Goal: Task Accomplishment & Management: Manage account settings

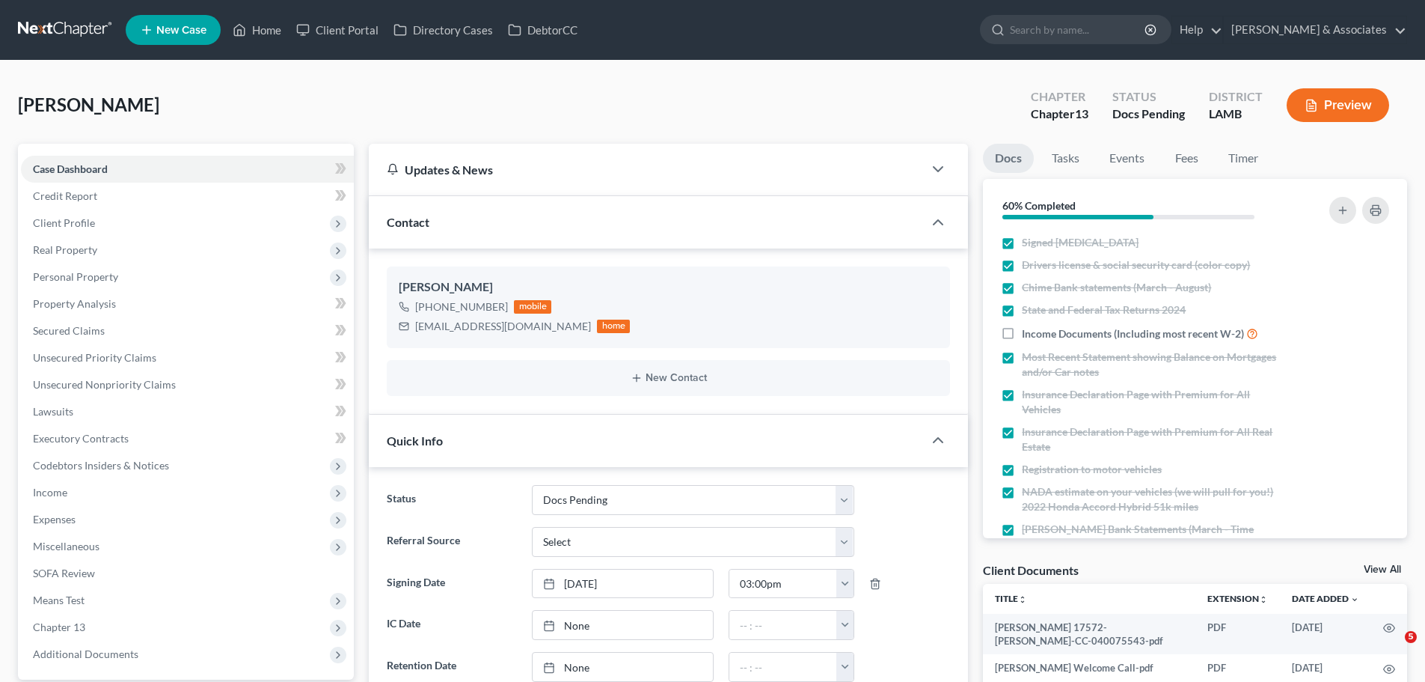
select select "6"
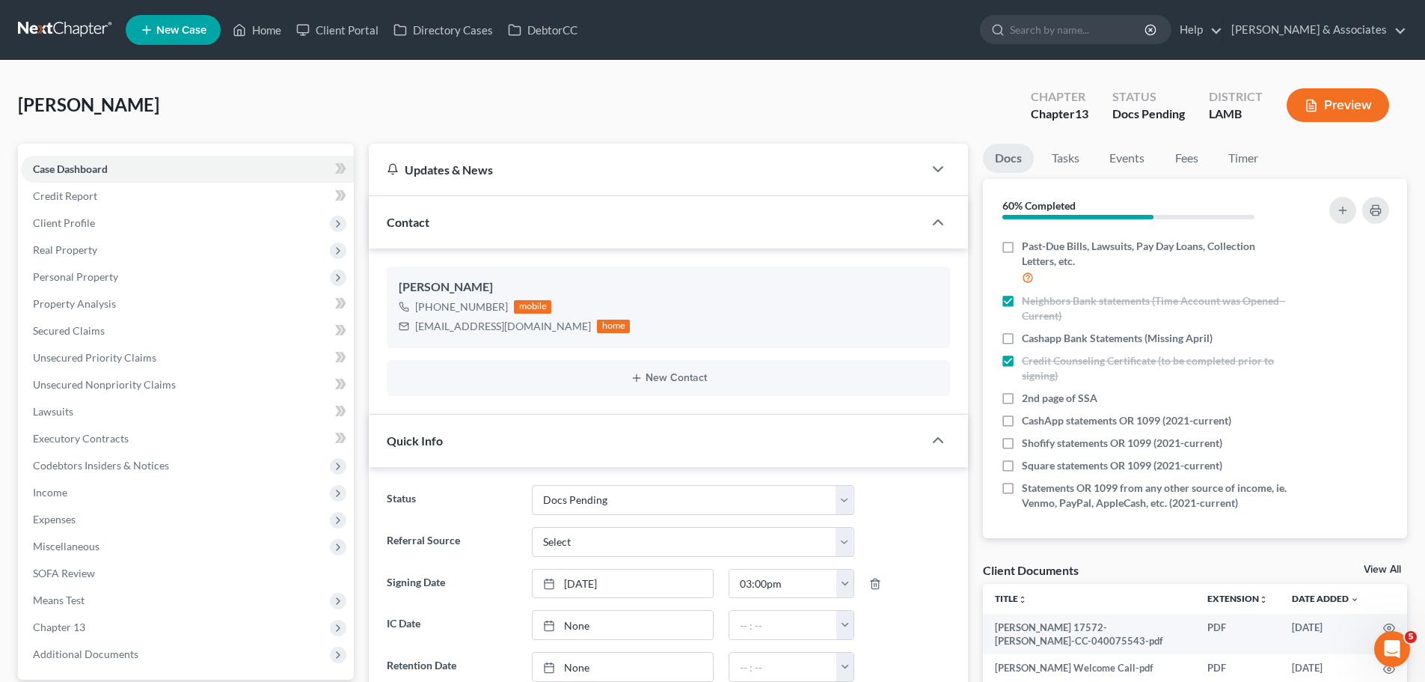
click at [18, 19] on link at bounding box center [66, 29] width 96 height 27
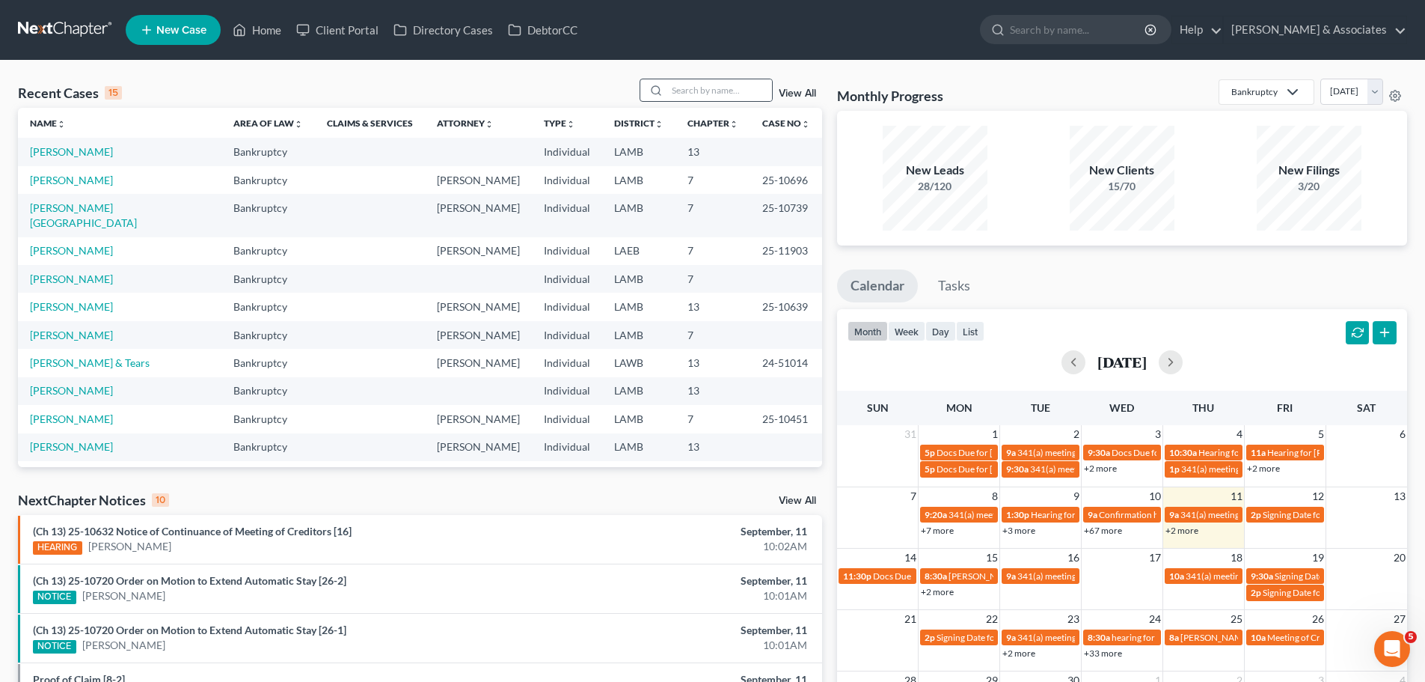
click at [717, 79] on div at bounding box center [706, 90] width 133 height 23
click at [710, 91] on input "search" at bounding box center [719, 90] width 105 height 22
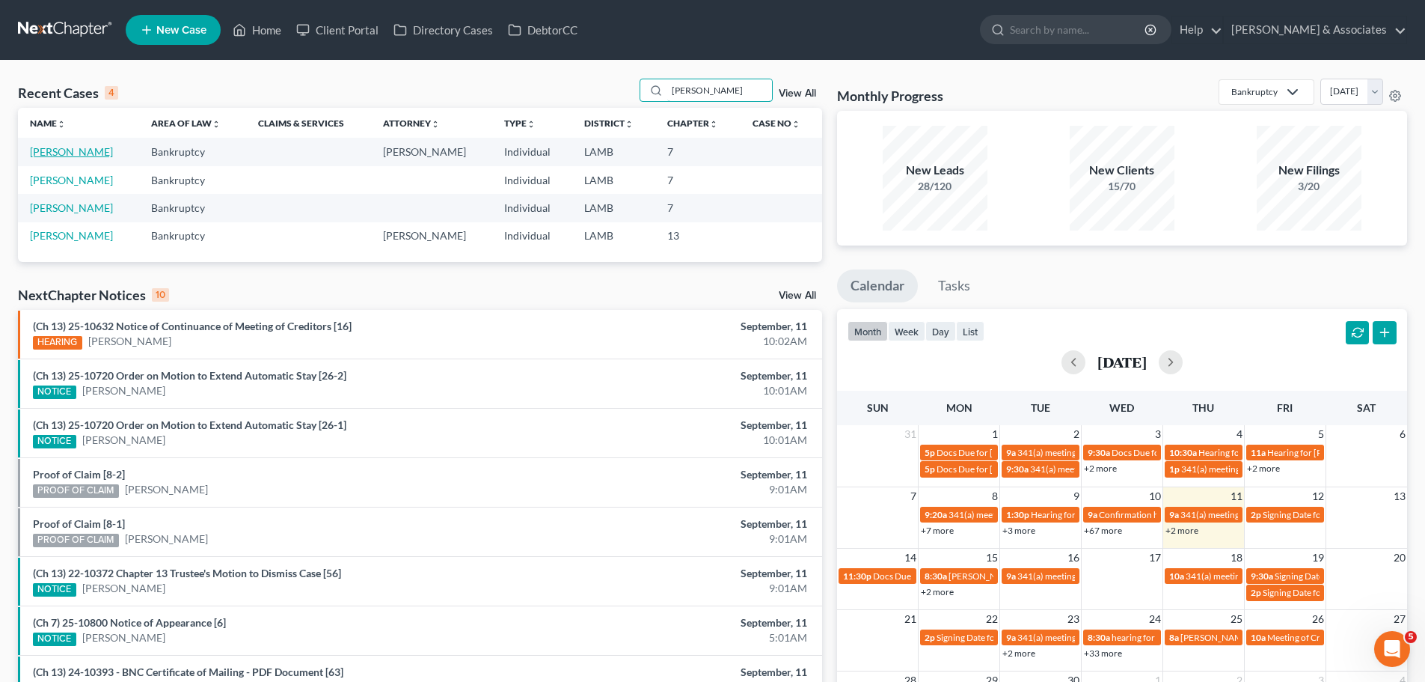
type input "[PERSON_NAME]"
click at [77, 155] on link "[PERSON_NAME]" at bounding box center [71, 151] width 83 height 13
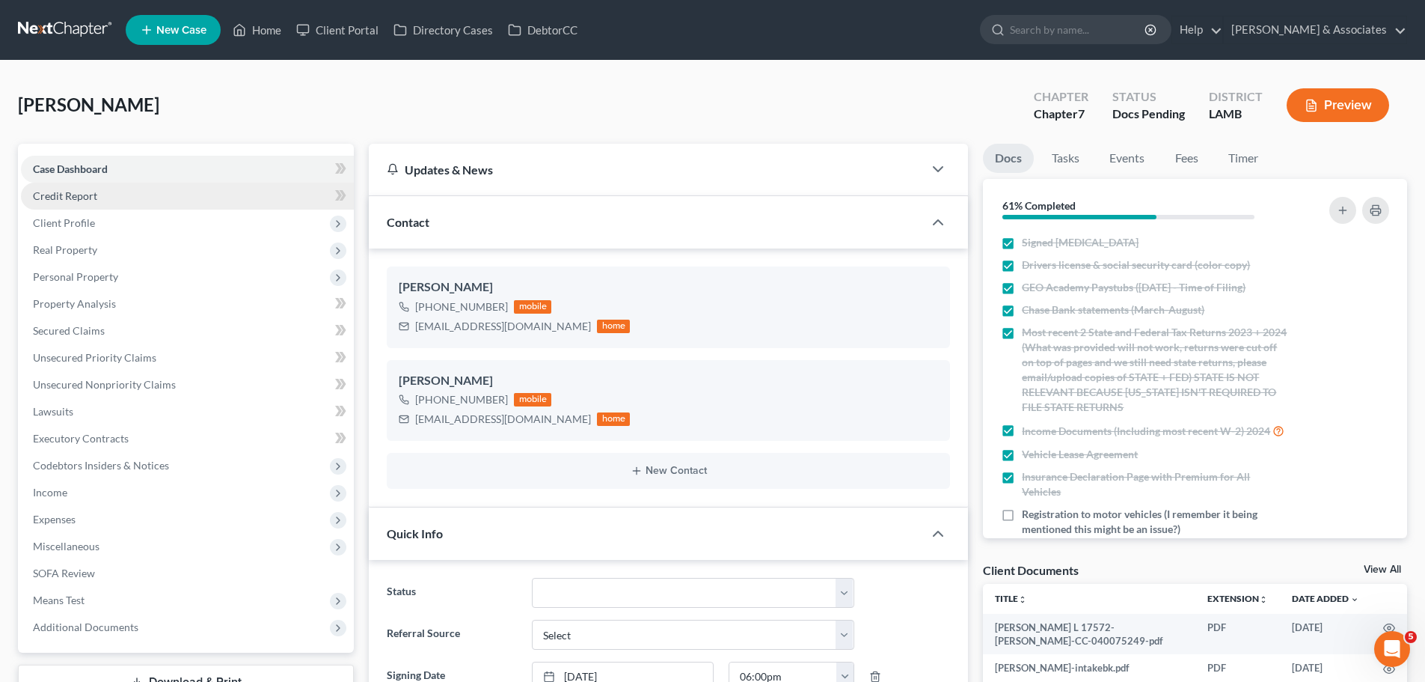
scroll to position [1125, 0]
click at [68, 198] on span "Credit Report" at bounding box center [65, 195] width 64 height 13
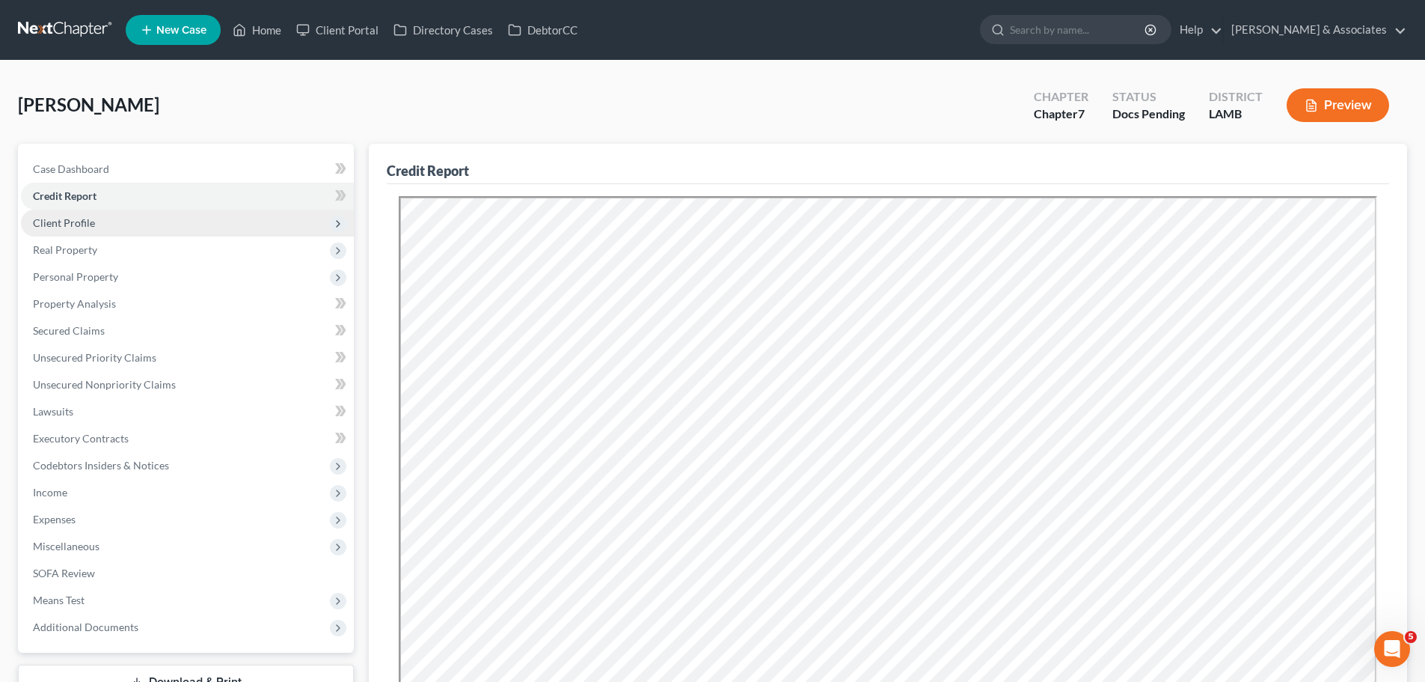
click at [61, 223] on span "Client Profile" at bounding box center [64, 222] width 62 height 13
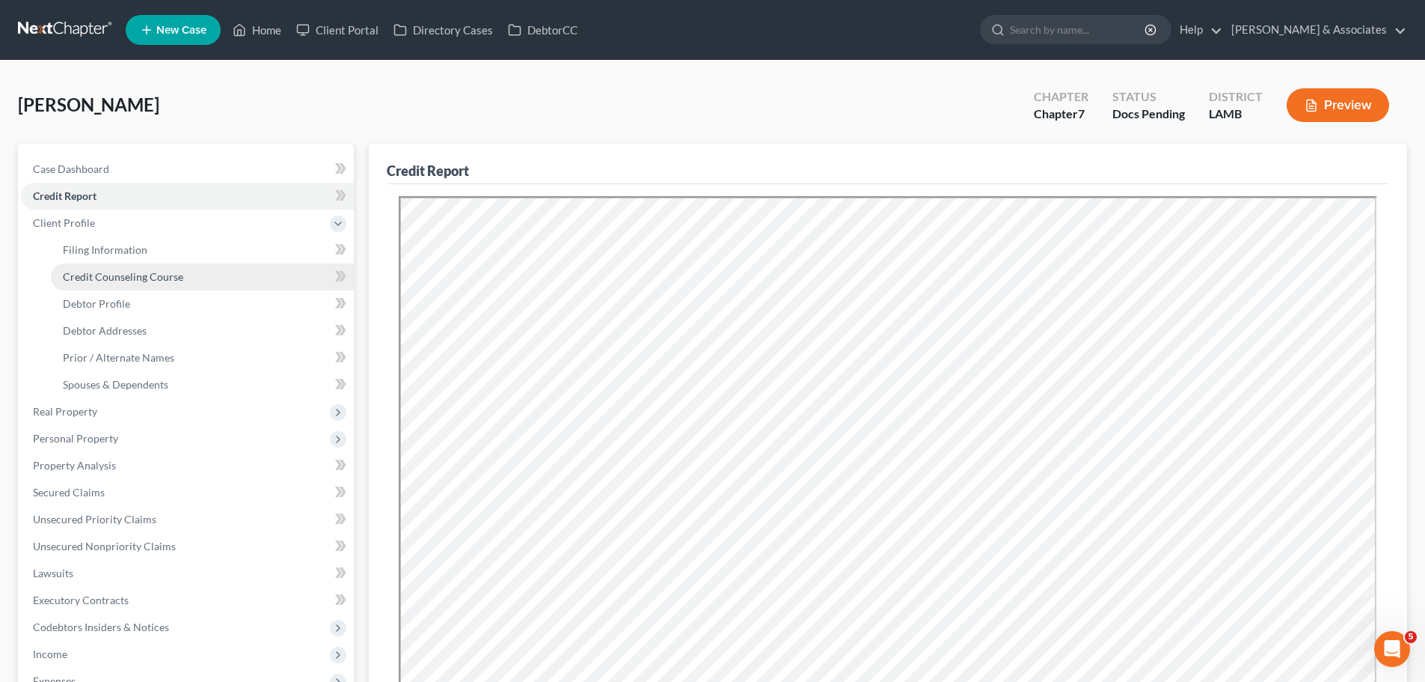
click at [88, 275] on span "Credit Counseling Course" at bounding box center [123, 276] width 120 height 13
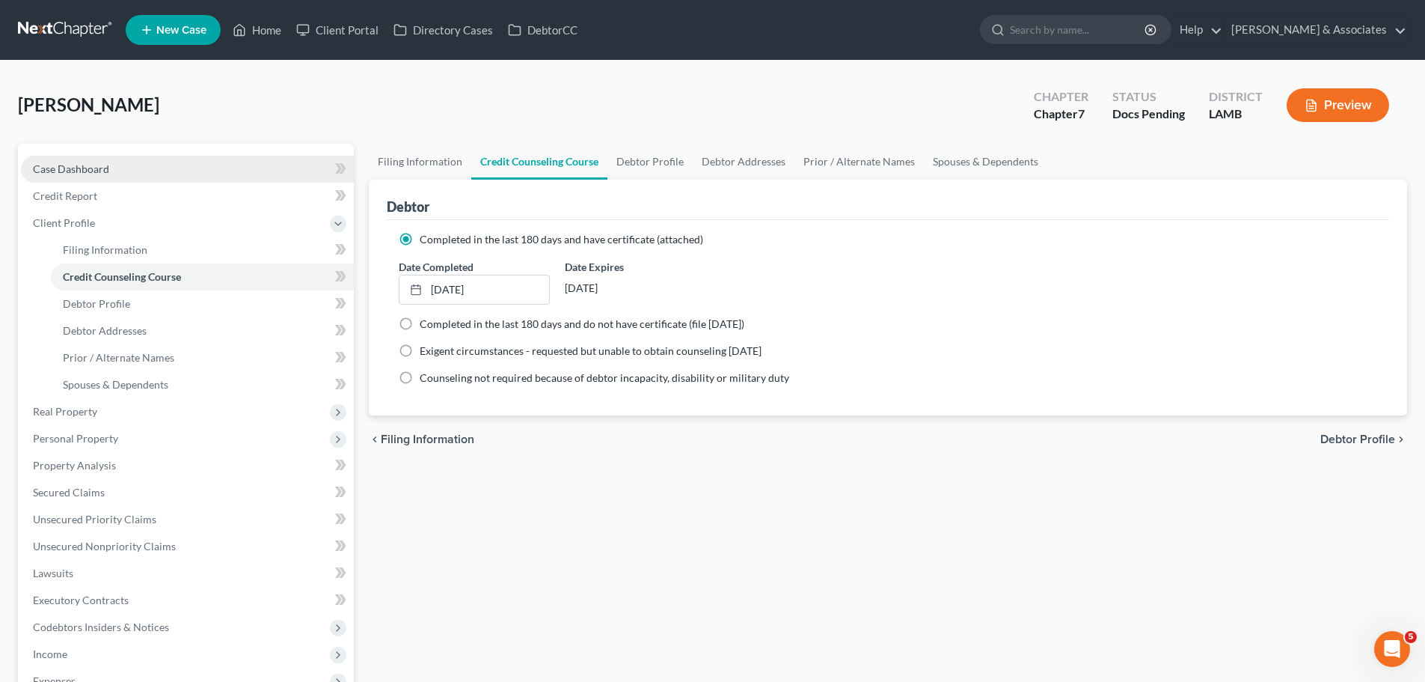
click at [128, 159] on link "Case Dashboard" at bounding box center [187, 169] width 333 height 27
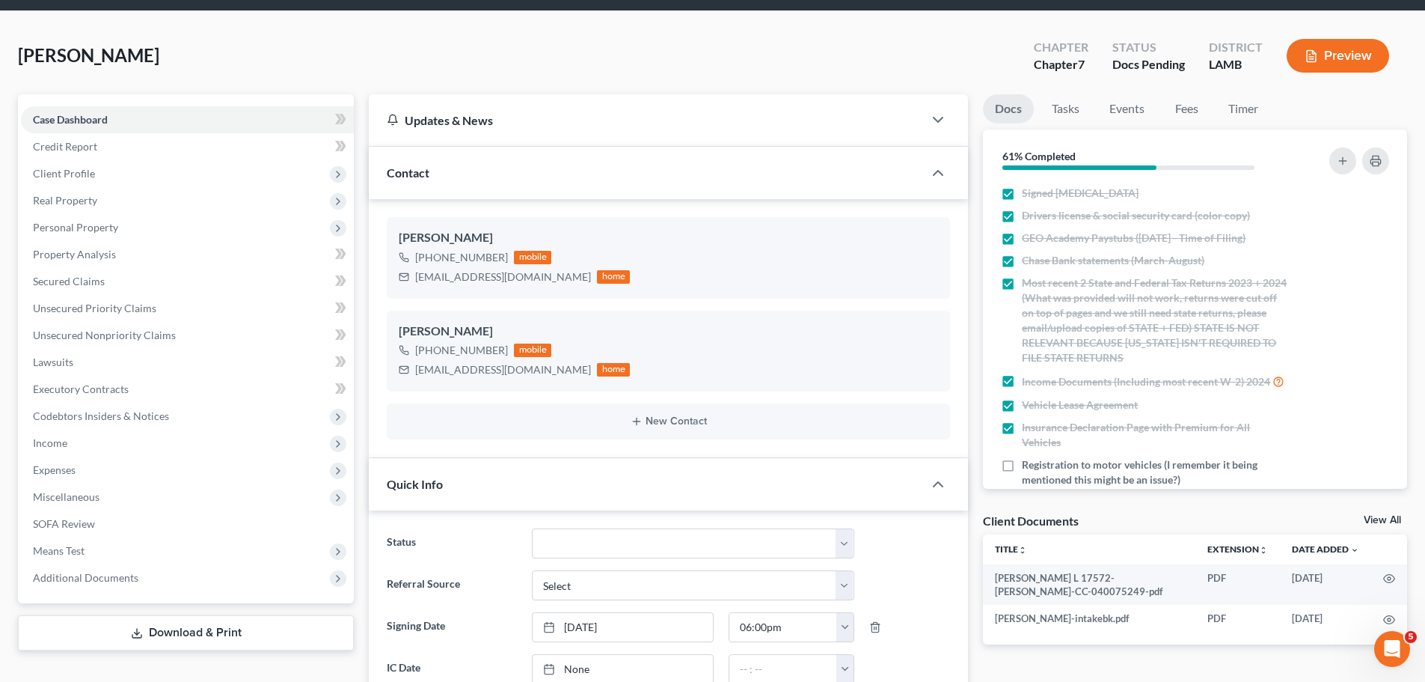
scroll to position [1125, 0]
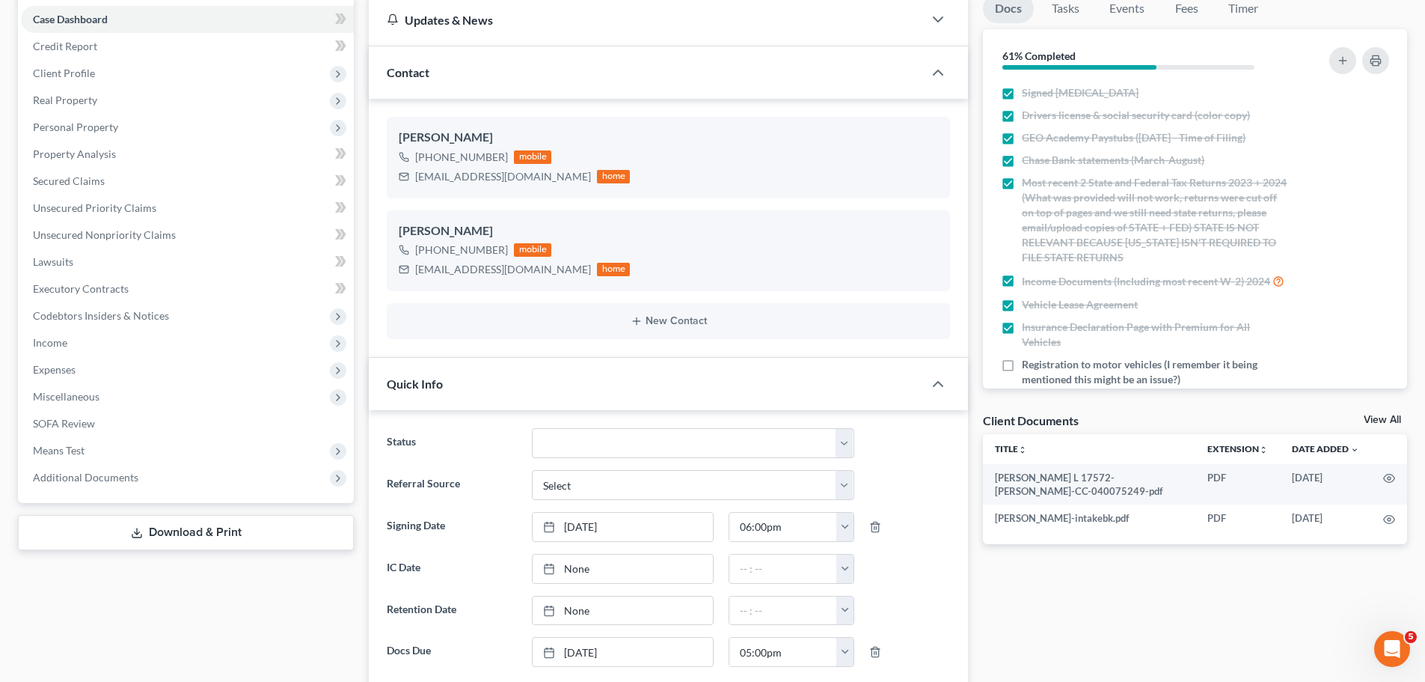
click at [1378, 416] on link "View All" at bounding box center [1382, 420] width 37 height 10
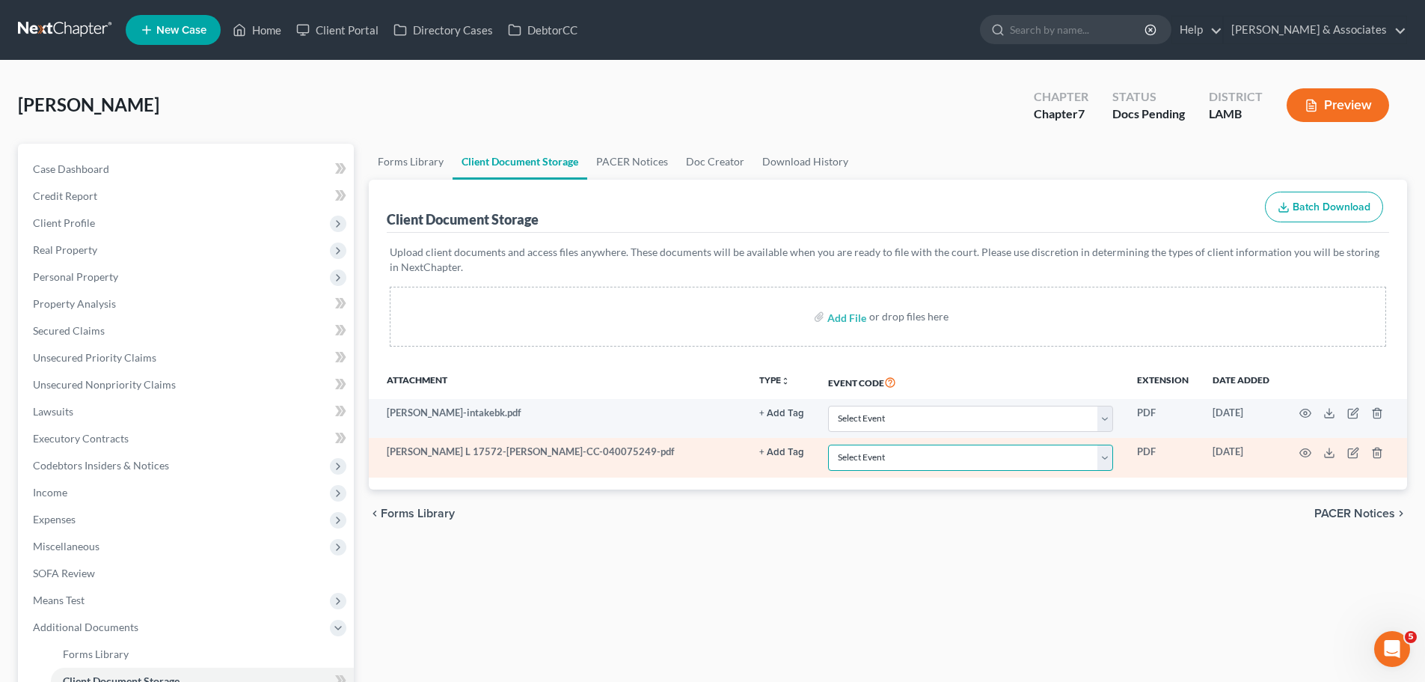
click at [896, 460] on select "Select Event 20 Largest Unsecured Creditors Amended List of Creditors Amended L…" at bounding box center [970, 457] width 285 height 26
click at [828, 444] on select "Select Event 20 Largest Unsecured Creditors Amended List of Creditors Amended L…" at bounding box center [970, 457] width 285 height 26
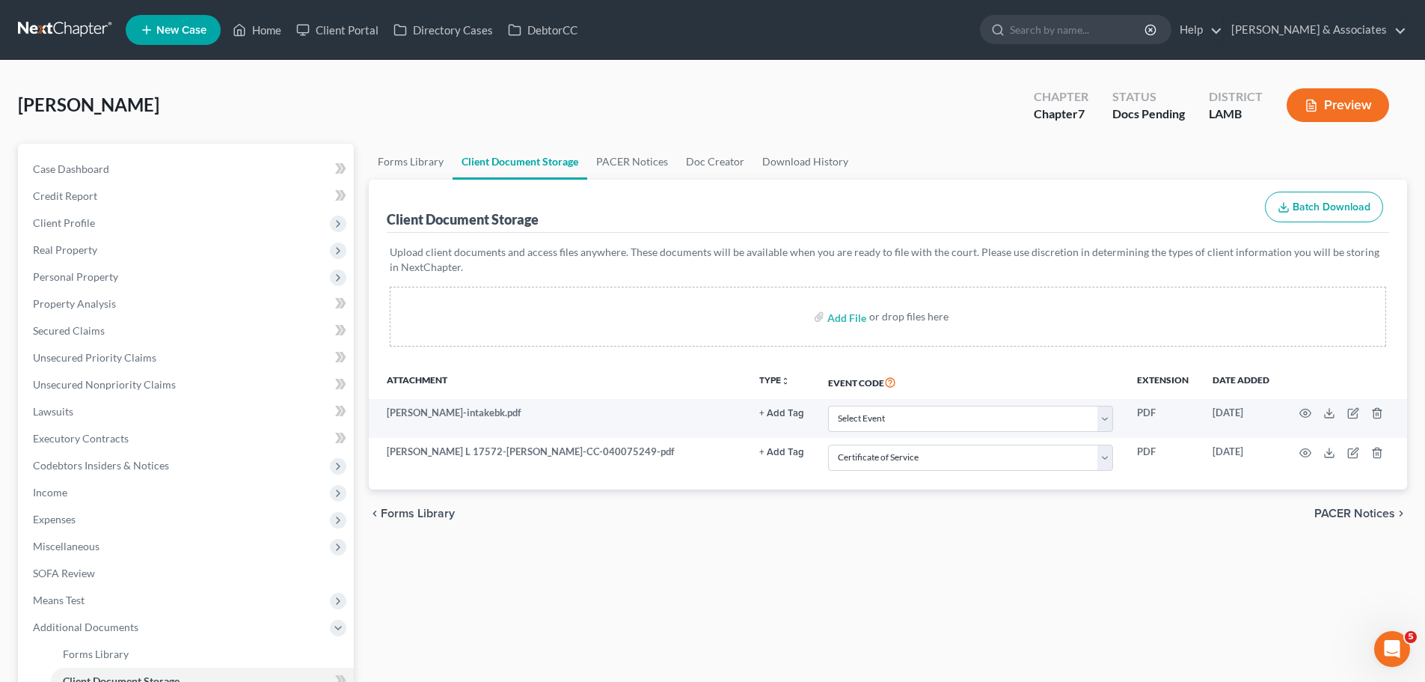
click at [896, 555] on div "Forms Library Client Document Storage PACER Notices Doc Creator Download Histor…" at bounding box center [888, 489] width 1054 height 691
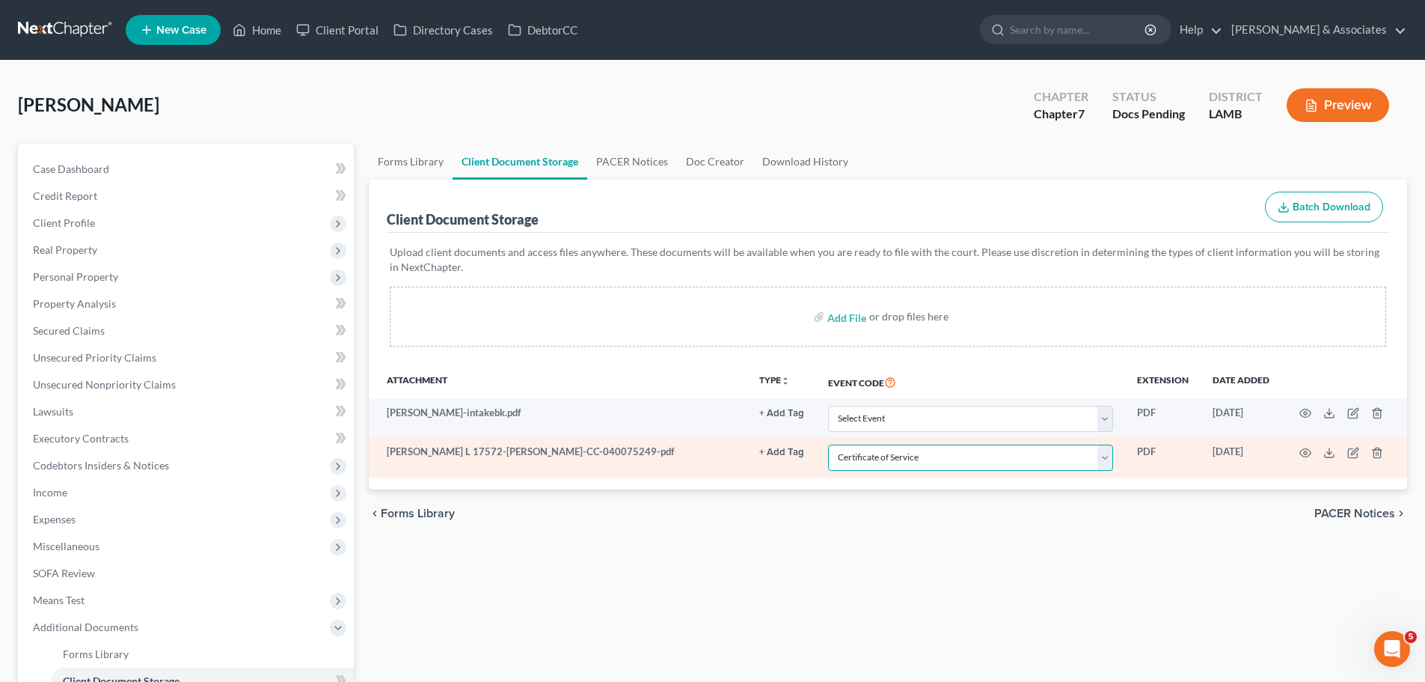
click at [890, 468] on select "Select Event 20 Largest Unsecured Creditors Amended List of Creditors Amended L…" at bounding box center [970, 457] width 285 height 26
select select "13"
click at [828, 444] on select "Select Event 20 Largest Unsecured Creditors Amended List of Creditors Amended L…" at bounding box center [970, 457] width 285 height 26
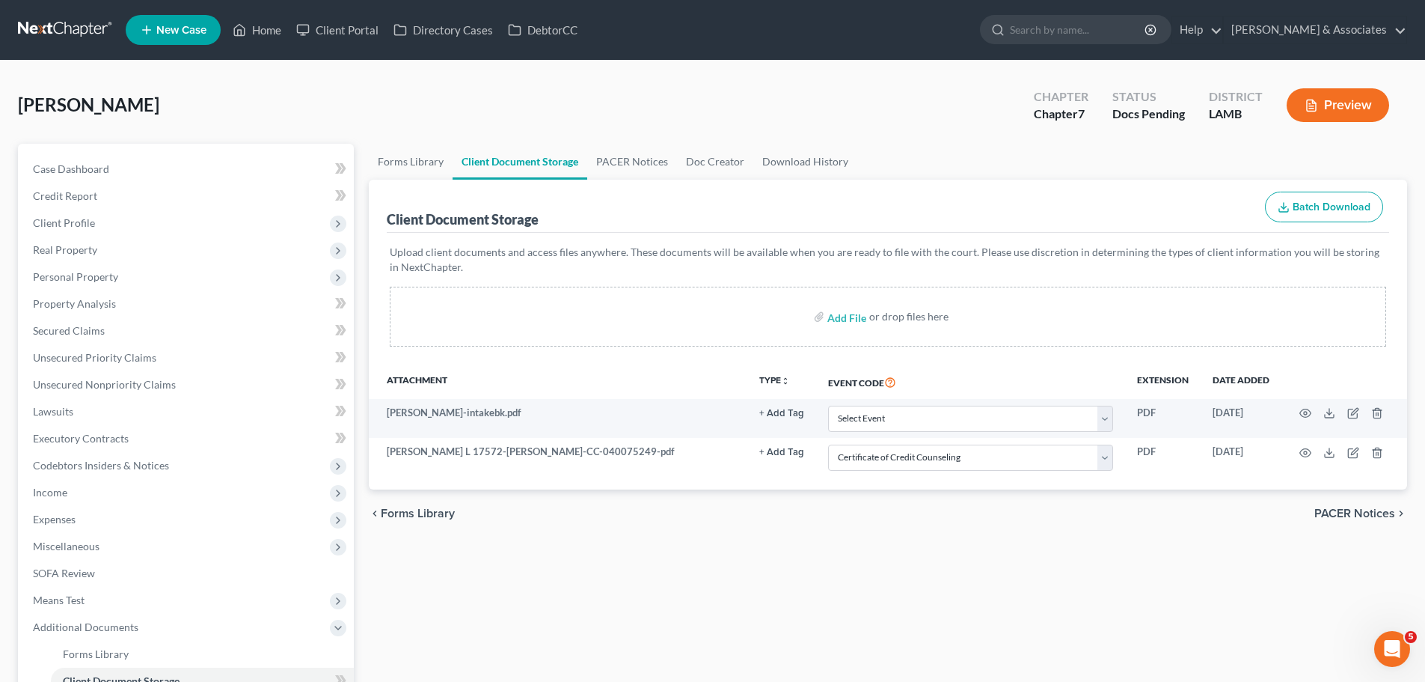
click at [911, 566] on div "Forms Library Client Document Storage PACER Notices Doc Creator Download Histor…" at bounding box center [888, 489] width 1054 height 691
click at [106, 173] on span "Case Dashboard" at bounding box center [71, 168] width 76 height 13
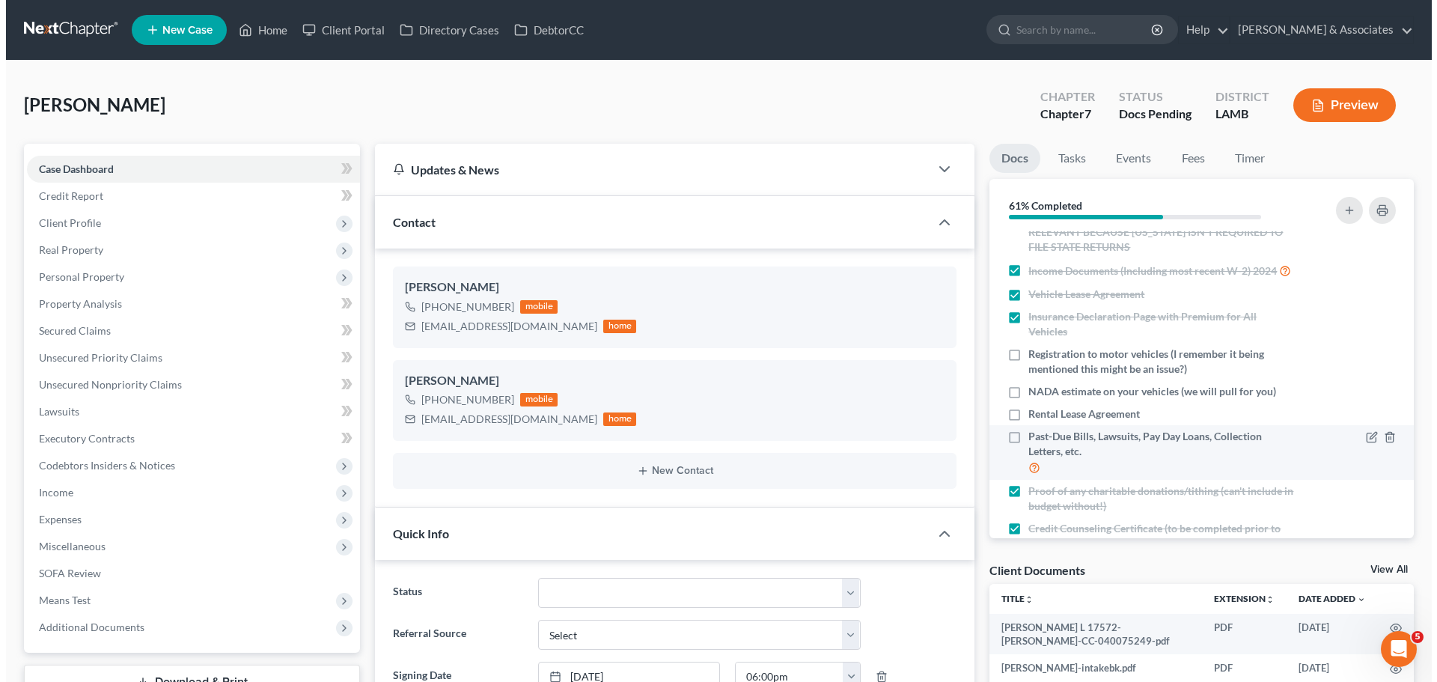
scroll to position [224, 0]
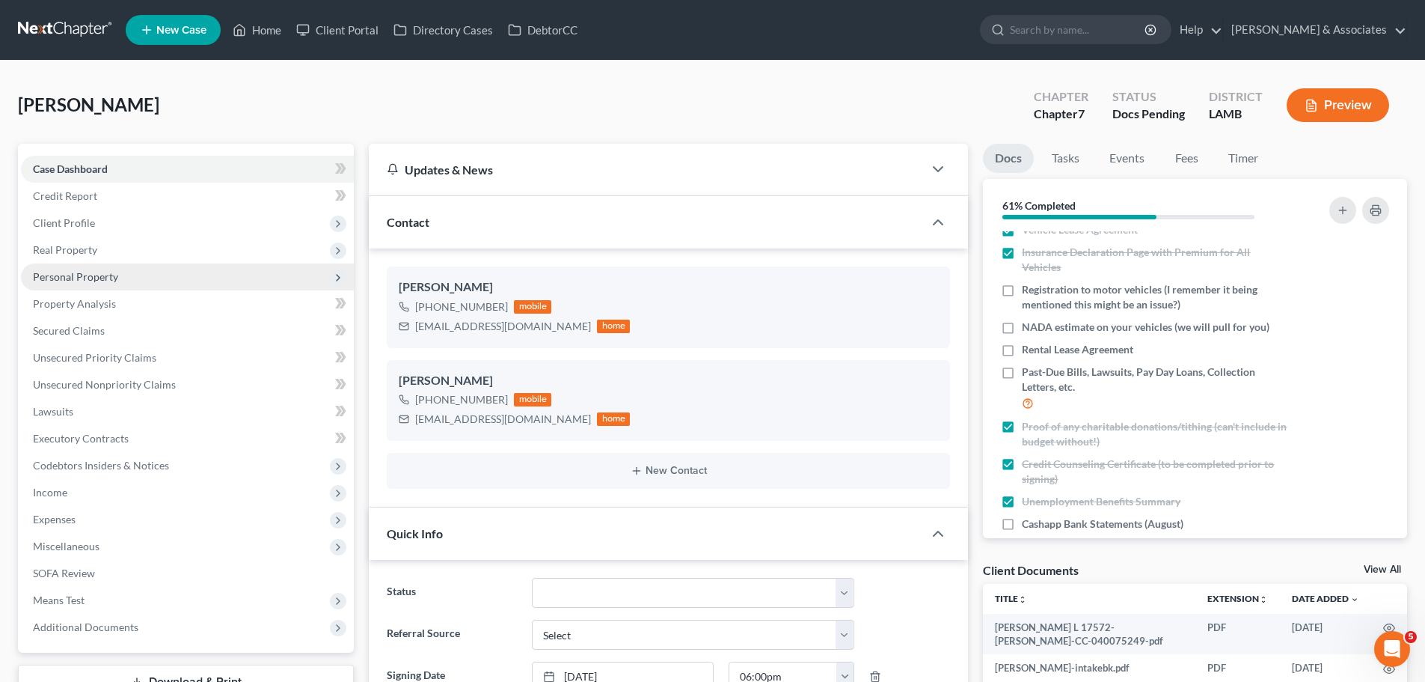
click at [104, 268] on span "Personal Property" at bounding box center [187, 276] width 333 height 27
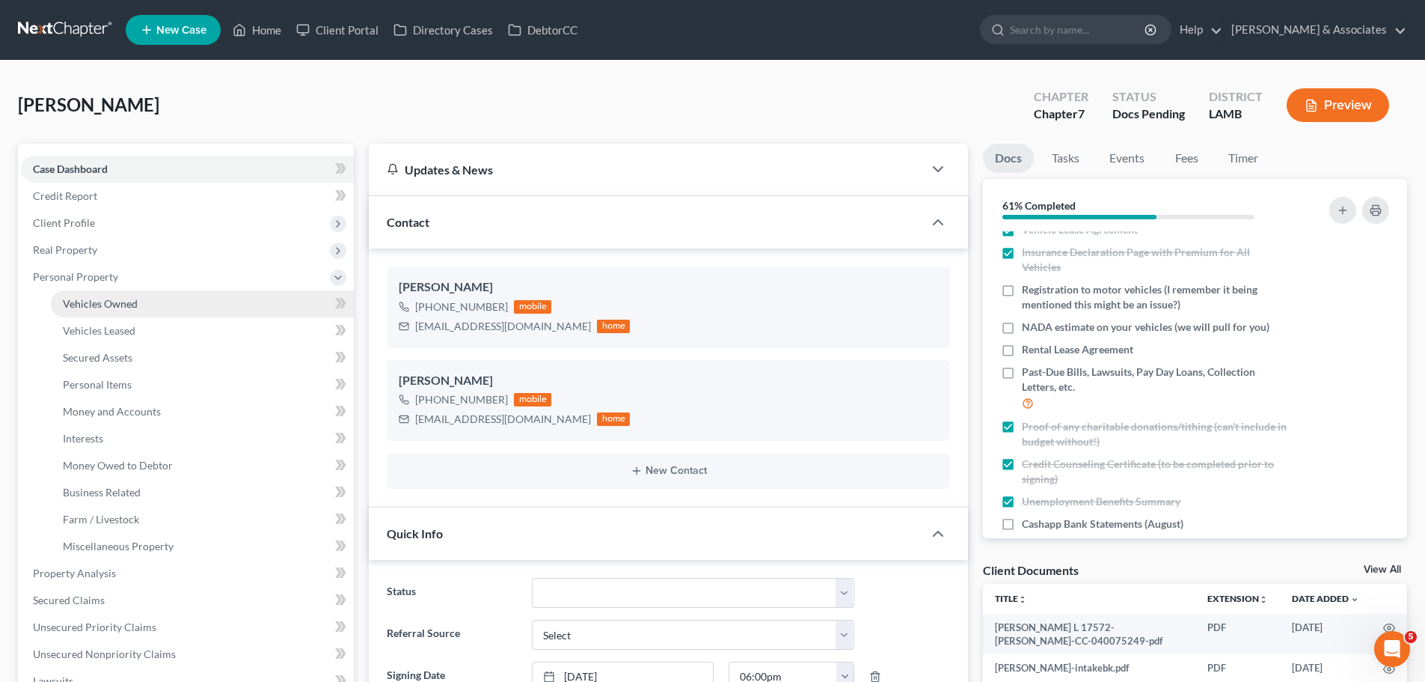
click at [121, 303] on span "Vehicles Owned" at bounding box center [100, 303] width 75 height 13
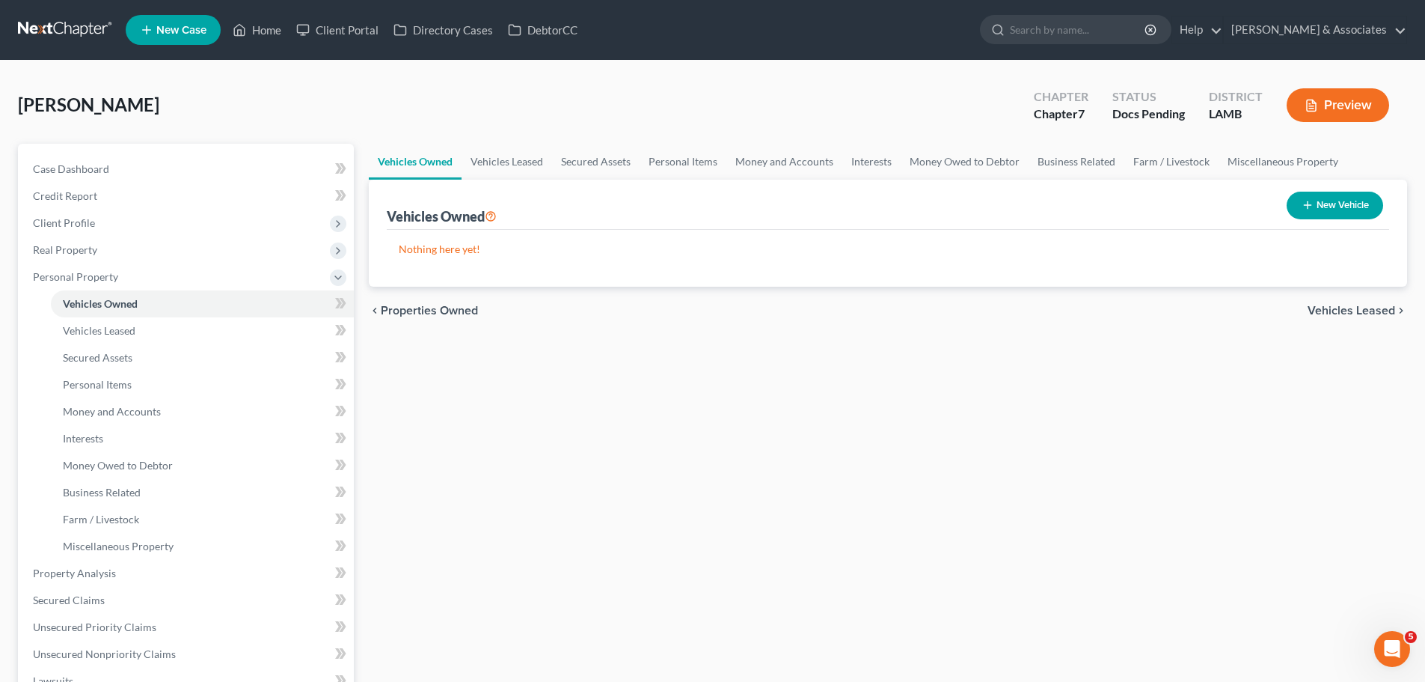
click at [581, 436] on div "Vehicles Owned Vehicles Leased Secured Assets Personal Items Money and Accounts…" at bounding box center [888, 556] width 1054 height 825
click at [648, 403] on div "Vehicles Owned Vehicles Leased Secured Assets Personal Items Money and Accounts…" at bounding box center [888, 556] width 1054 height 825
click at [147, 382] on link "Personal Items" at bounding box center [202, 384] width 303 height 27
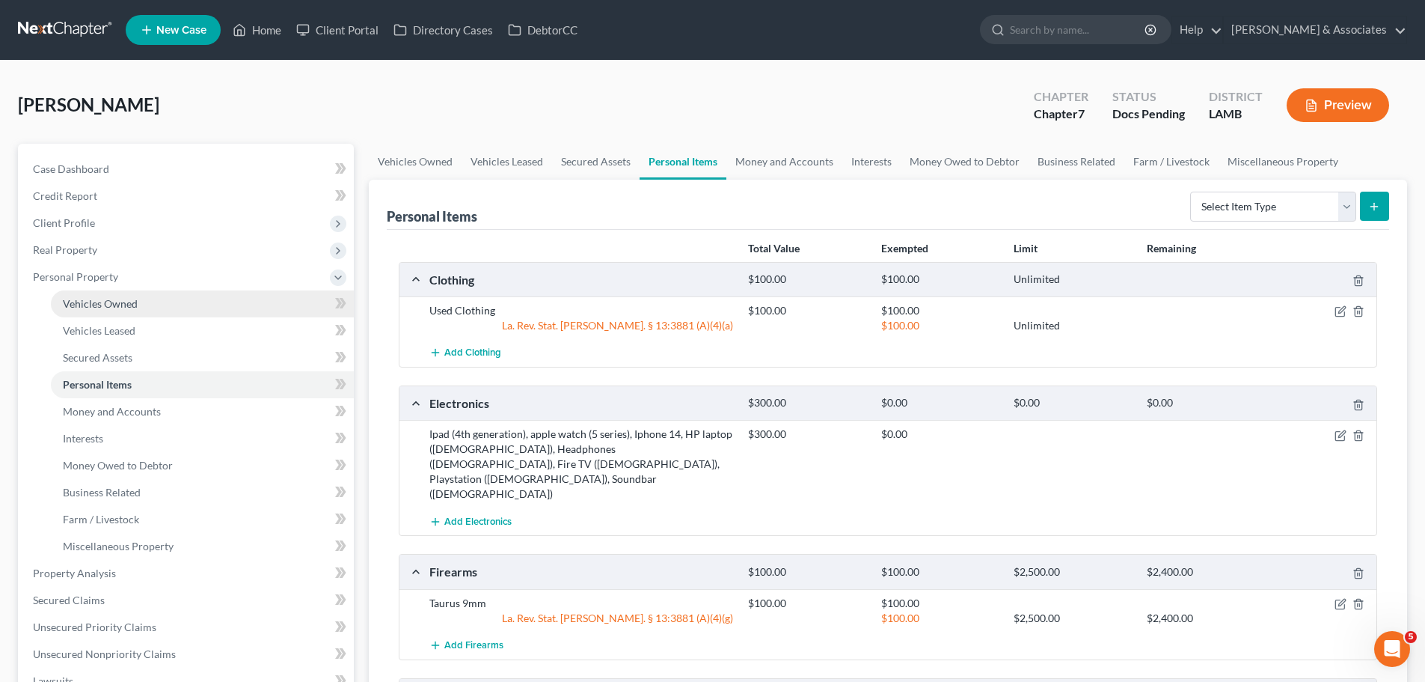
click at [125, 293] on link "Vehicles Owned" at bounding box center [202, 303] width 303 height 27
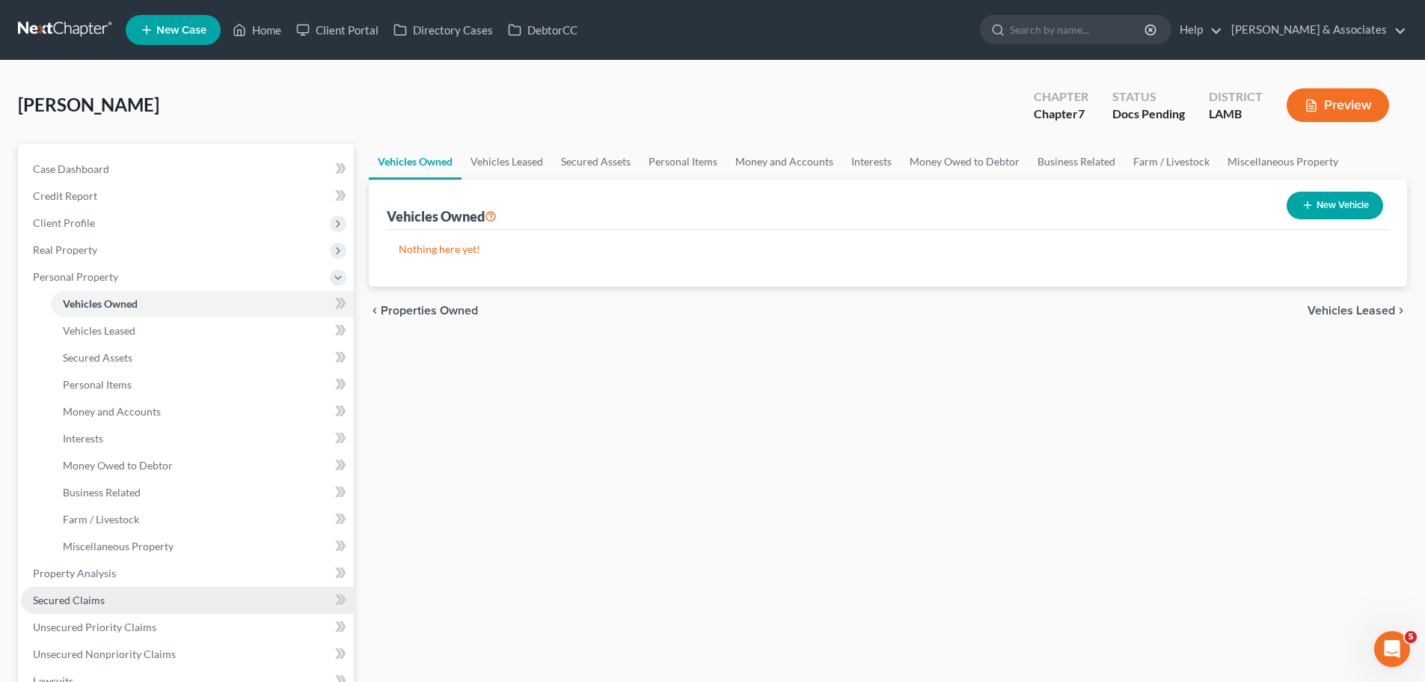
click at [107, 597] on link "Secured Claims" at bounding box center [187, 600] width 333 height 27
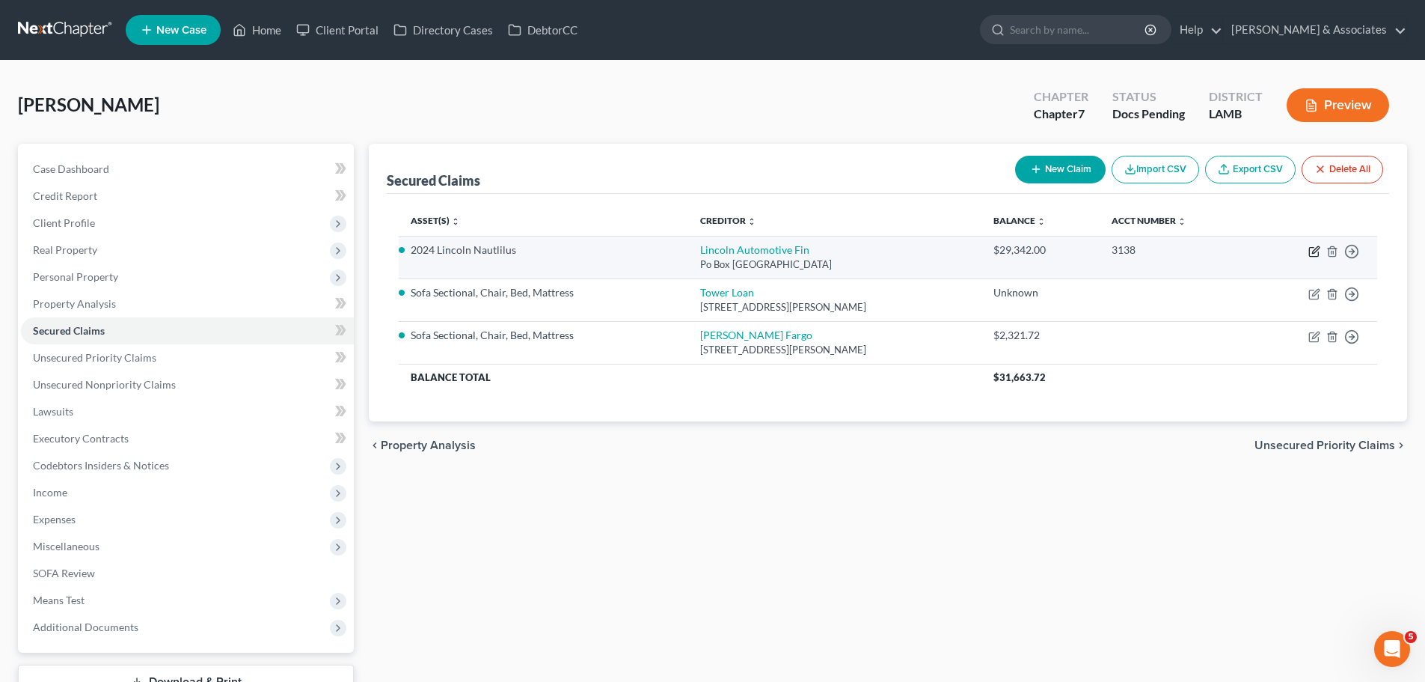
click at [1315, 251] on icon "button" at bounding box center [1315, 251] width 12 height 12
select select "30"
select select "0"
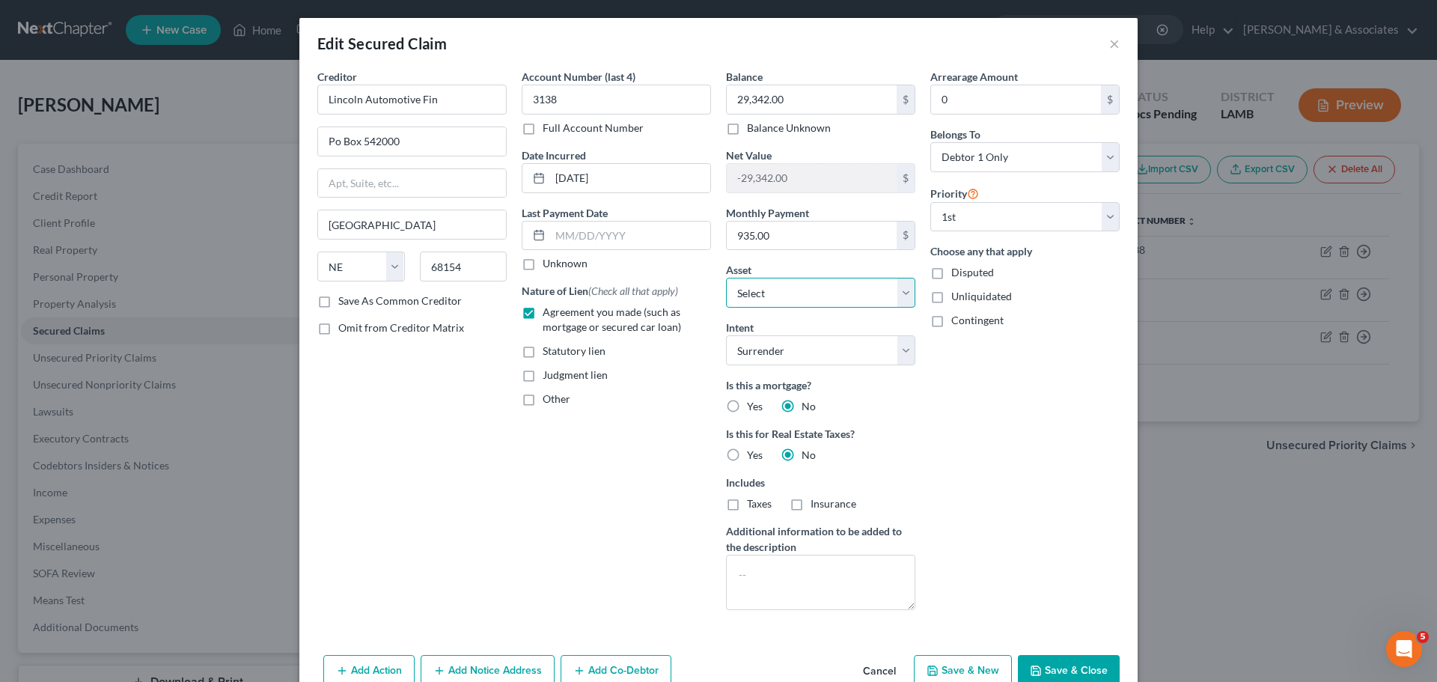
click at [819, 303] on select "Select Other Multiple Assets 2024 Lincoln Nautlilus - $0.0 Clothing - Used Clot…" at bounding box center [820, 293] width 189 height 30
click at [1112, 40] on button "×" at bounding box center [1114, 43] width 10 height 18
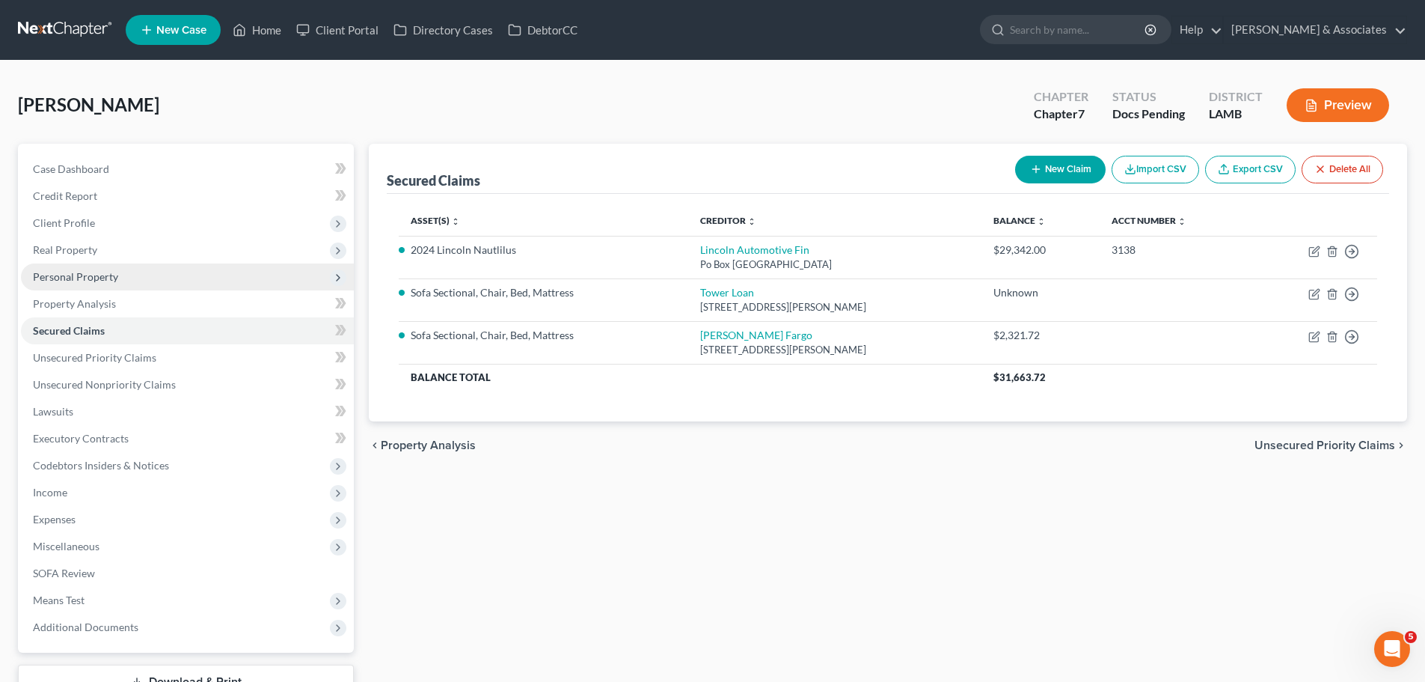
click at [52, 272] on span "Personal Property" at bounding box center [75, 276] width 85 height 13
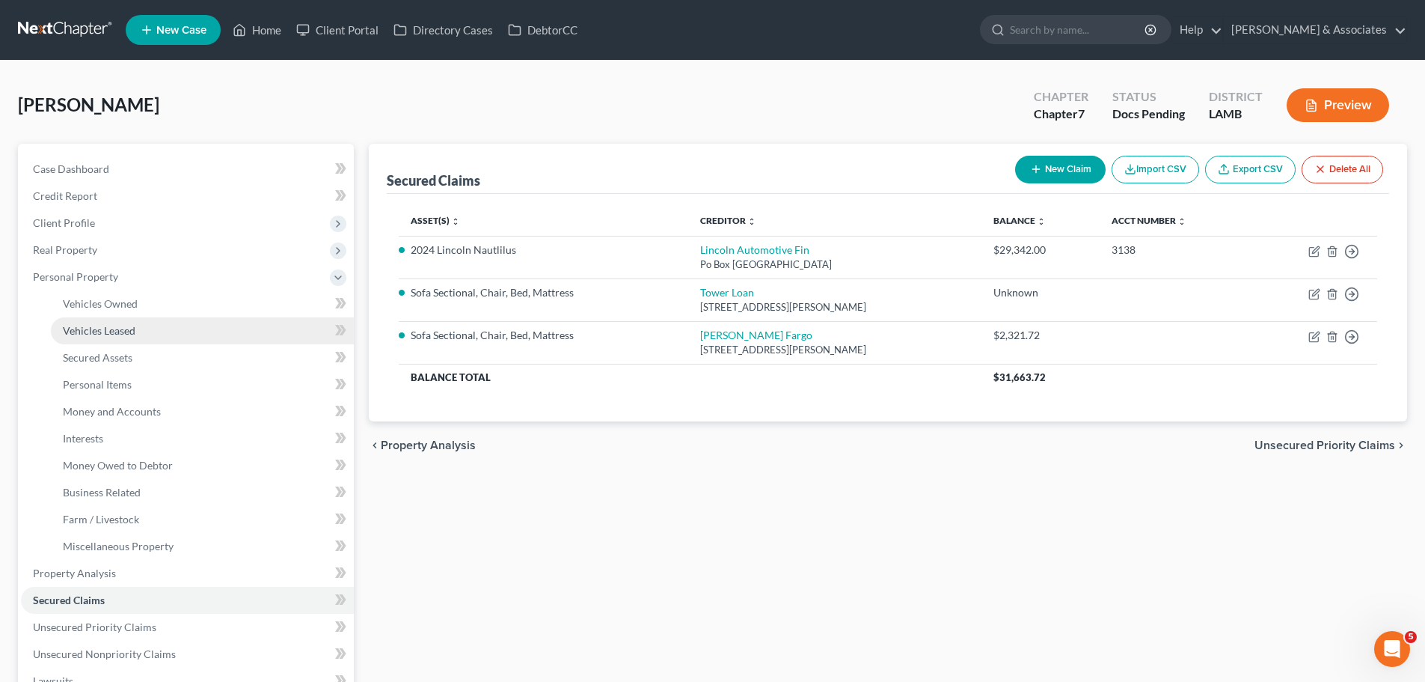
click at [85, 334] on span "Vehicles Leased" at bounding box center [99, 330] width 73 height 13
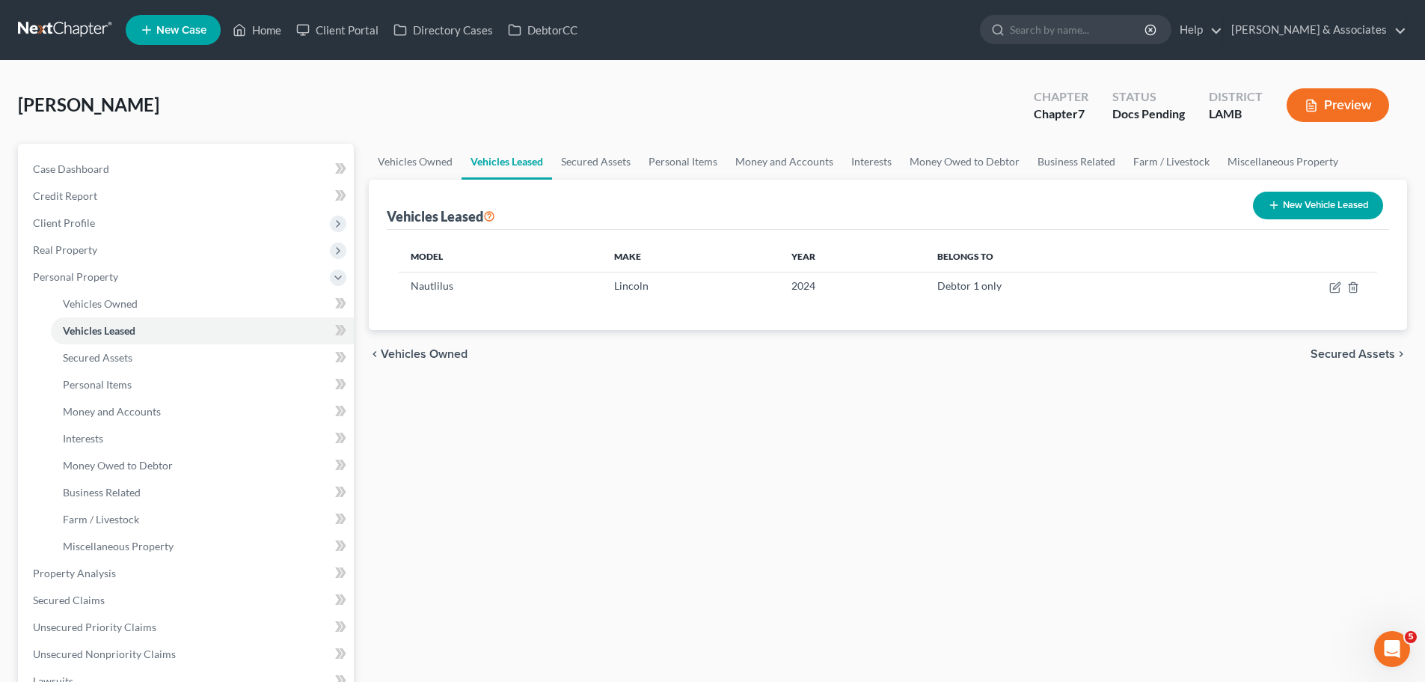
click at [629, 436] on div "Vehicles Owned Vehicles Leased Secured Assets Personal Items Money and Accounts…" at bounding box center [888, 556] width 1054 height 825
click at [1334, 287] on icon "button" at bounding box center [1336, 285] width 7 height 7
select select "0"
select select "2"
select select "0"
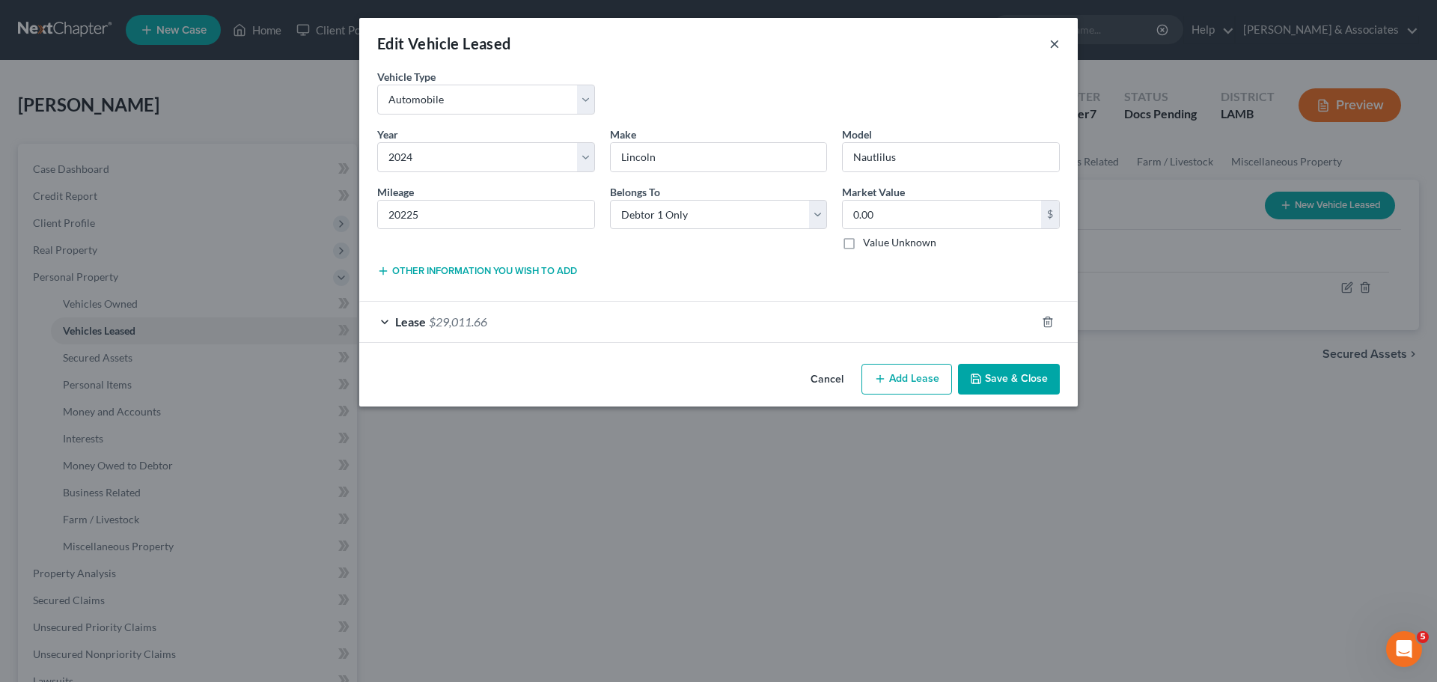
click at [1057, 50] on button "×" at bounding box center [1054, 43] width 10 height 18
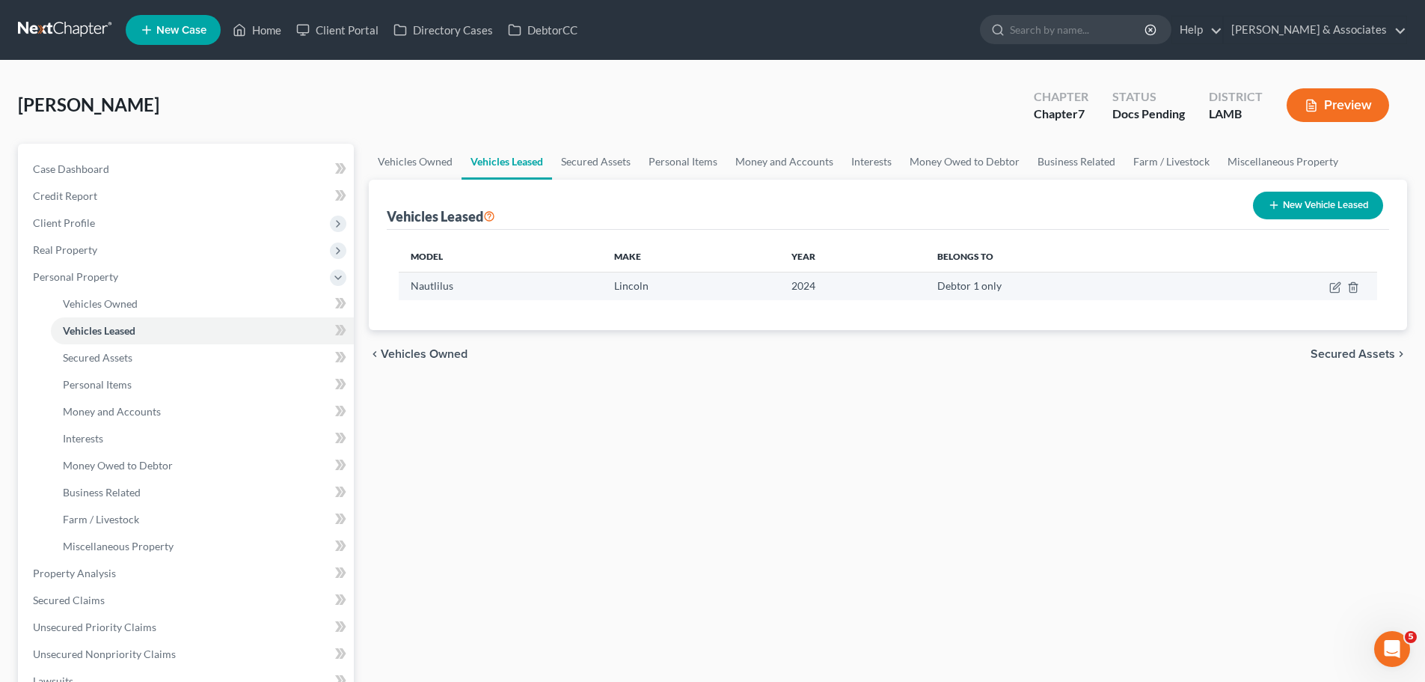
click at [1337, 295] on td at bounding box center [1286, 286] width 183 height 28
click at [1337, 289] on icon "button" at bounding box center [1336, 287] width 12 height 12
select select "0"
select select "2"
select select "0"
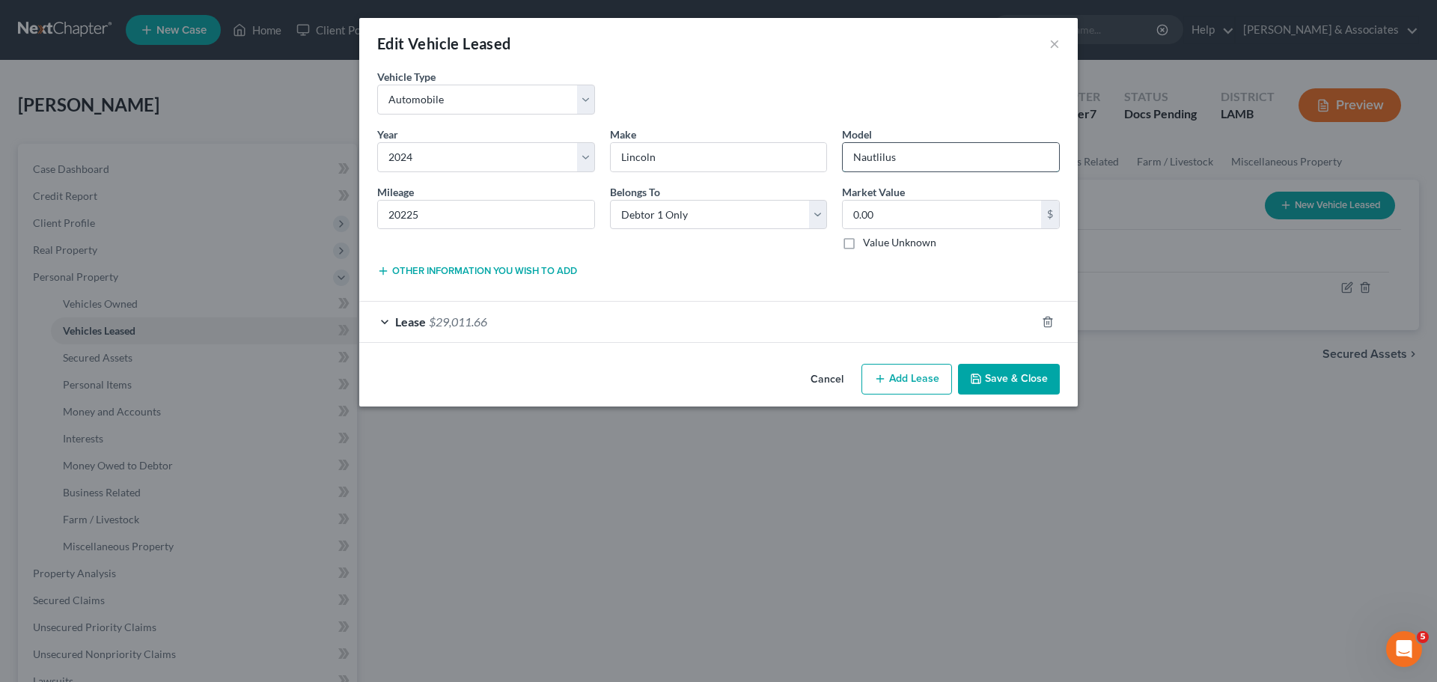
click at [956, 163] on input "Nautlilus" at bounding box center [951, 157] width 216 height 28
paste input "Premiere AWD"
type input "Nautlilus Premiere AWD"
drag, startPoint x: 480, startPoint y: 215, endPoint x: 329, endPoint y: 195, distance: 151.7
click at [329, 195] on div "Edit Vehicle Leased × Vehicle Type * Select Automobile Truck Trailer Watercraft…" at bounding box center [718, 341] width 1437 height 682
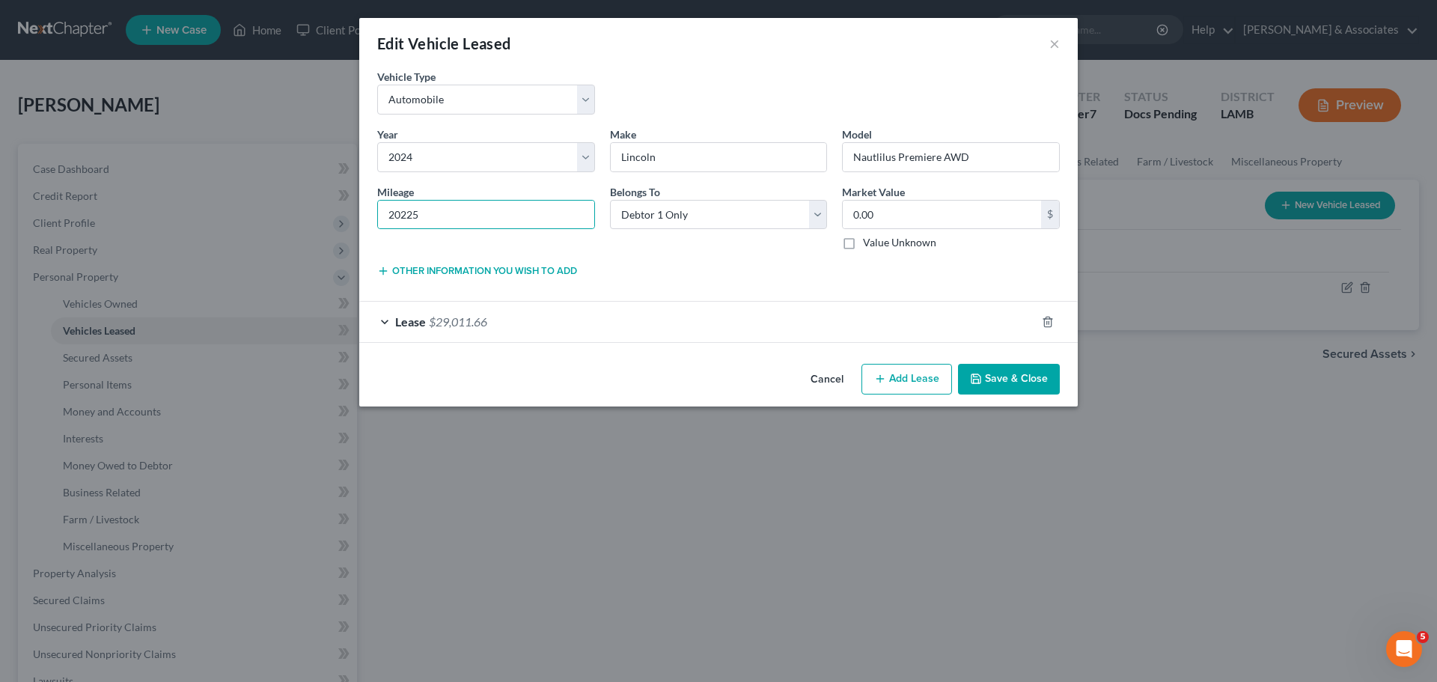
click at [647, 236] on div "Belongs To * Select Debtor 1 Only Debtor 2 Only Debtor 1 And Debtor 2 Only At L…" at bounding box center [718, 217] width 233 height 67
click at [914, 213] on input "0.00" at bounding box center [942, 215] width 198 height 28
paste input "39,325"
type input "39,325"
click at [598, 435] on div "Edit Vehicle Leased × Vehicle Type * Select Automobile Truck Trailer Watercraft…" at bounding box center [718, 341] width 1437 height 682
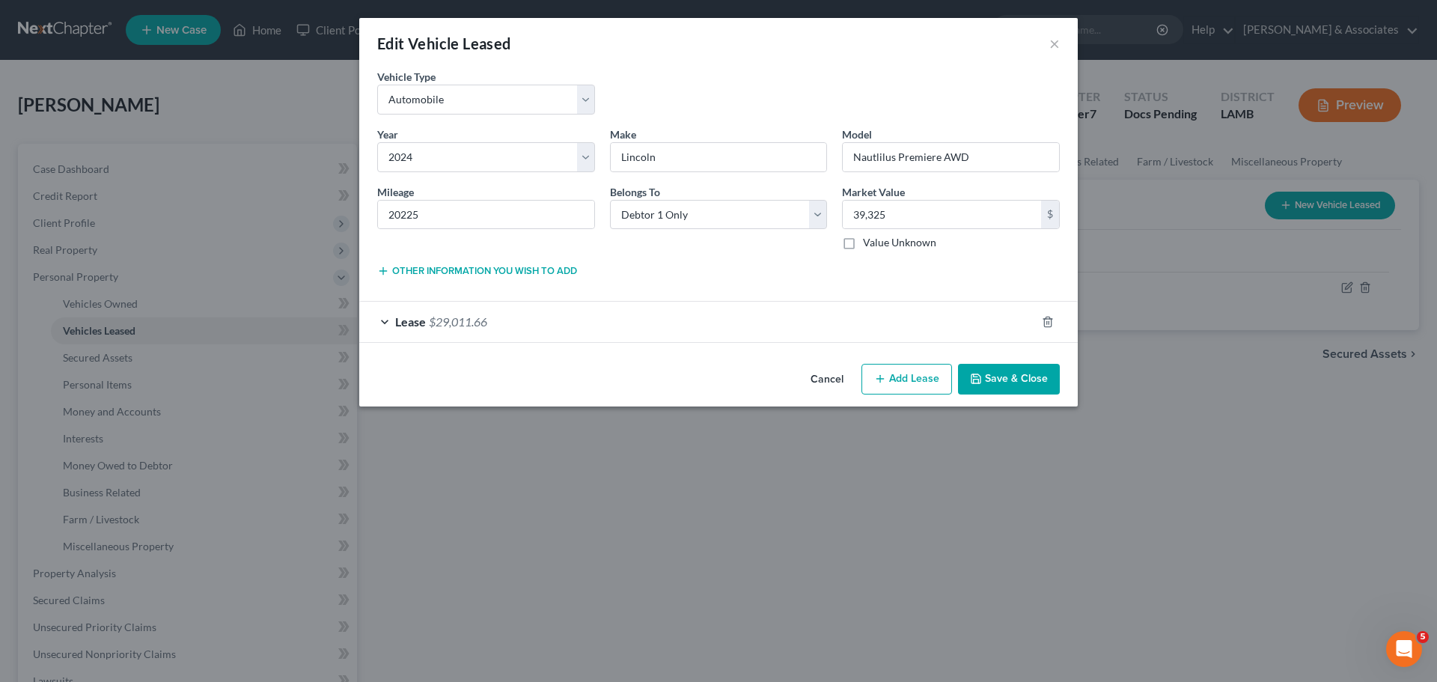
click at [434, 313] on div "Lease $29,011.66" at bounding box center [697, 322] width 676 height 40
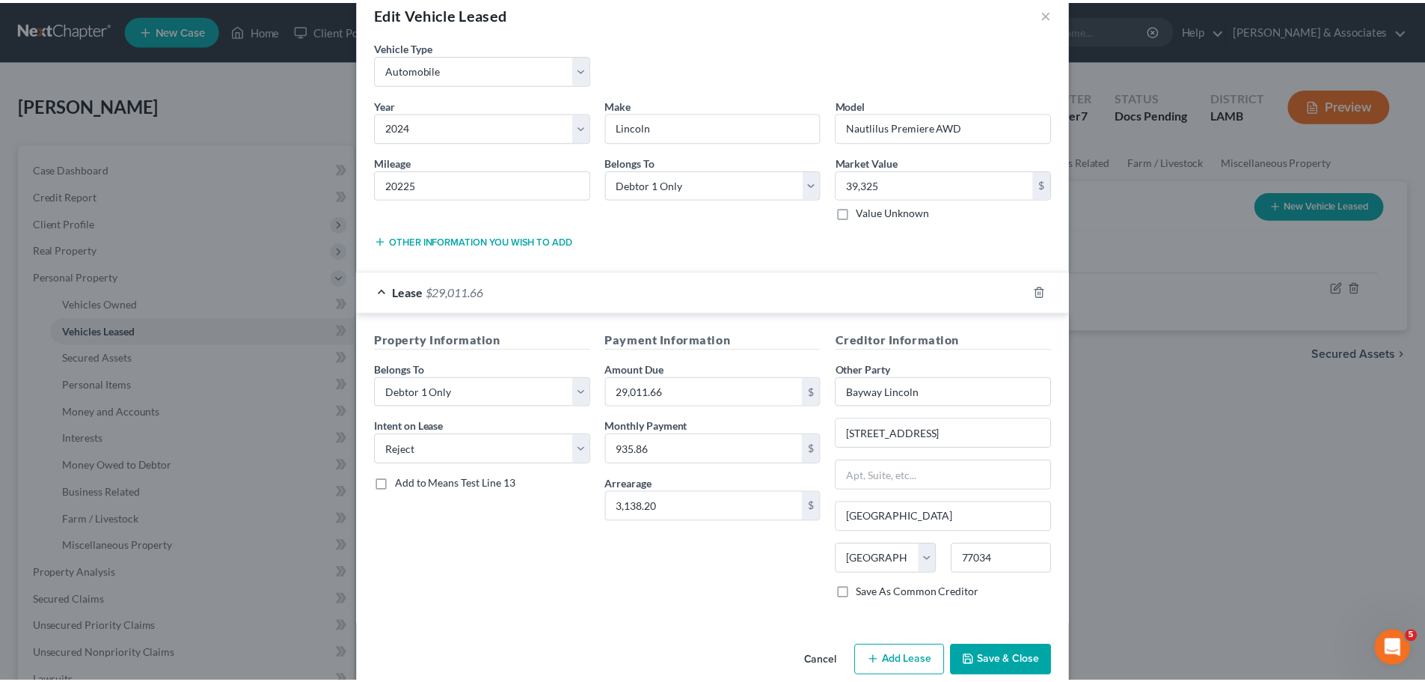
scroll to position [55, 0]
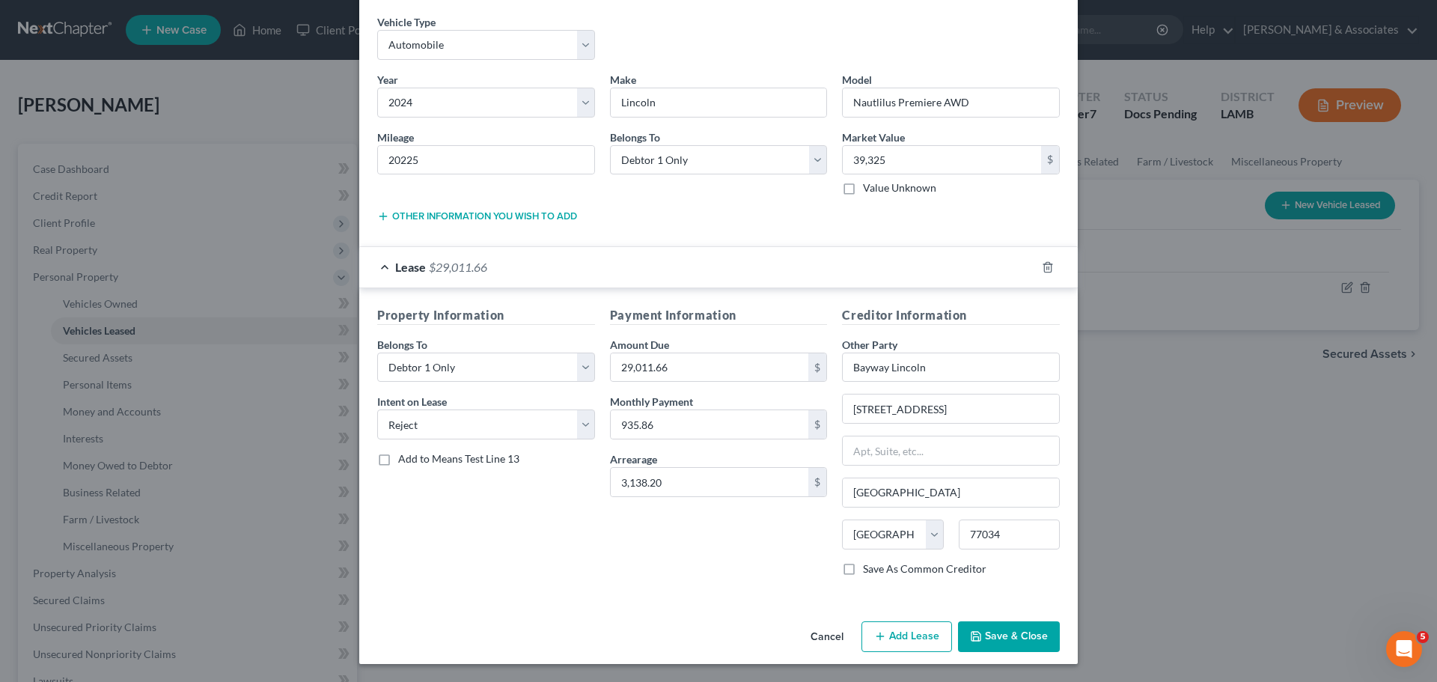
click at [1015, 637] on button "Save & Close" at bounding box center [1009, 636] width 102 height 31
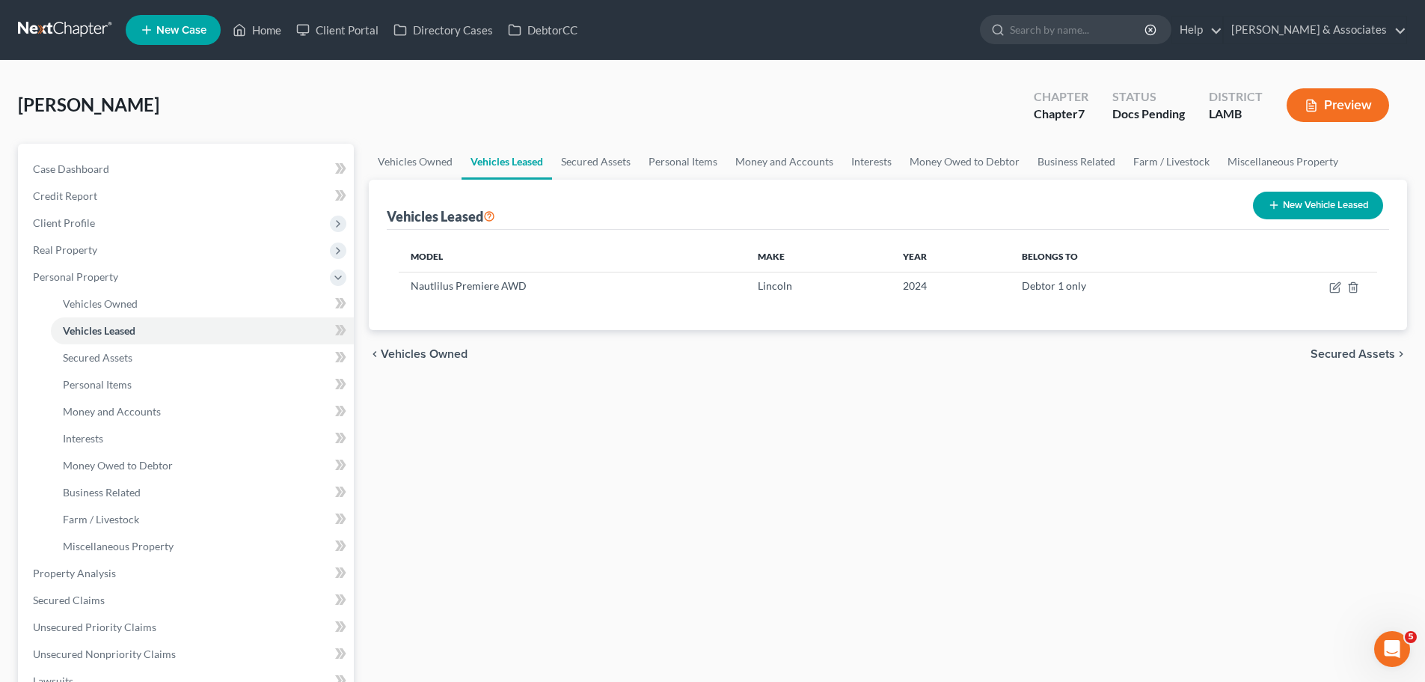
click at [727, 629] on div "Vehicles Owned Vehicles Leased Secured Assets Personal Items Money and Accounts…" at bounding box center [888, 556] width 1054 height 825
click at [804, 434] on div "Vehicles Owned Vehicles Leased Secured Assets Personal Items Money and Accounts…" at bounding box center [888, 556] width 1054 height 825
click at [122, 168] on link "Case Dashboard" at bounding box center [187, 169] width 333 height 27
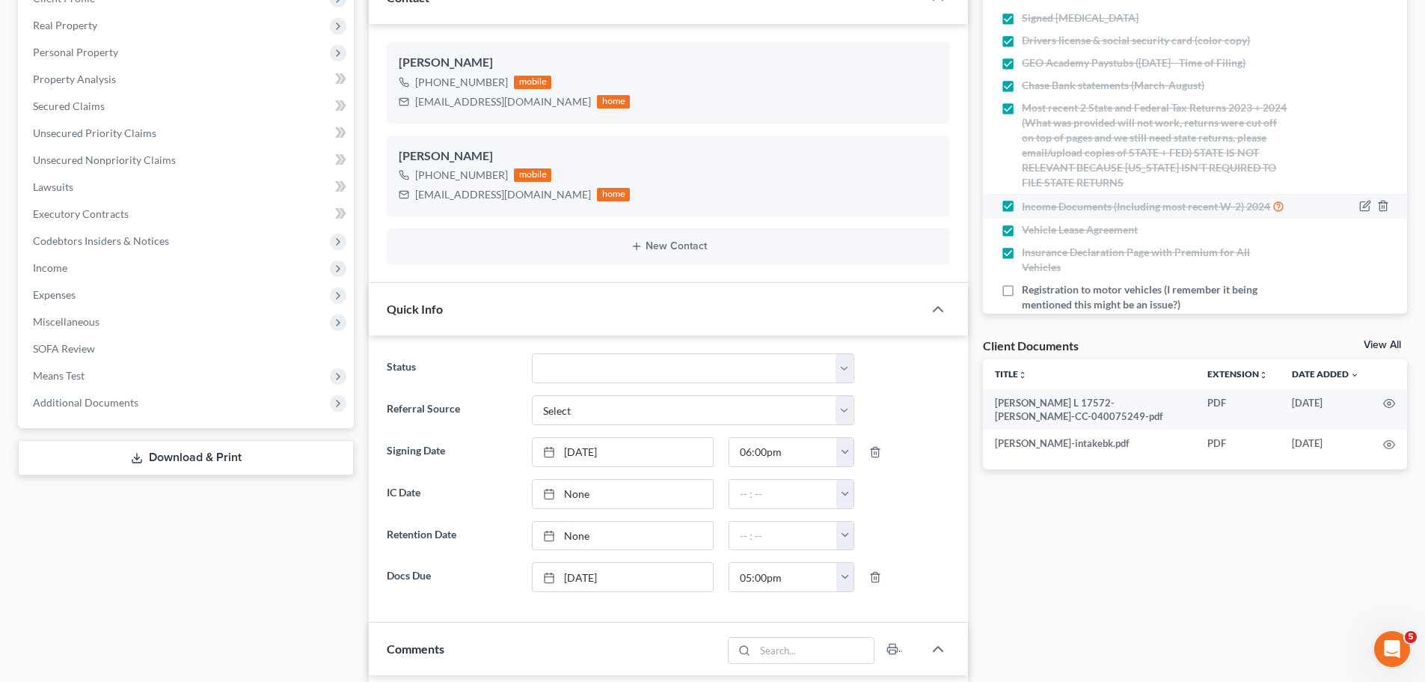
scroll to position [224, 0]
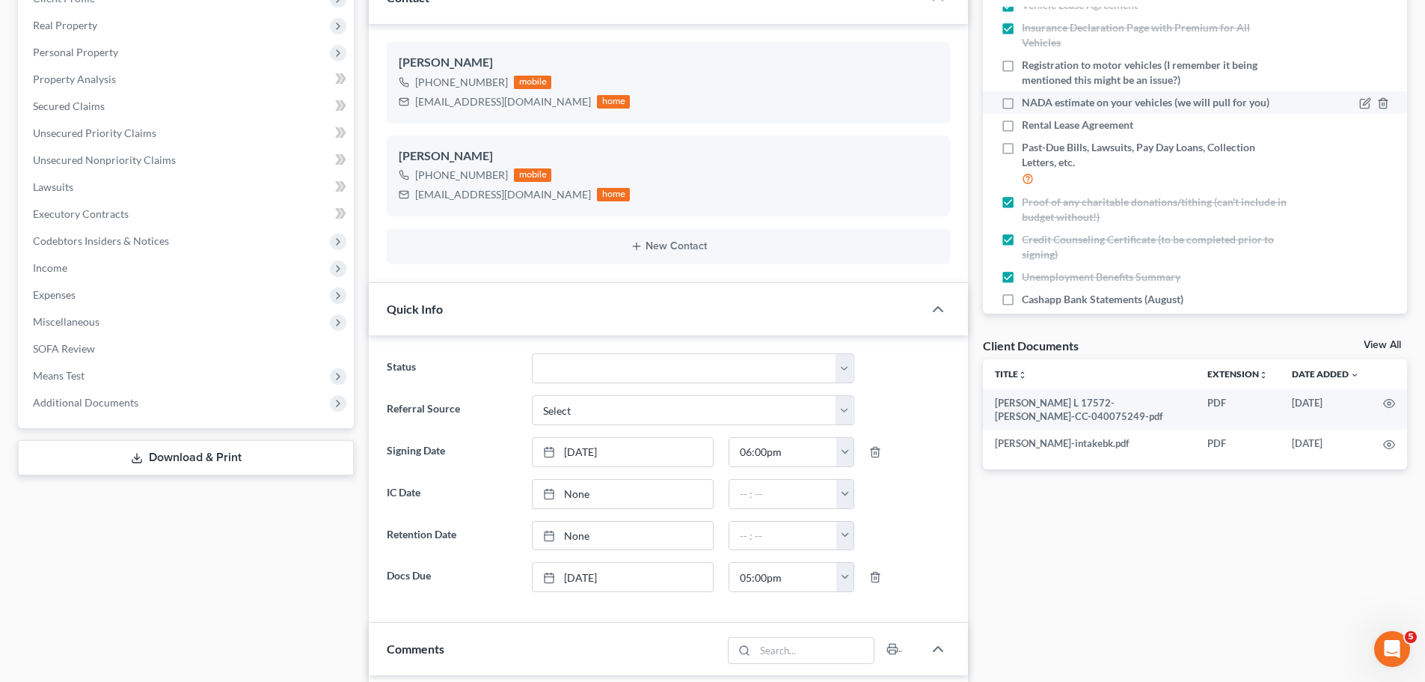
click at [1060, 110] on span "NADA estimate on your vehicles (we will pull for you)" at bounding box center [1146, 102] width 248 height 15
click at [1038, 105] on input "NADA estimate on your vehicles (we will pull for you)" at bounding box center [1033, 100] width 10 height 10
checkbox input "true"
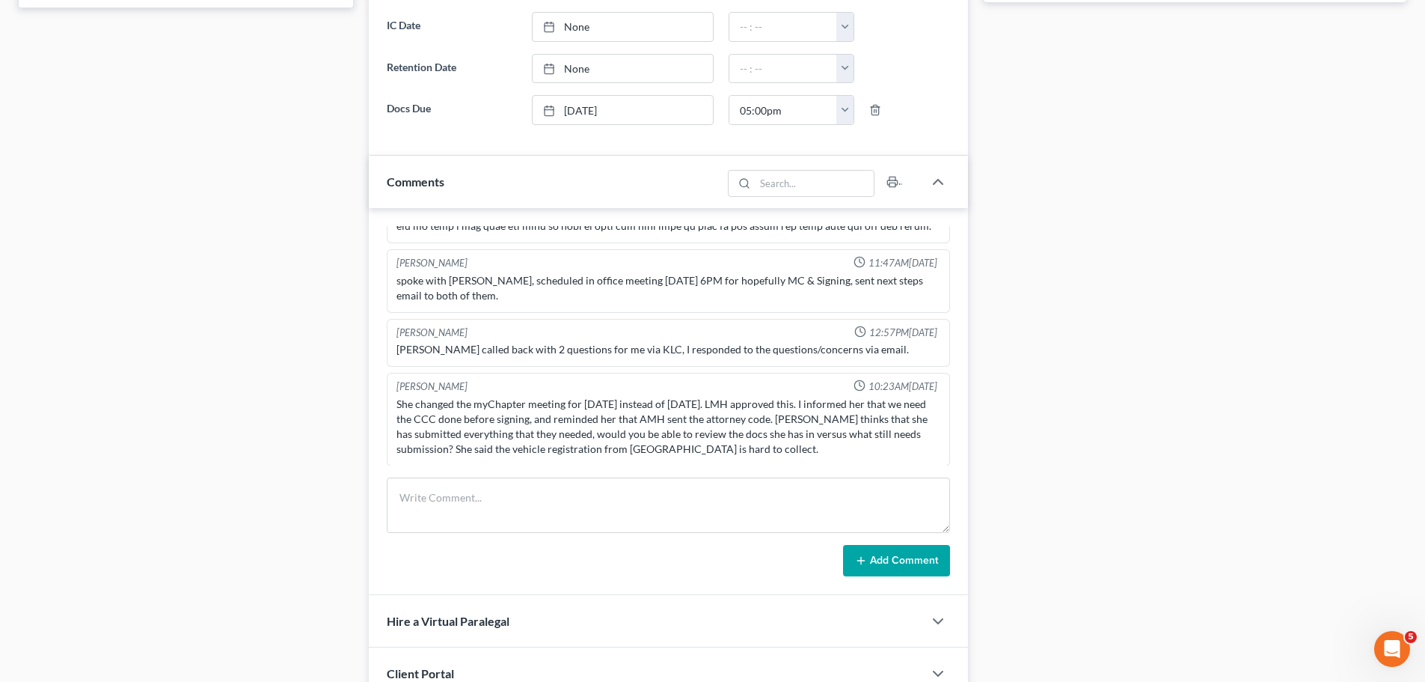
scroll to position [823, 0]
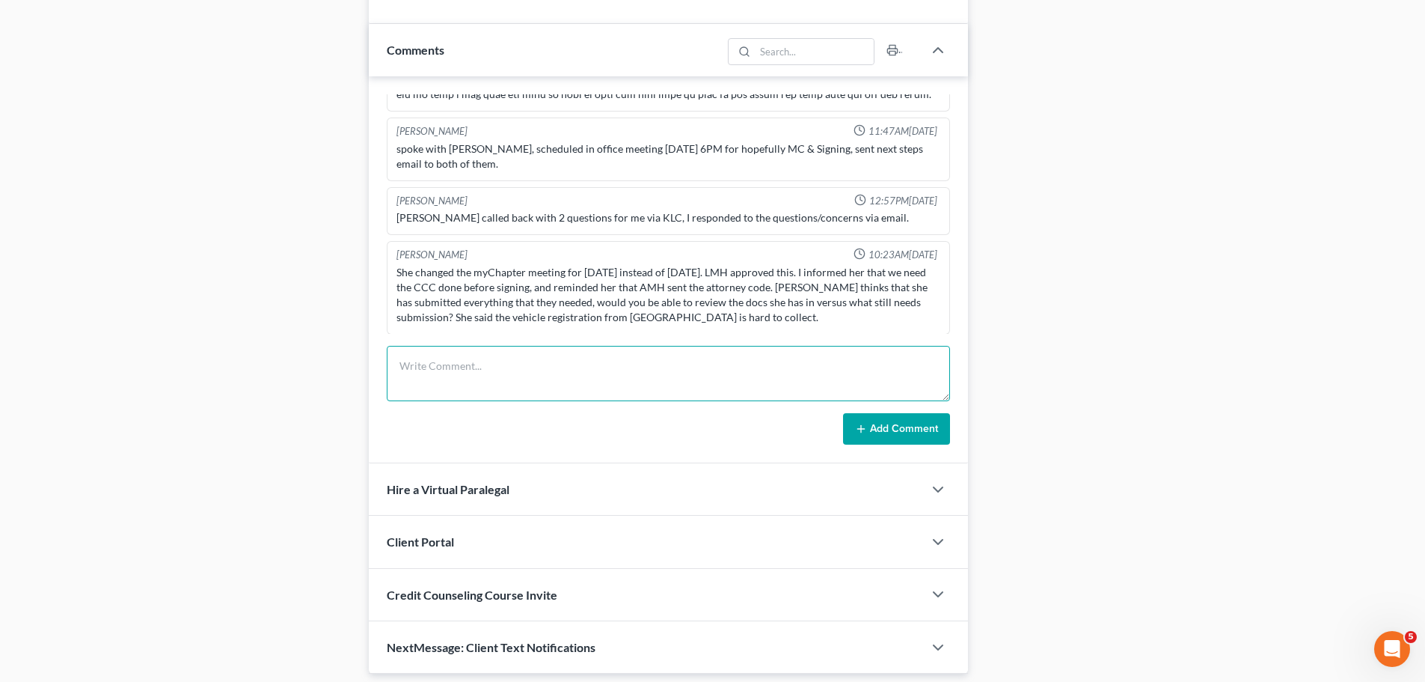
drag, startPoint x: 551, startPoint y: 377, endPoint x: 831, endPoint y: 420, distance: 283.1
click at [551, 377] on textarea at bounding box center [668, 373] width 563 height 55
click at [515, 394] on textarea at bounding box center [668, 373] width 563 height 55
type textarea "added CCC event and NADA value .1"
click at [919, 427] on button "Add Comment" at bounding box center [896, 428] width 107 height 31
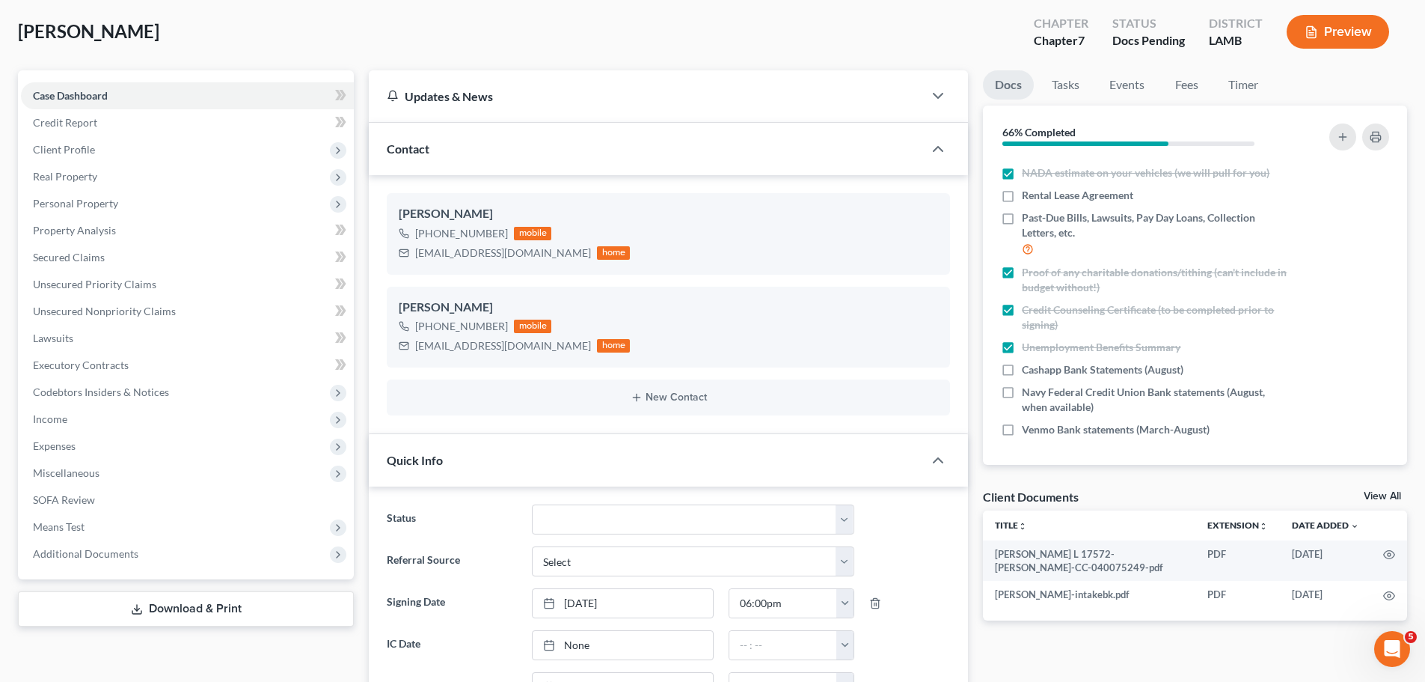
scroll to position [0, 0]
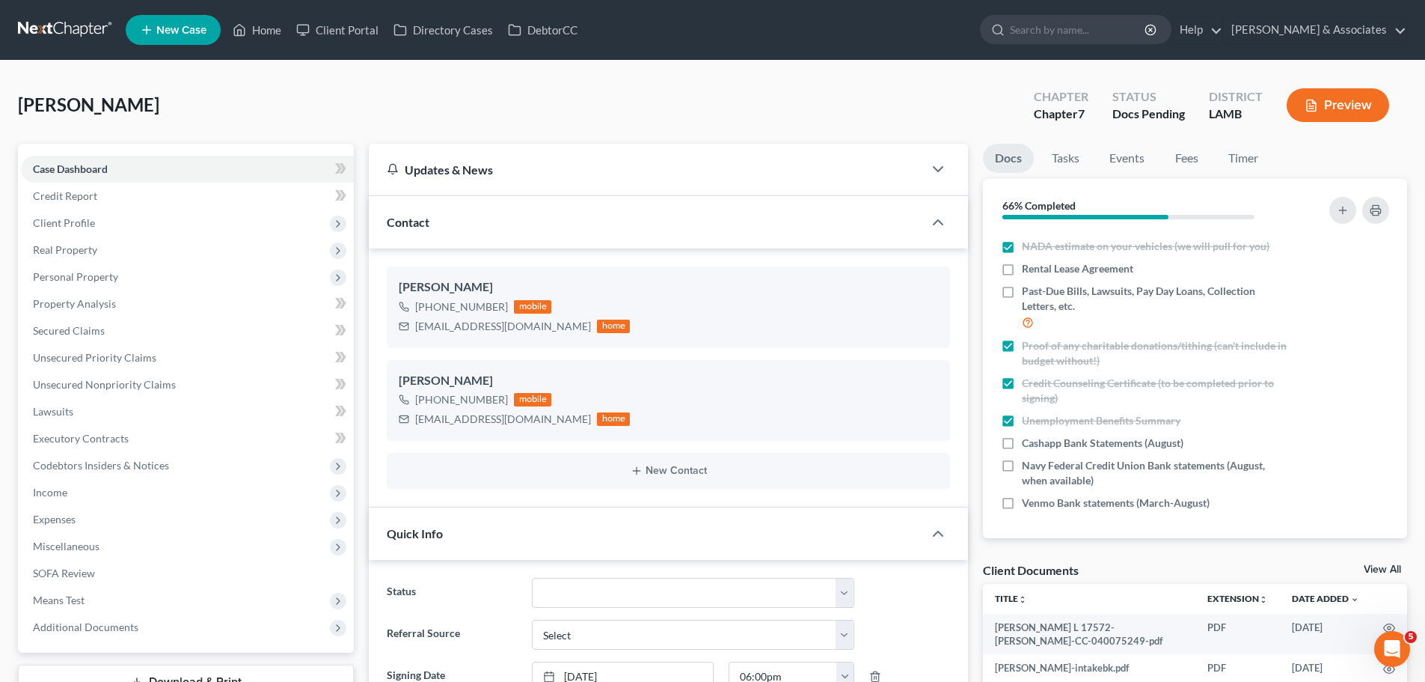
click at [55, 43] on nav "Home New Case Client Portal Directory Cases DebtorCC Diment & Associates ccd@di…" at bounding box center [712, 30] width 1425 height 60
click at [68, 30] on link at bounding box center [66, 29] width 96 height 27
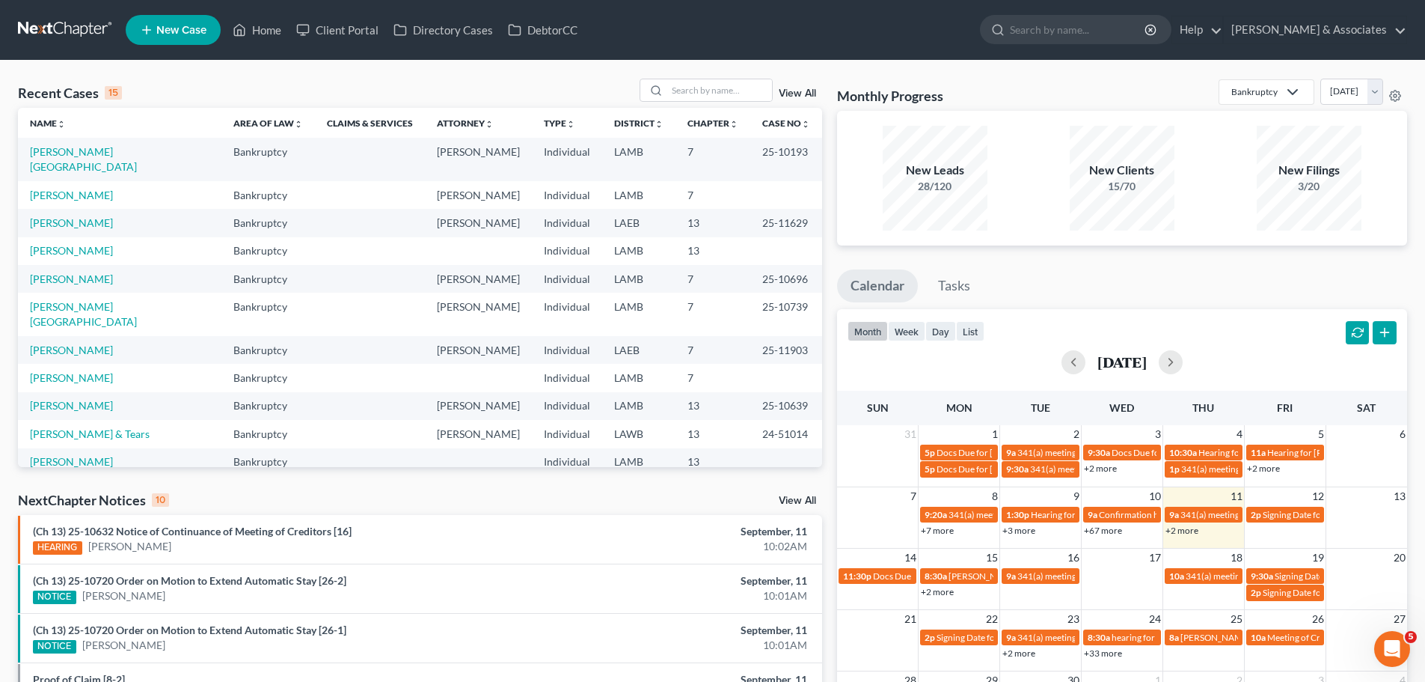
click at [290, 481] on div "Recent Cases 15 View All Name unfold_more expand_more expand_less Area of Law u…" at bounding box center [419, 555] width 819 height 953
click at [375, 70] on div "Recent Cases 15 View All Name unfold_more expand_more expand_less Area of Law u…" at bounding box center [712, 555] width 1425 height 989
click at [712, 98] on input "search" at bounding box center [719, 90] width 105 height 22
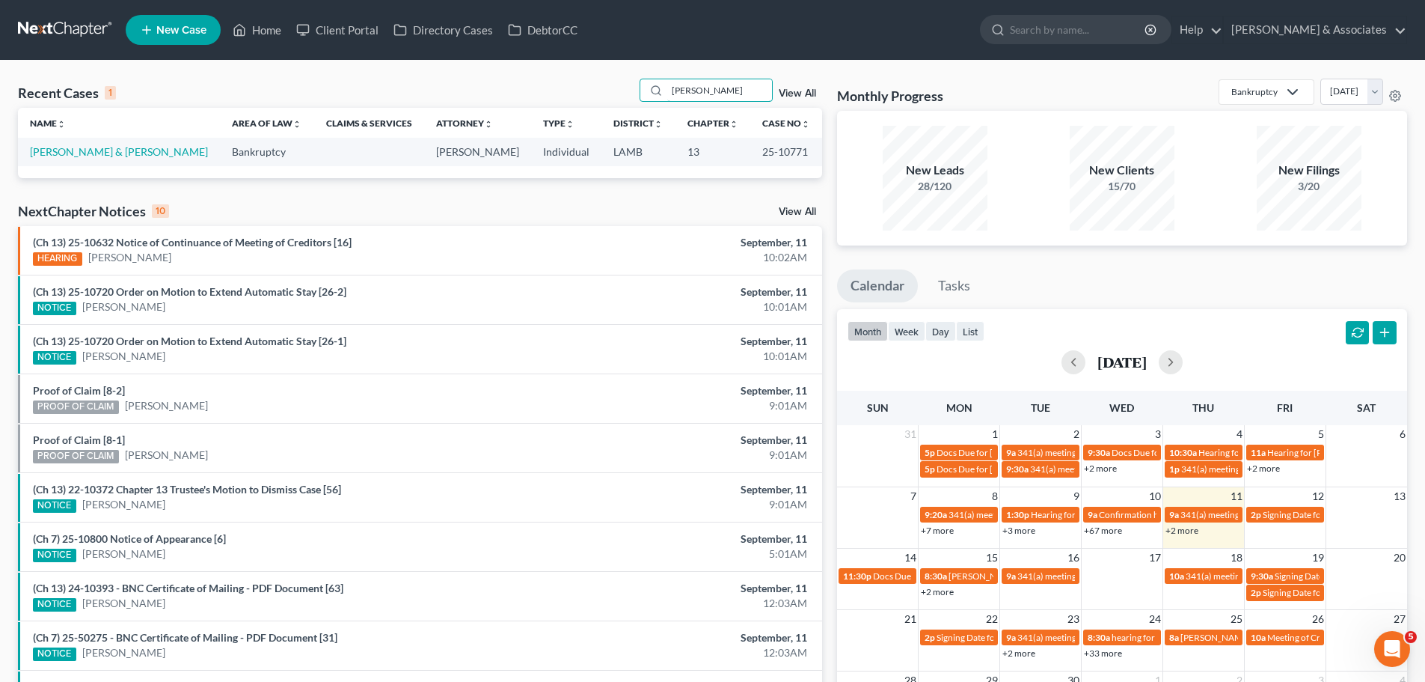
type input "rhoads"
click at [84, 162] on td "Rhoads, Michael & Tracy" at bounding box center [119, 152] width 202 height 28
click at [86, 152] on link "[PERSON_NAME] & [PERSON_NAME]" at bounding box center [119, 151] width 178 height 13
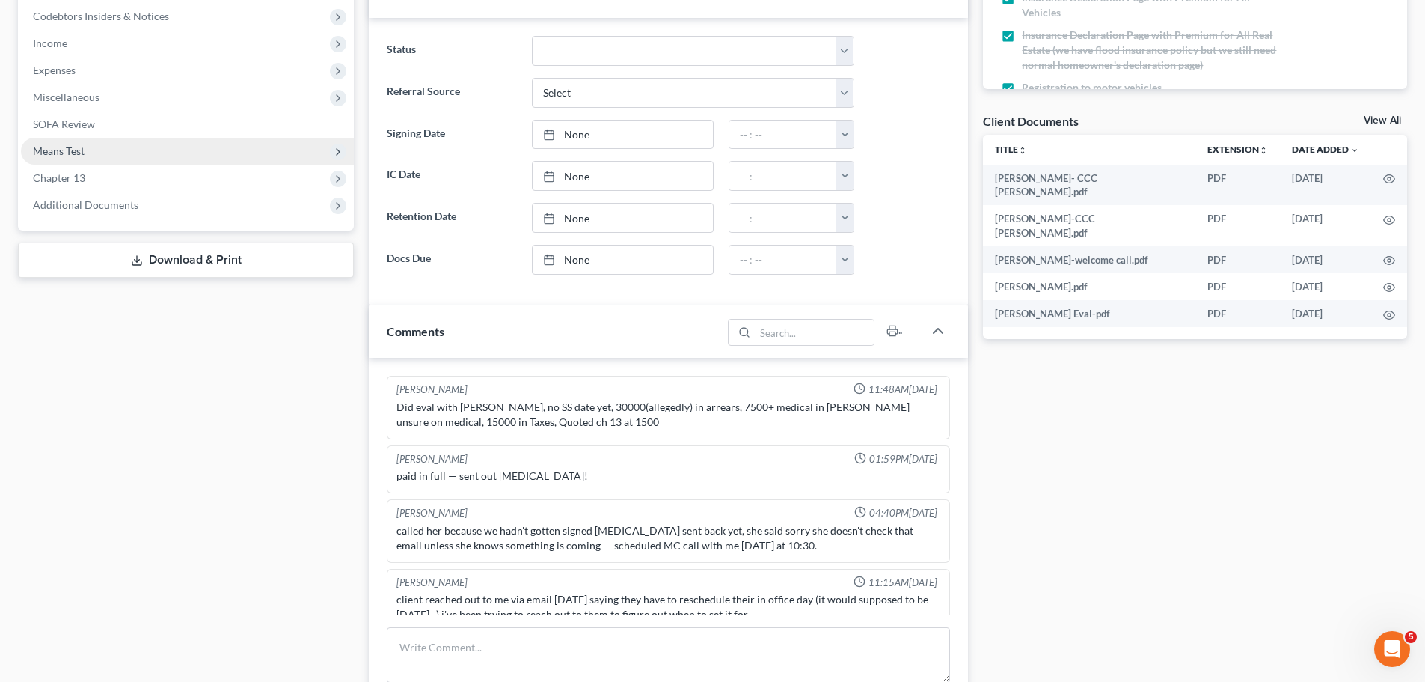
scroll to position [373, 0]
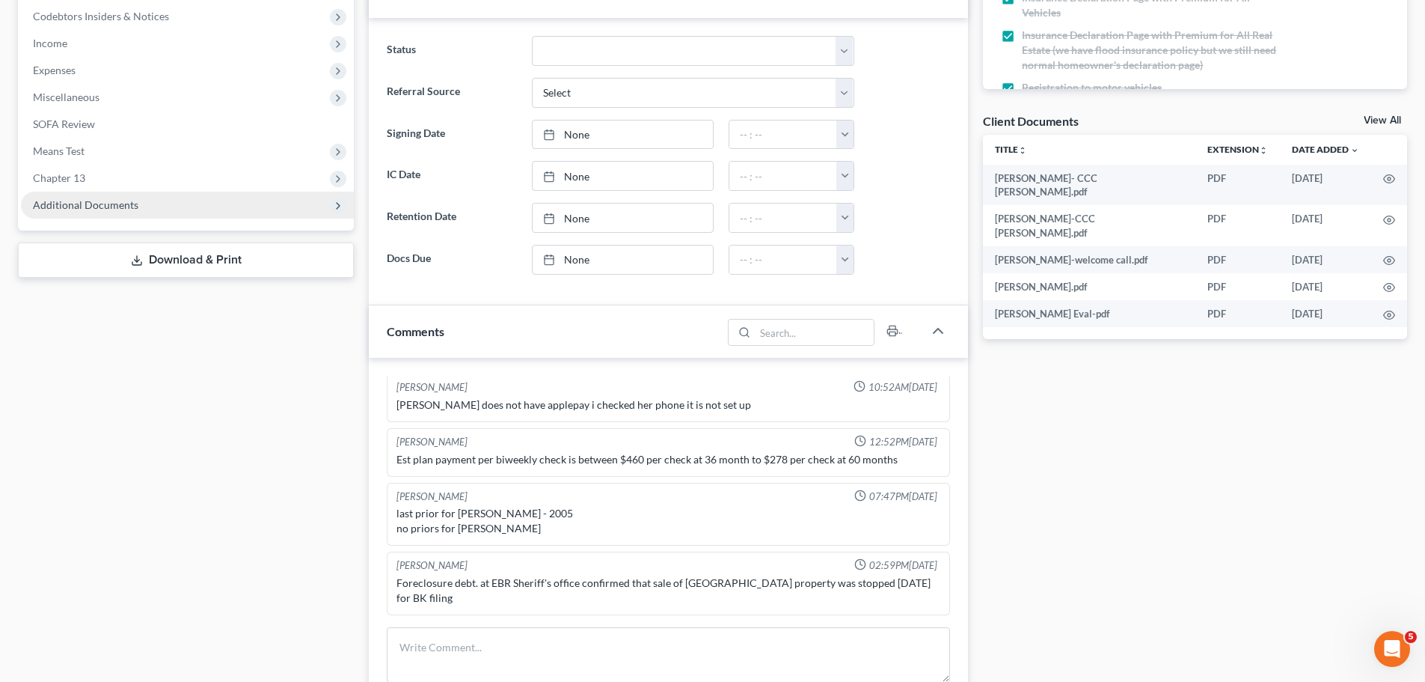
click at [88, 207] on span "Additional Documents" at bounding box center [86, 204] width 106 height 13
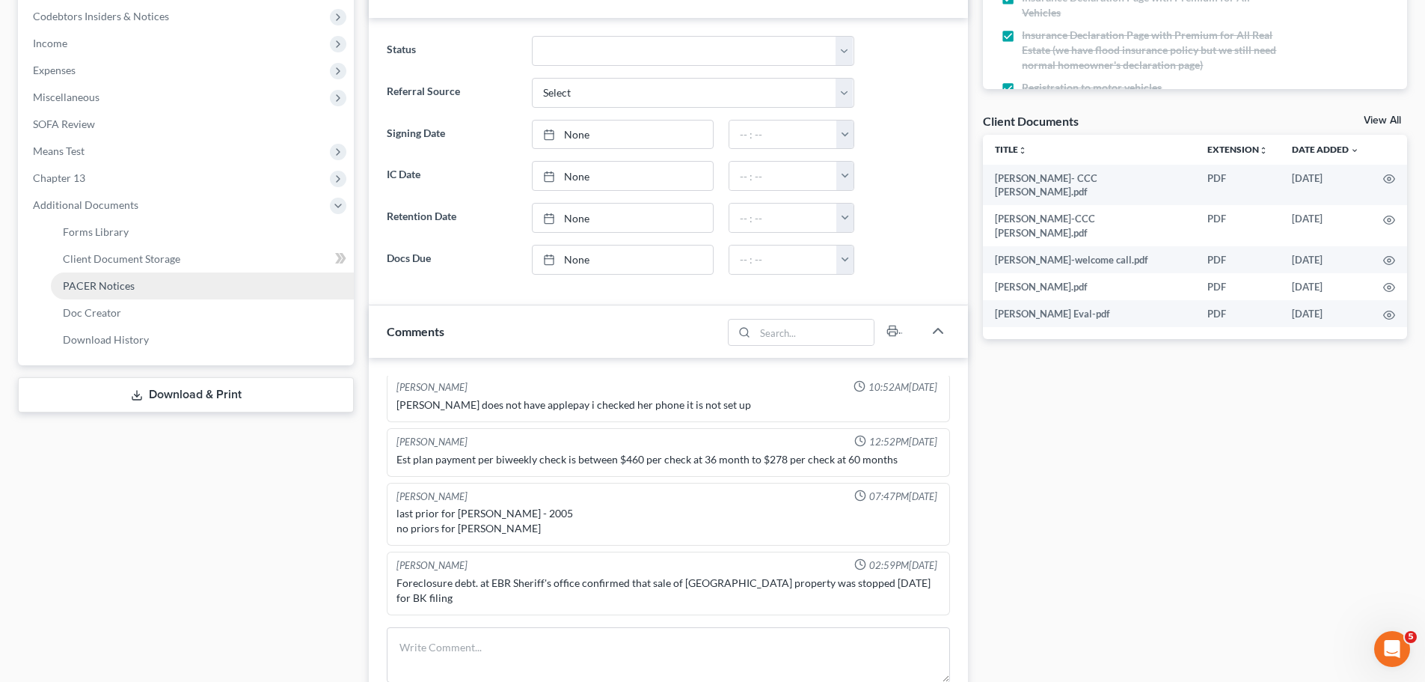
click at [121, 284] on span "PACER Notices" at bounding box center [99, 285] width 72 height 13
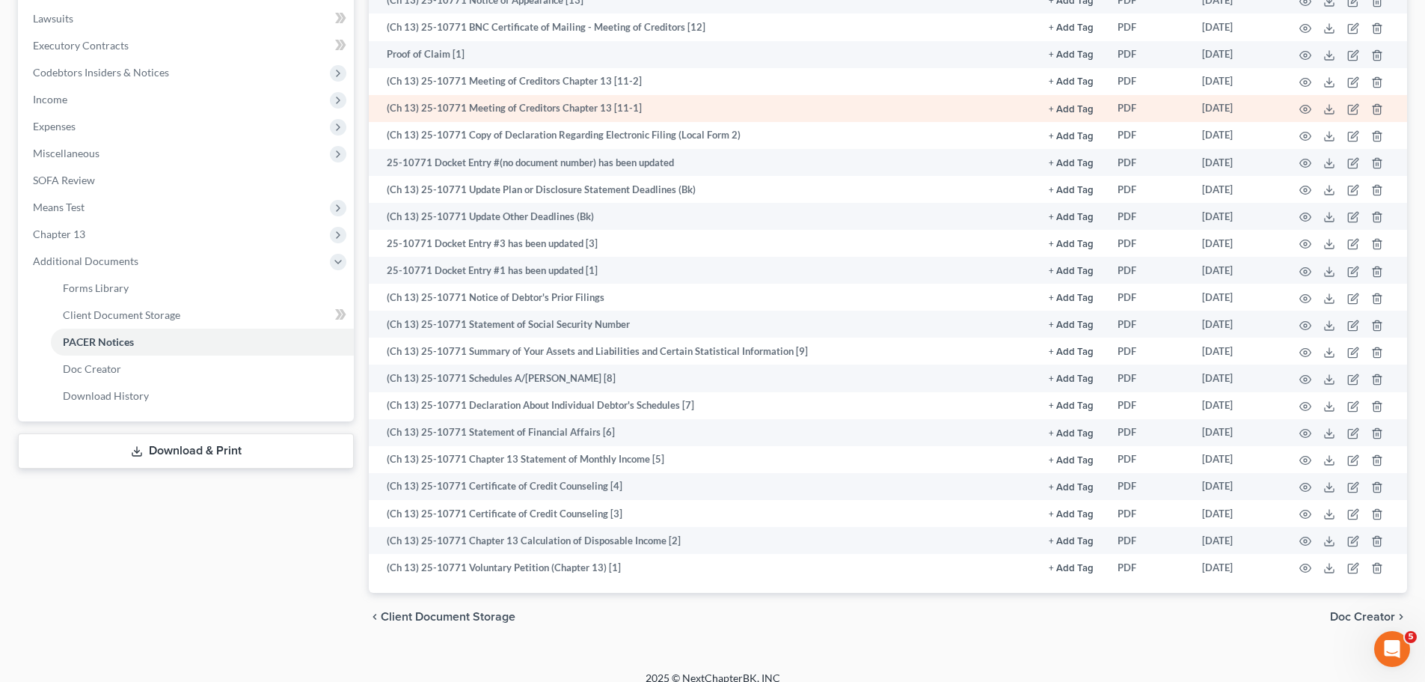
scroll to position [409, 0]
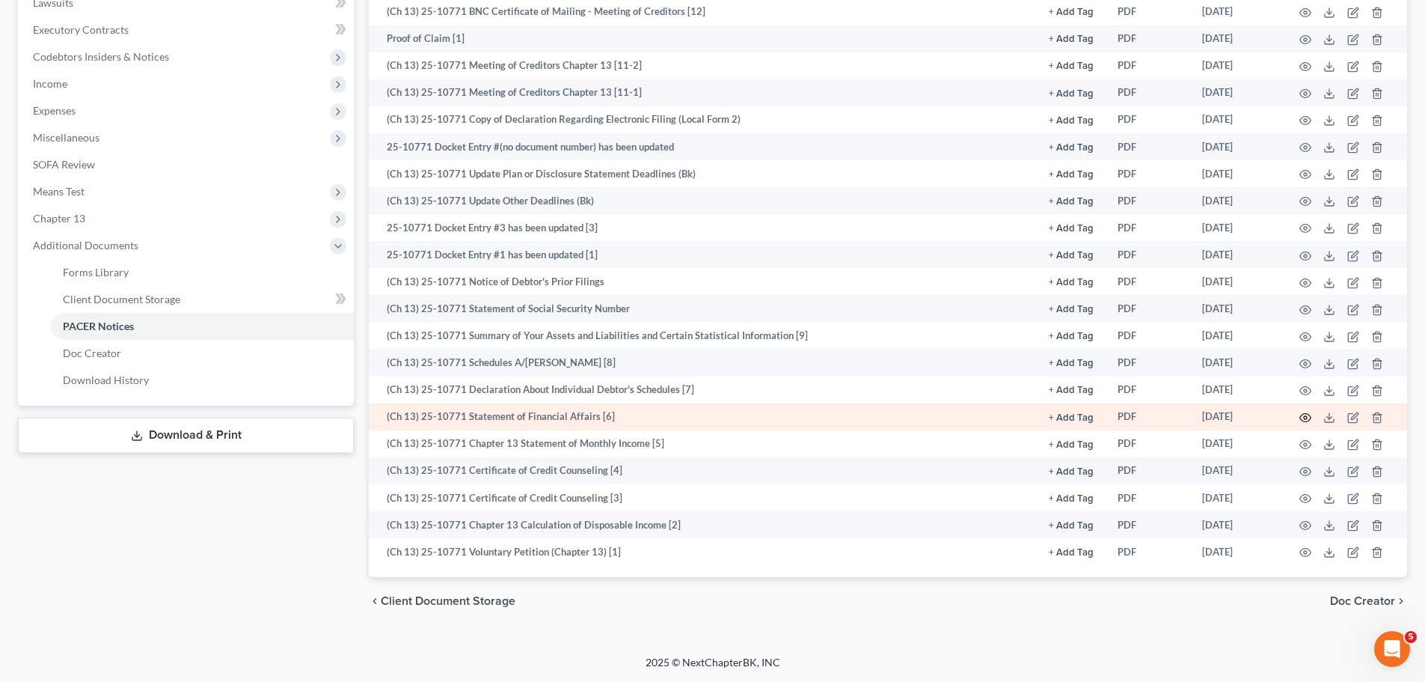
click at [1308, 420] on icon "button" at bounding box center [1306, 418] width 12 height 12
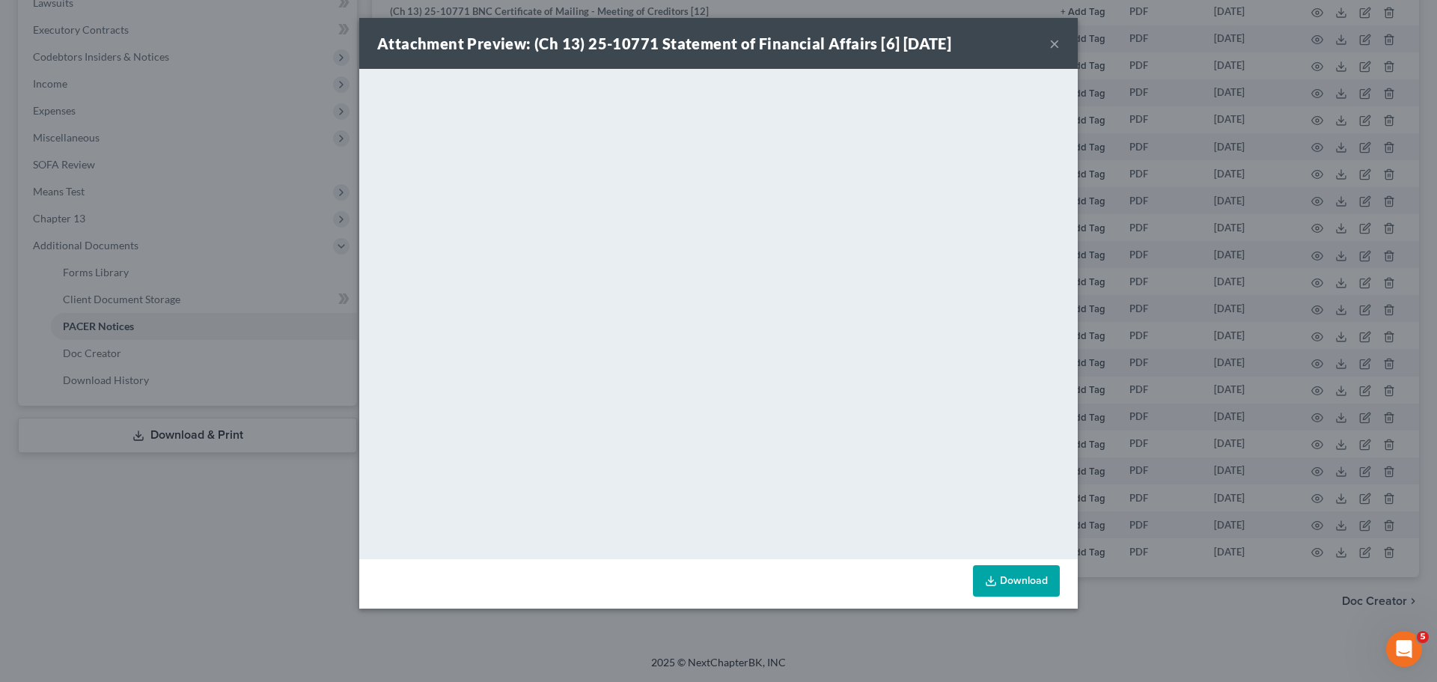
click at [1051, 42] on button "×" at bounding box center [1054, 43] width 10 height 18
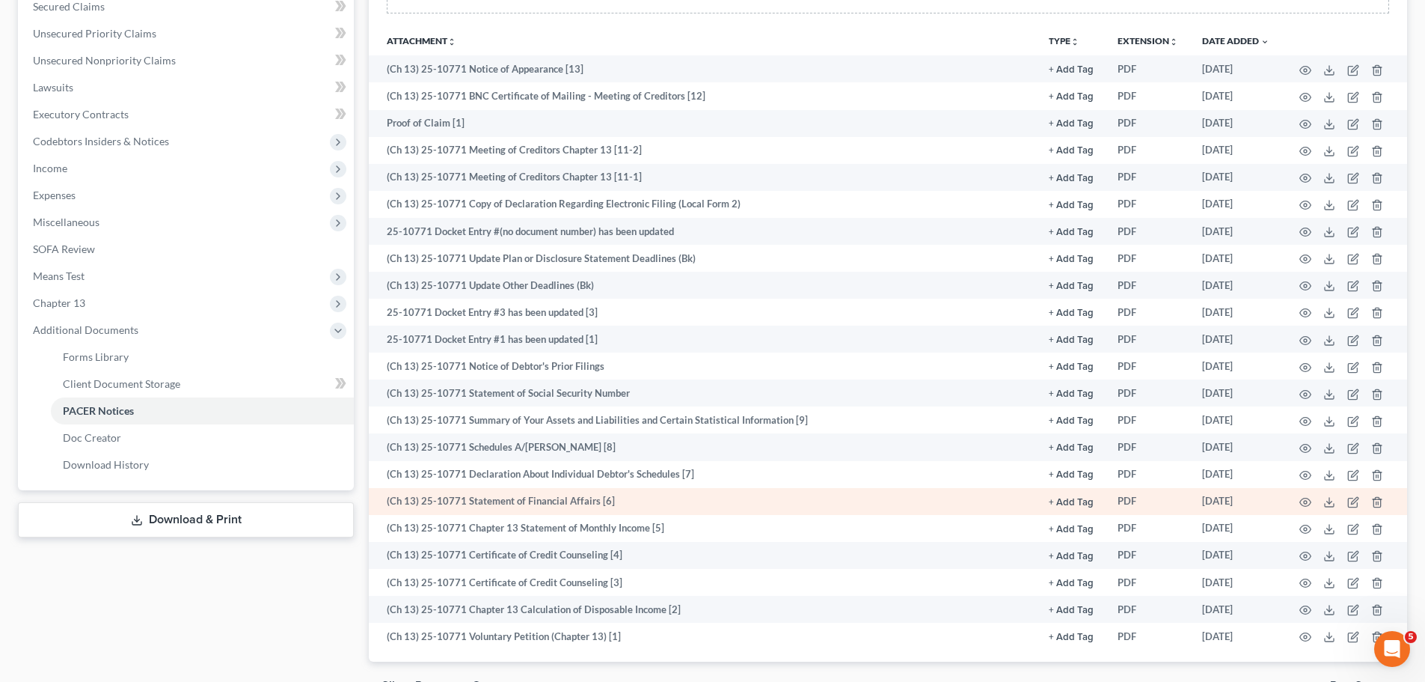
scroll to position [334, 0]
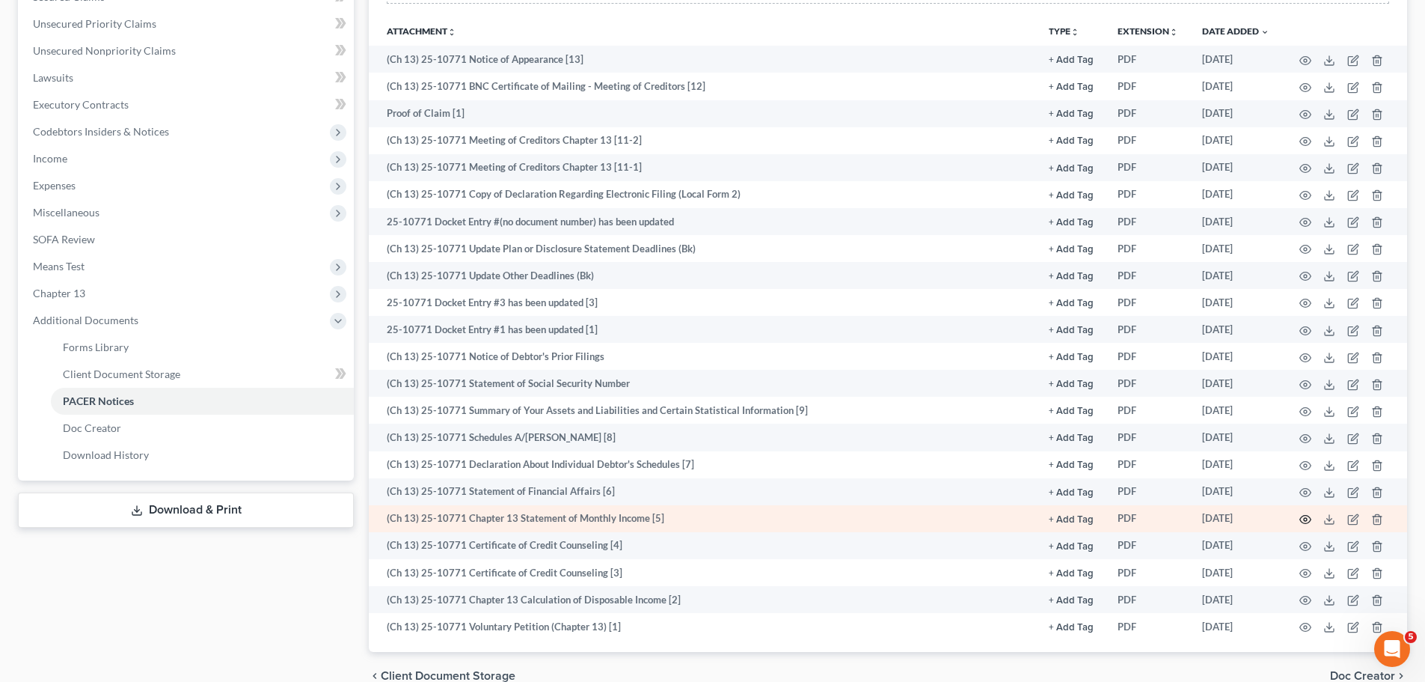
click at [1305, 519] on icon "button" at bounding box center [1306, 519] width 12 height 12
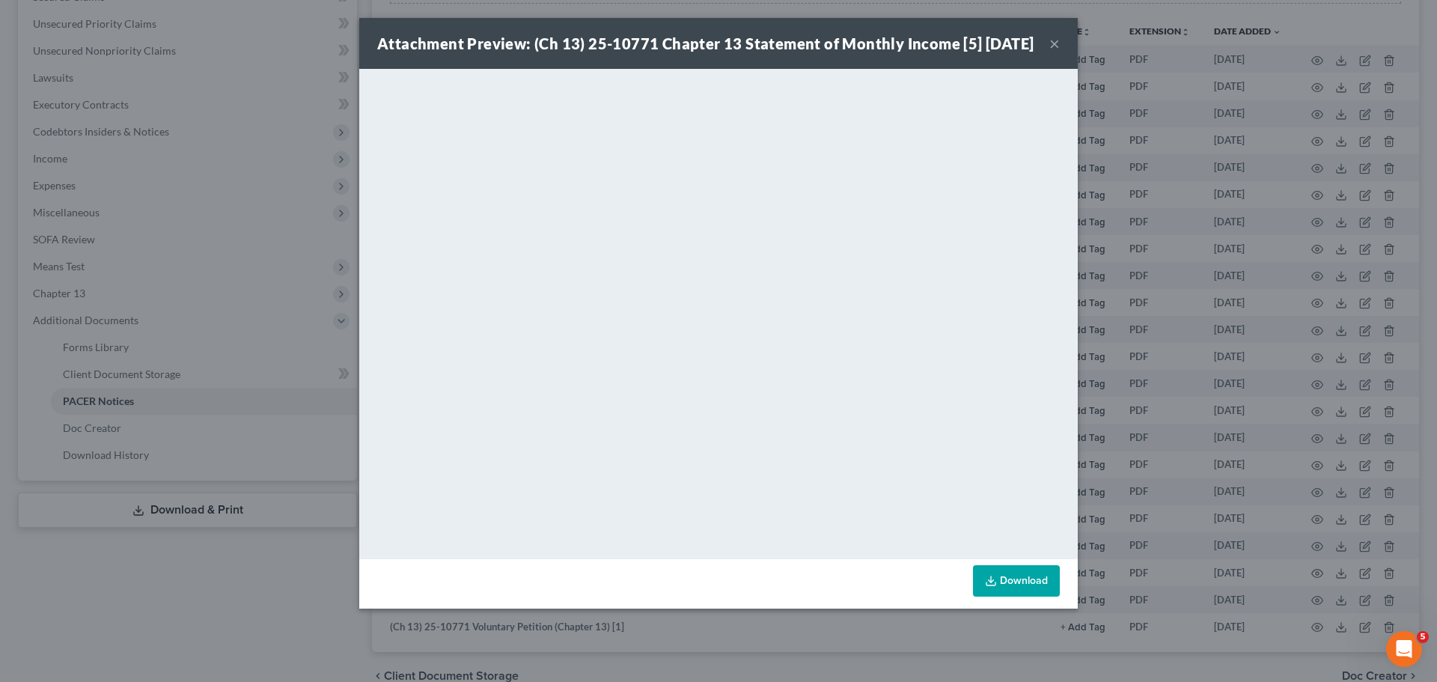
click at [1051, 52] on button "×" at bounding box center [1054, 43] width 10 height 18
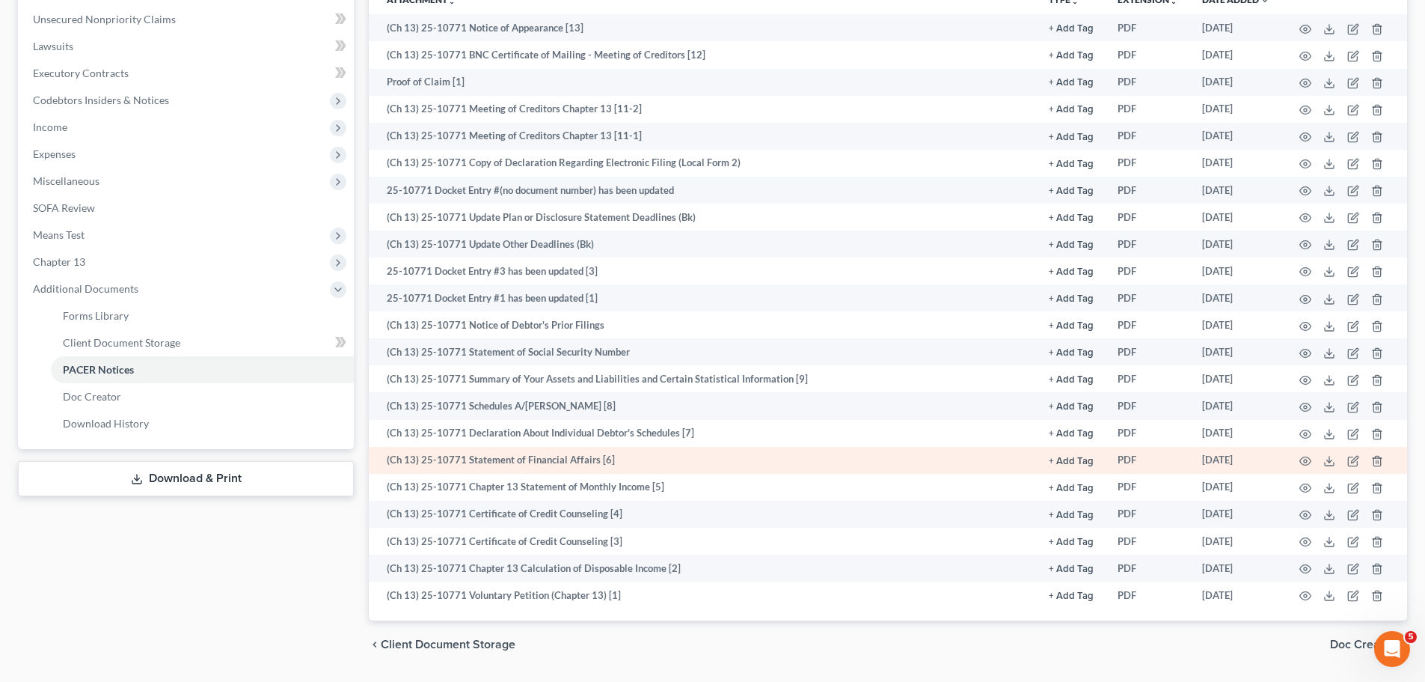
scroll to position [409, 0]
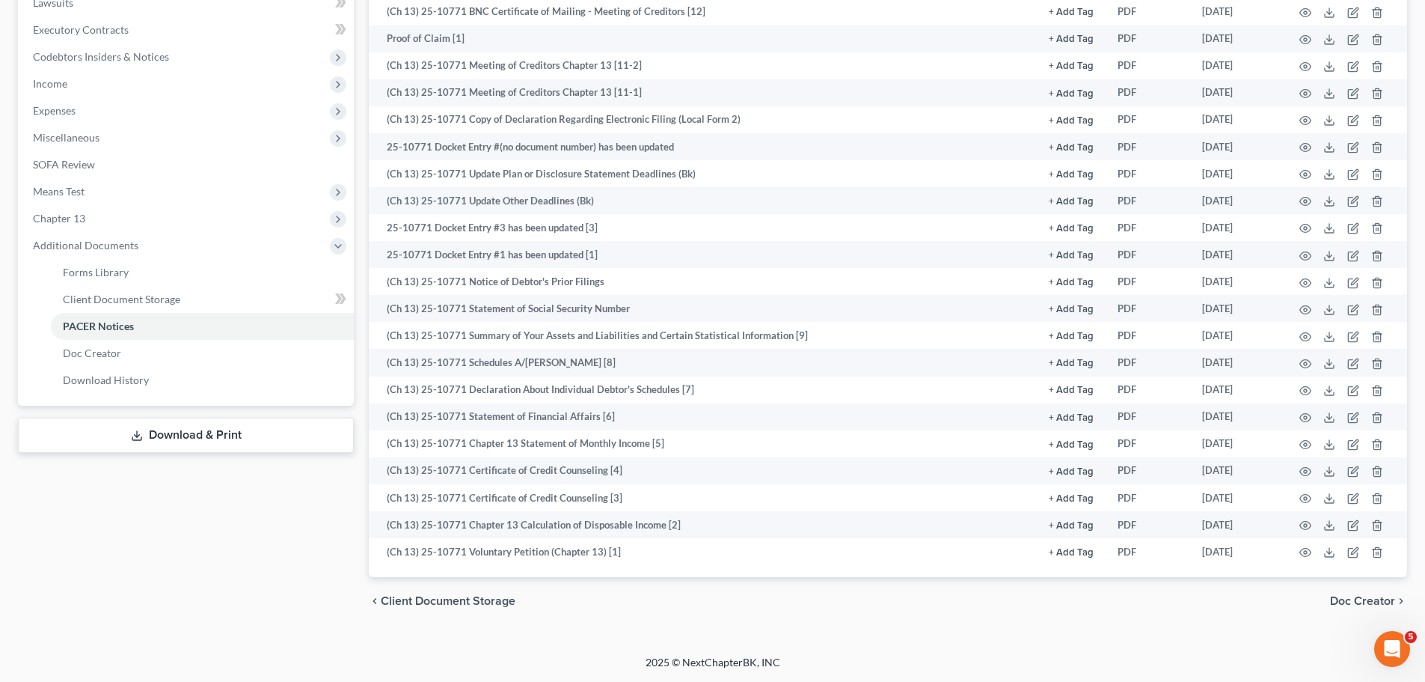
click at [290, 557] on div "Case Dashboard Payments Invoices Payments Payments Credit Report Client Profile" at bounding box center [185, 180] width 351 height 890
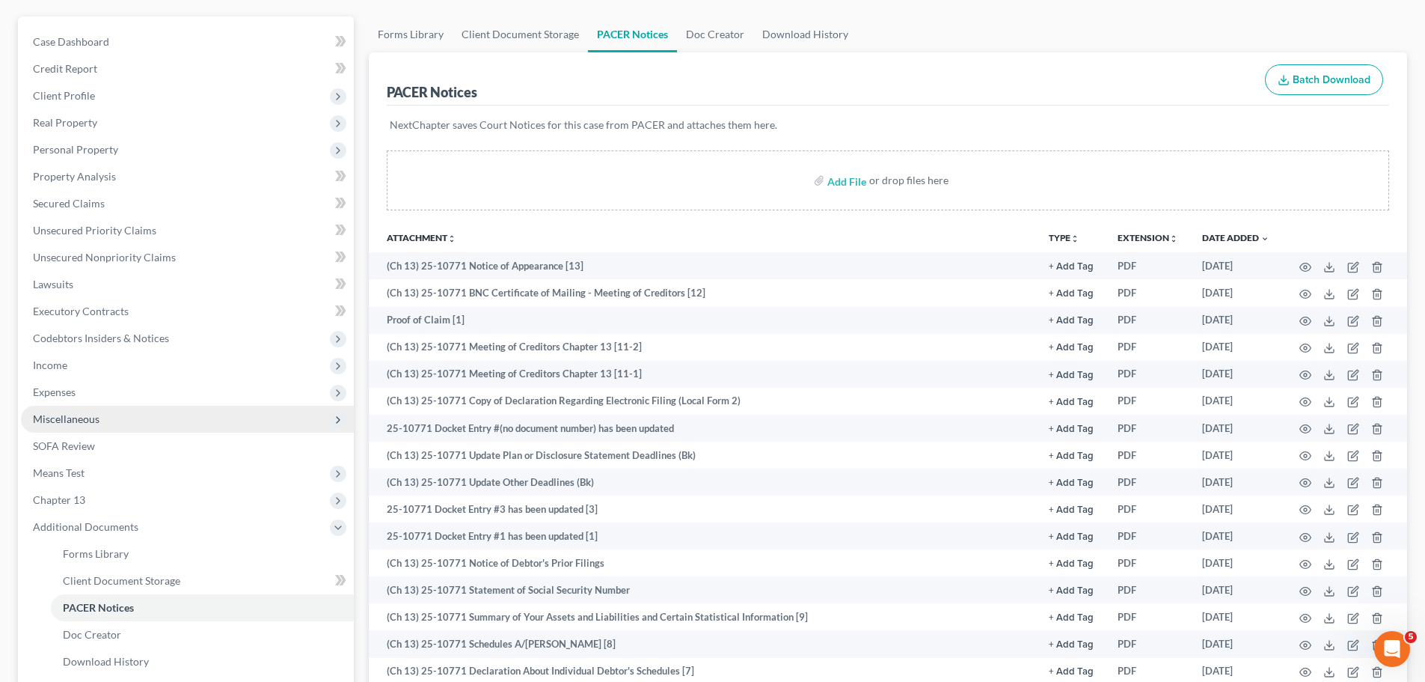
scroll to position [0, 0]
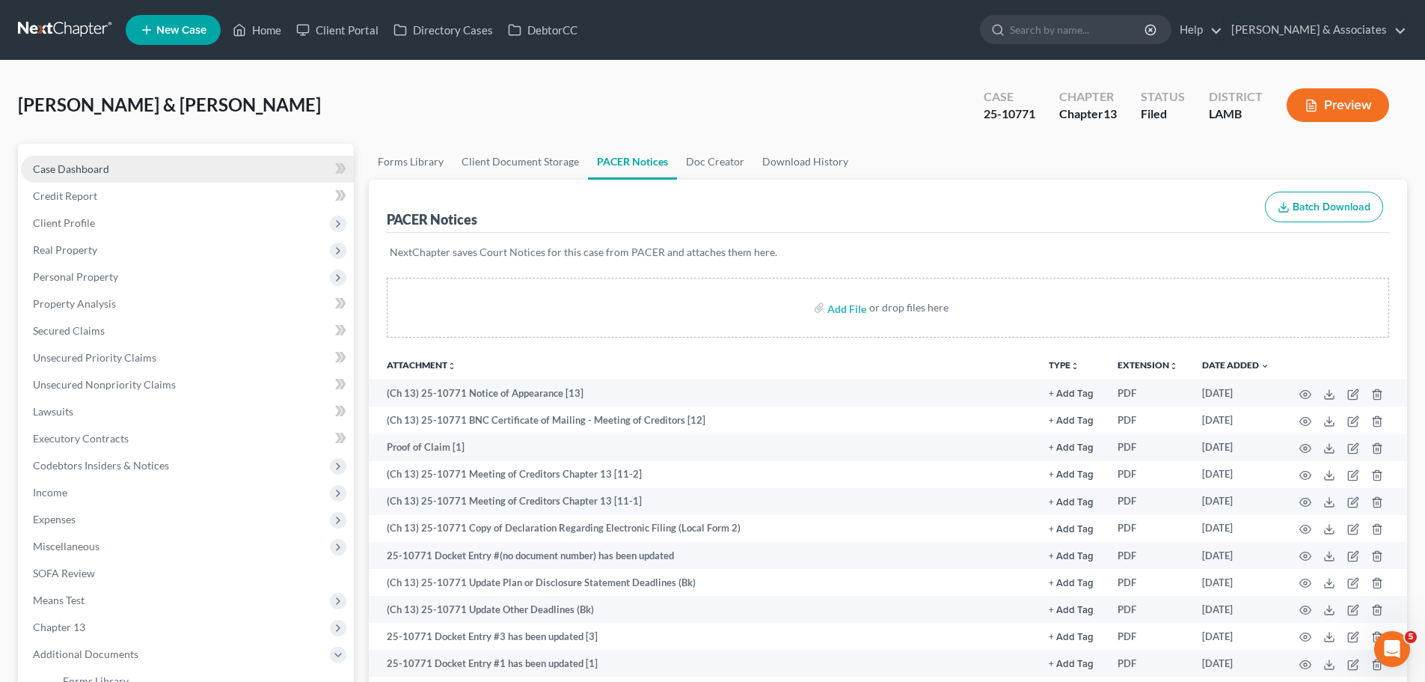
click at [106, 159] on link "Case Dashboard" at bounding box center [187, 169] width 333 height 27
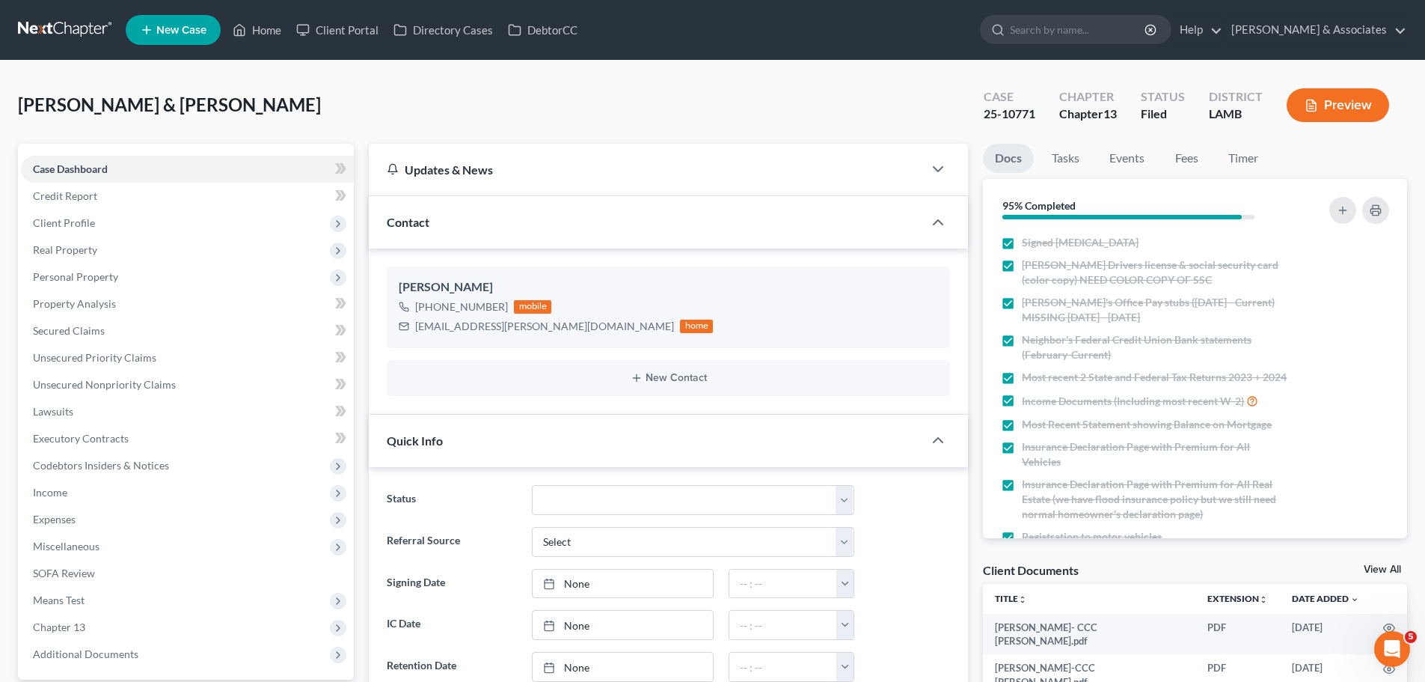
click at [68, 29] on link at bounding box center [66, 29] width 96 height 27
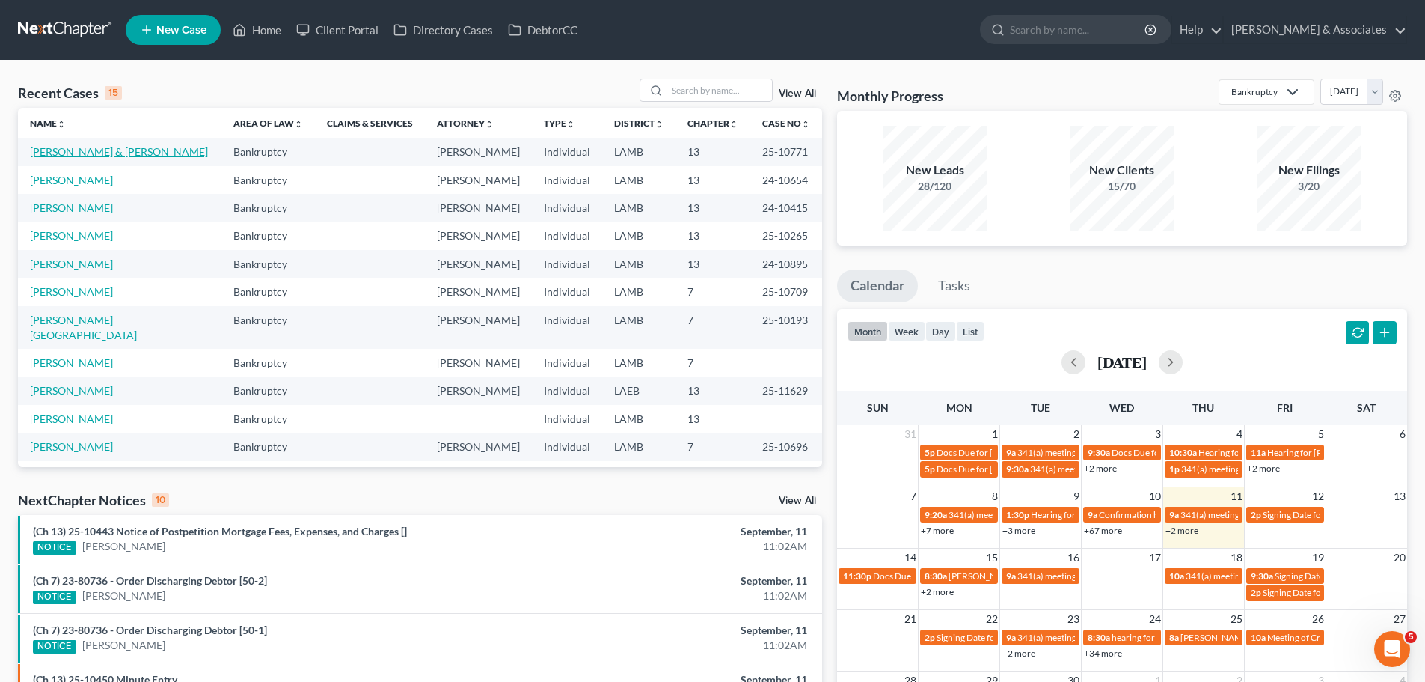
click at [87, 149] on link "Rhoads, Michael & Tracy" at bounding box center [119, 151] width 178 height 13
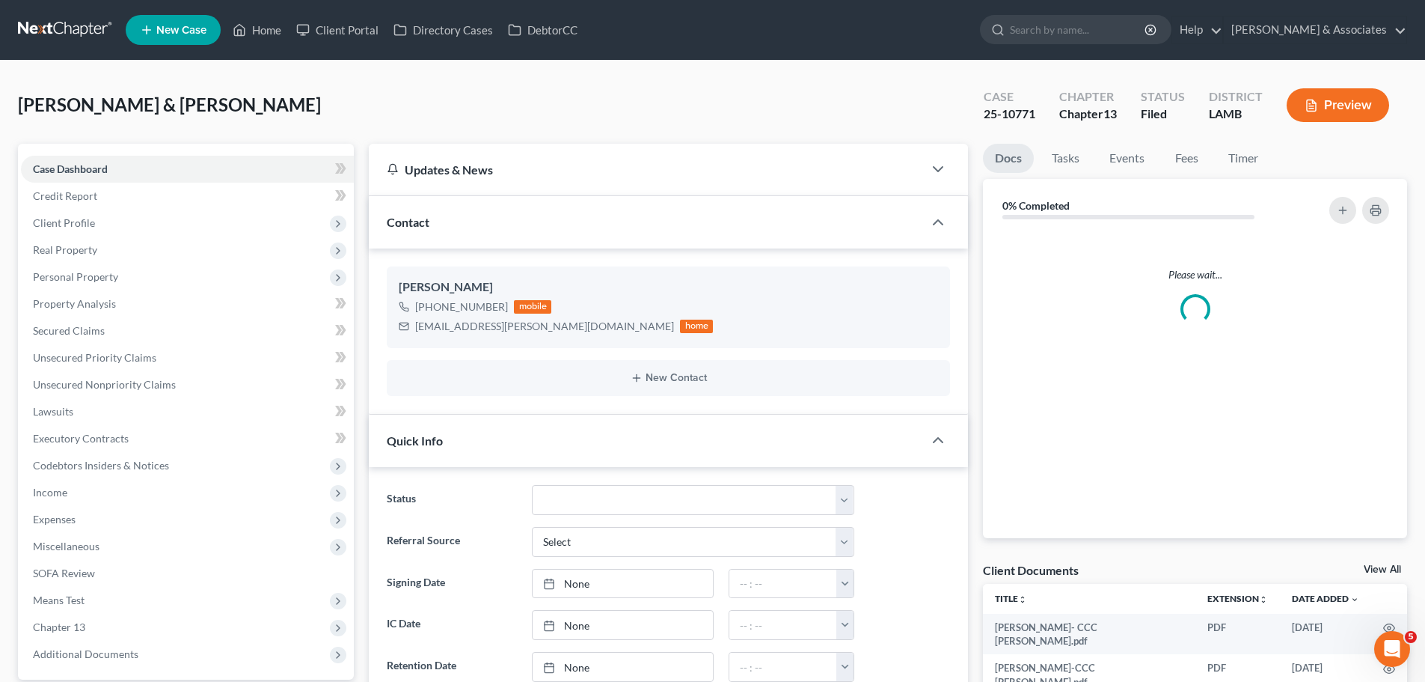
scroll to position [373, 0]
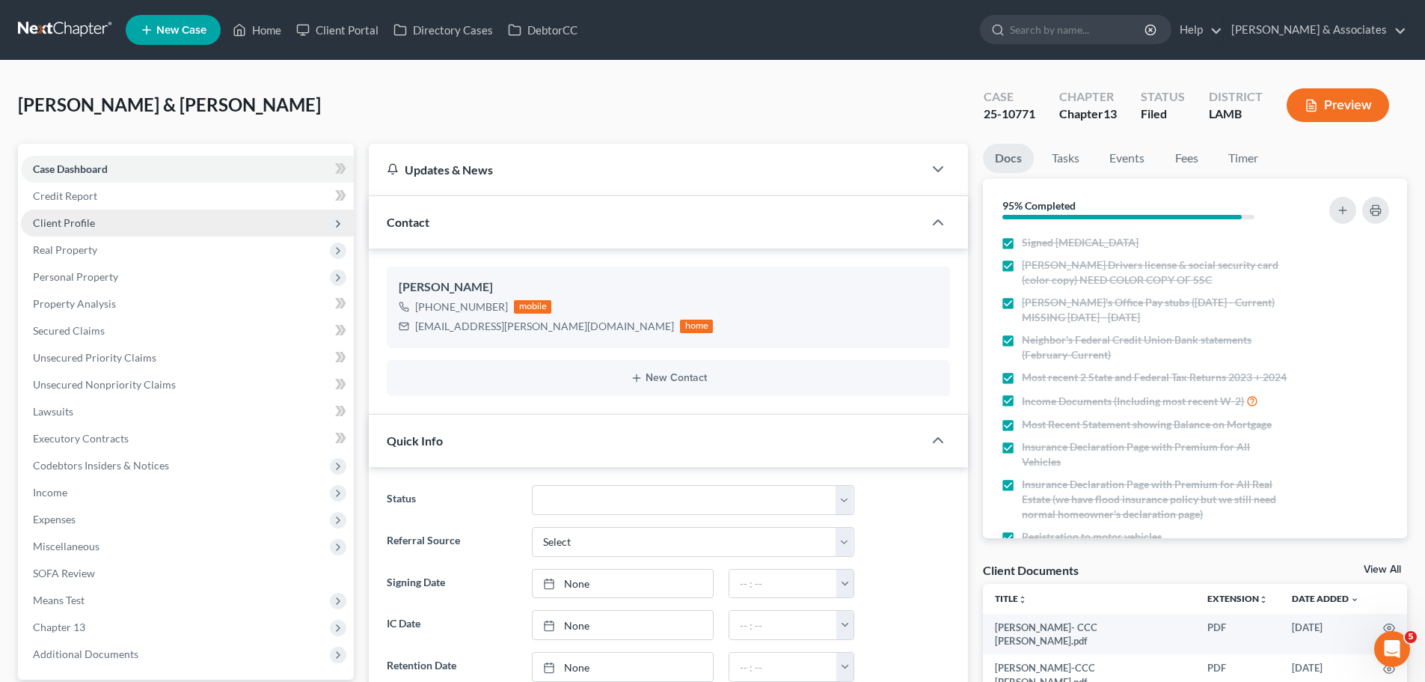
click at [87, 215] on span "Client Profile" at bounding box center [187, 223] width 333 height 27
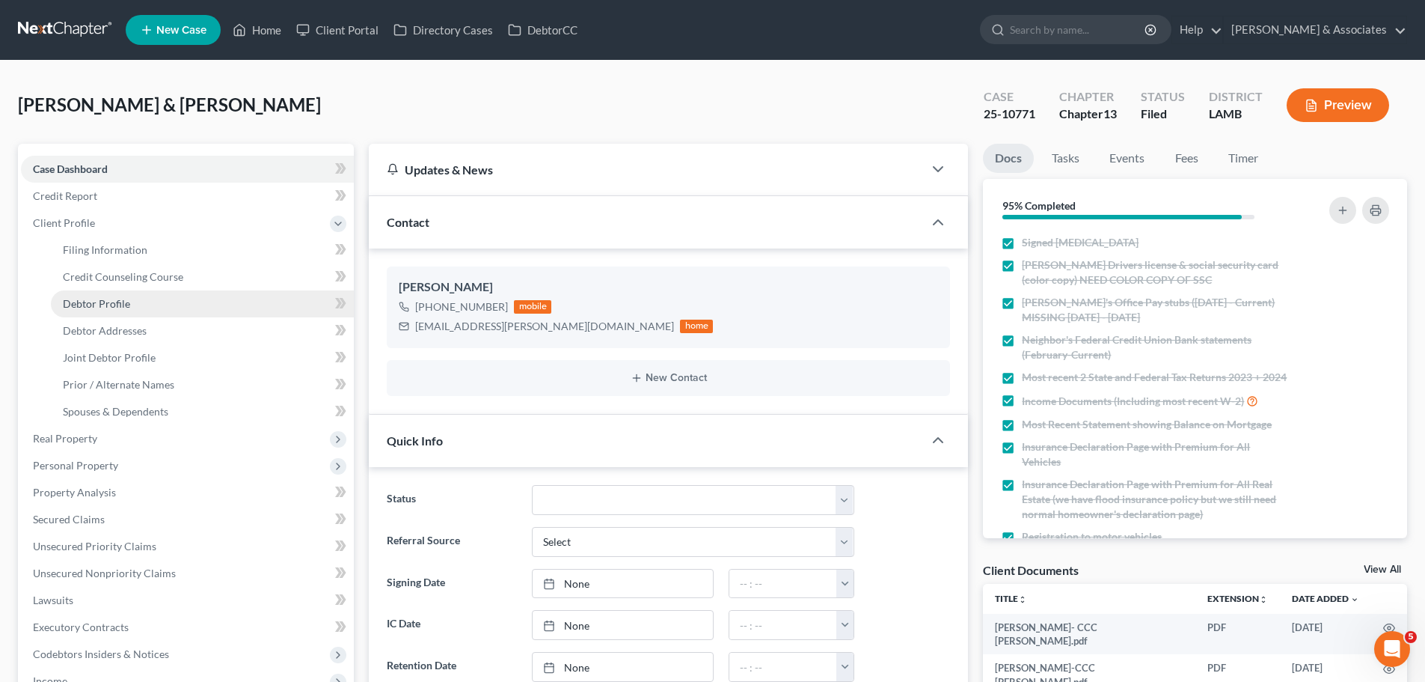
click at [121, 305] on span "Debtor Profile" at bounding box center [96, 303] width 67 height 13
select select "1"
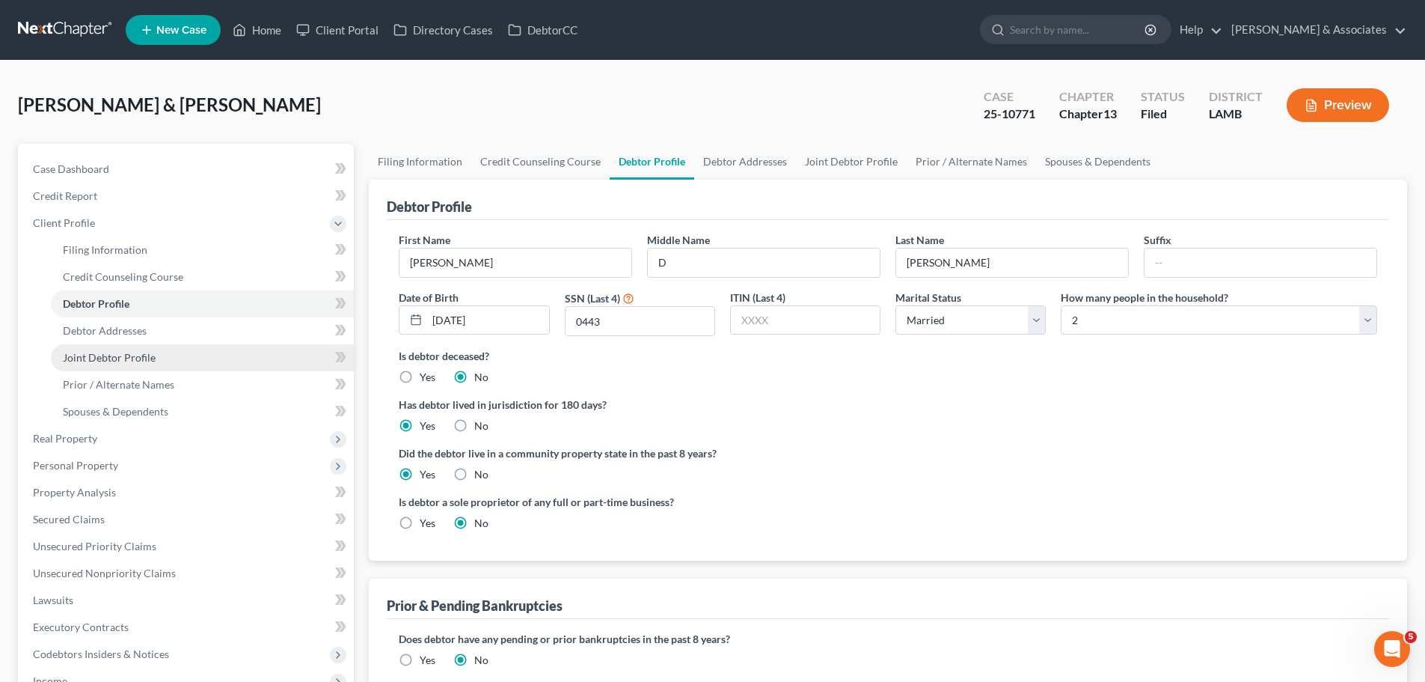
click at [150, 366] on link "Joint Debtor Profile" at bounding box center [202, 357] width 303 height 27
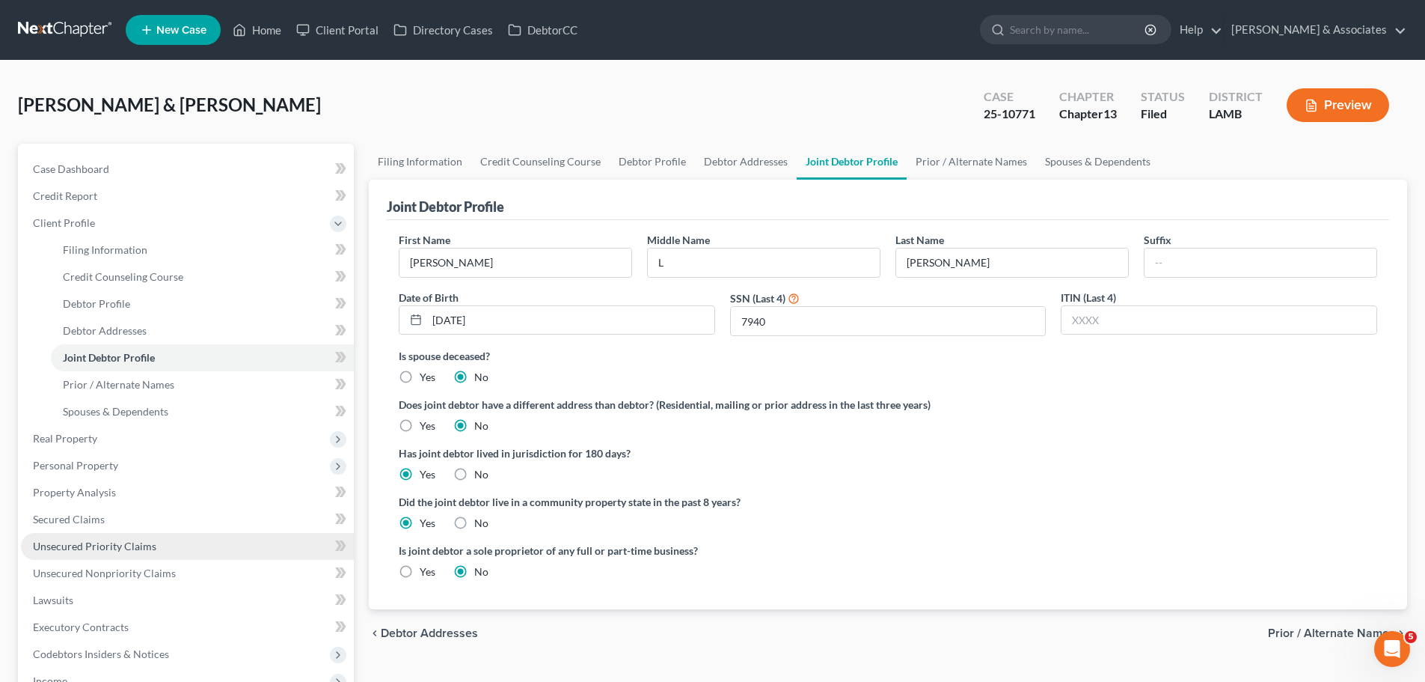
scroll to position [290, 0]
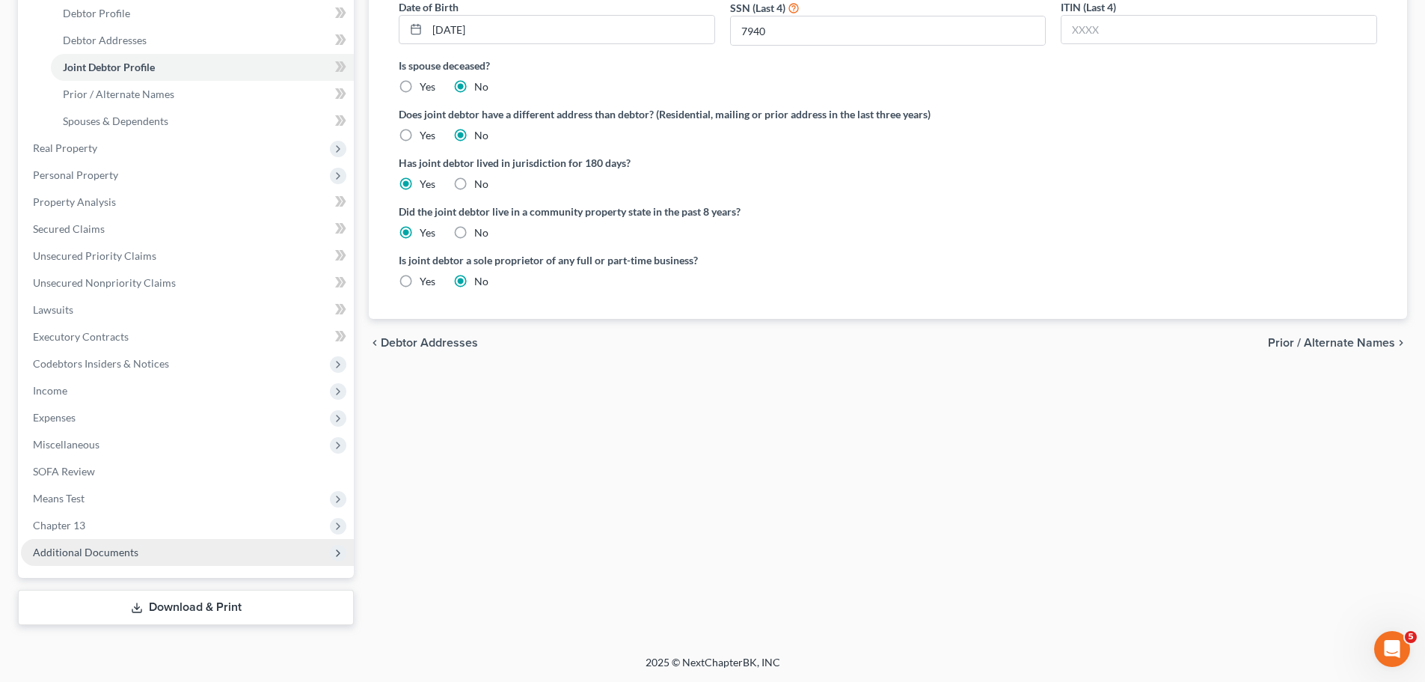
drag, startPoint x: 109, startPoint y: 548, endPoint x: 140, endPoint y: 540, distance: 32.7
click at [109, 548] on span "Additional Documents" at bounding box center [86, 552] width 106 height 13
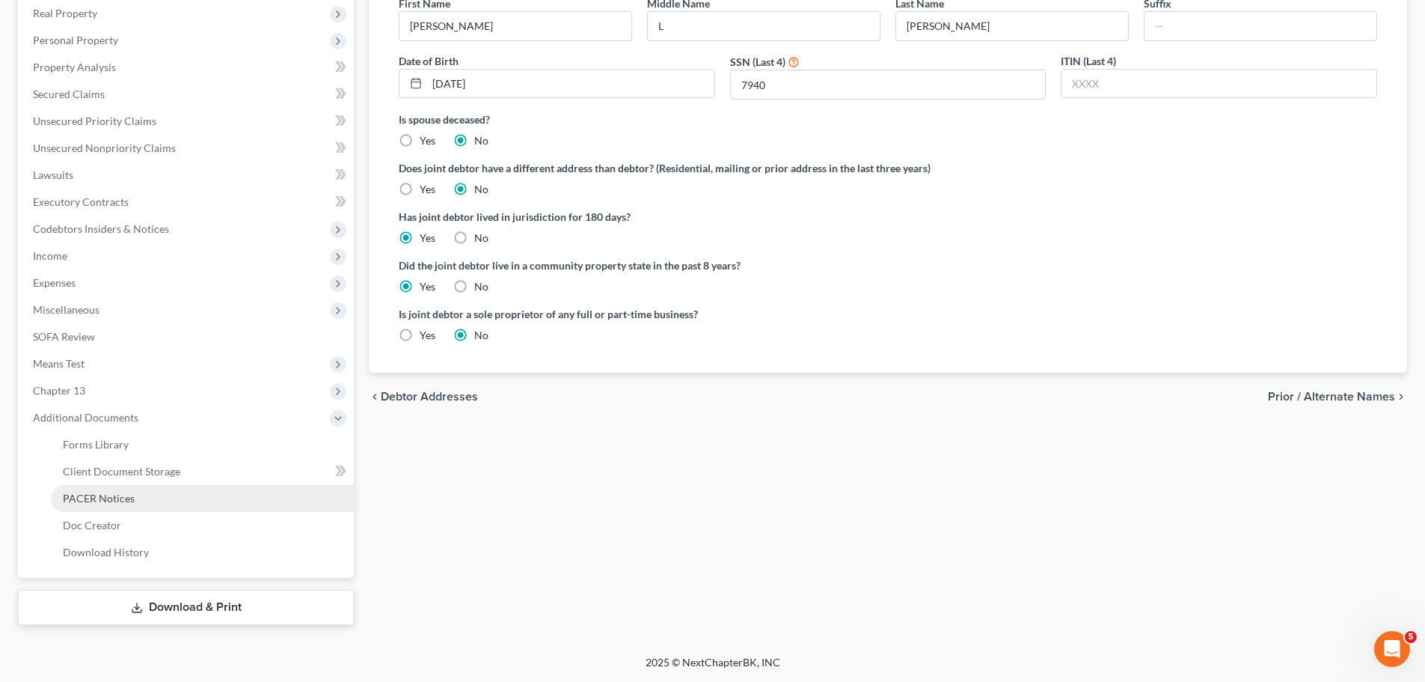
click at [135, 502] on link "PACER Notices" at bounding box center [202, 498] width 303 height 27
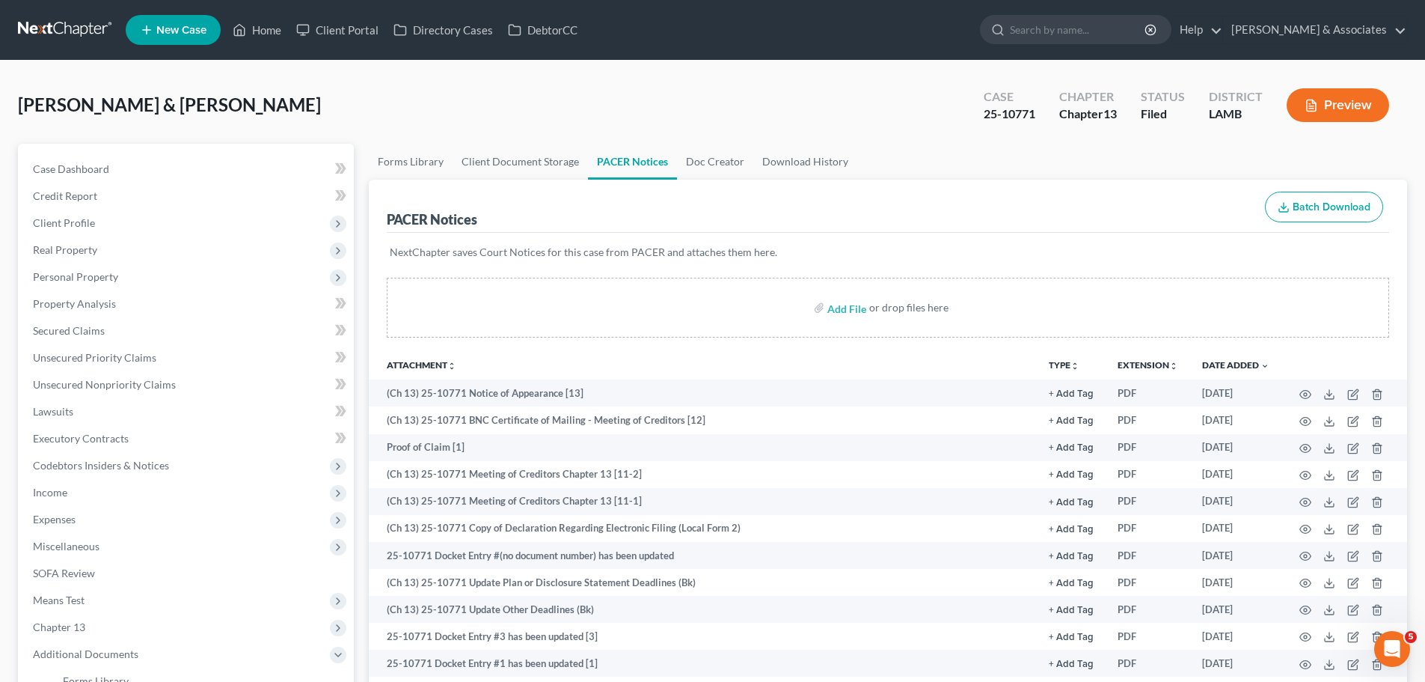
scroll to position [409, 0]
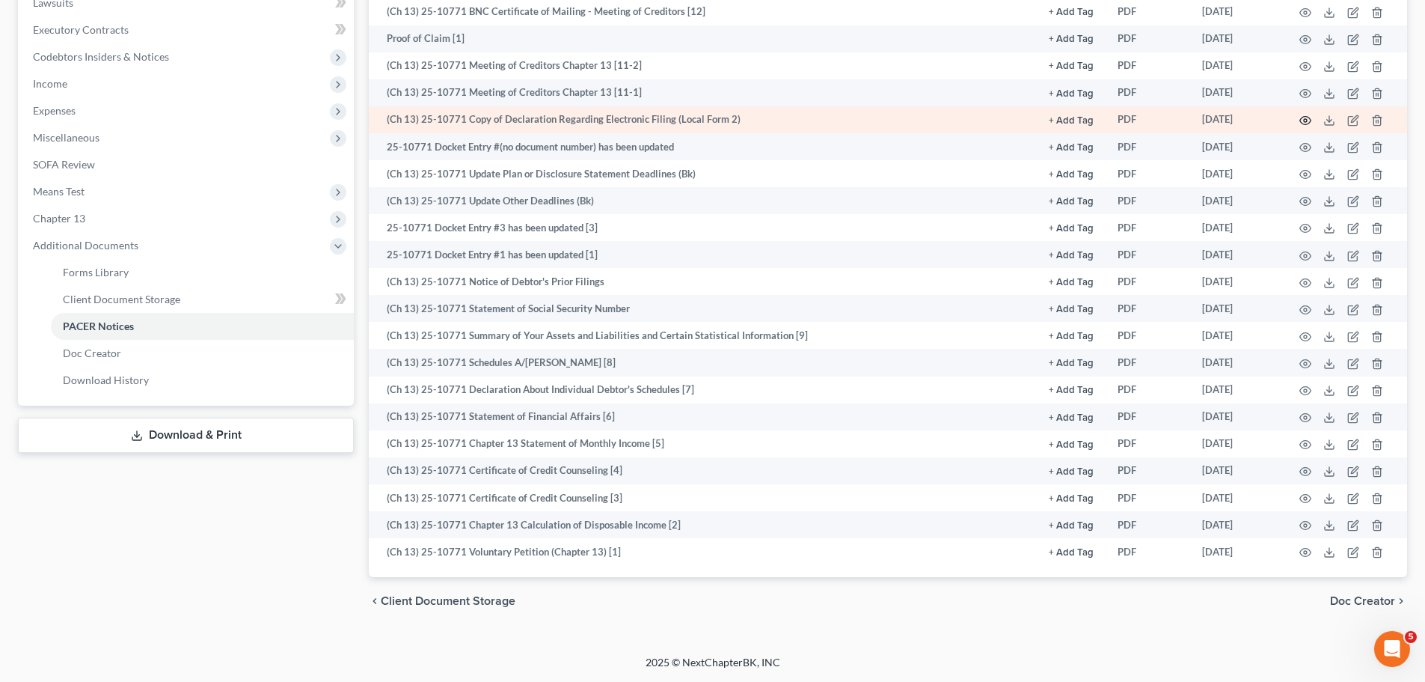
click at [1304, 116] on icon "button" at bounding box center [1306, 120] width 12 height 12
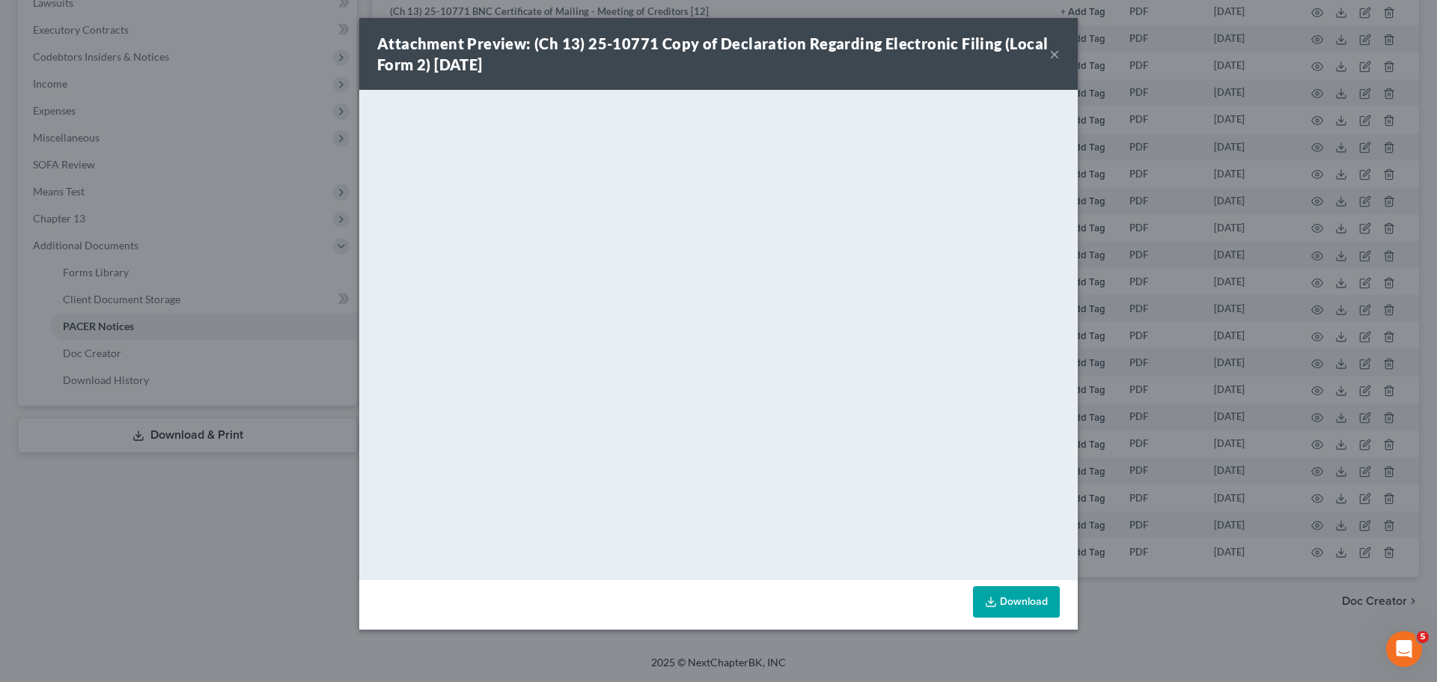
click at [1053, 48] on button "×" at bounding box center [1054, 54] width 10 height 18
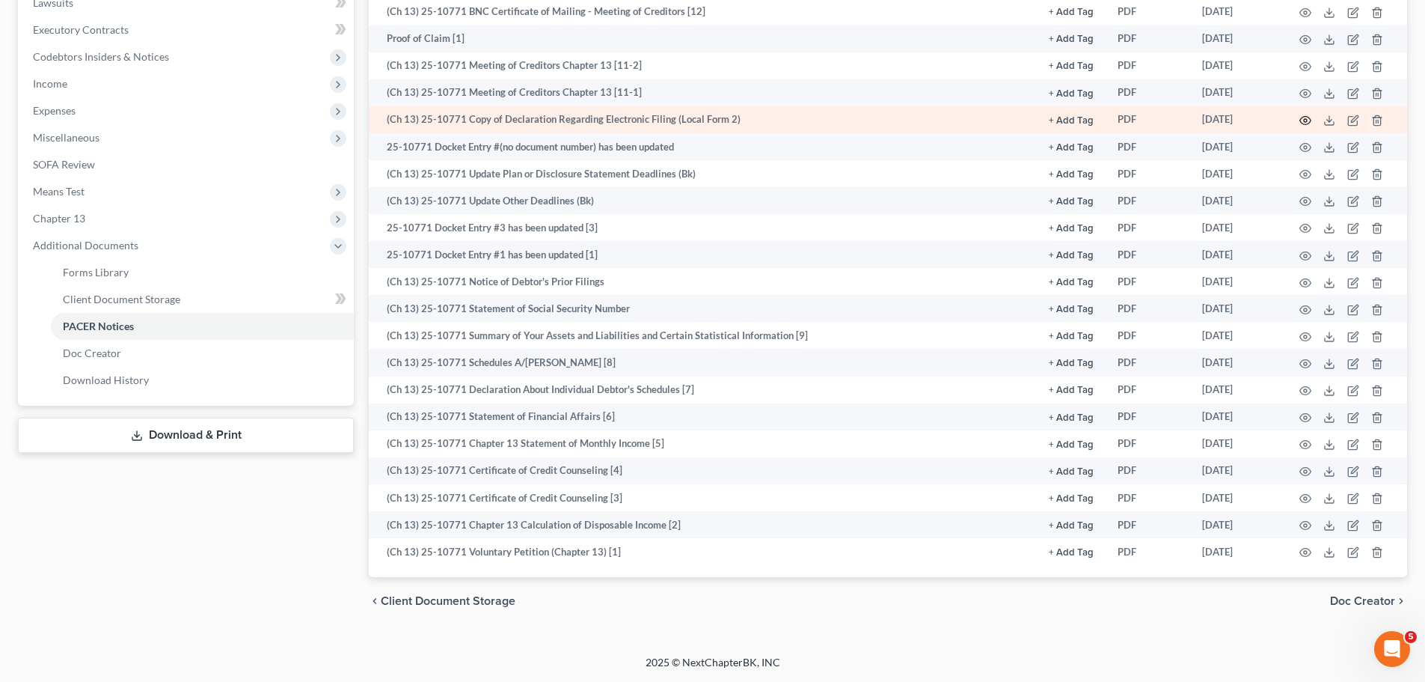
click at [1303, 119] on icon "button" at bounding box center [1306, 120] width 12 height 12
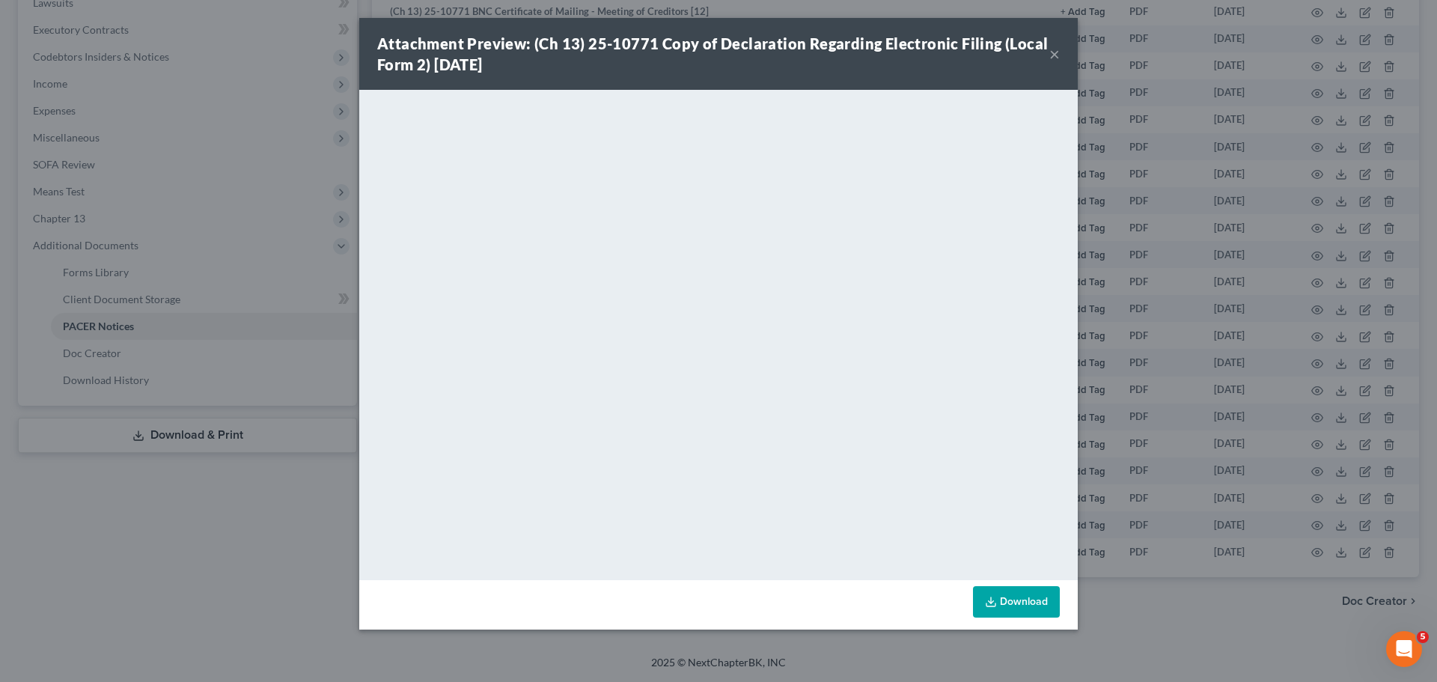
drag, startPoint x: 1057, startPoint y: 56, endPoint x: 1021, endPoint y: 88, distance: 47.2
click at [1057, 56] on button "×" at bounding box center [1054, 54] width 10 height 18
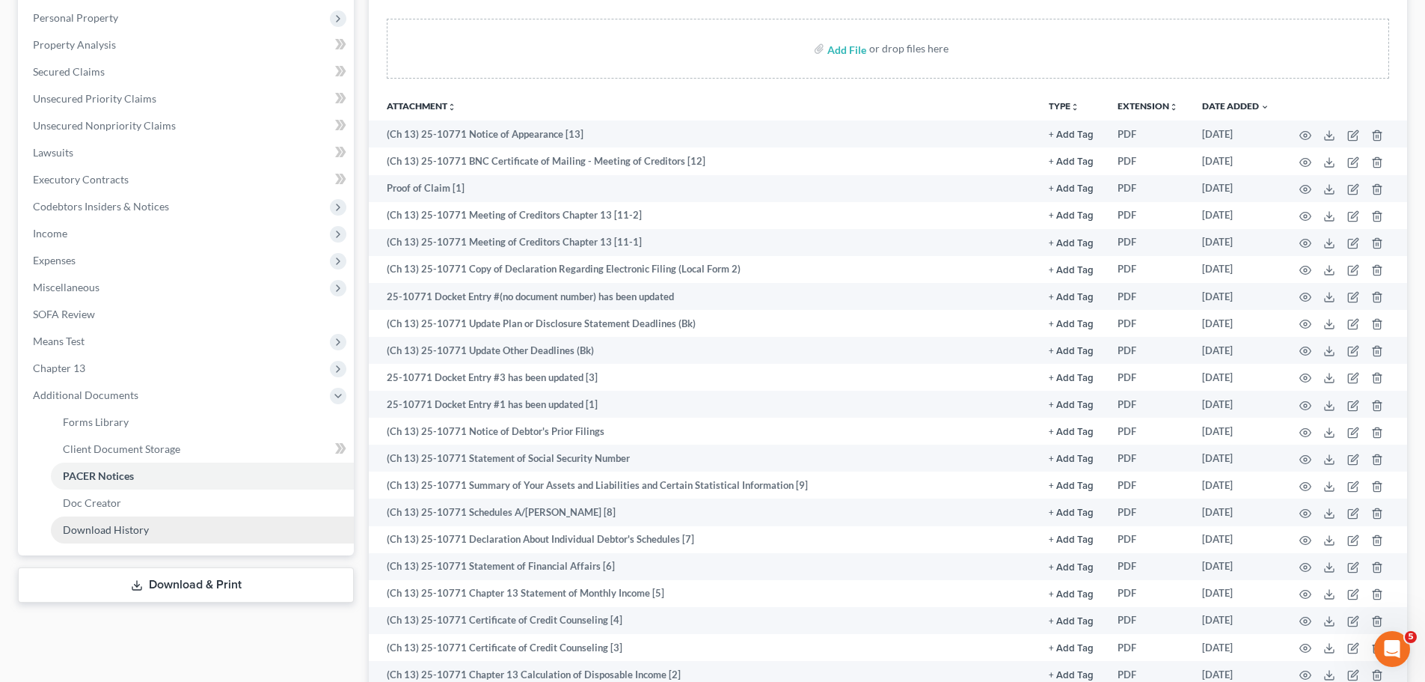
scroll to position [0, 0]
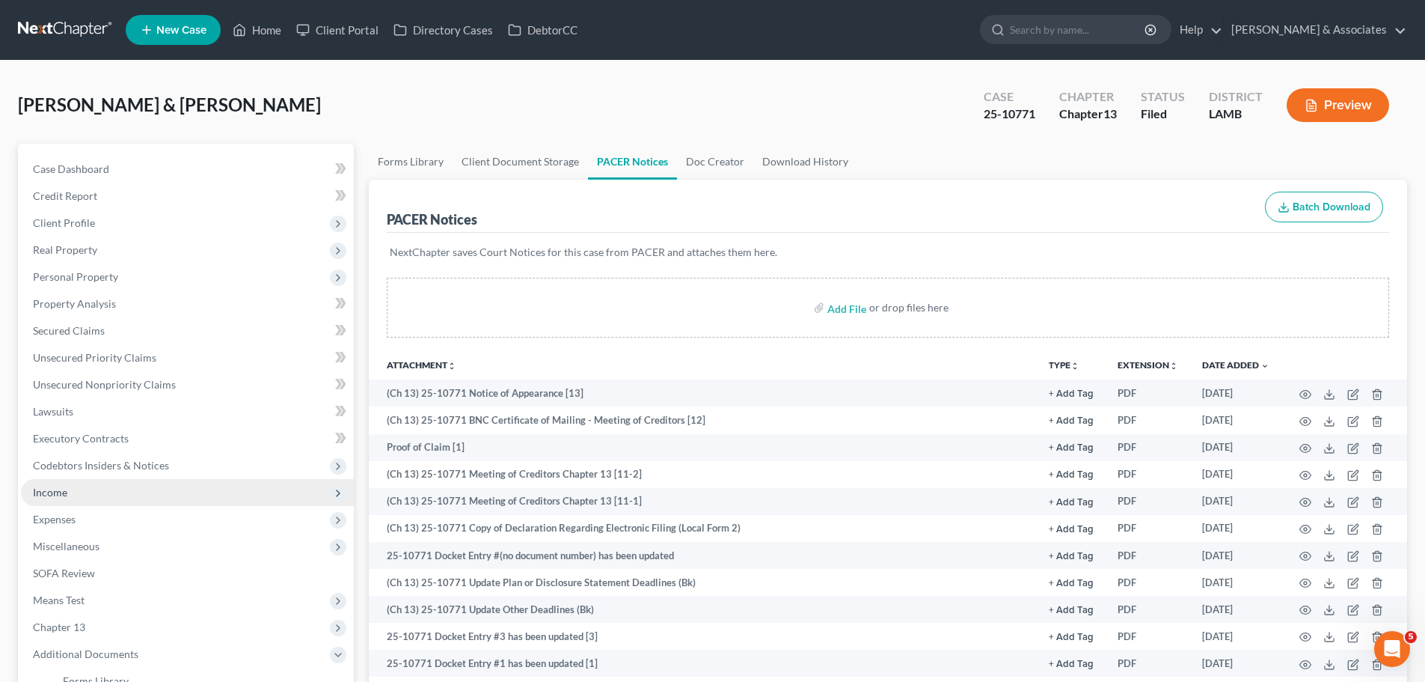
click at [82, 503] on span "Income" at bounding box center [187, 492] width 333 height 27
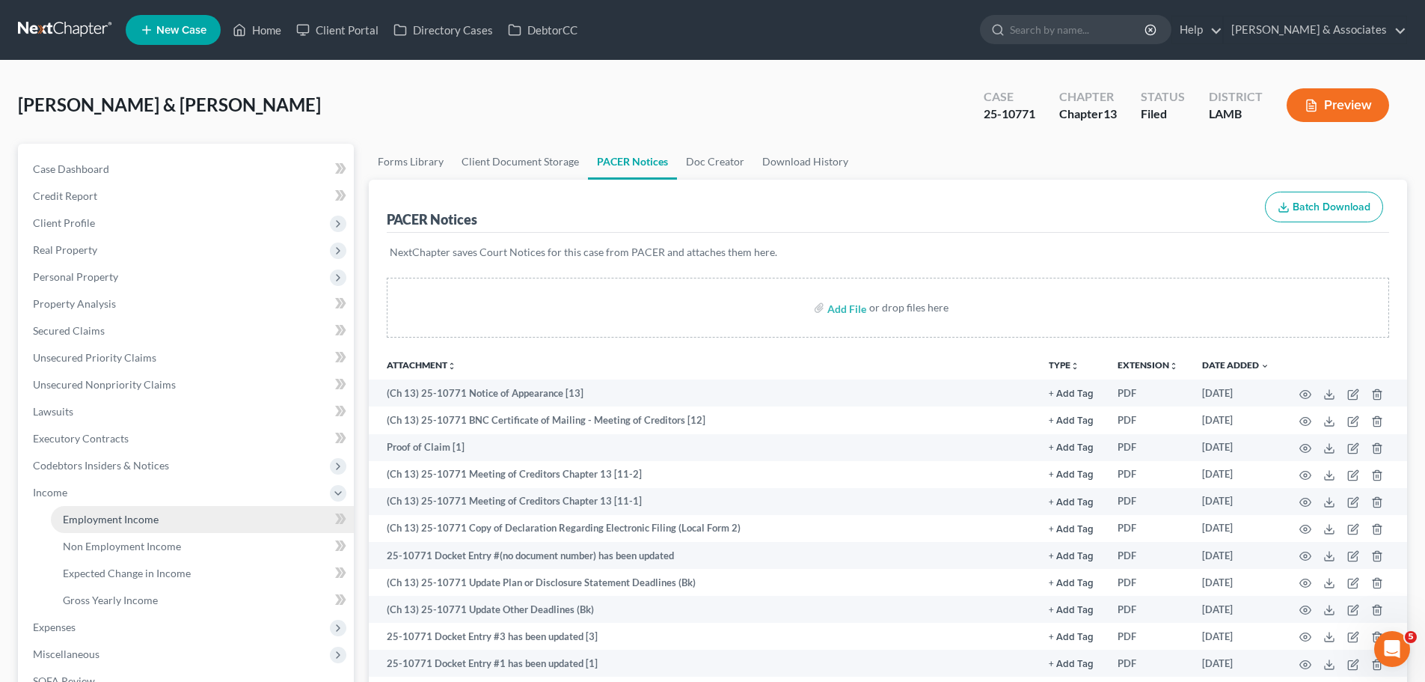
click at [90, 522] on span "Employment Income" at bounding box center [111, 519] width 96 height 13
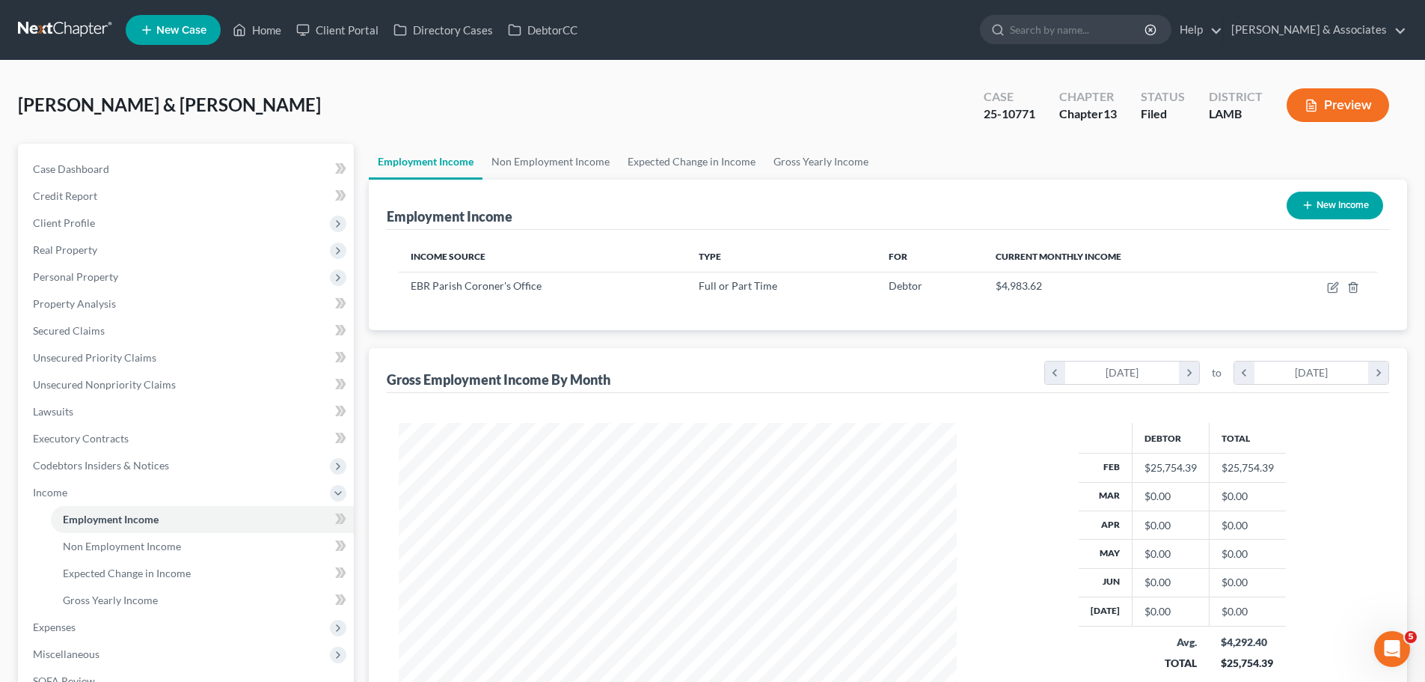
scroll to position [279, 588]
click at [557, 155] on link "Non Employment Income" at bounding box center [551, 162] width 136 height 36
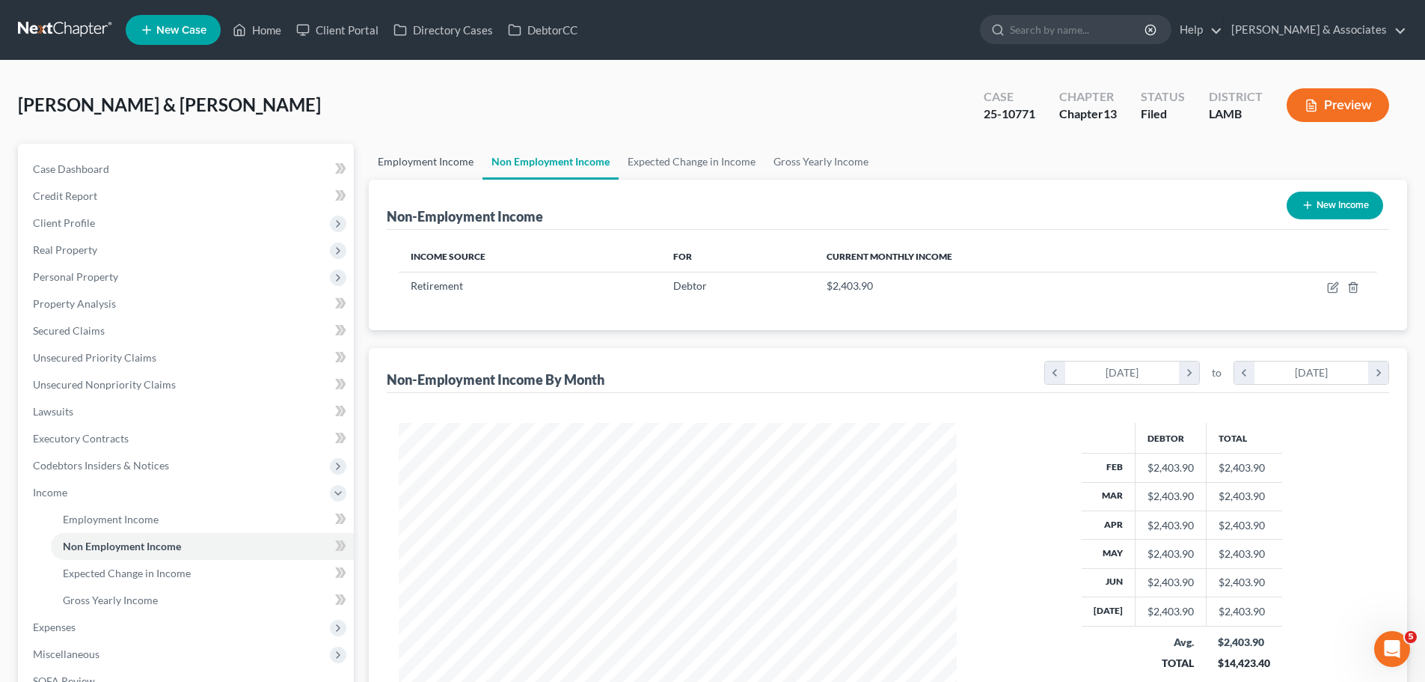
scroll to position [279, 588]
click at [175, 219] on span "Client Profile" at bounding box center [187, 223] width 333 height 27
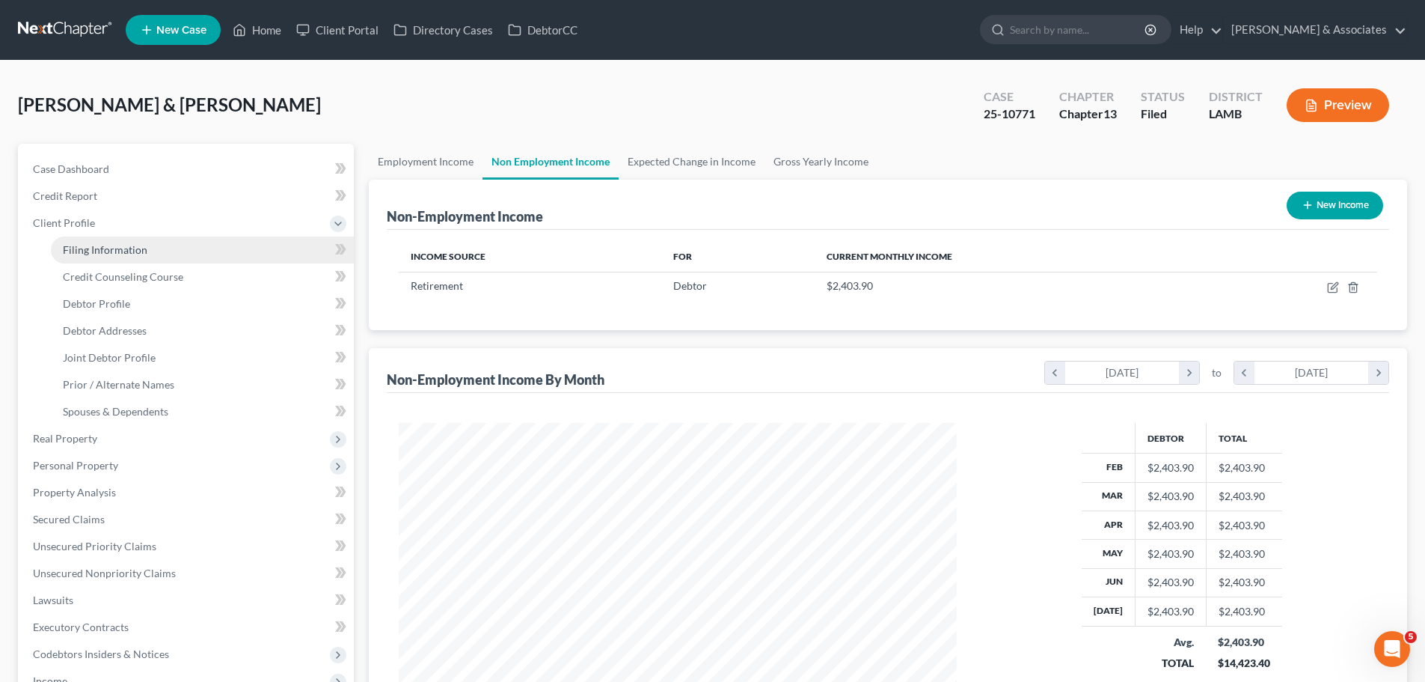
click at [178, 245] on link "Filing Information" at bounding box center [202, 249] width 303 height 27
select select "1"
select select "3"
select select "19"
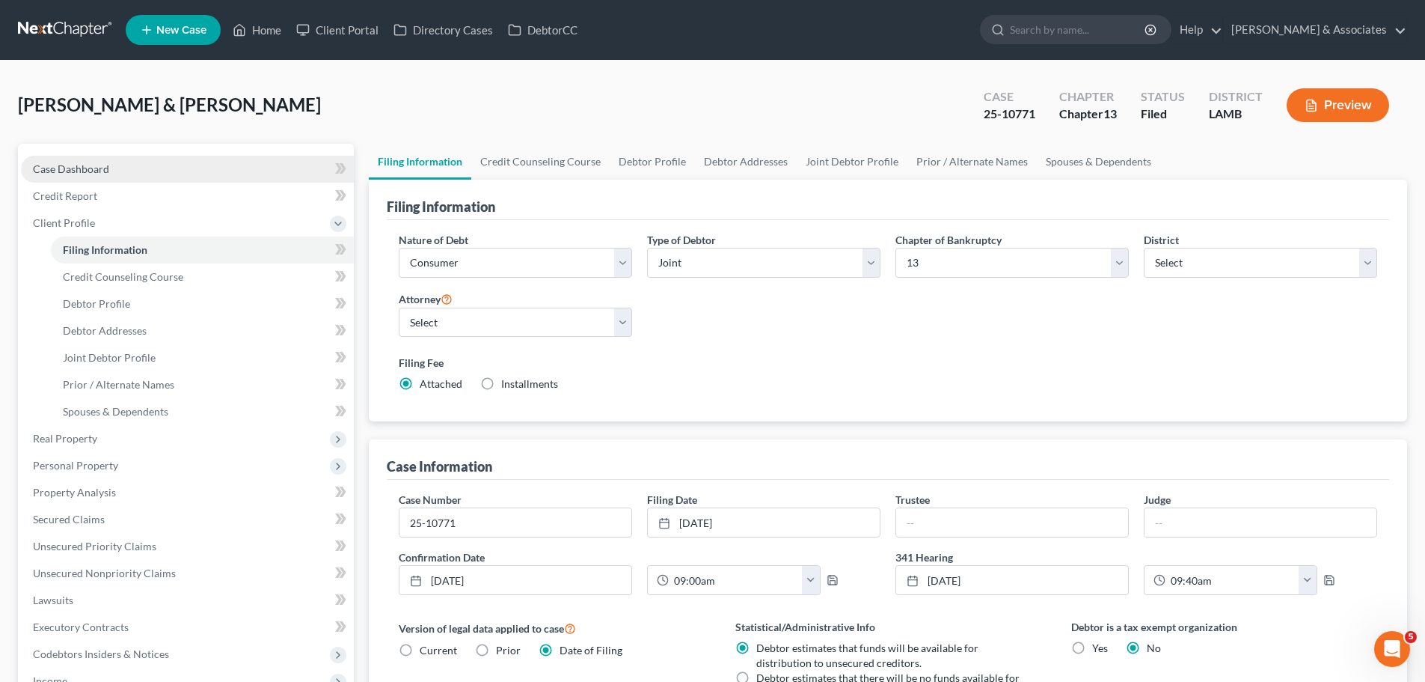
click at [192, 174] on link "Case Dashboard" at bounding box center [187, 169] width 333 height 27
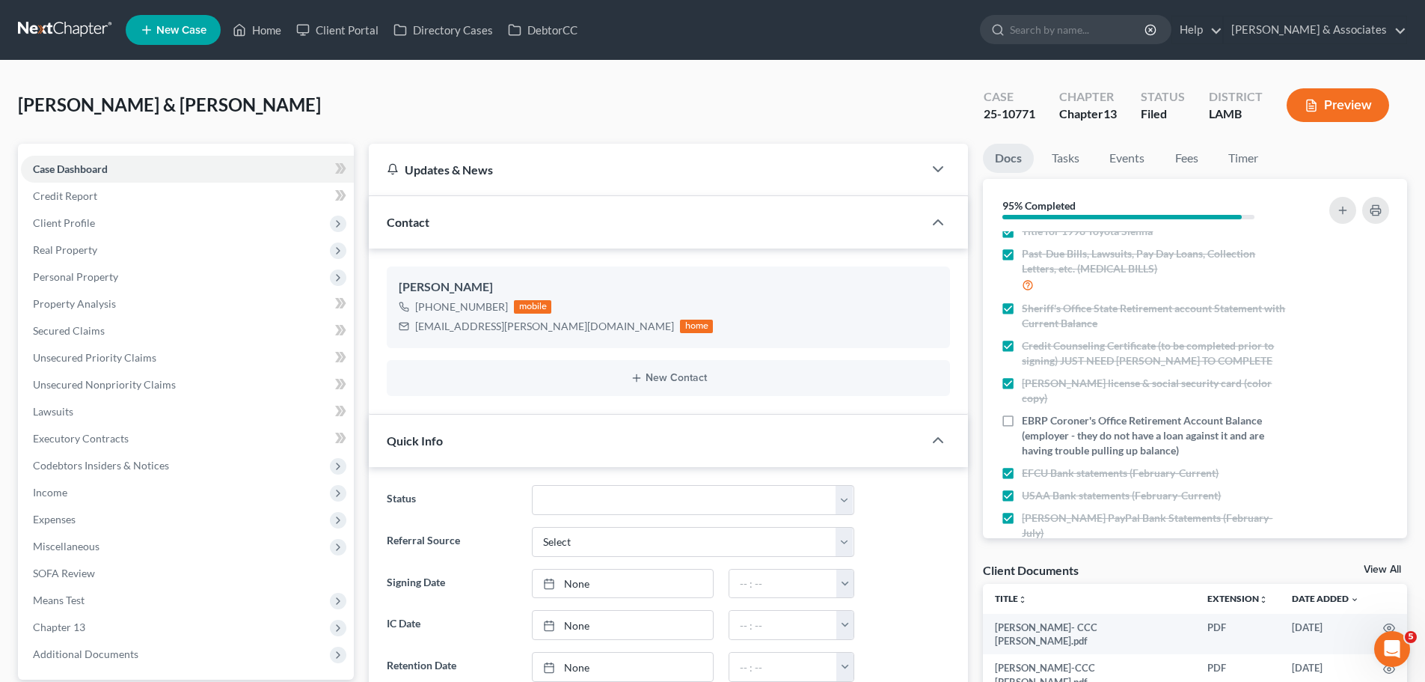
scroll to position [305, 0]
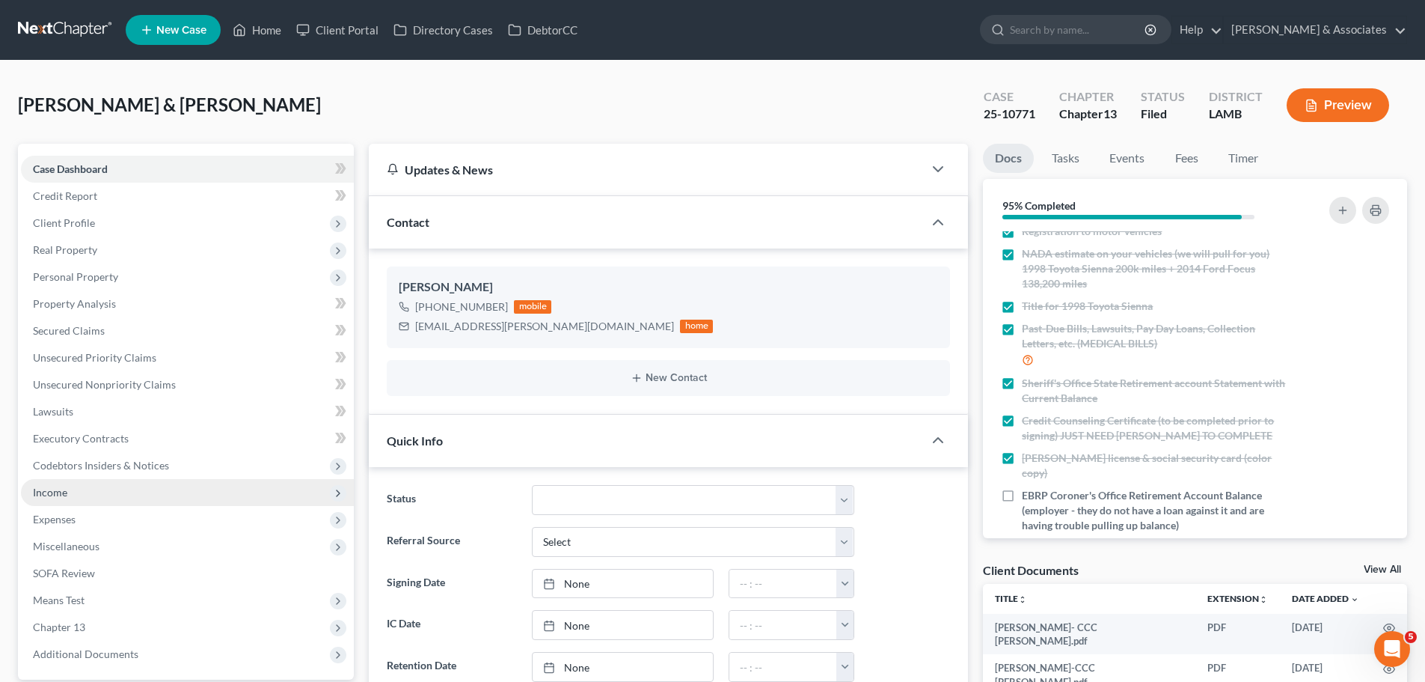
click at [70, 494] on span "Income" at bounding box center [187, 492] width 333 height 27
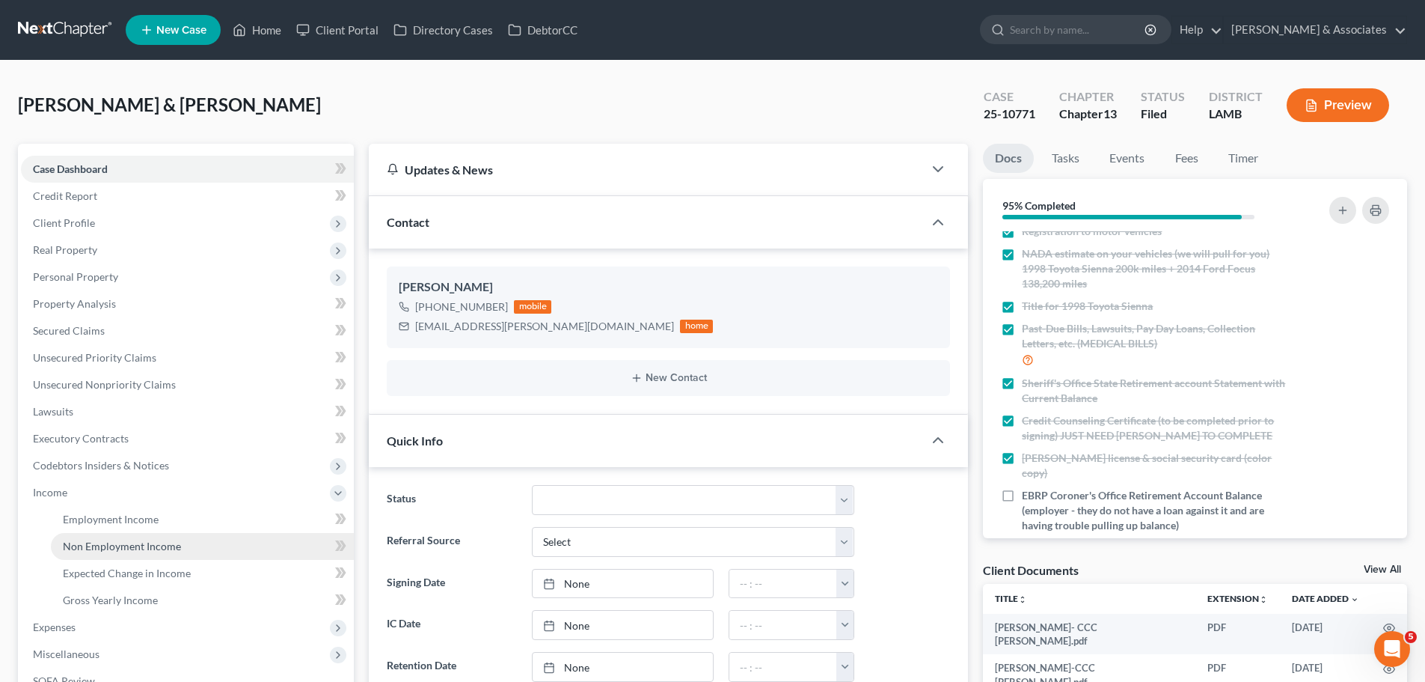
click at [104, 542] on span "Non Employment Income" at bounding box center [122, 546] width 118 height 13
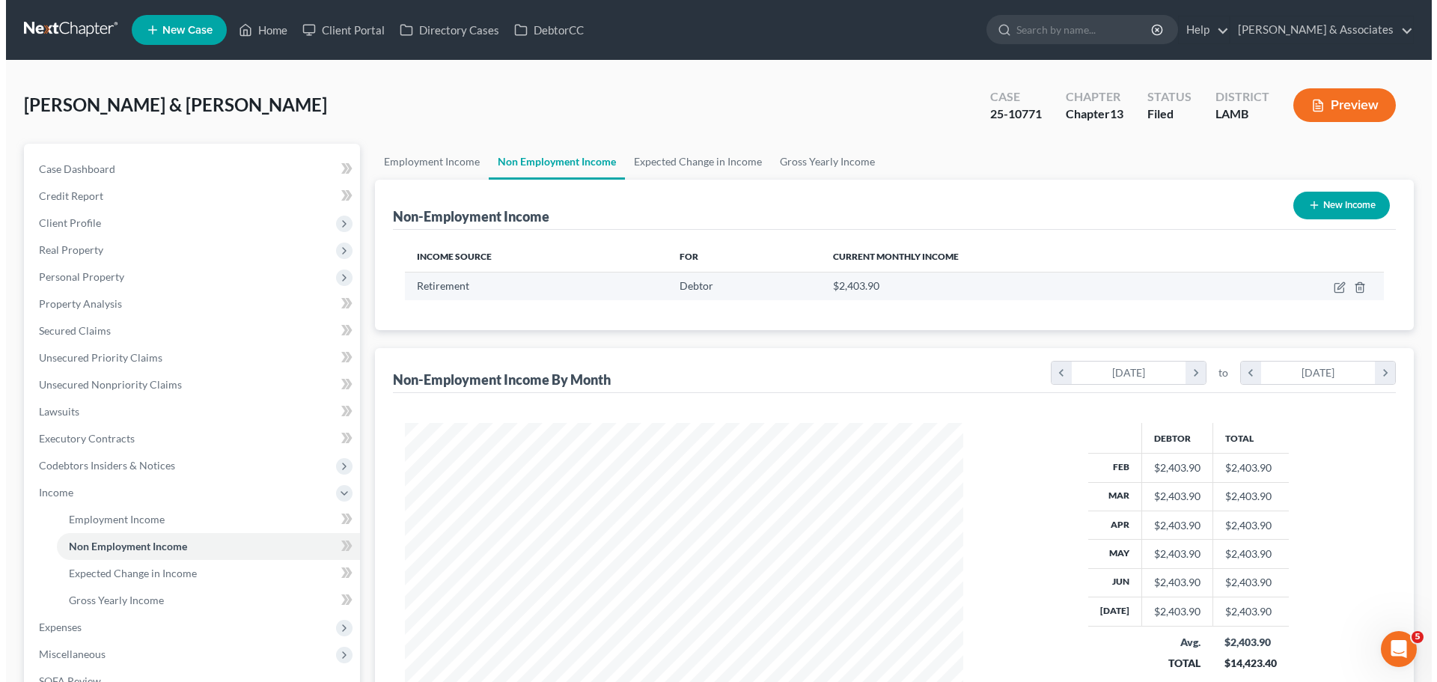
scroll to position [279, 588]
click at [1337, 283] on icon "button" at bounding box center [1334, 285] width 7 height 7
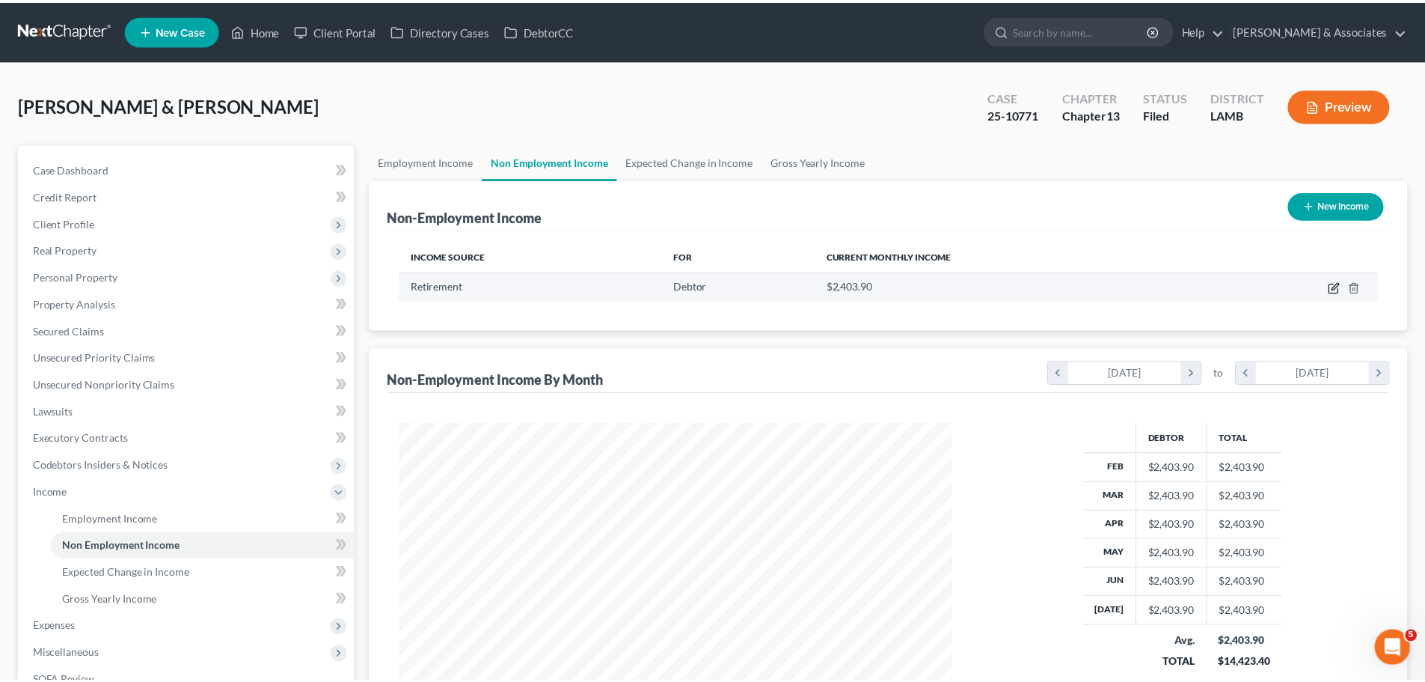
scroll to position [281, 593]
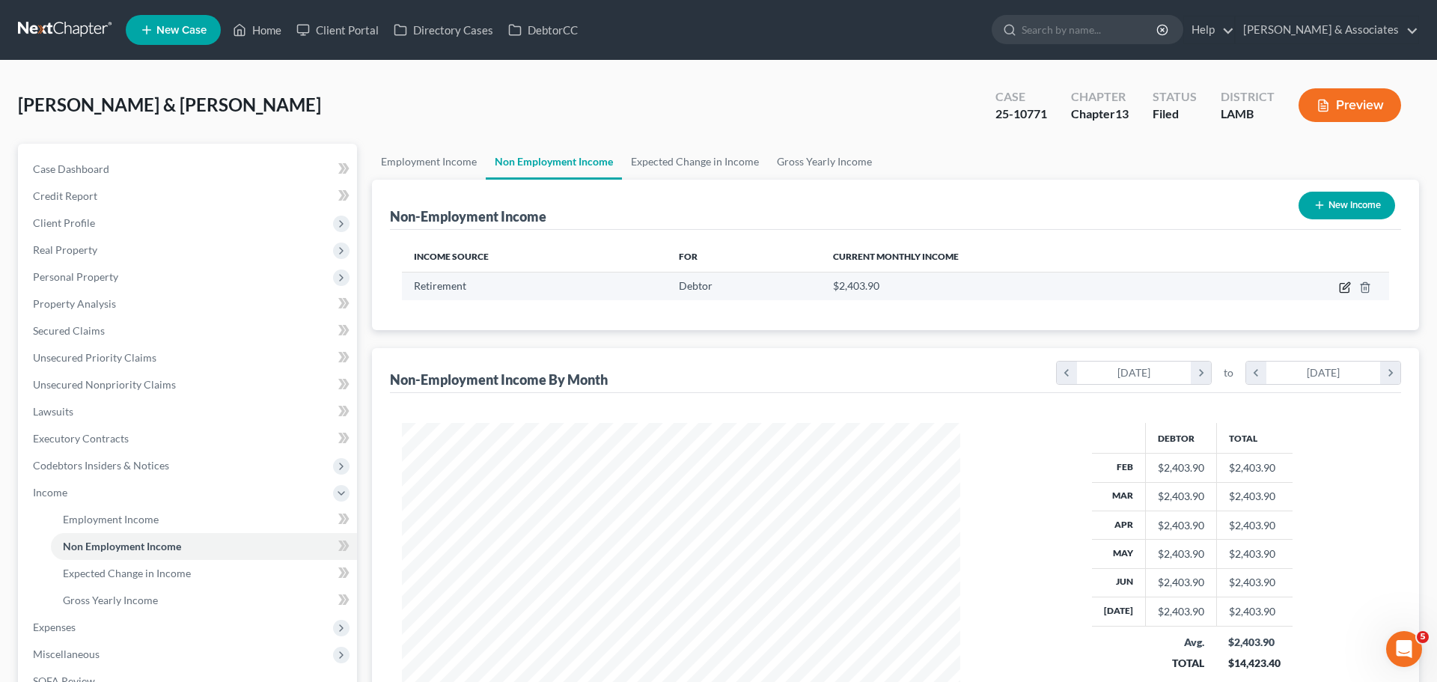
select select "3"
select select "0"
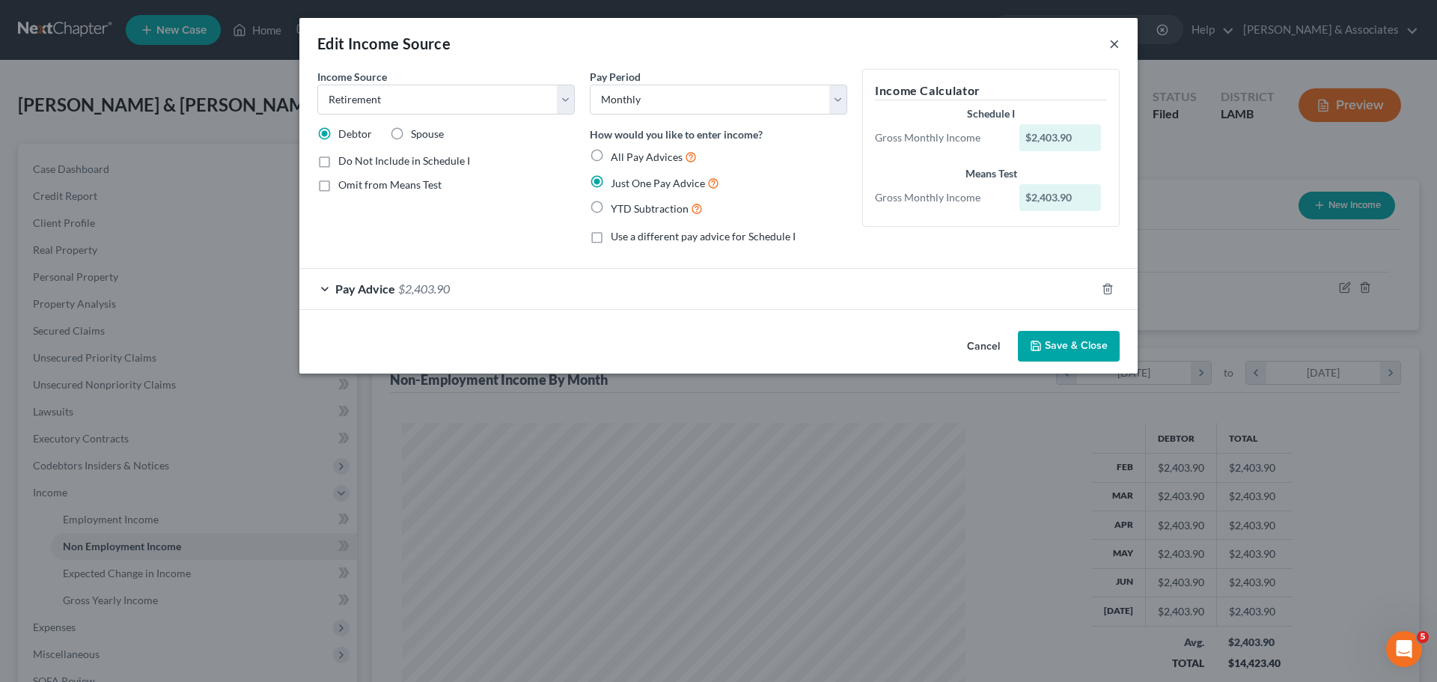
click at [1113, 44] on button "×" at bounding box center [1114, 43] width 10 height 18
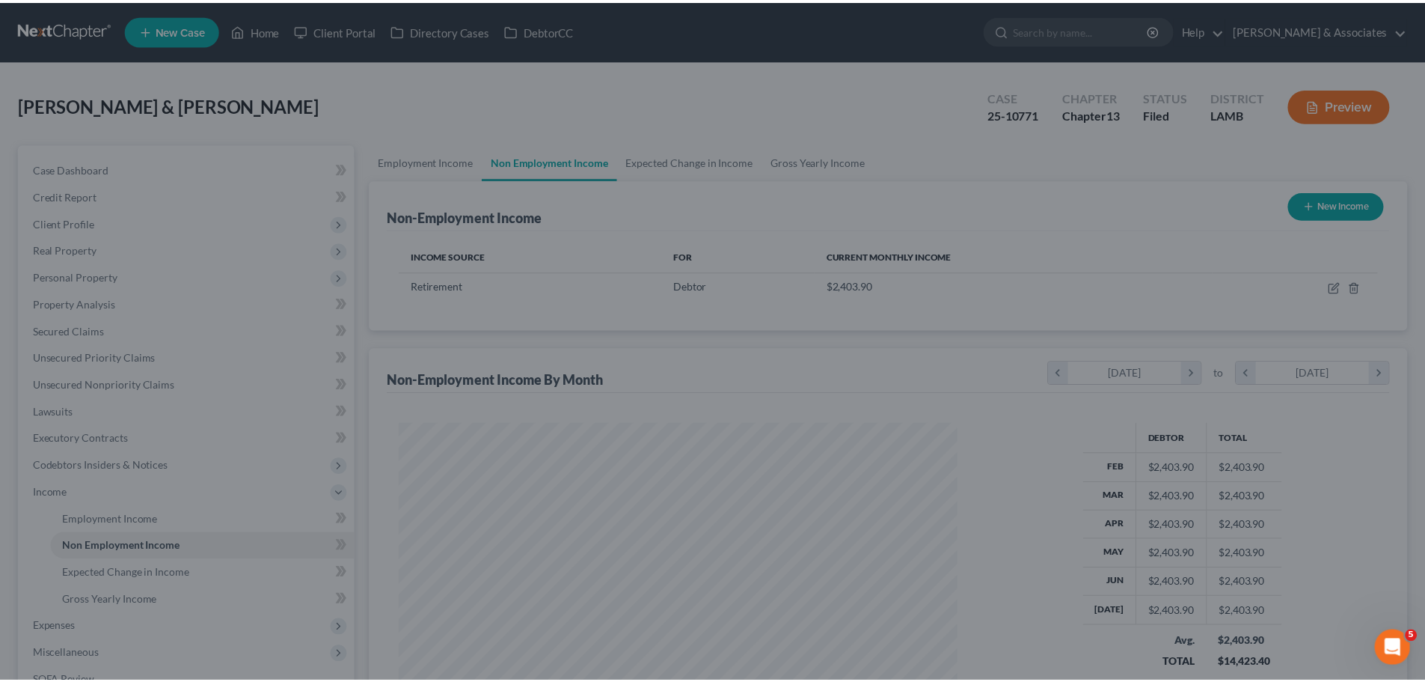
scroll to position [748012, 747702]
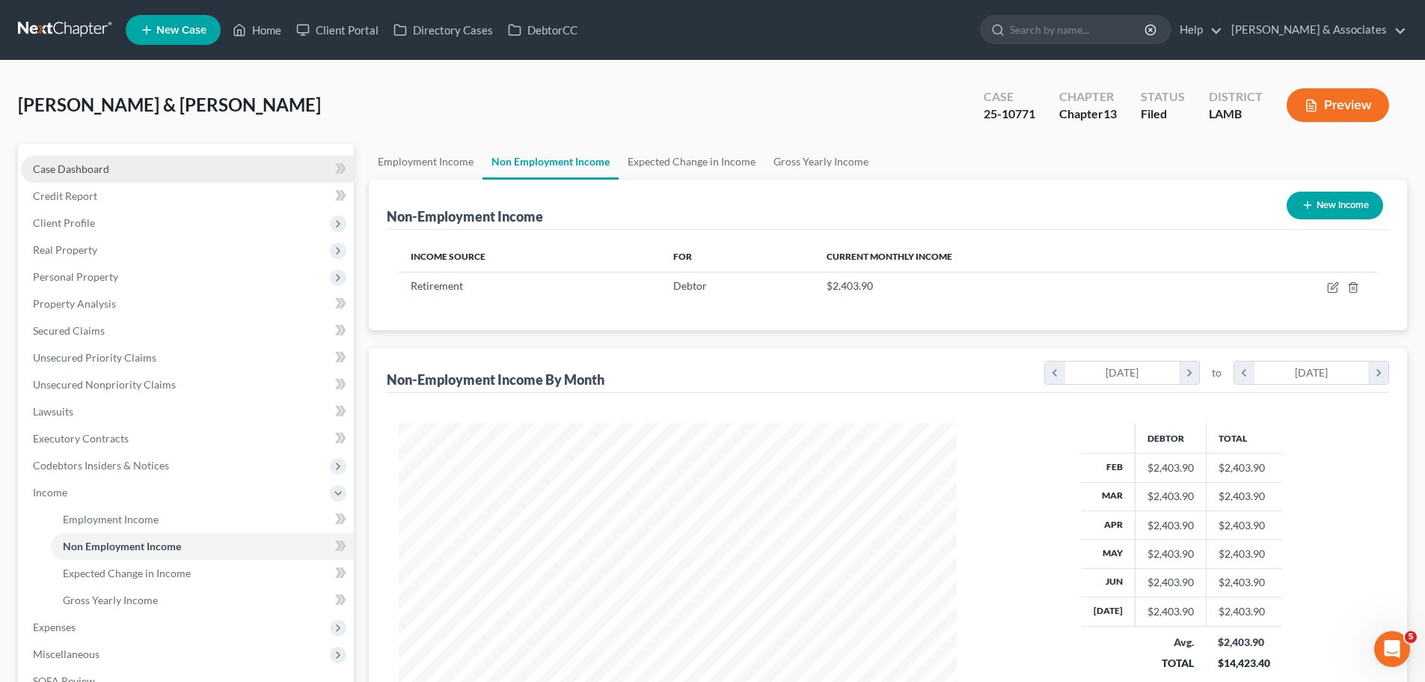
click at [225, 167] on link "Case Dashboard" at bounding box center [187, 169] width 333 height 27
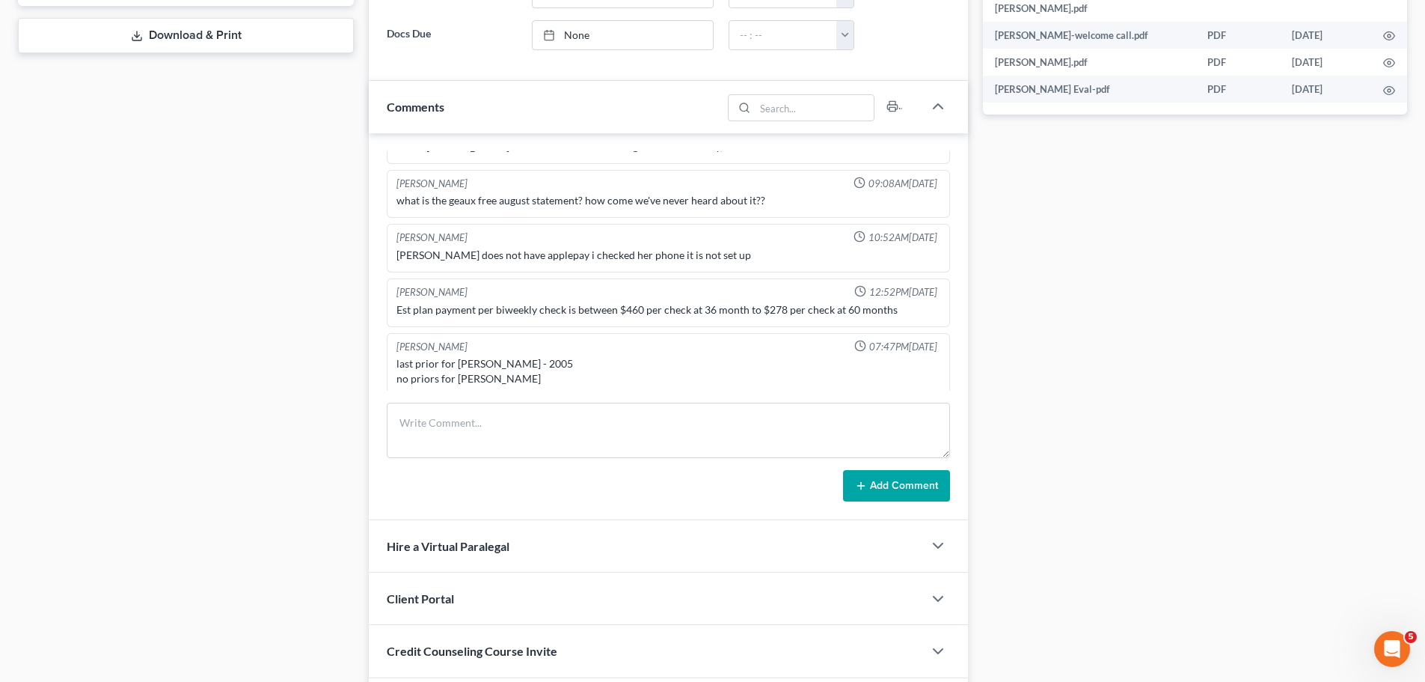
scroll to position [373, 0]
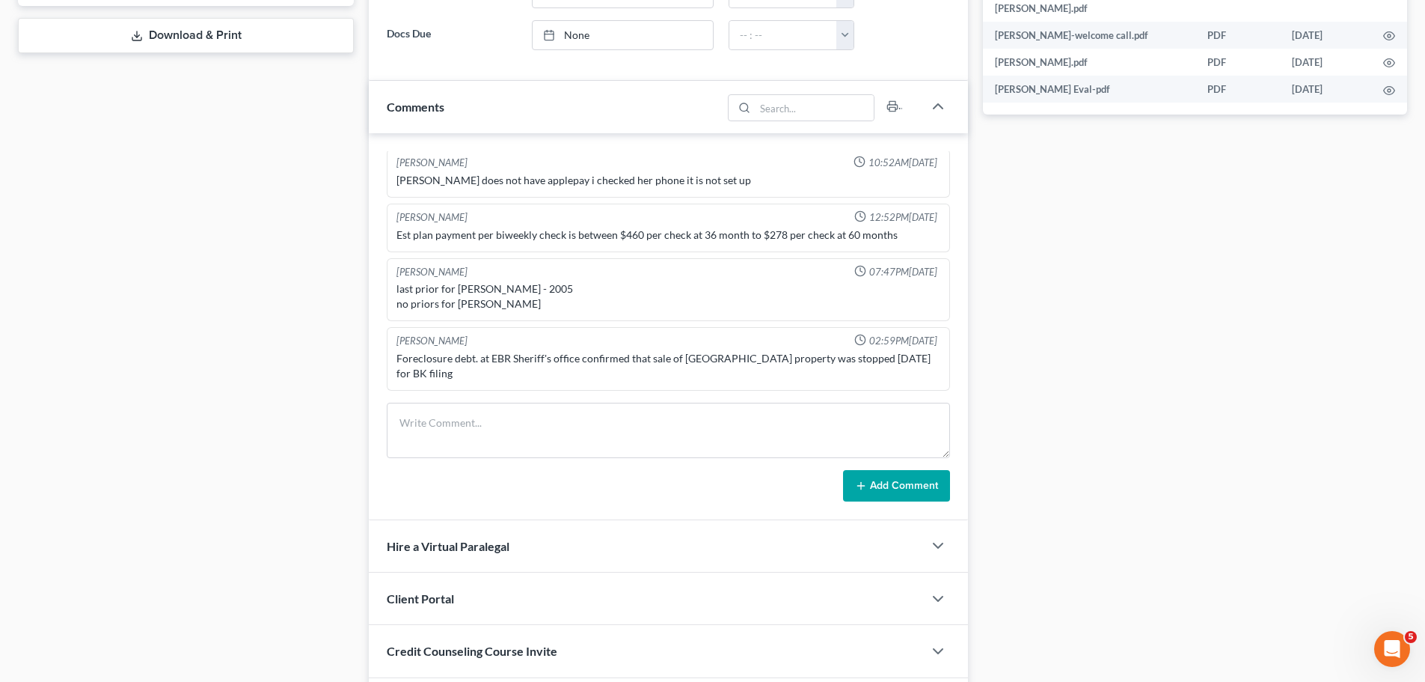
click at [453, 370] on div "Foreclosure debt. at EBR Sheriff's office confirmed that sale of Broadmoor Fore…" at bounding box center [669, 366] width 544 height 30
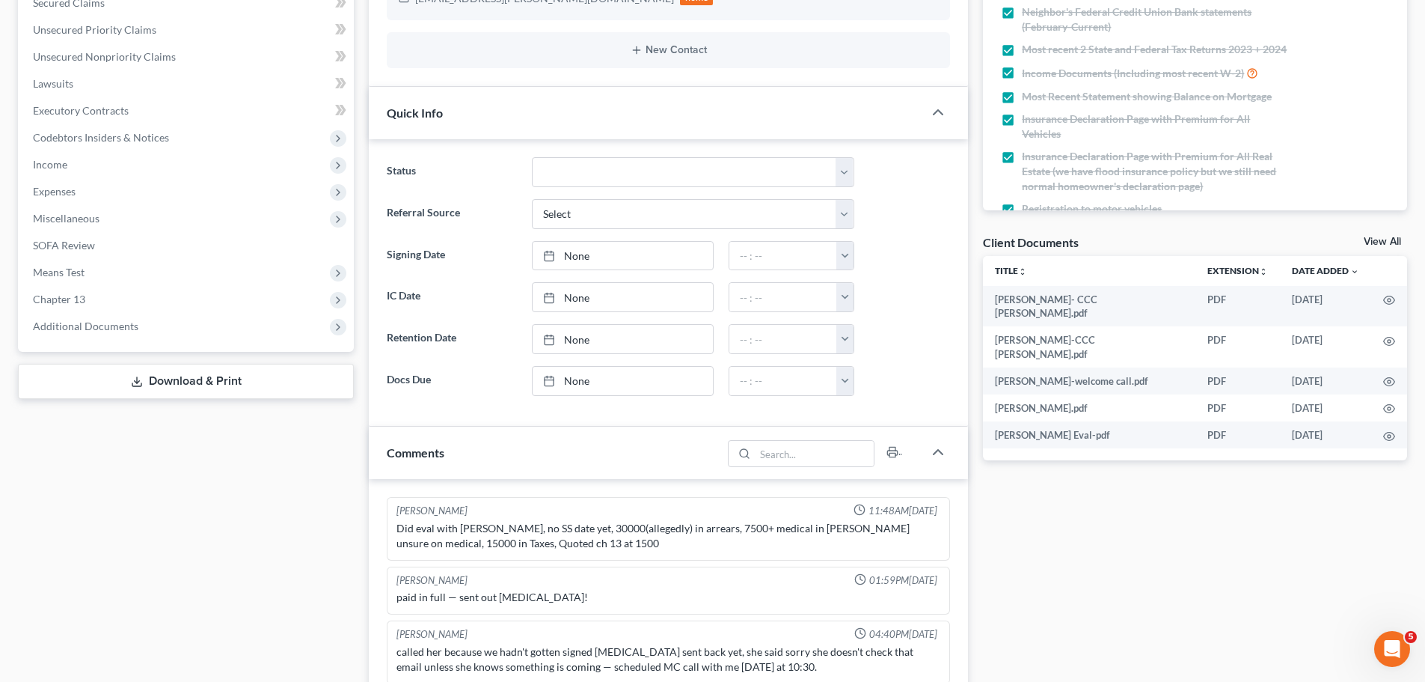
scroll to position [299, 0]
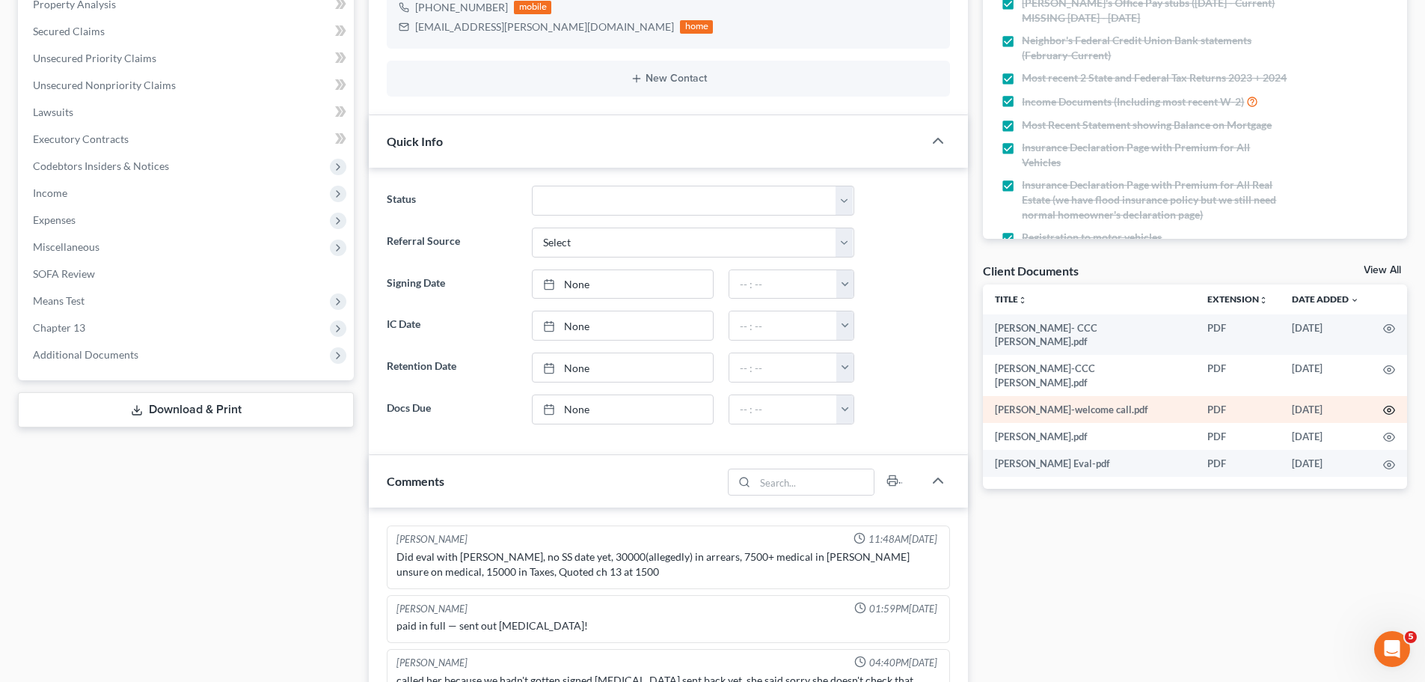
click at [1387, 404] on icon "button" at bounding box center [1390, 410] width 12 height 12
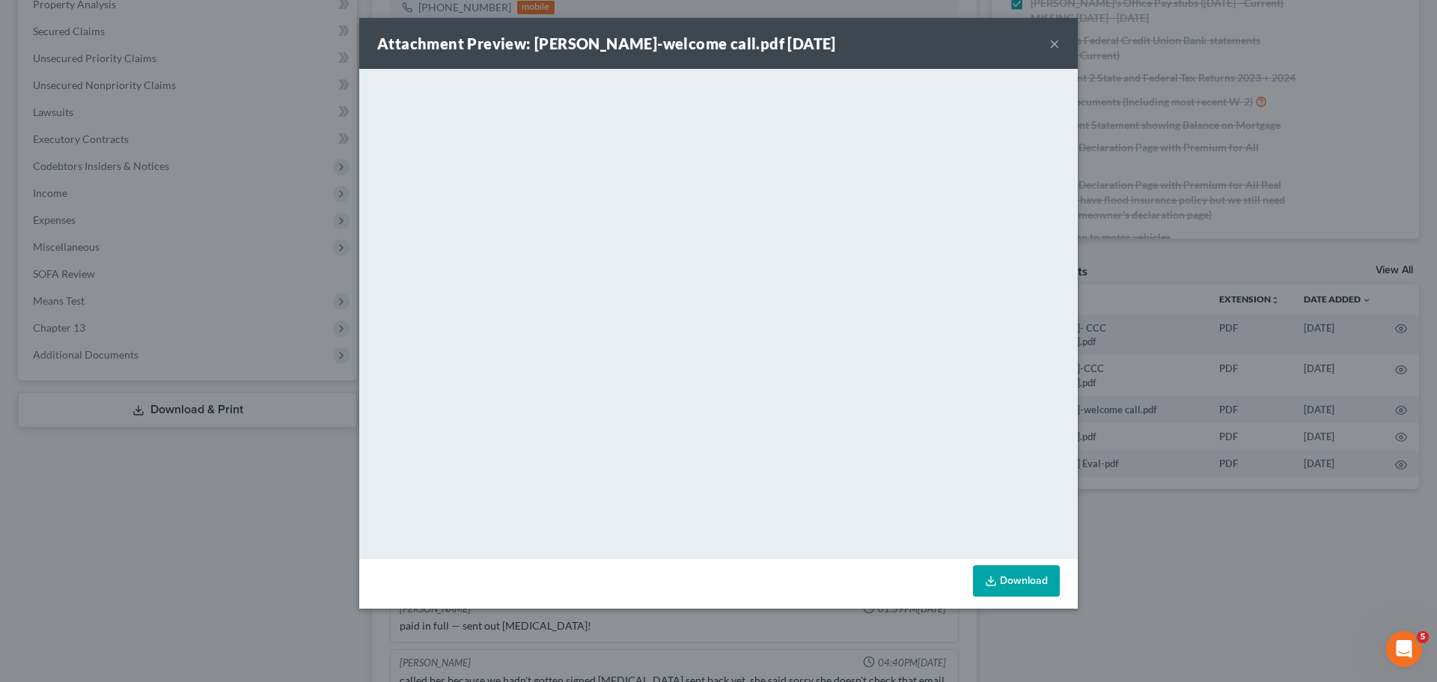
drag, startPoint x: 1057, startPoint y: 52, endPoint x: 1083, endPoint y: 149, distance: 100.5
click at [1057, 51] on button "×" at bounding box center [1054, 43] width 10 height 18
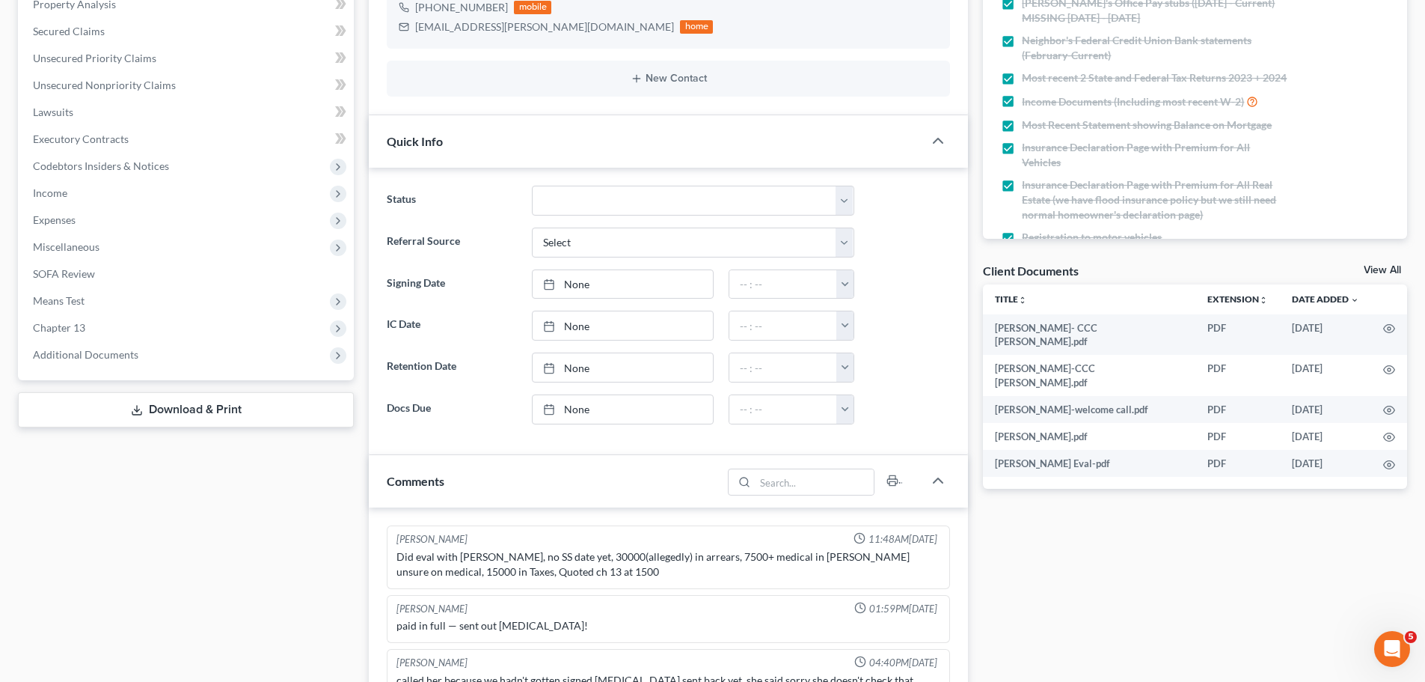
click at [1208, 541] on div "Docs Tasks Events Fees Timer 95% Completed Nothing here yet! Signed Retainer Tr…" at bounding box center [1195, 474] width 439 height 1260
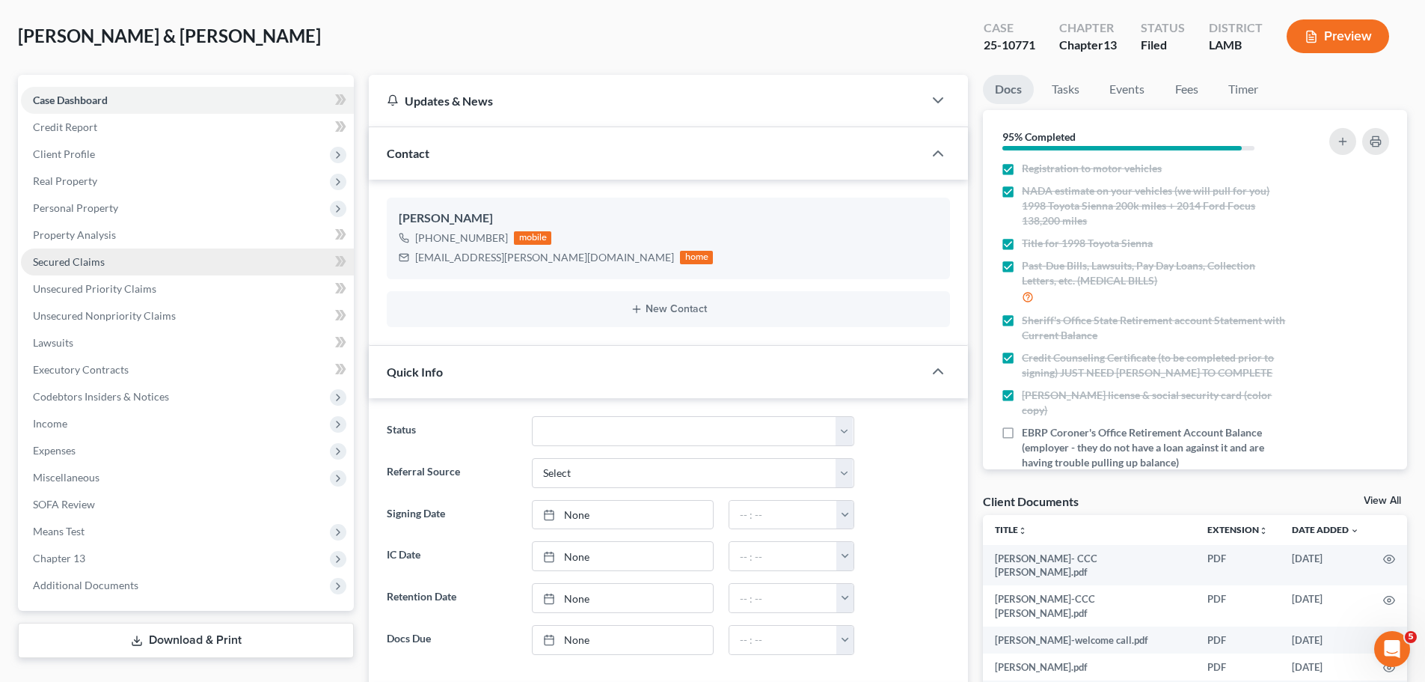
scroll to position [0, 0]
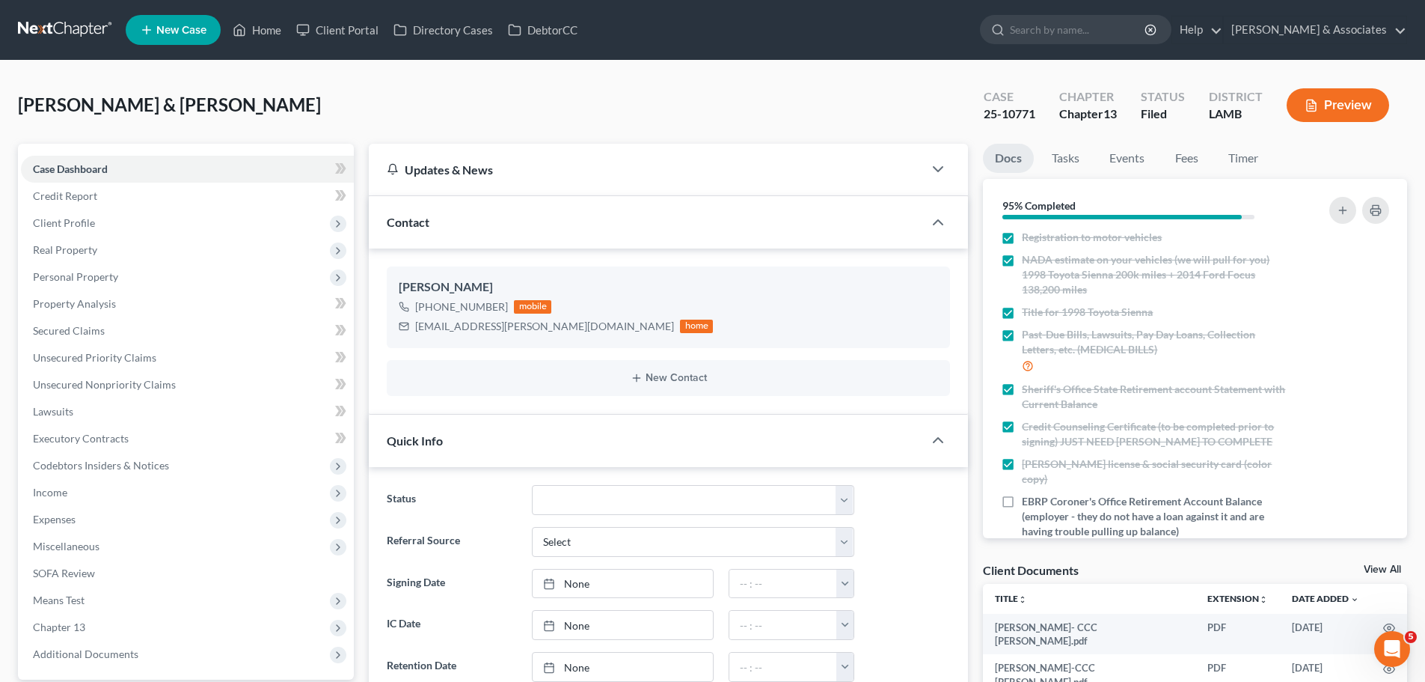
click at [56, 31] on link at bounding box center [66, 29] width 96 height 27
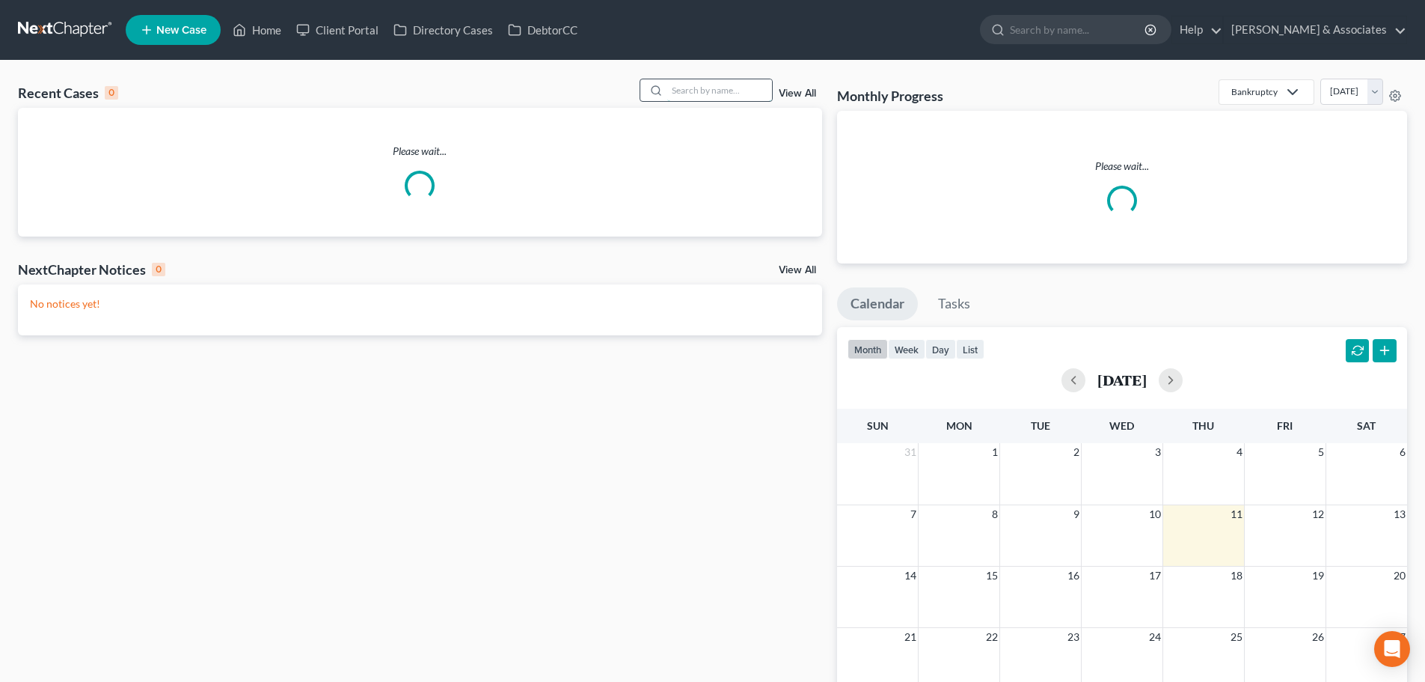
click at [719, 85] on input "search" at bounding box center [719, 90] width 105 height 22
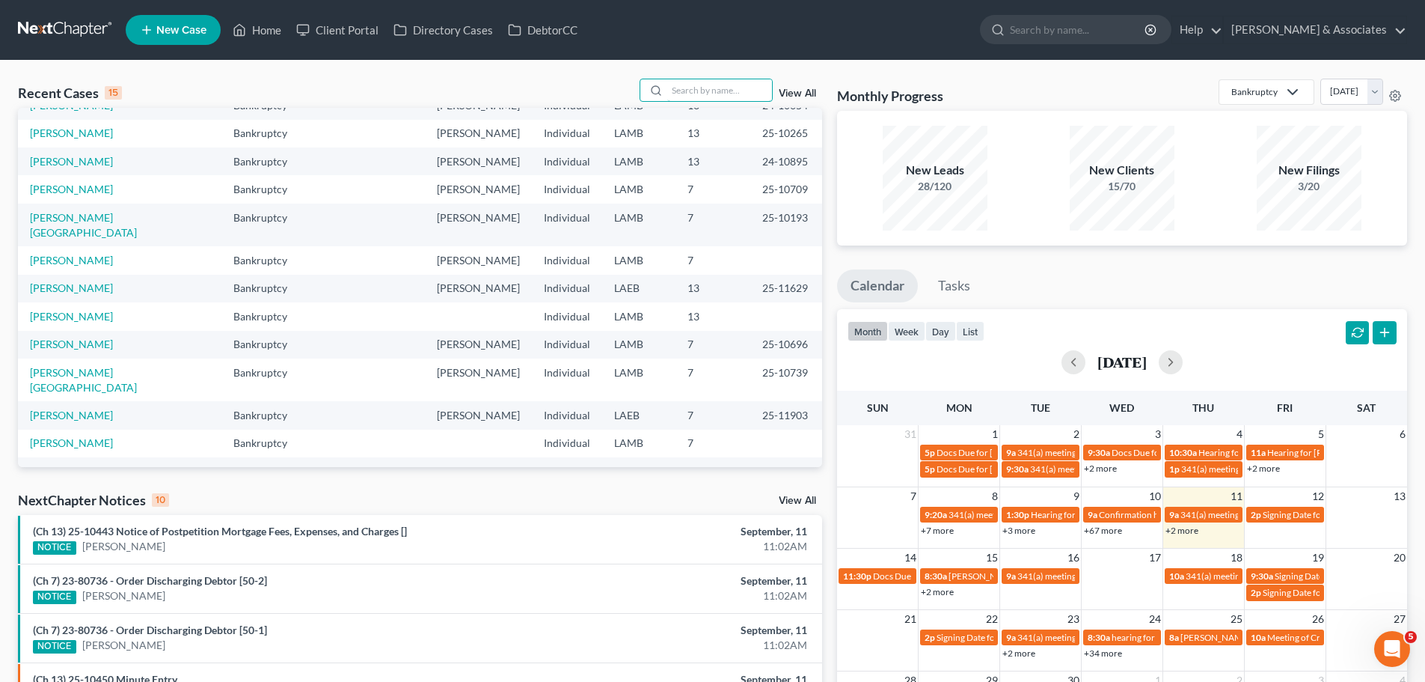
scroll to position [75, 0]
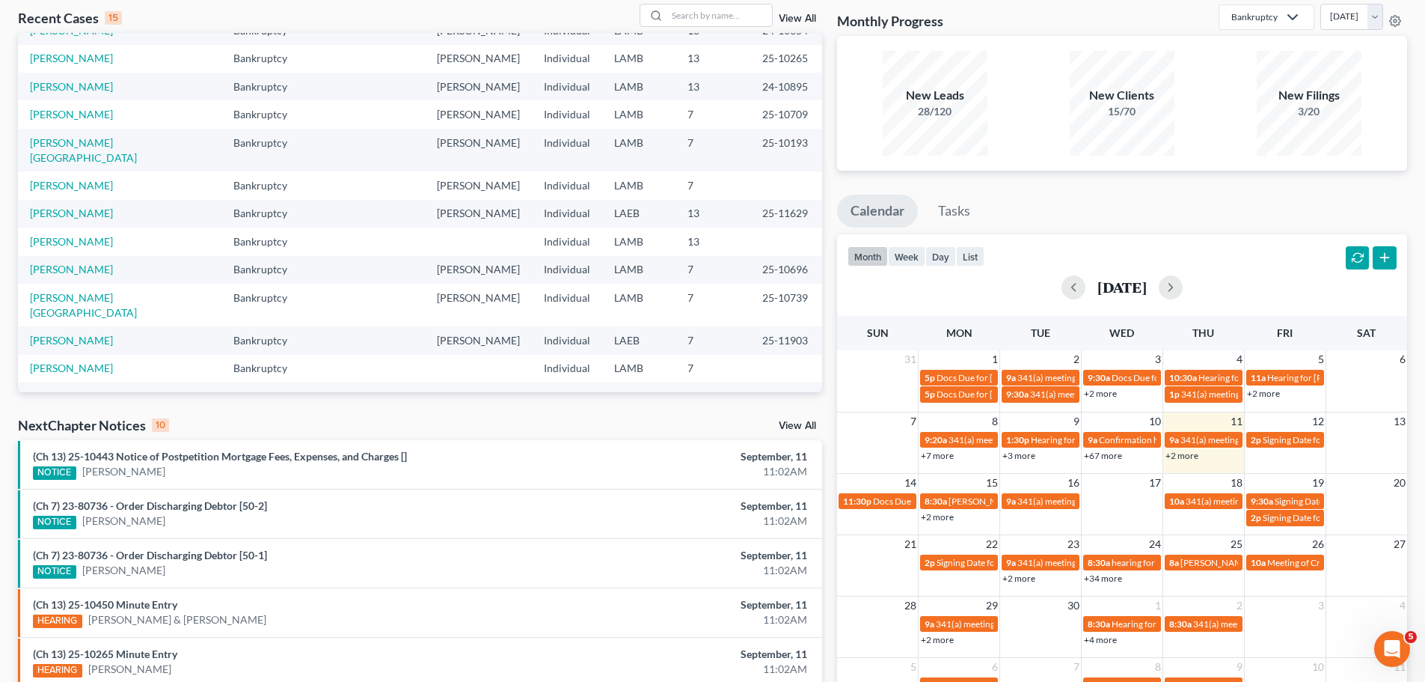
click at [43, 390] on link "[PERSON_NAME]" at bounding box center [71, 396] width 83 height 13
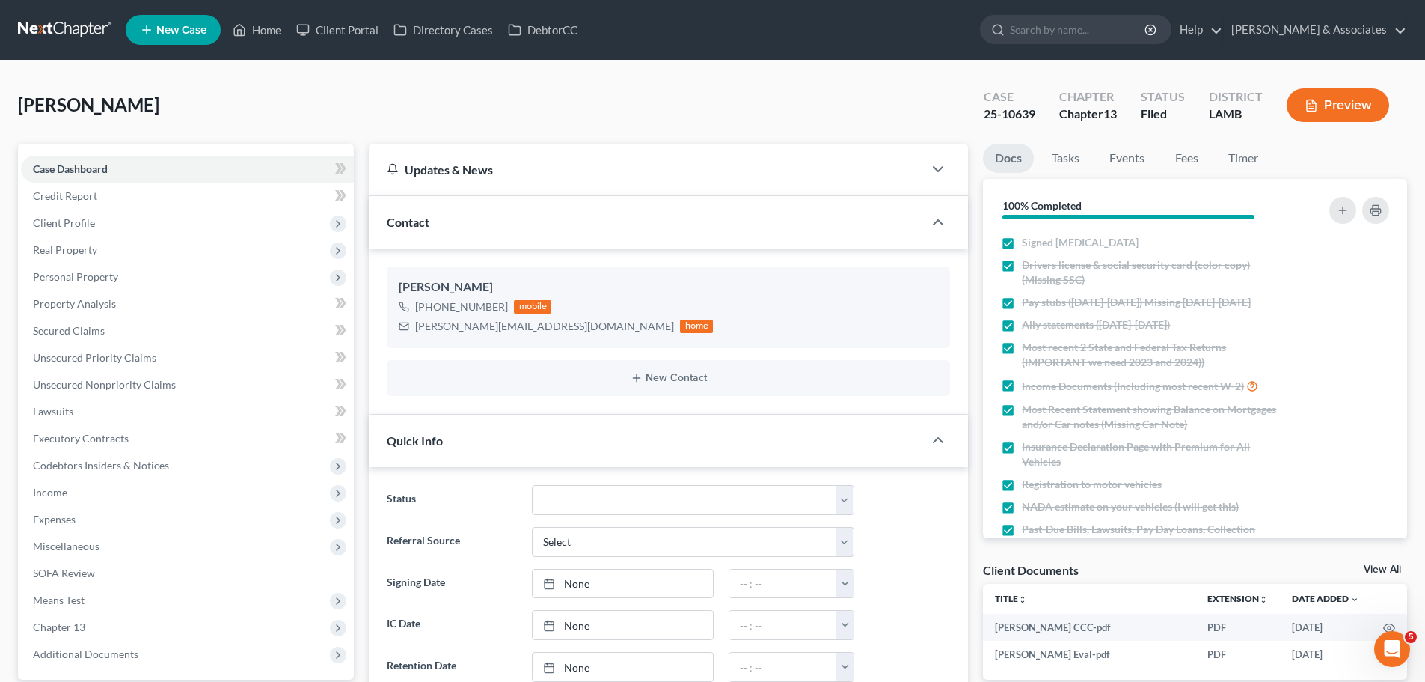
click at [72, 28] on link at bounding box center [66, 29] width 96 height 27
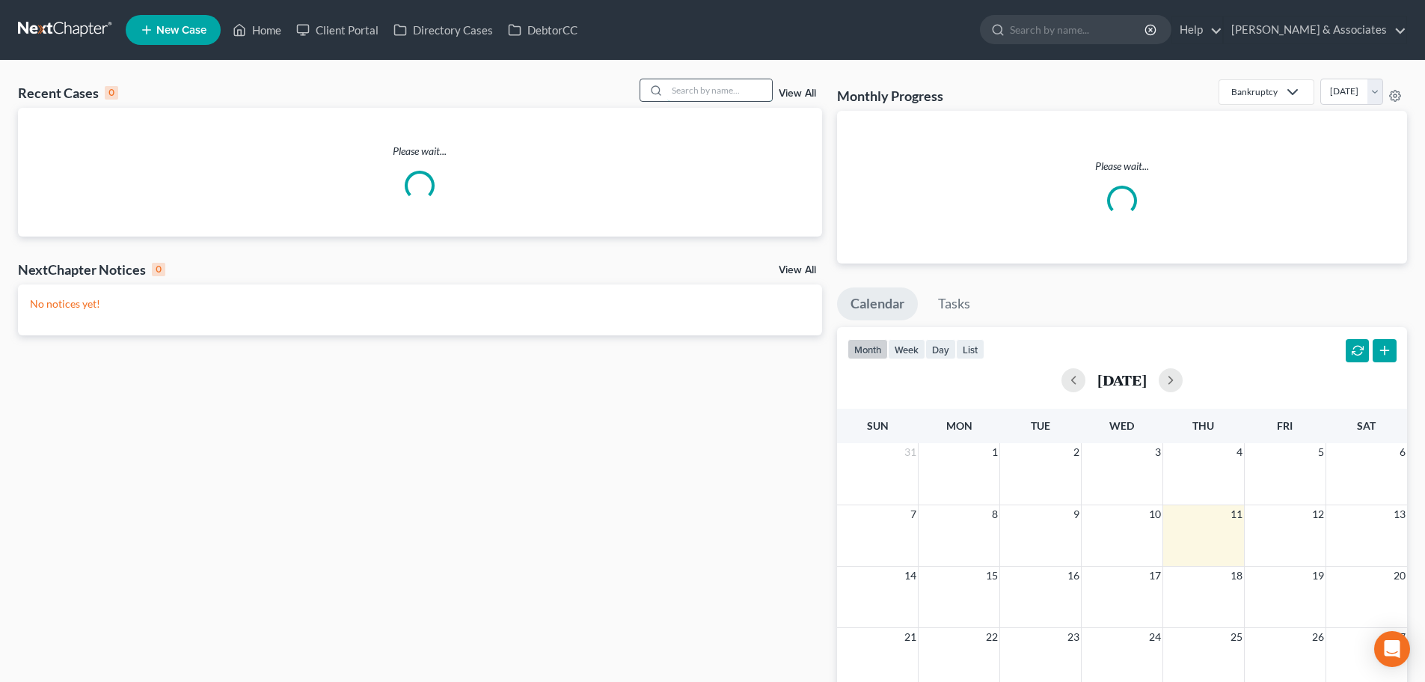
click at [738, 94] on input "search" at bounding box center [719, 90] width 105 height 22
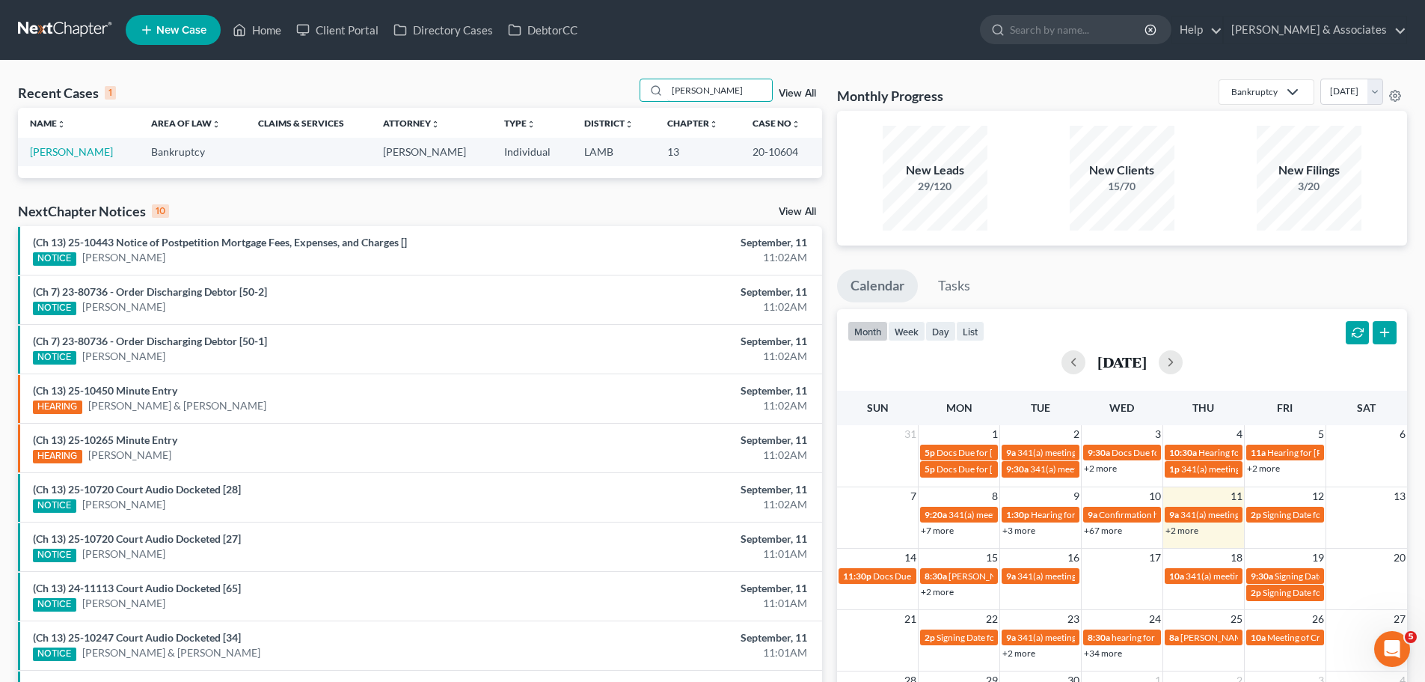
type input "[PERSON_NAME]"
click at [61, 142] on td "[PERSON_NAME]" at bounding box center [78, 152] width 121 height 28
click at [60, 156] on link "[PERSON_NAME]" at bounding box center [71, 151] width 83 height 13
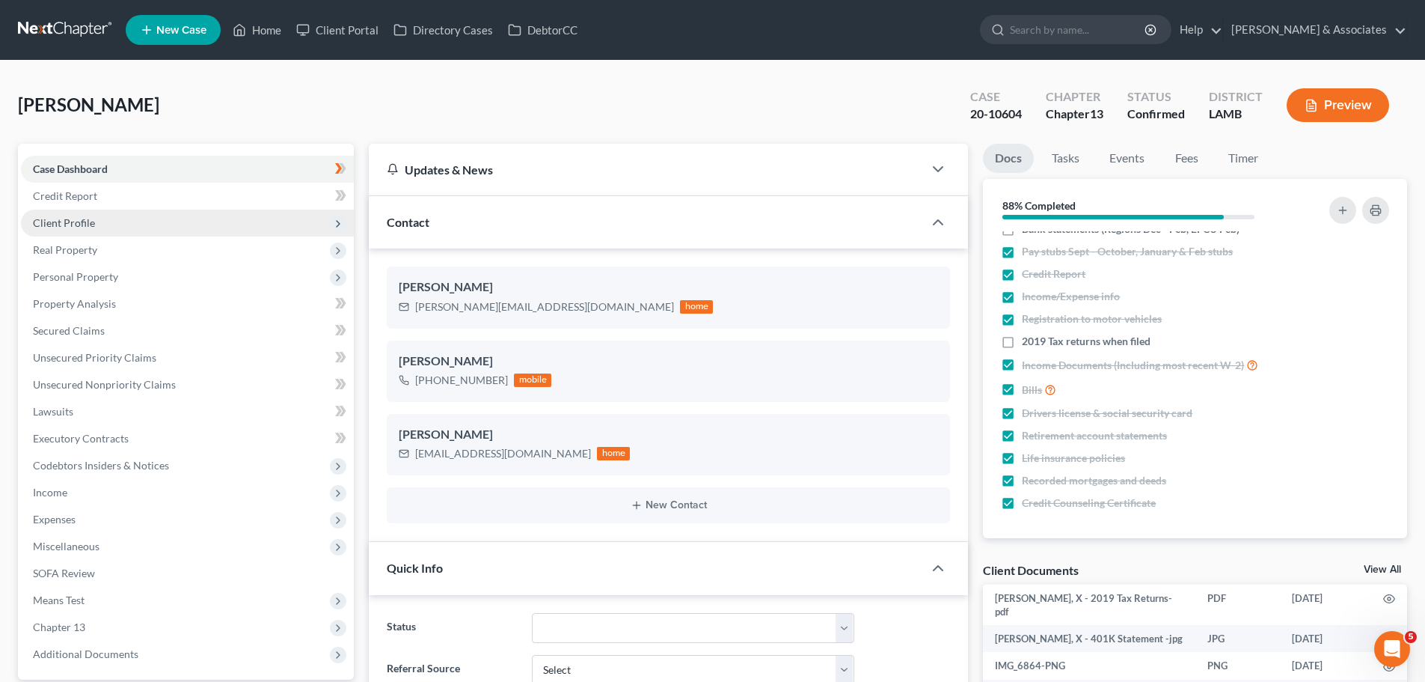
click at [85, 226] on span "Client Profile" at bounding box center [64, 222] width 62 height 13
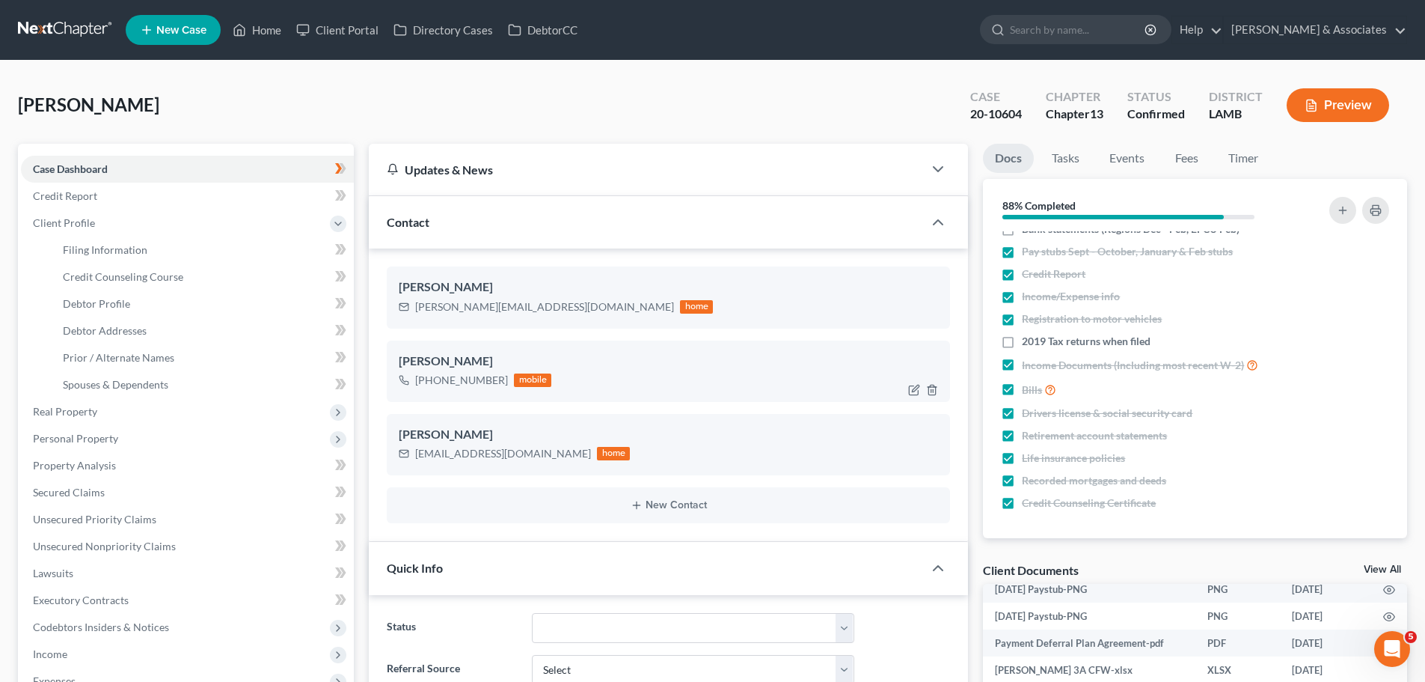
drag, startPoint x: 416, startPoint y: 382, endPoint x: 504, endPoint y: 379, distance: 87.6
click at [504, 379] on div "+1 (225) 362-9116 mobile" at bounding box center [475, 379] width 153 height 19
click at [494, 378] on div "+1 (225) 362-9116" at bounding box center [461, 380] width 93 height 15
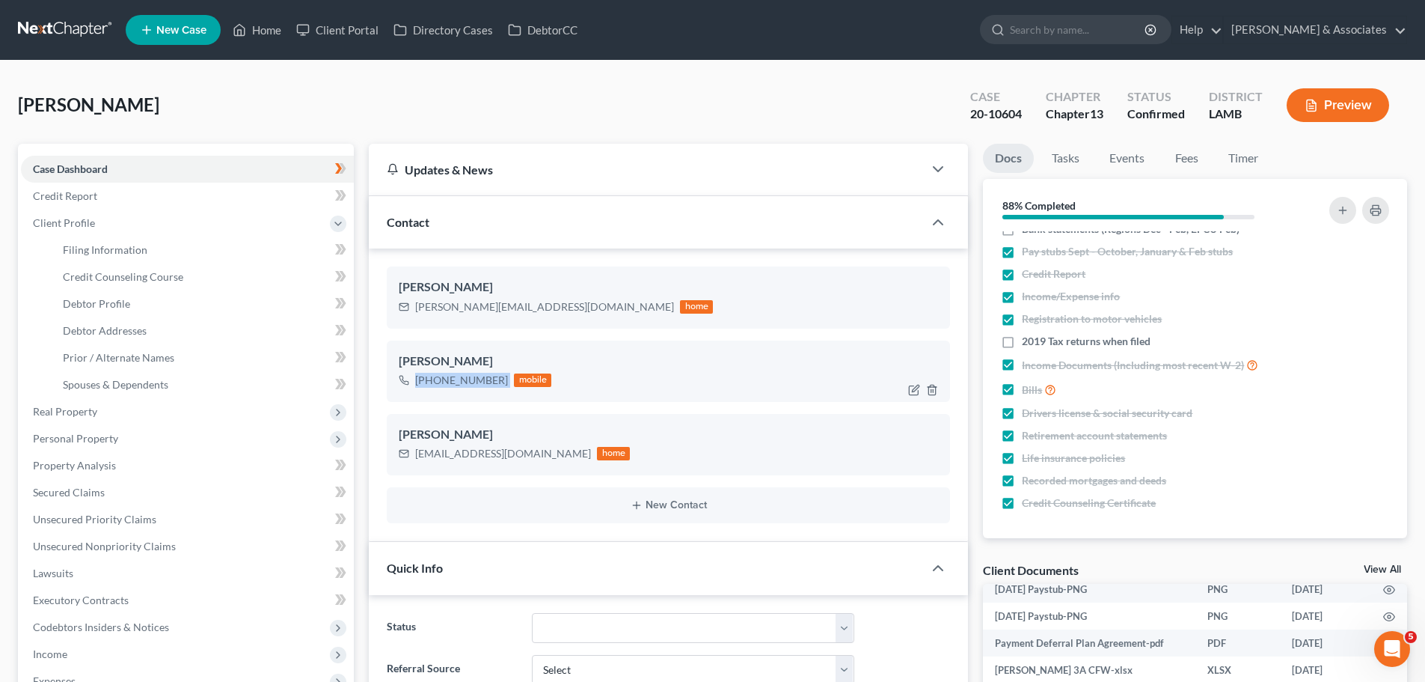
click at [494, 378] on div "+1 (225) 362-9116" at bounding box center [461, 380] width 93 height 15
click at [490, 380] on div "+1 (225) 362-9116" at bounding box center [461, 380] width 93 height 15
click at [489, 380] on div "+1 (225) 362-9116" at bounding box center [461, 380] width 93 height 15
click at [488, 380] on div "+1 (225) 362-9116" at bounding box center [461, 380] width 93 height 15
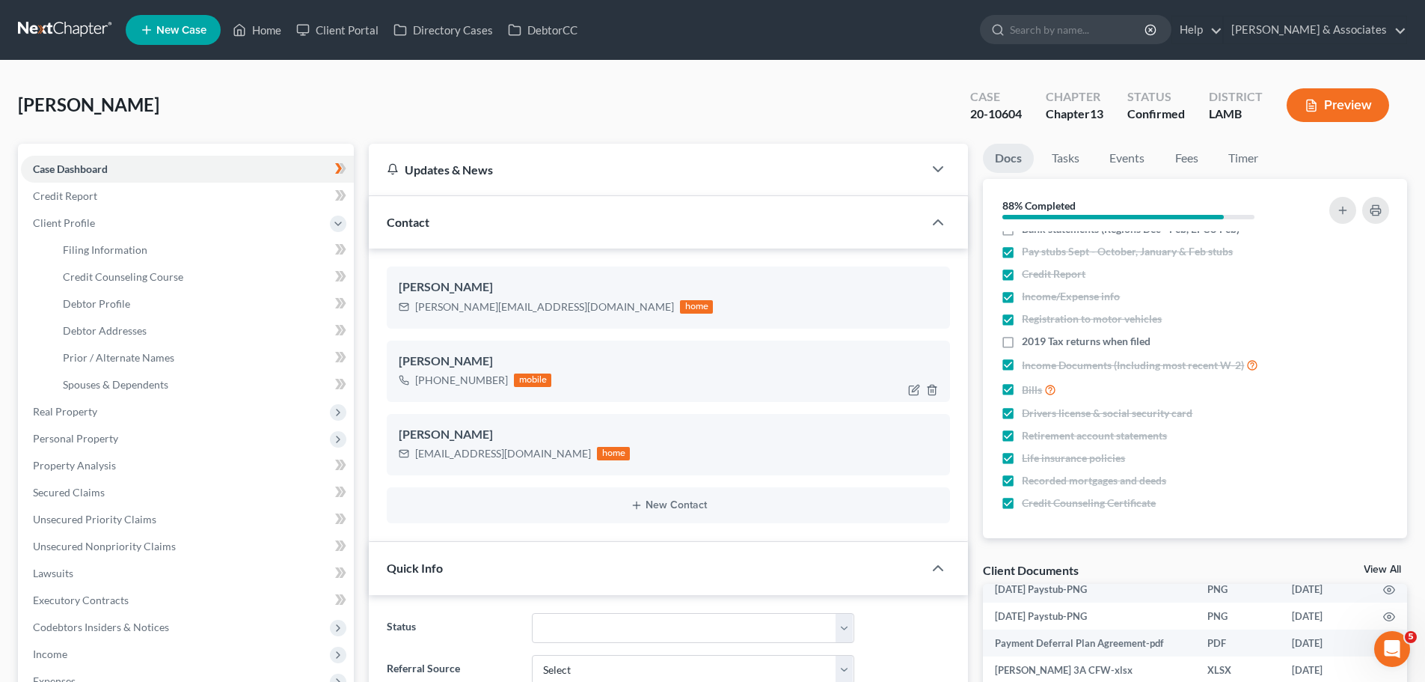
click at [434, 380] on div "+1 (225) 362-9116" at bounding box center [461, 380] width 93 height 15
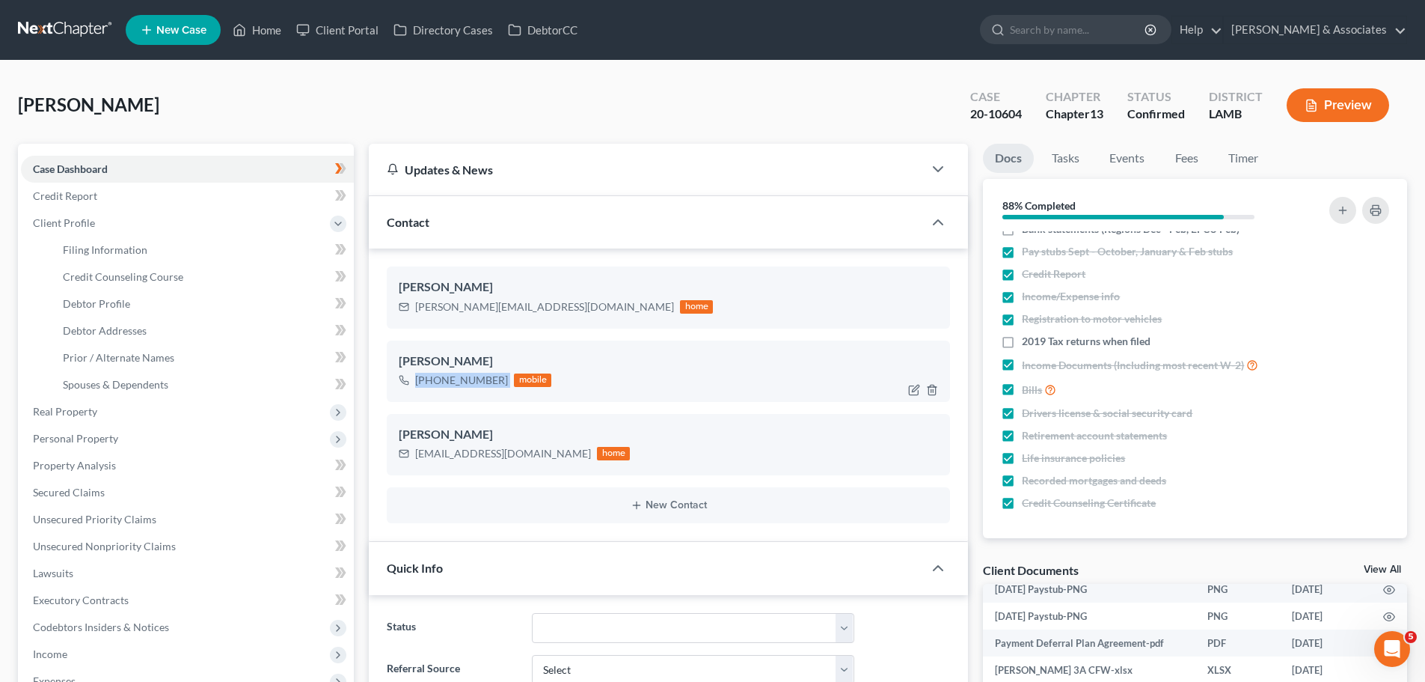
click at [434, 380] on div "+1 (225) 362-9116" at bounding box center [461, 380] width 93 height 15
click at [190, 301] on link "Debtor Profile" at bounding box center [202, 303] width 303 height 27
select select "0"
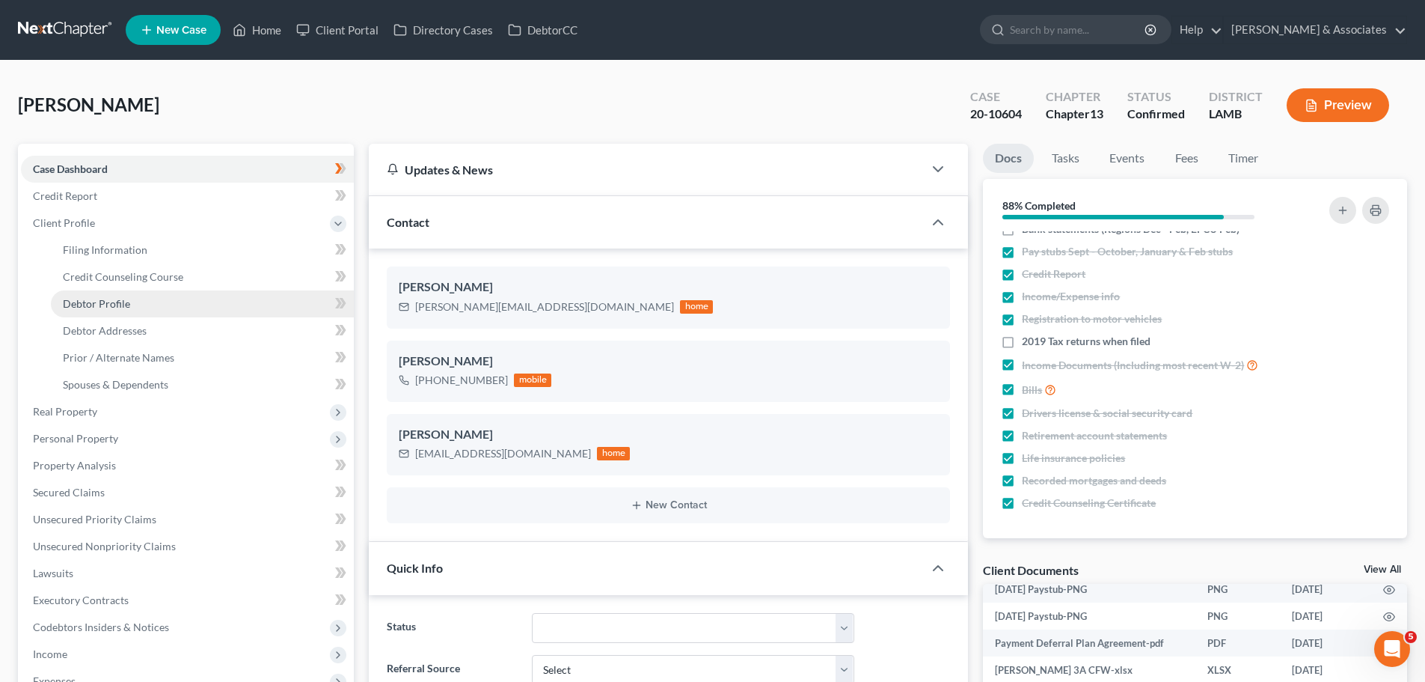
select select "0"
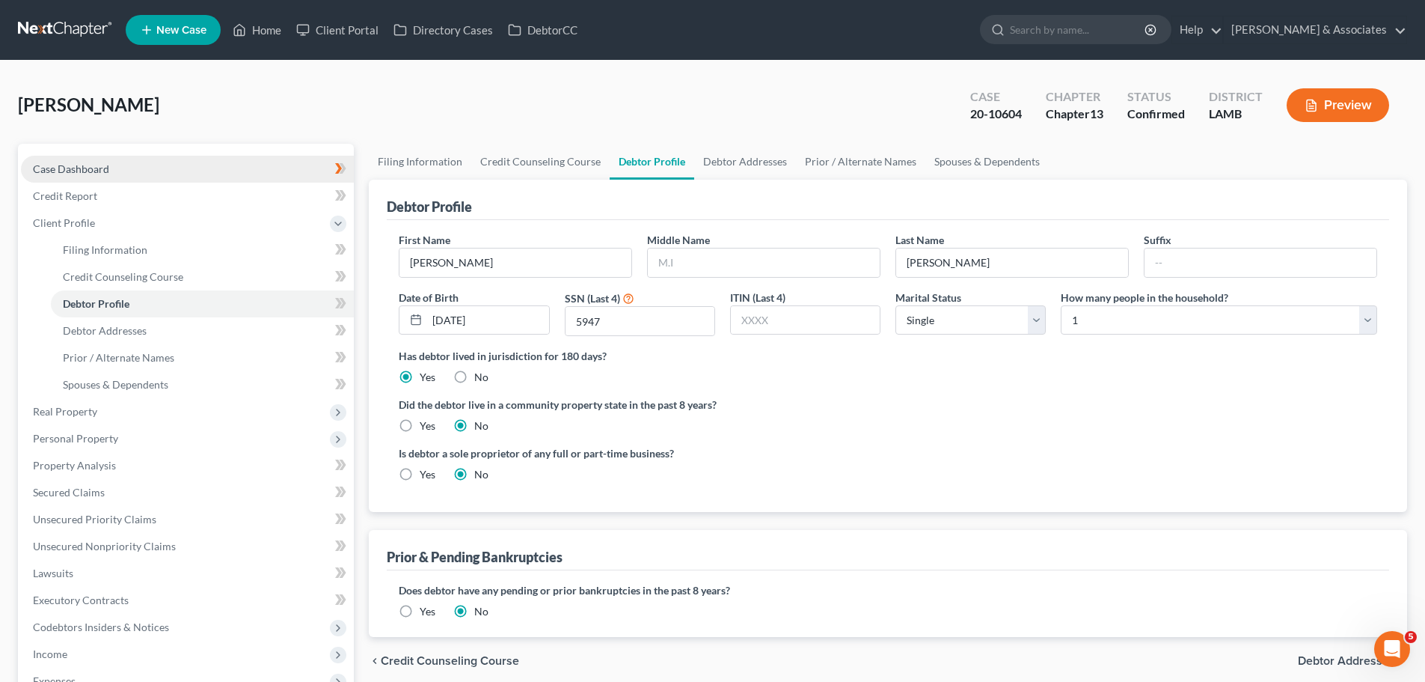
click at [224, 167] on link "Case Dashboard" at bounding box center [187, 169] width 333 height 27
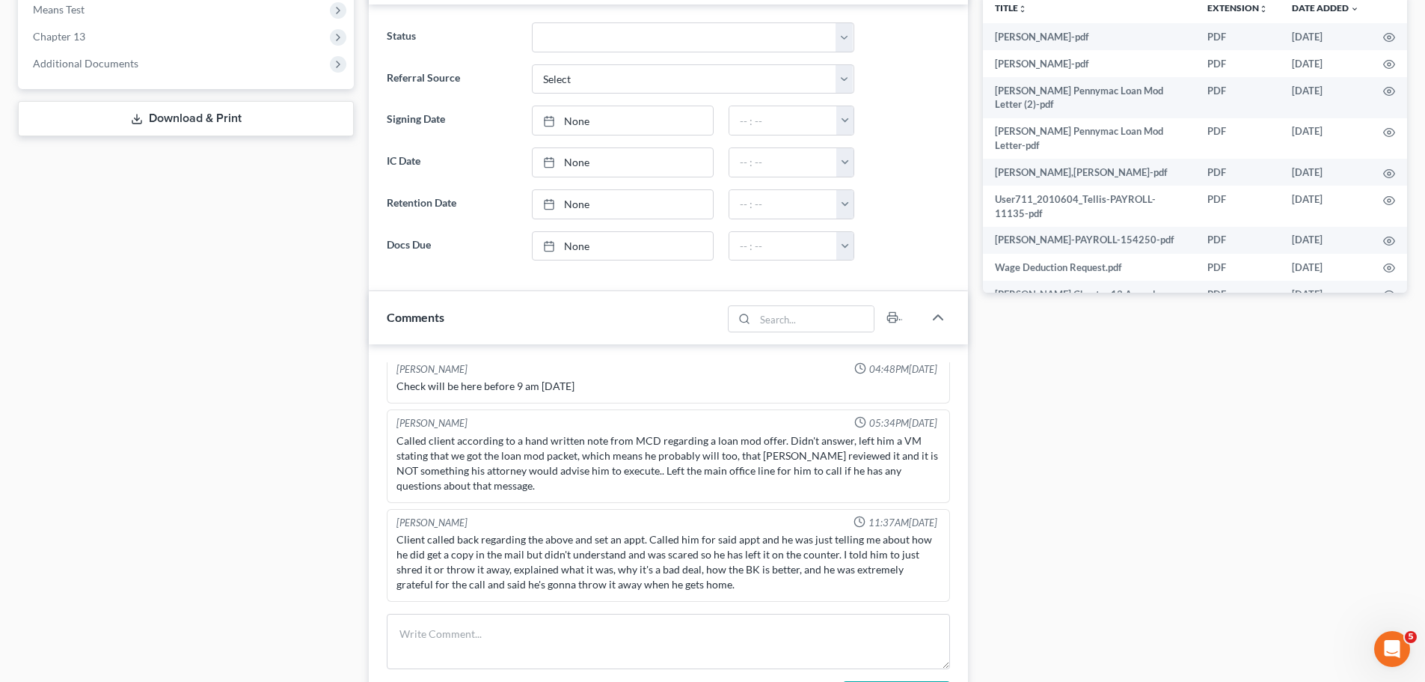
scroll to position [823, 0]
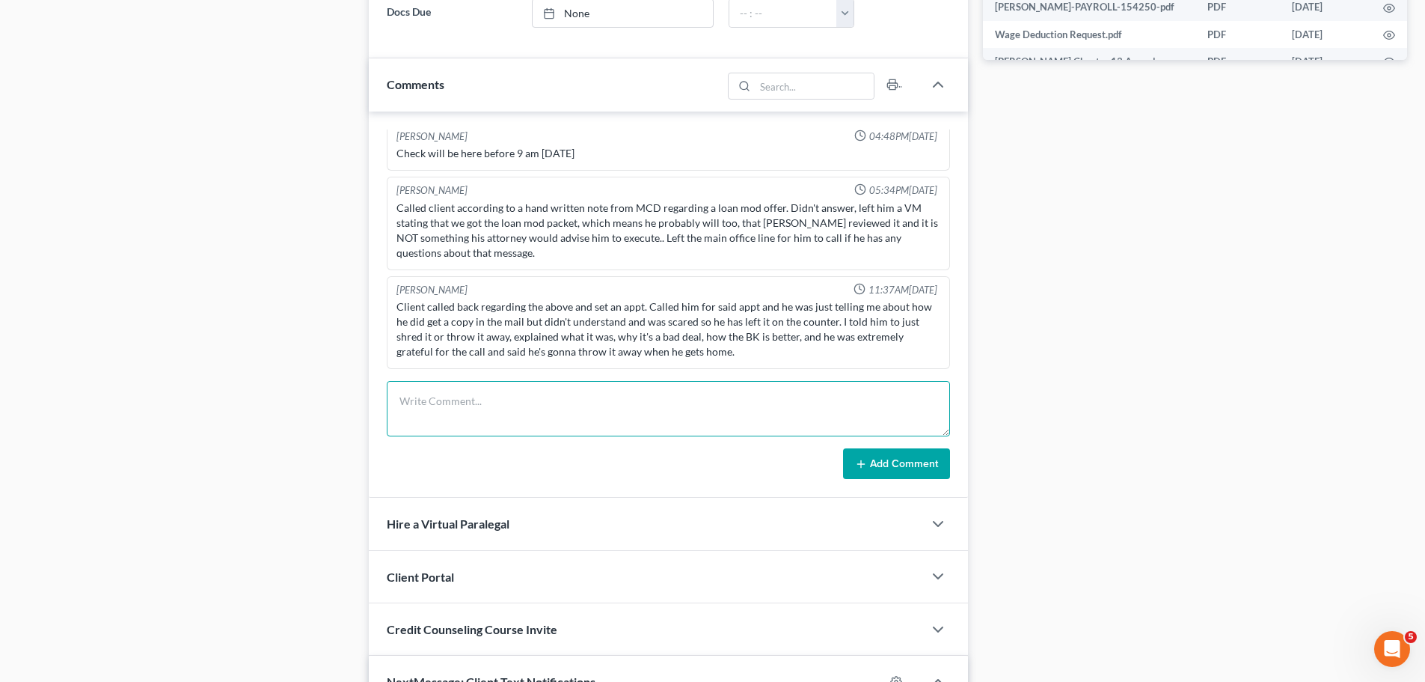
drag, startPoint x: 430, startPoint y: 413, endPoint x: 441, endPoint y: 421, distance: 14.1
click at [430, 413] on textarea at bounding box center [668, 408] width 563 height 55
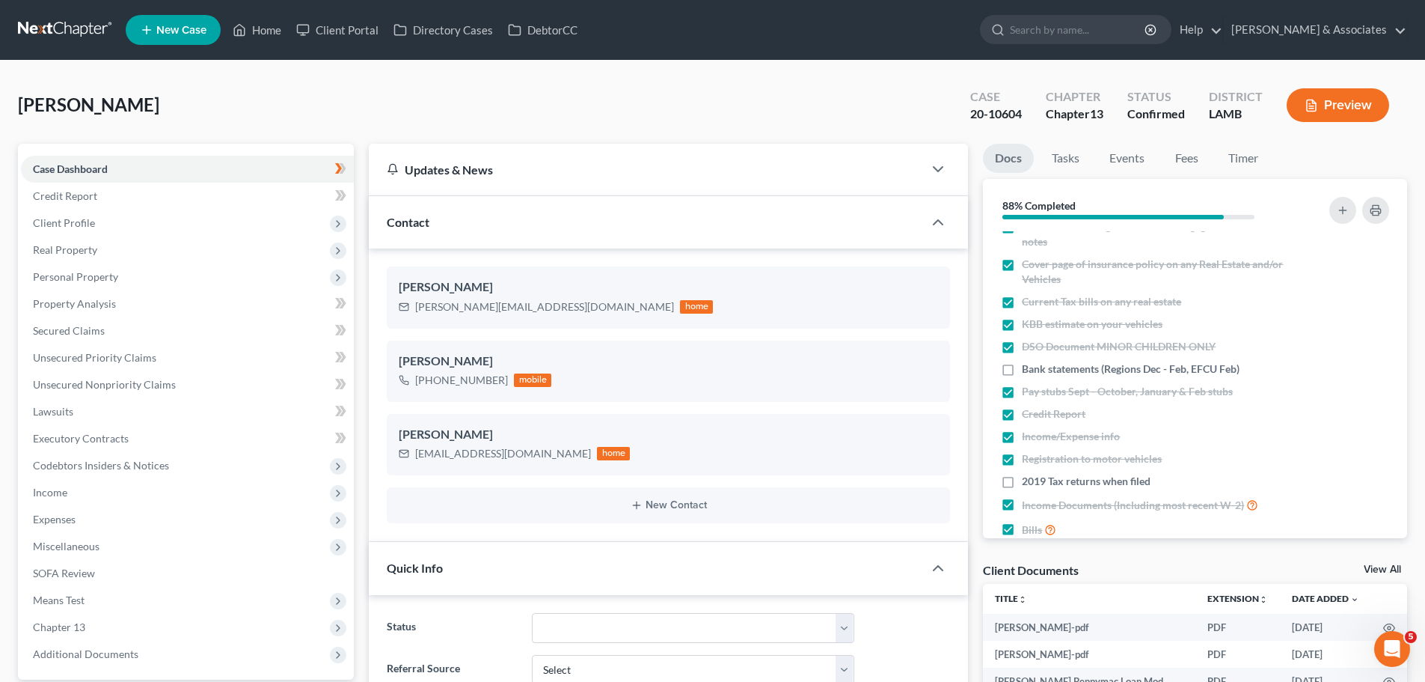
scroll to position [0, 0]
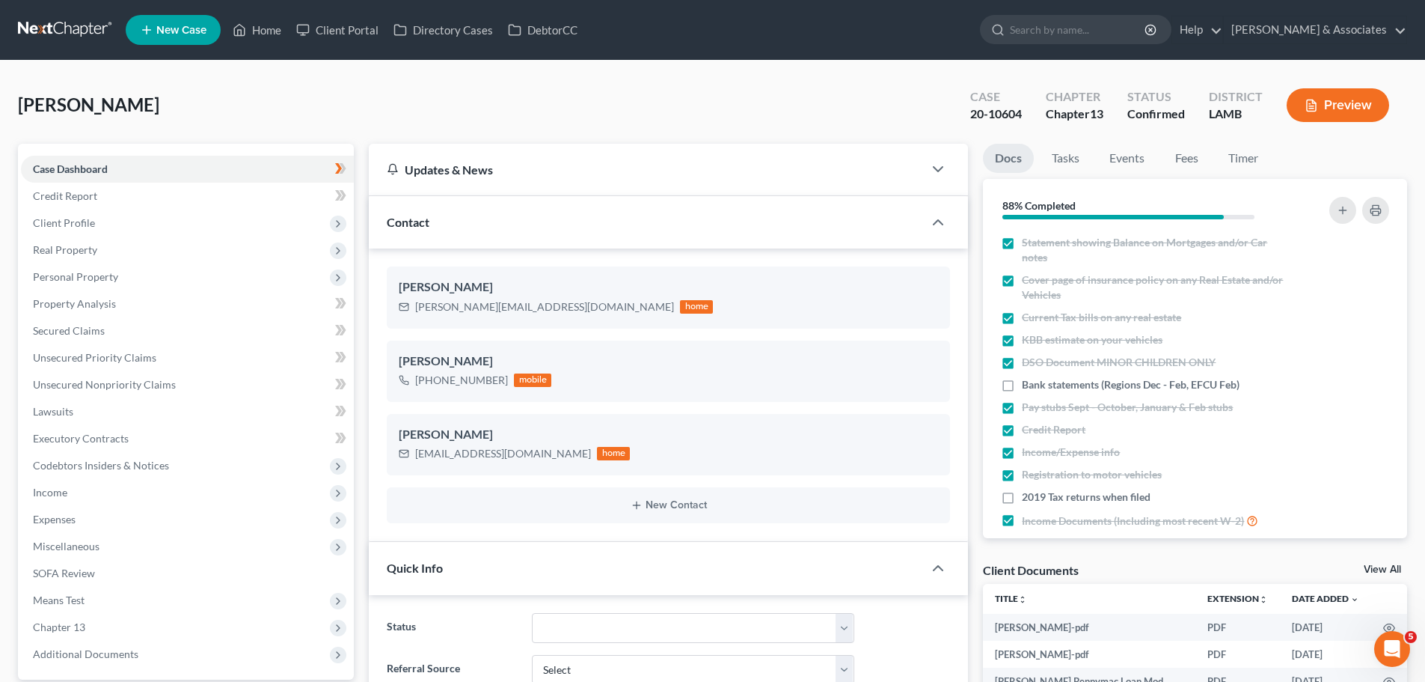
type textarea "registered for 2nd course but has not started"
drag, startPoint x: 972, startPoint y: 111, endPoint x: 1250, endPoint y: 113, distance: 277.6
click at [1250, 113] on div "Case 20-10604 Chapter Chapter 13 Status Confirmed District LAMB Preview" at bounding box center [1183, 107] width 449 height 44
click at [1250, 113] on div "LAMB" at bounding box center [1236, 114] width 54 height 17
click at [1239, 120] on div "LAMB" at bounding box center [1236, 114] width 54 height 17
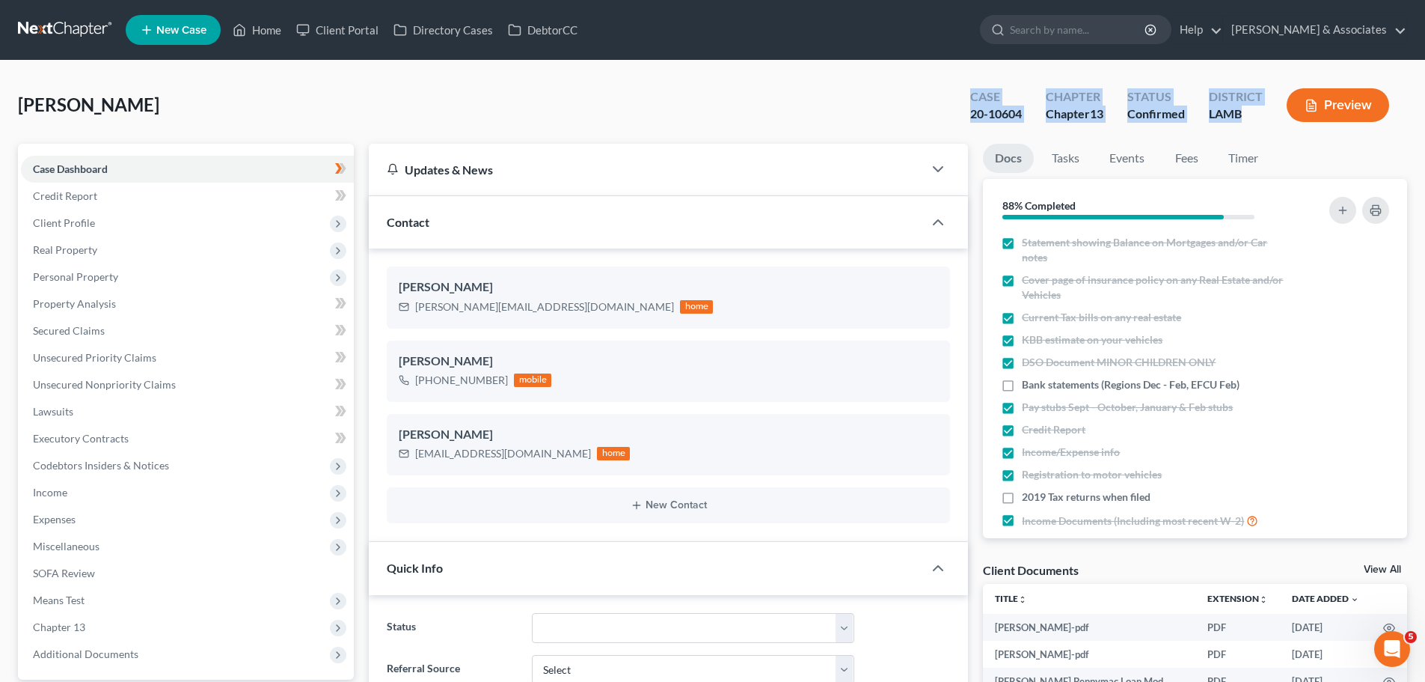
drag, startPoint x: 1245, startPoint y: 117, endPoint x: 944, endPoint y: 96, distance: 302.3
click at [945, 96] on div "Tellis, Xavier Upgraded Case 20-10604 Chapter Chapter 13 Status Confirmed Distr…" at bounding box center [713, 111] width 1390 height 65
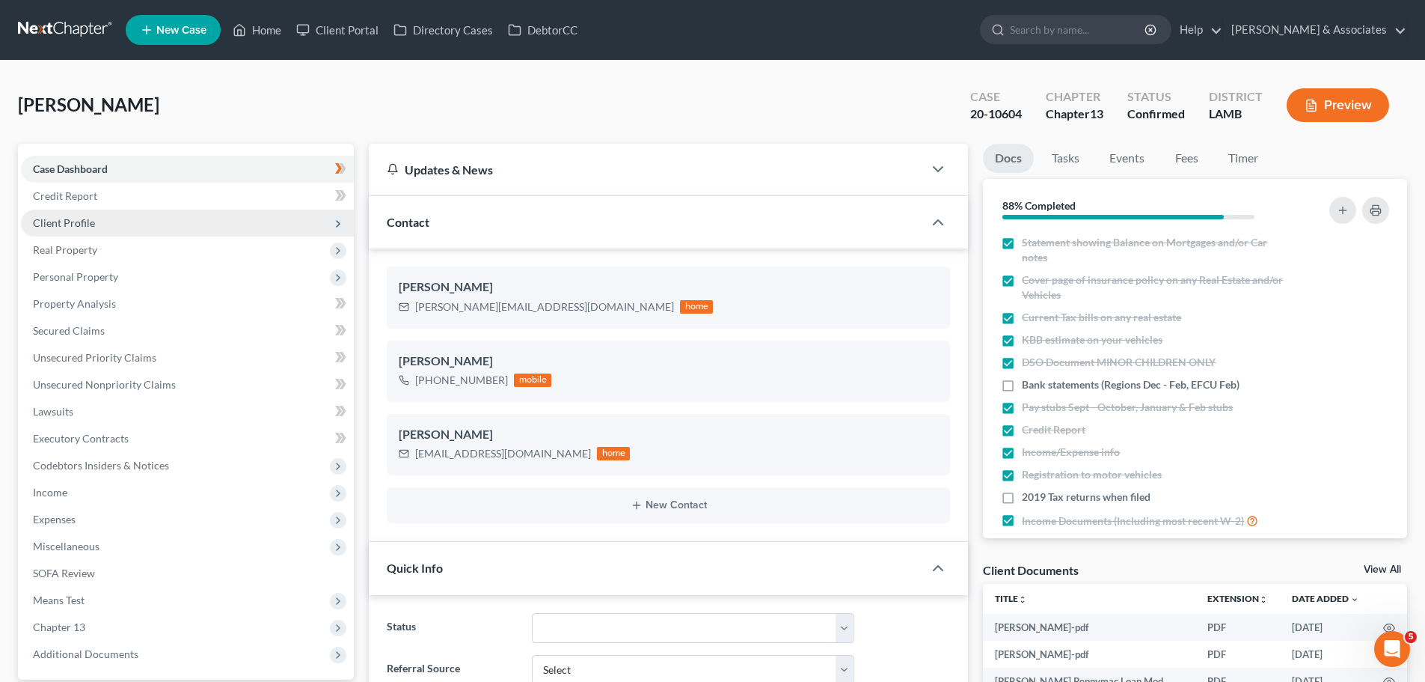
click at [126, 231] on span "Client Profile" at bounding box center [187, 223] width 333 height 27
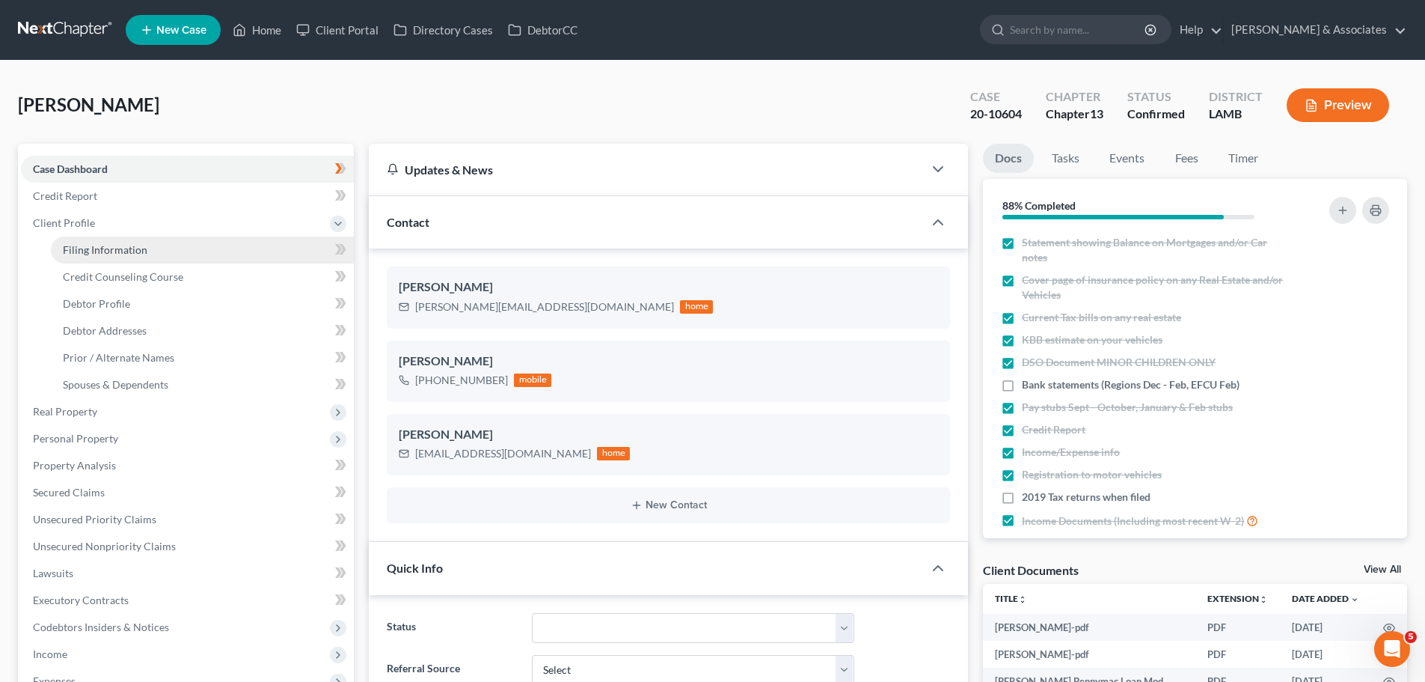
click at [134, 251] on span "Filing Information" at bounding box center [105, 249] width 85 height 13
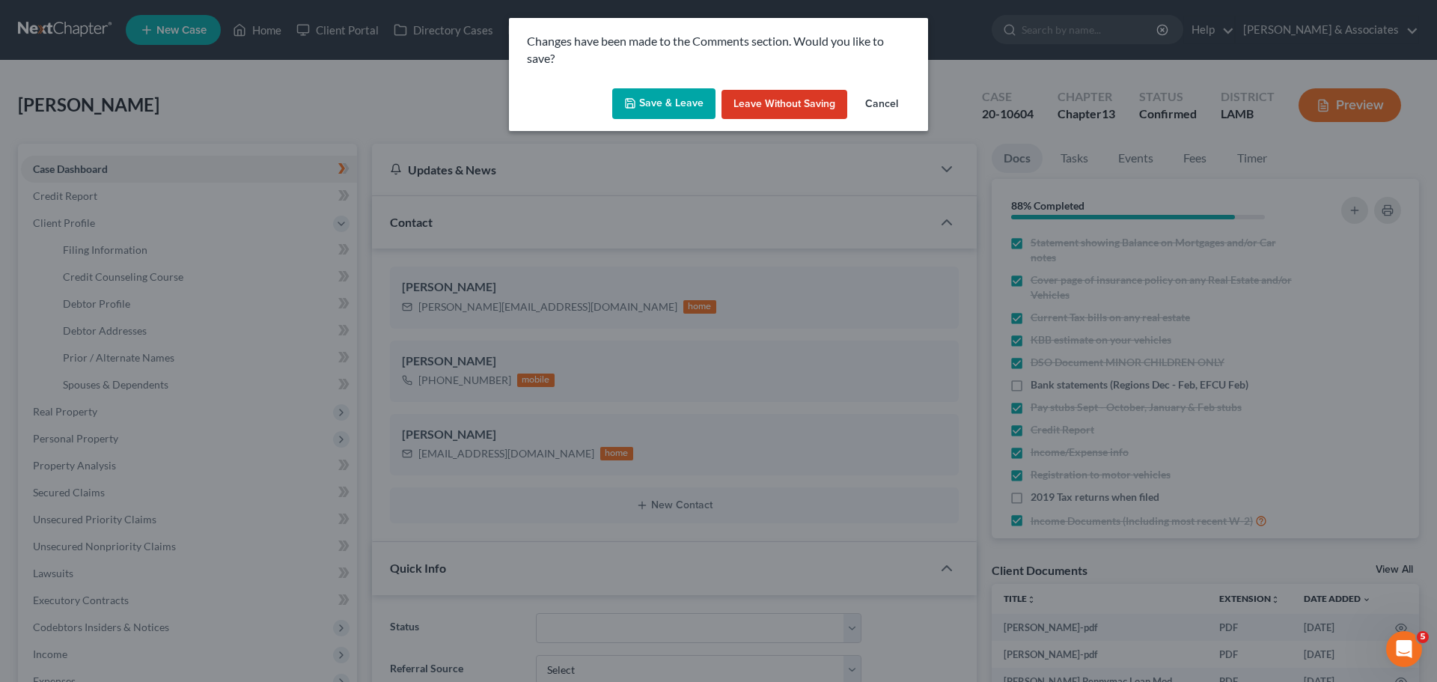
click at [694, 98] on button "Save & Leave" at bounding box center [663, 103] width 103 height 31
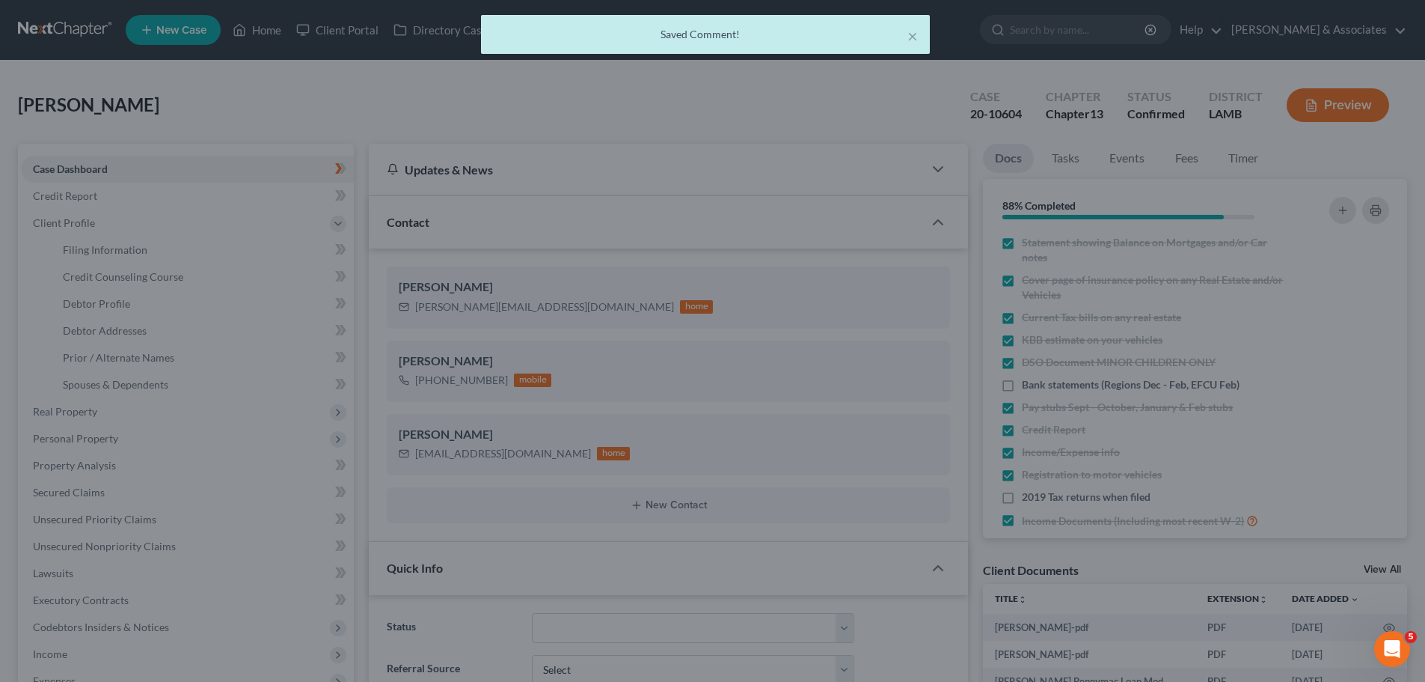
select select "1"
select select "0"
select select "3"
select select "35"
select select "19"
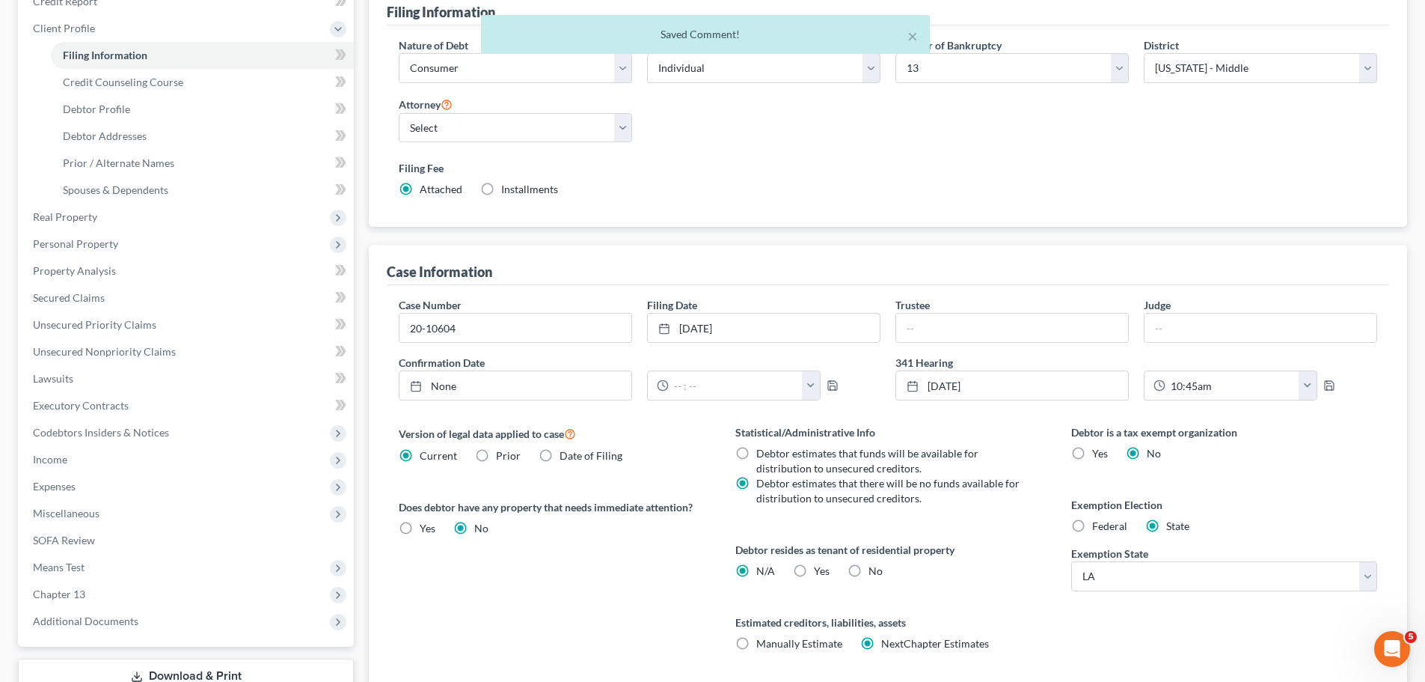
scroll to position [224, 0]
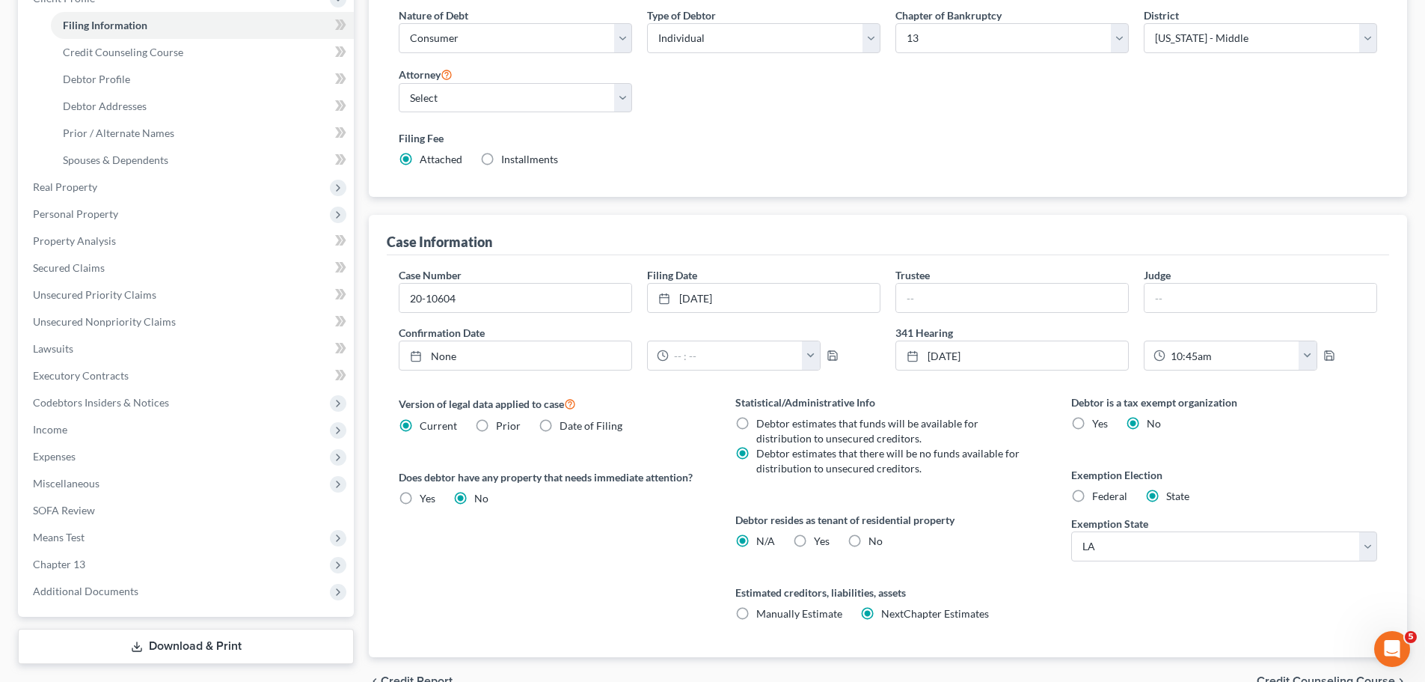
click at [581, 579] on div "Version of legal data applied to case Current Prior Date of Filing Legal data v…" at bounding box center [552, 525] width 336 height 263
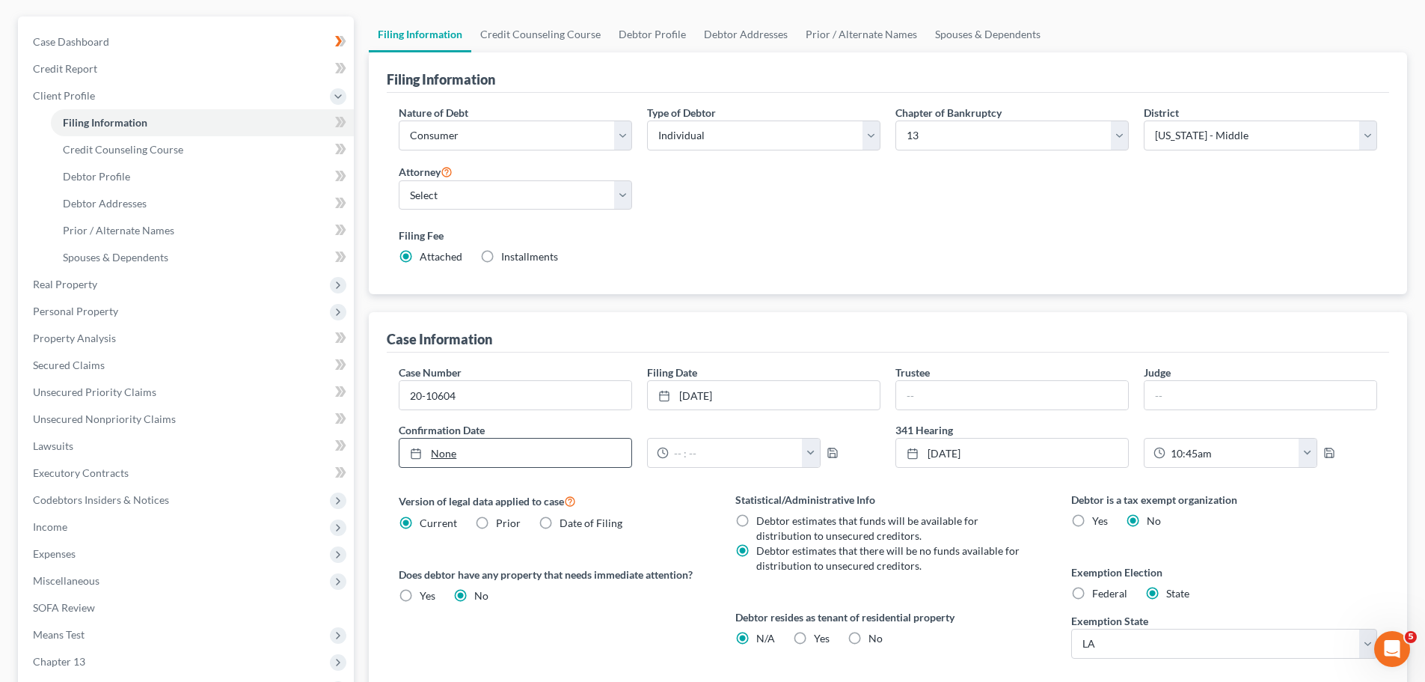
scroll to position [0, 0]
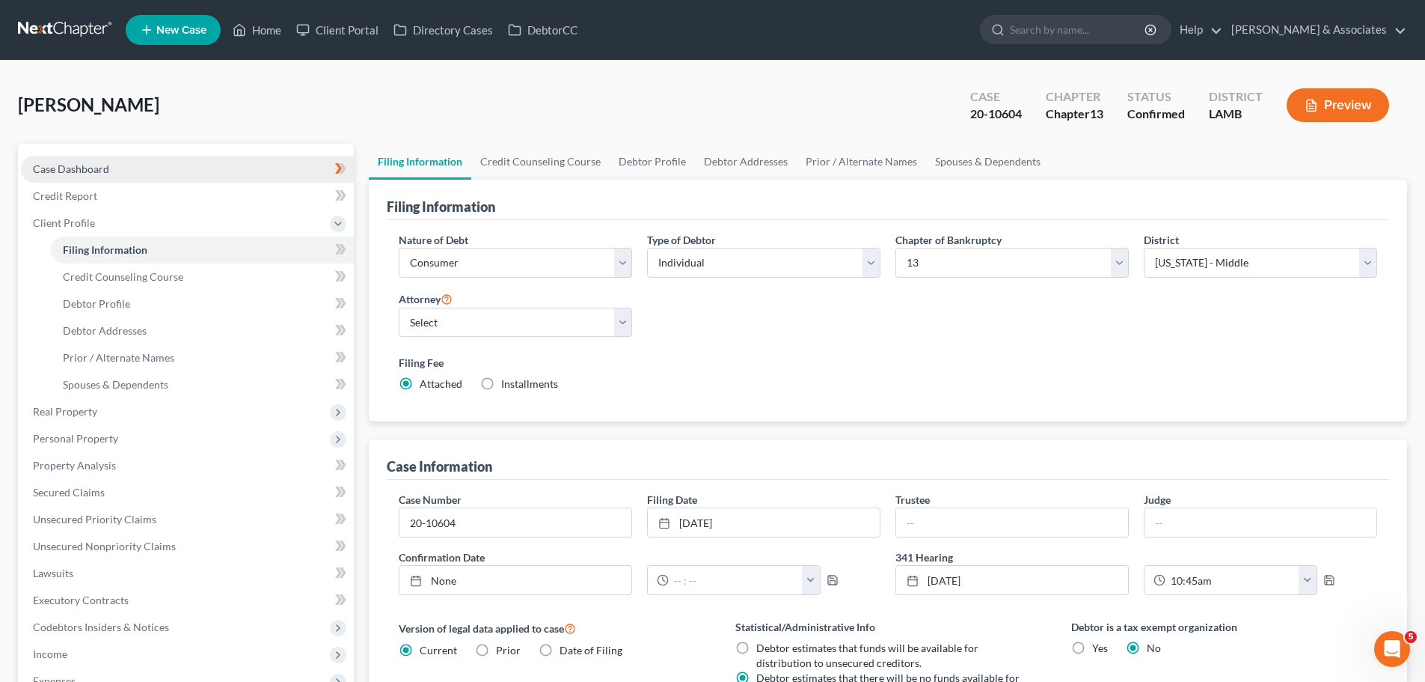
click at [162, 157] on link "Case Dashboard" at bounding box center [187, 169] width 333 height 27
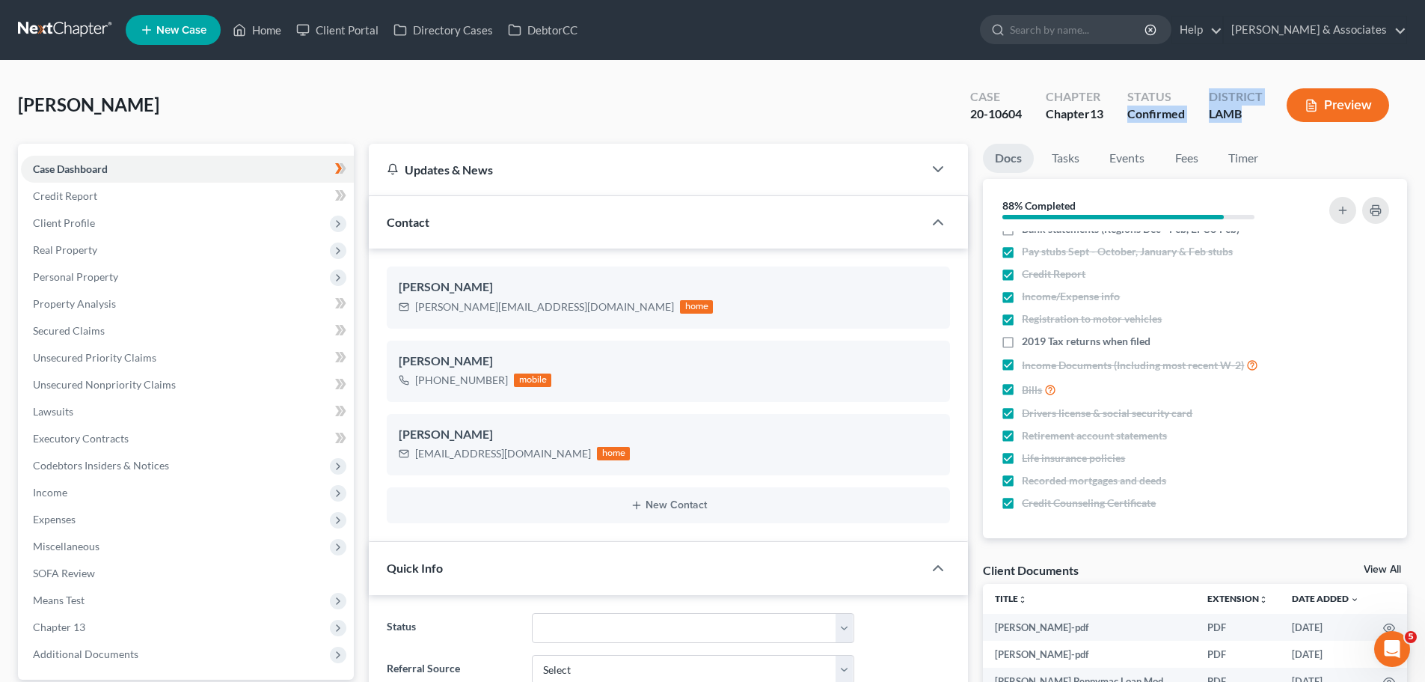
drag, startPoint x: 1126, startPoint y: 115, endPoint x: 1270, endPoint y: 122, distance: 143.8
click at [1270, 122] on div "Case 20-10604 Chapter Chapter 13 Status Confirmed District LAMB Preview" at bounding box center [1183, 107] width 449 height 44
click at [1261, 126] on div "District LAMB" at bounding box center [1236, 107] width 78 height 44
drag, startPoint x: 977, startPoint y: 565, endPoint x: 1403, endPoint y: 565, distance: 425.8
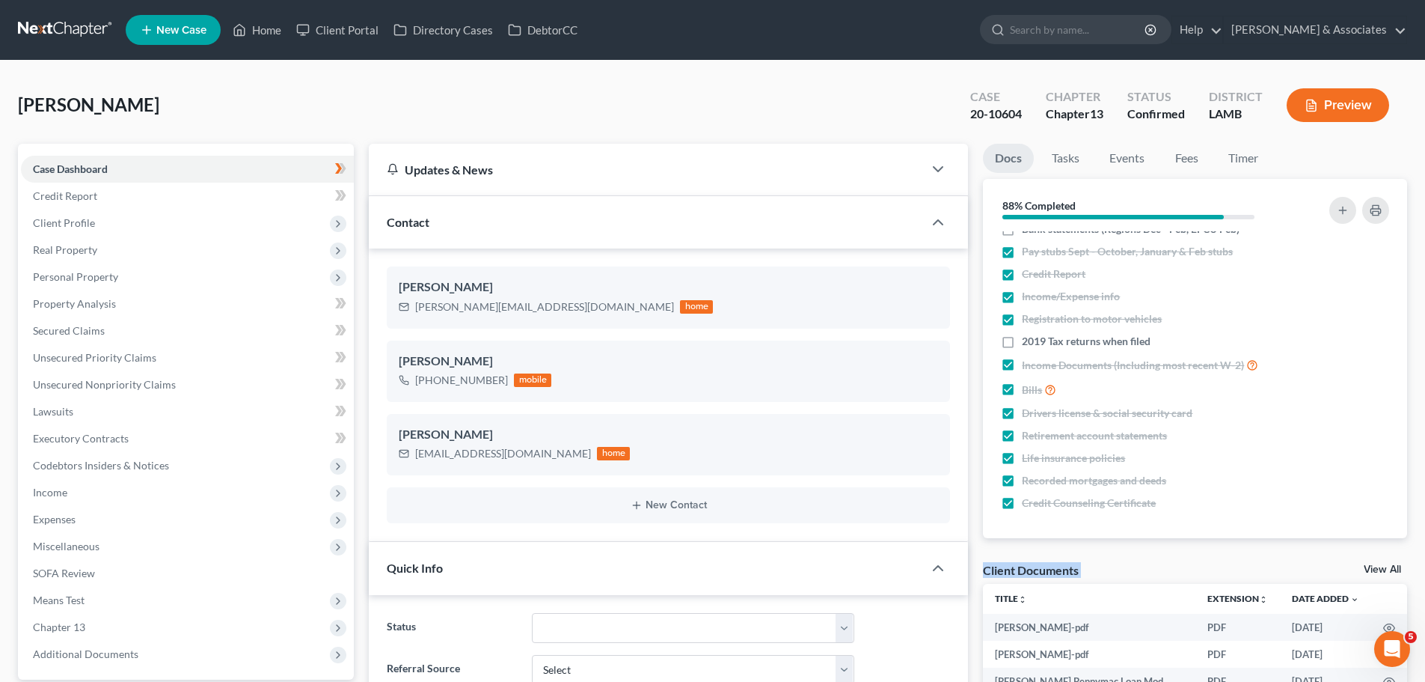
click at [50, 38] on link at bounding box center [66, 29] width 96 height 27
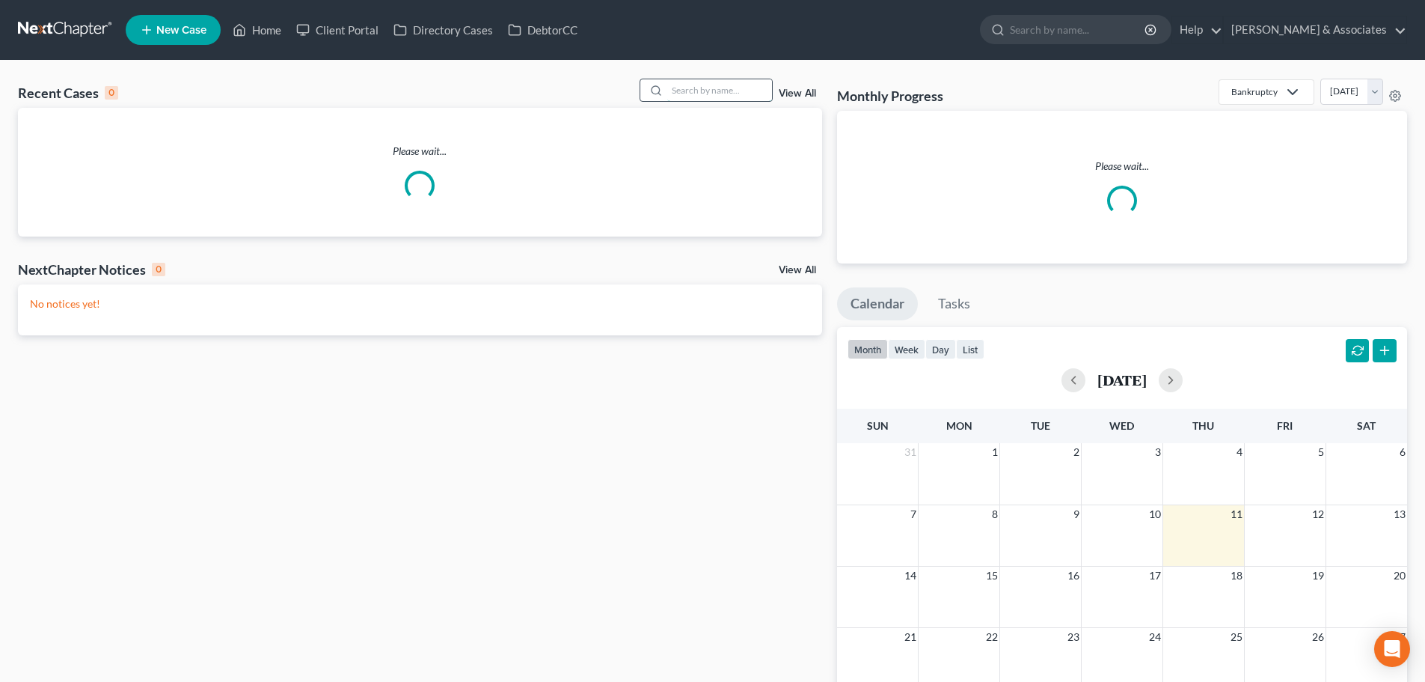
click at [722, 79] on input "search" at bounding box center [719, 90] width 105 height 22
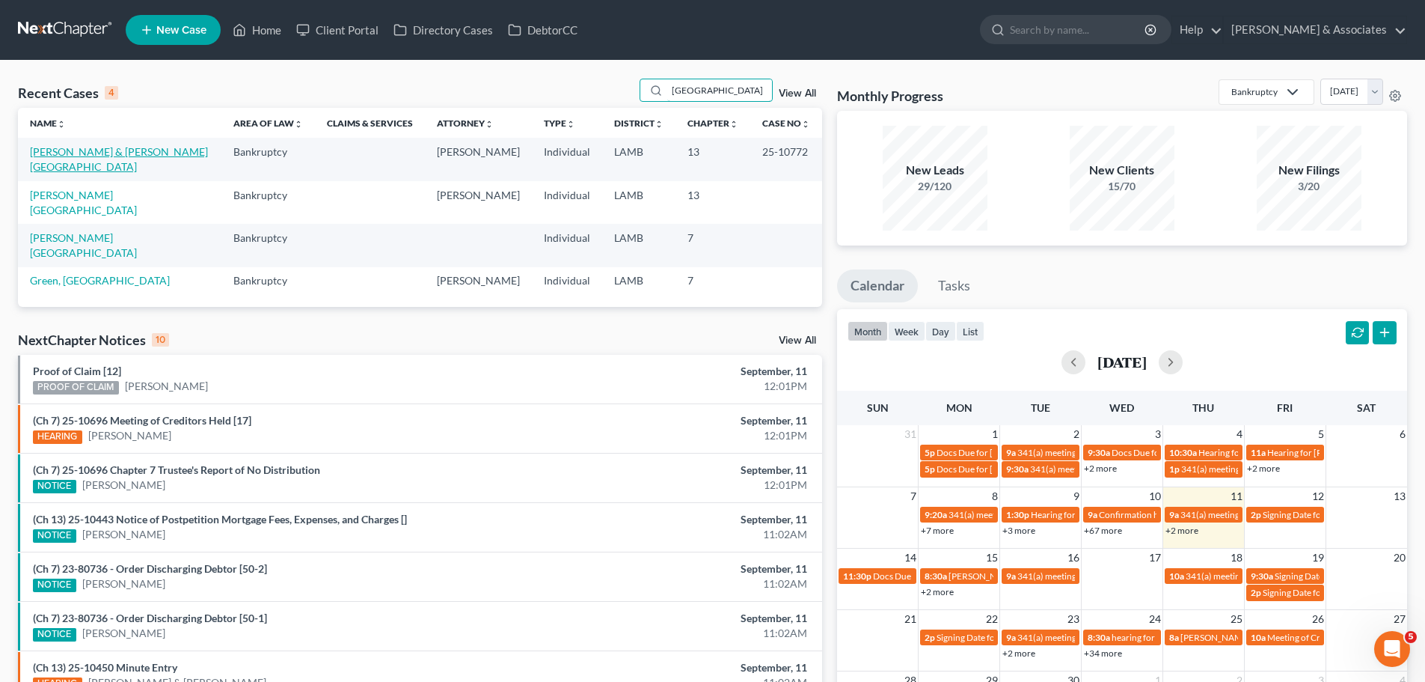
type input "[GEOGRAPHIC_DATA]"
click at [104, 147] on link "[PERSON_NAME] & [PERSON_NAME][GEOGRAPHIC_DATA]" at bounding box center [119, 159] width 178 height 28
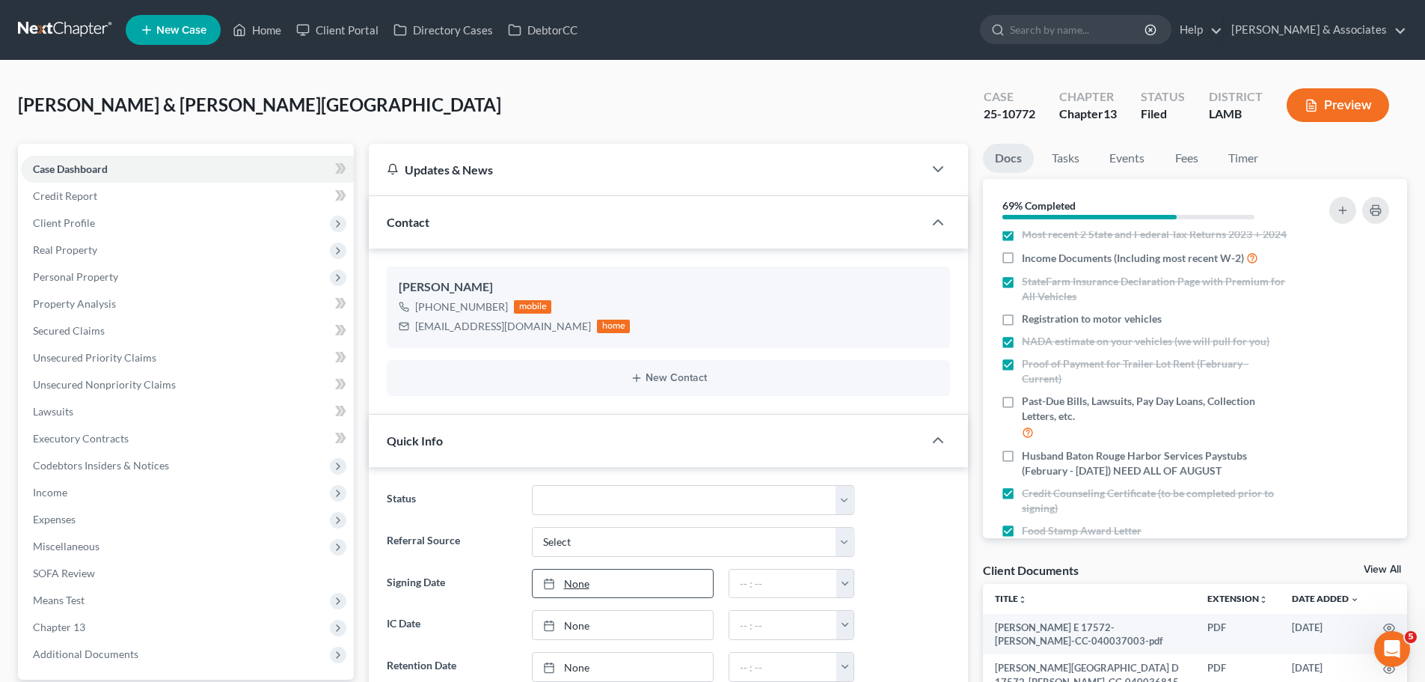
scroll to position [150, 0]
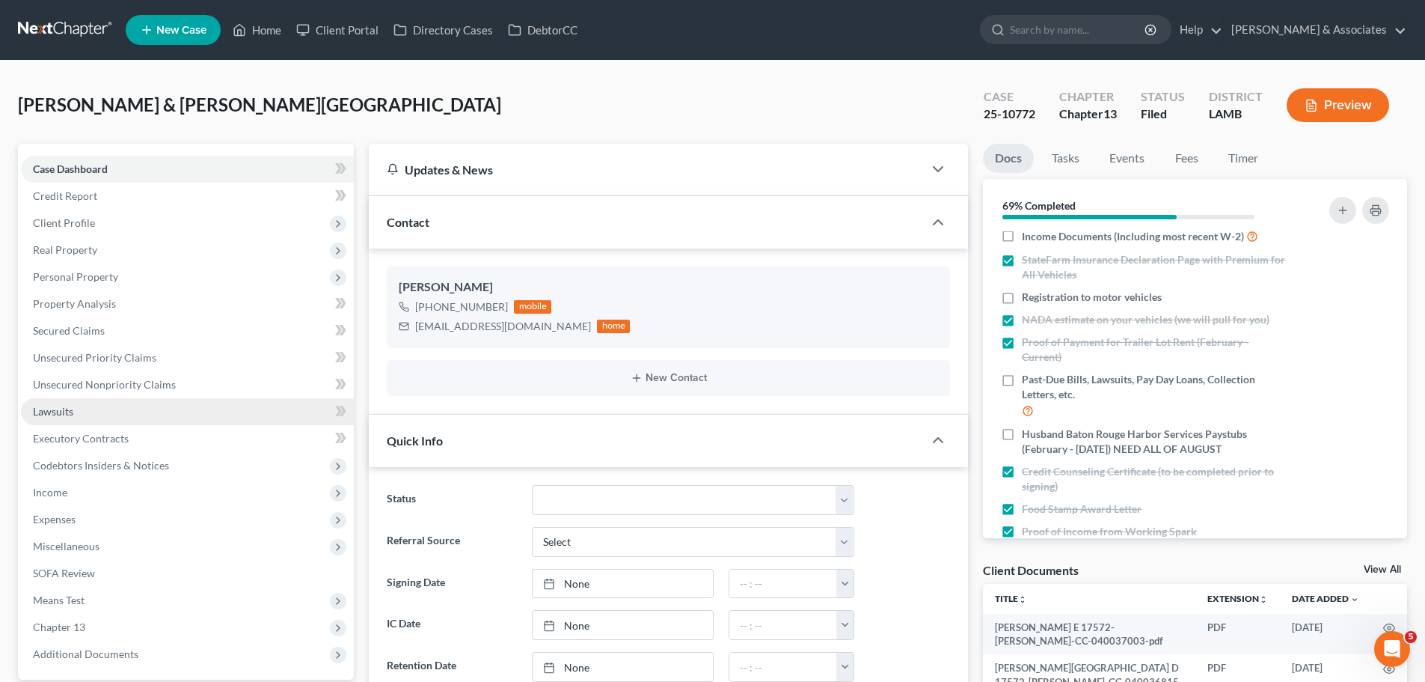
click at [97, 398] on link "Lawsuits" at bounding box center [187, 411] width 333 height 27
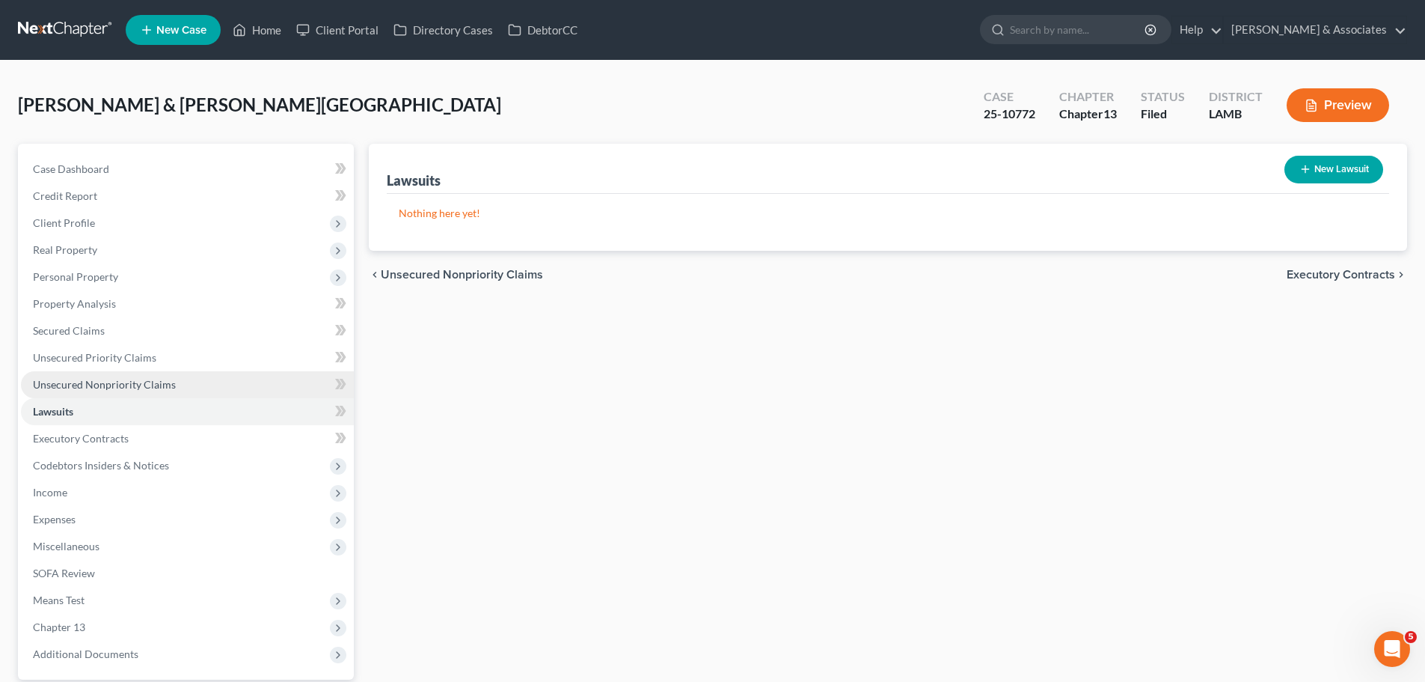
click at [100, 383] on span "Unsecured Nonpriority Claims" at bounding box center [104, 384] width 143 height 13
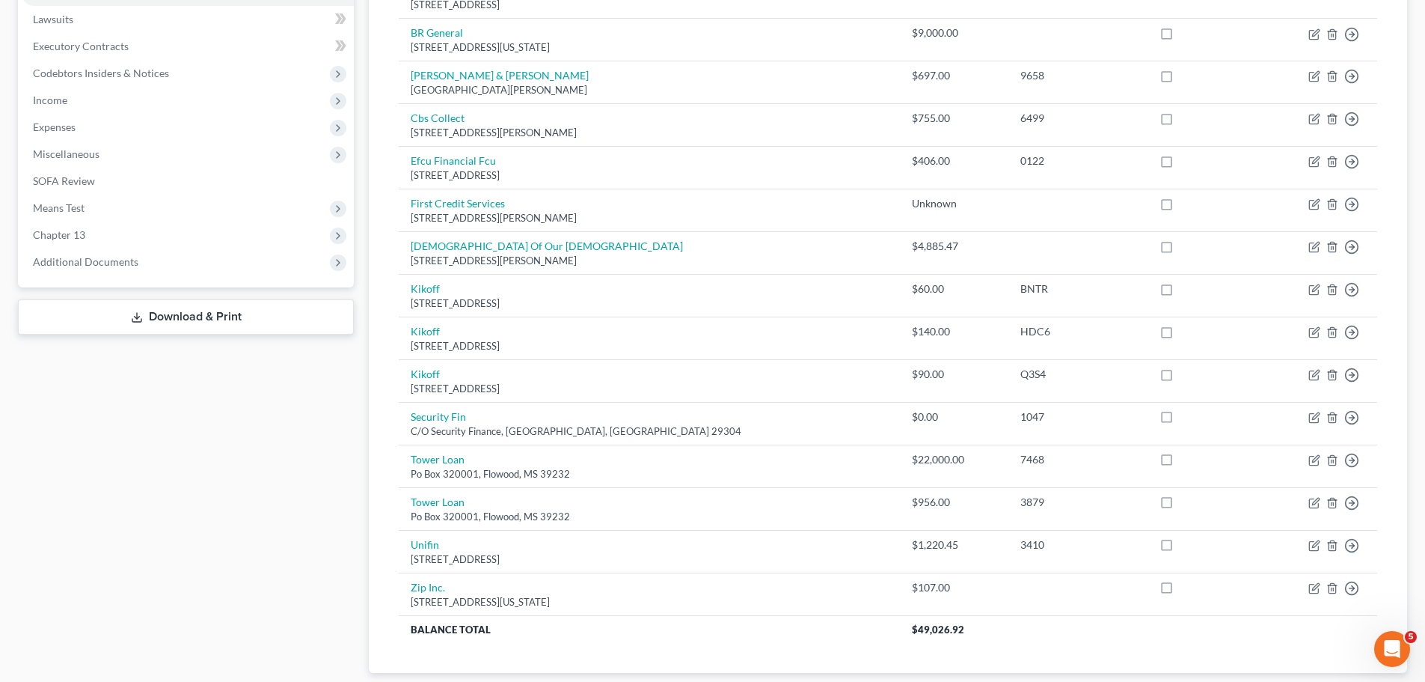
scroll to position [299, 0]
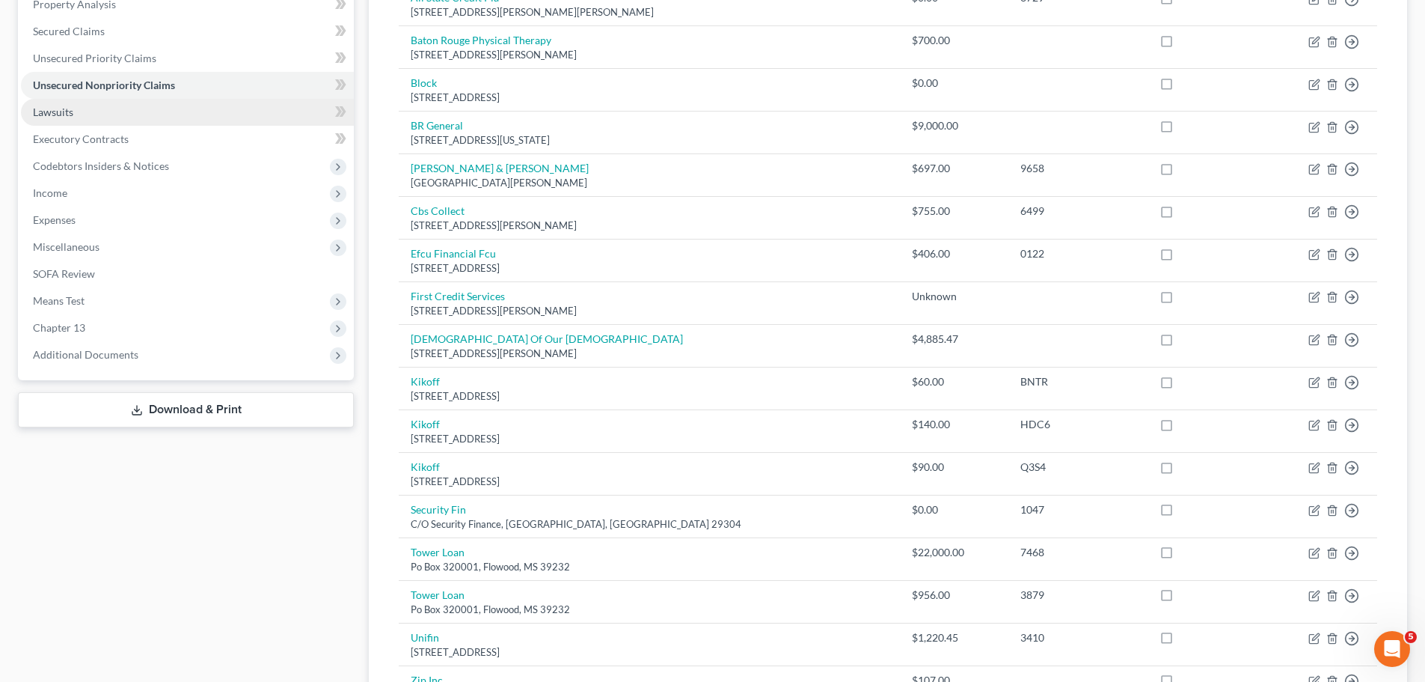
click at [91, 108] on link "Lawsuits" at bounding box center [187, 112] width 333 height 27
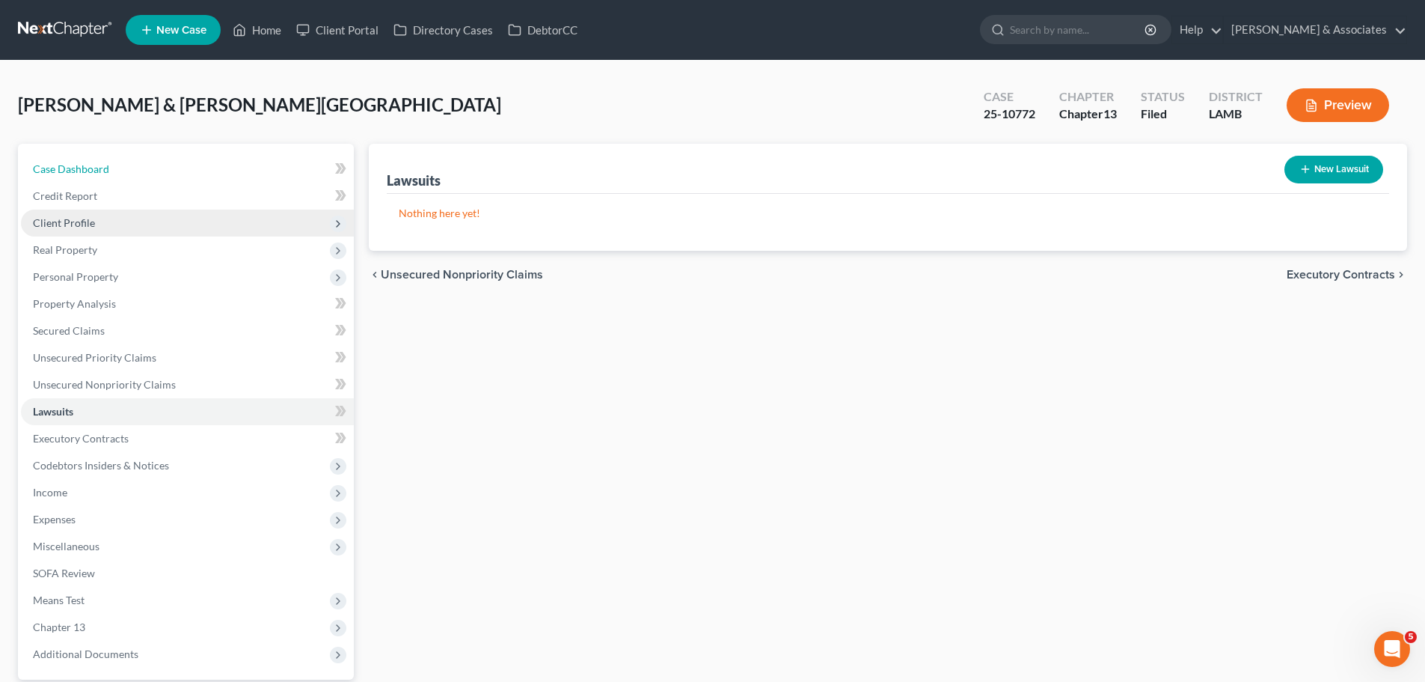
click at [117, 171] on link "Case Dashboard" at bounding box center [187, 169] width 333 height 27
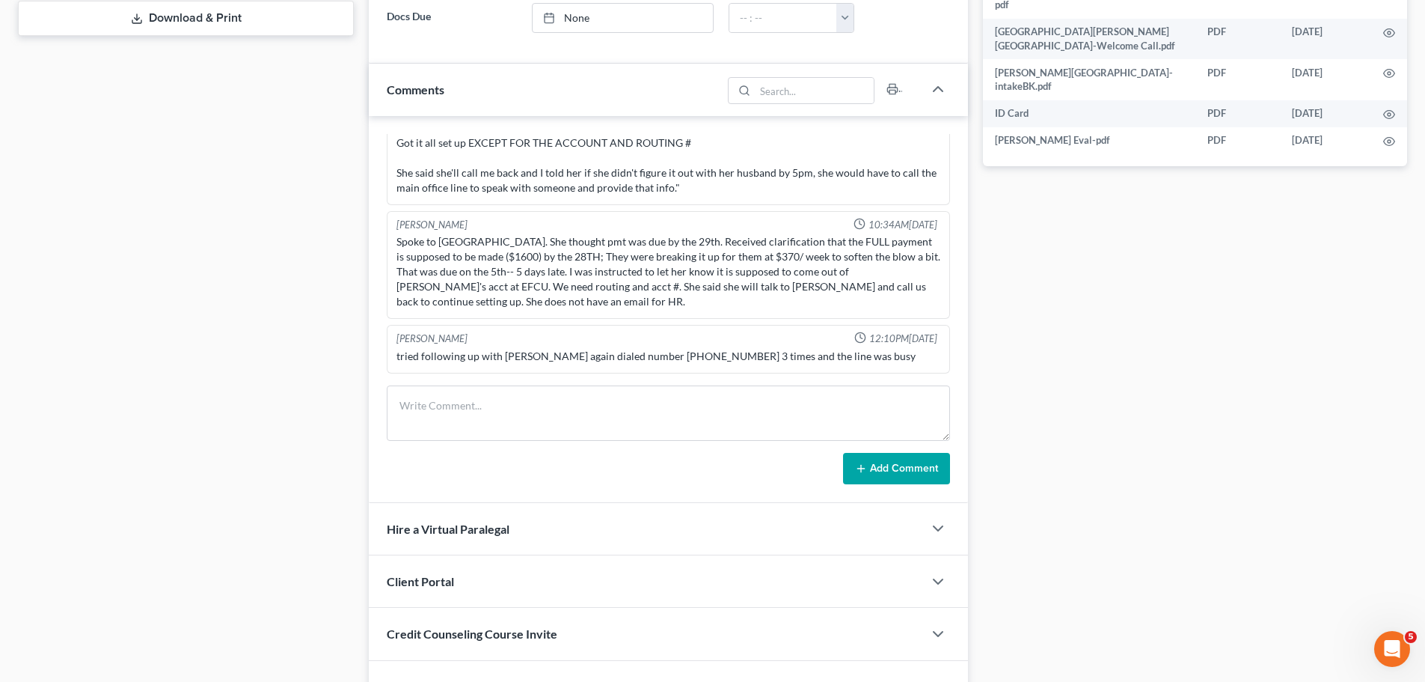
scroll to position [554, 0]
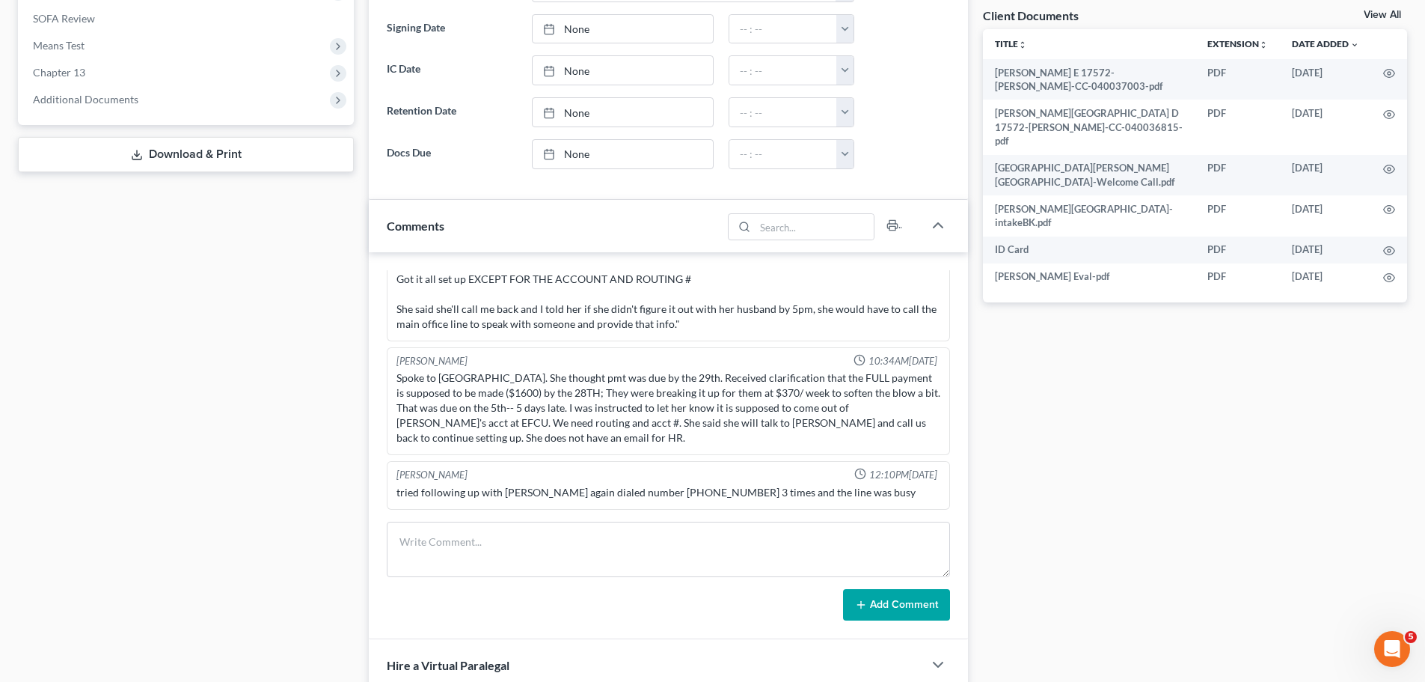
click at [441, 495] on div "tried following up with [PERSON_NAME] again dialed number [PHONE_NUMBER] 3 time…" at bounding box center [669, 492] width 544 height 15
drag, startPoint x: 631, startPoint y: 490, endPoint x: 700, endPoint y: 503, distance: 70.7
click at [700, 503] on div "Alayna Harper 12:10PM, 09/10/2025 tried following up with Jessica again dialed …" at bounding box center [668, 485] width 563 height 49
click at [694, 491] on div "tried following up with Jessica again dialed number 470-471-7494 3 times and th…" at bounding box center [669, 492] width 544 height 15
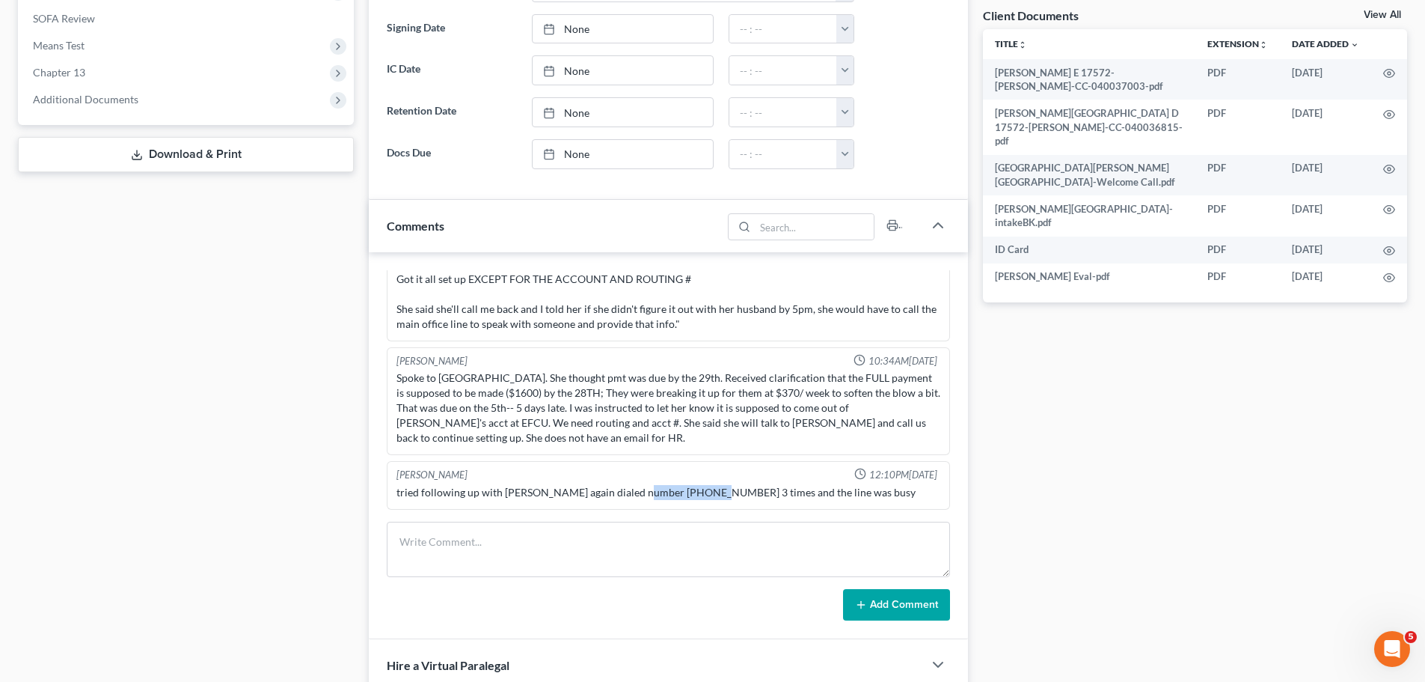
click at [694, 491] on div "tried following up with Jessica again dialed number 470-471-7494 3 times and th…" at bounding box center [669, 492] width 544 height 15
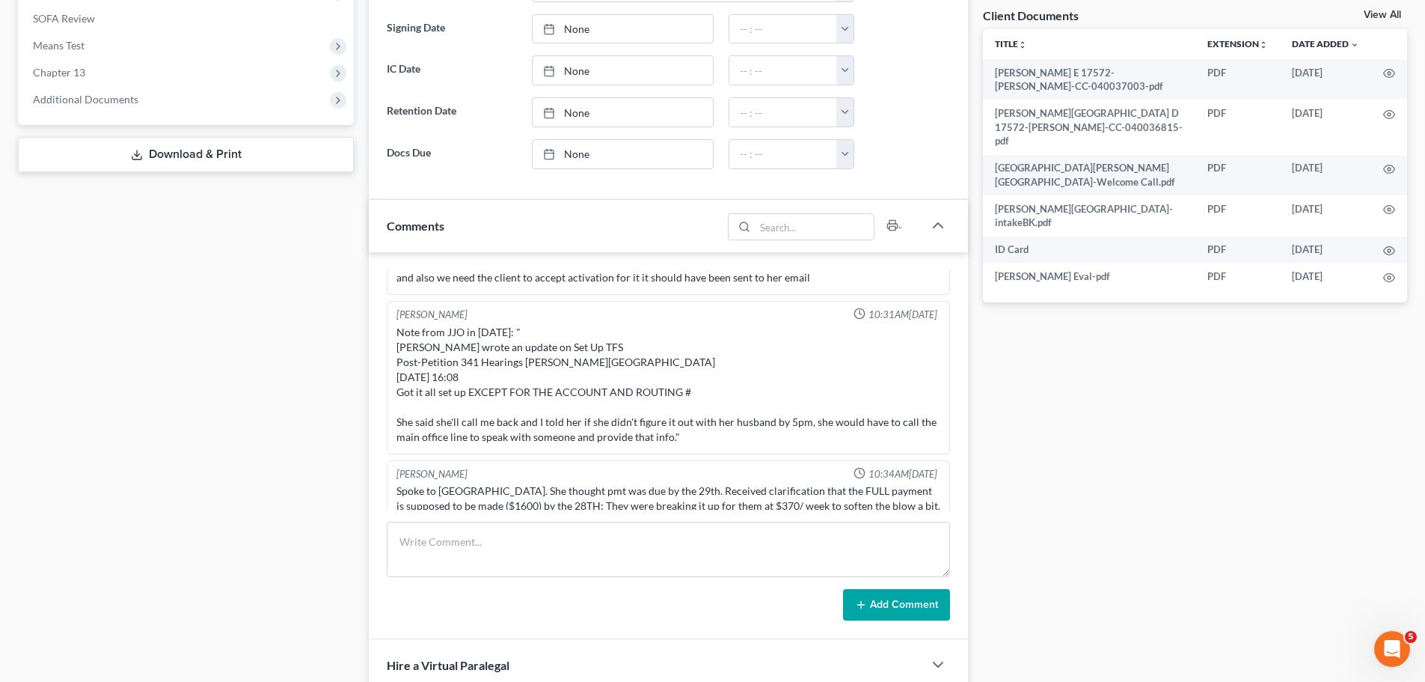
scroll to position [1245, 0]
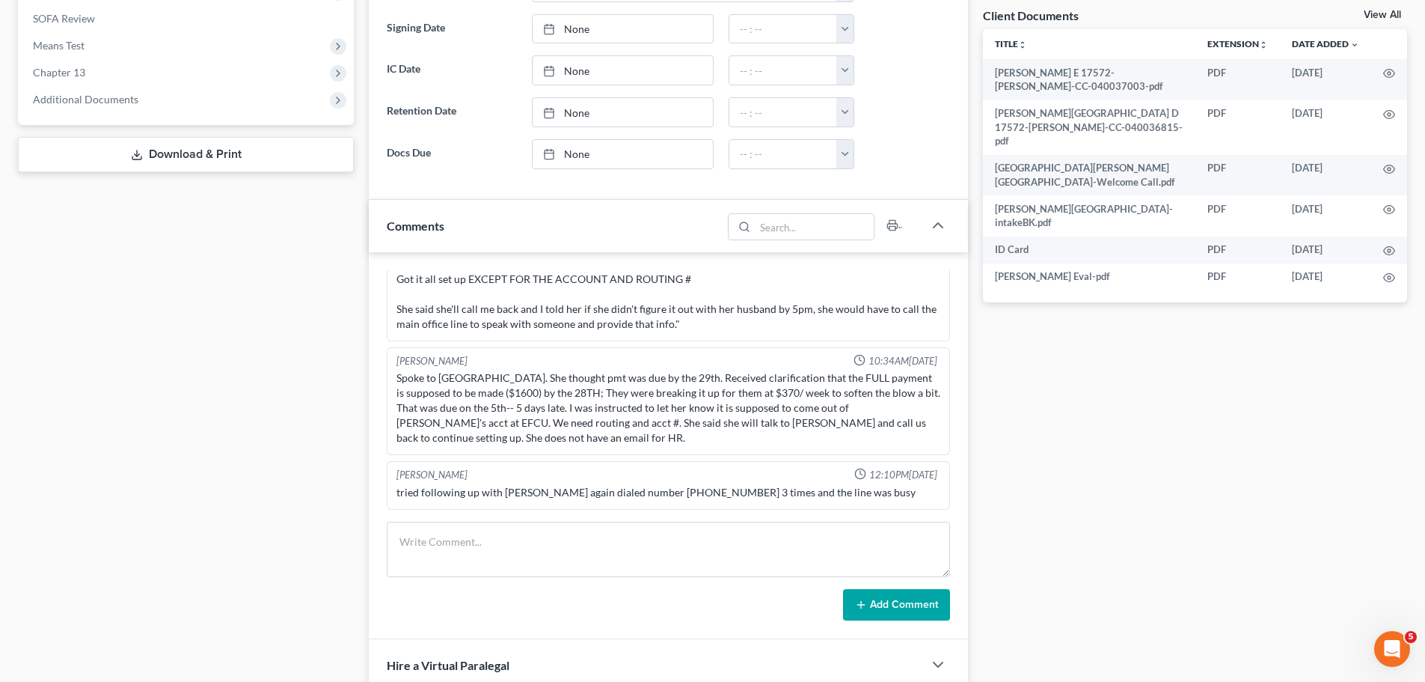
click at [656, 489] on div "tried following up with Jessica again dialed number 470-471-7494 3 times and th…" at bounding box center [669, 492] width 544 height 15
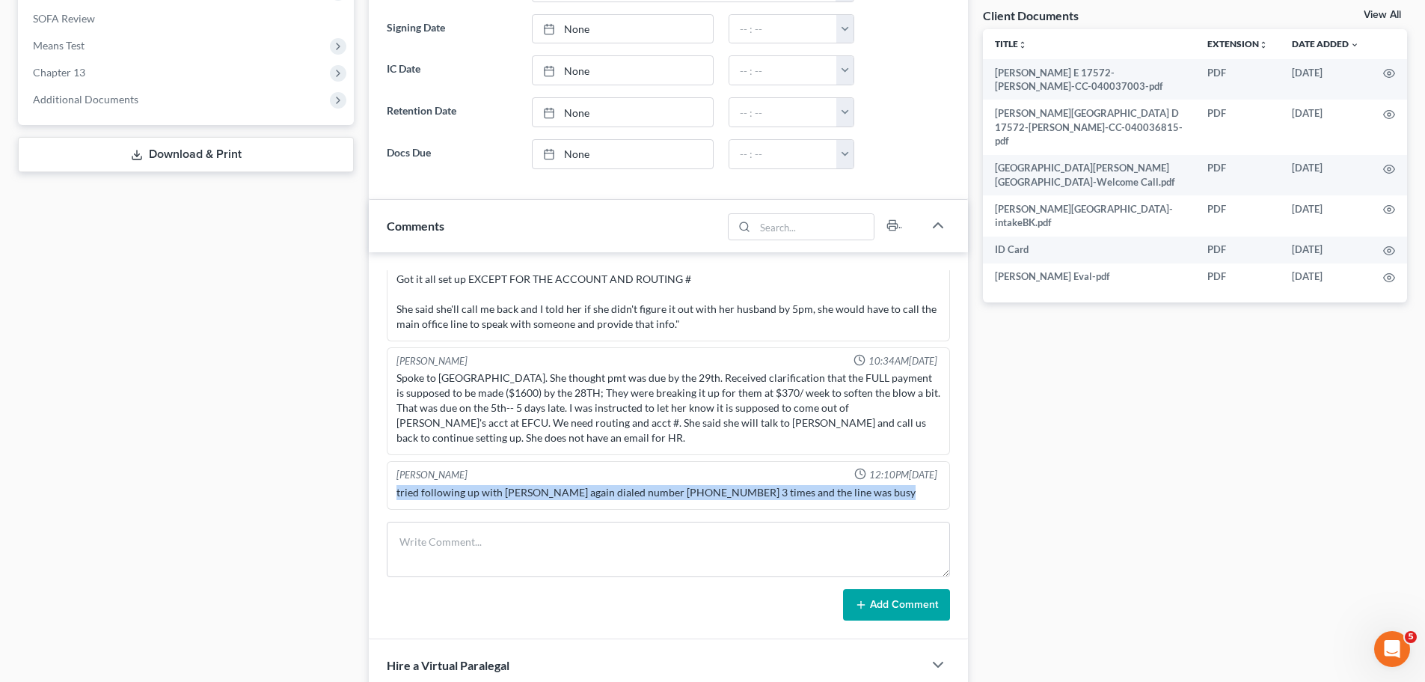
click at [656, 489] on div "tried following up with Jessica again dialed number 470-471-7494 3 times and th…" at bounding box center [669, 492] width 544 height 15
click at [632, 491] on div "tried following up with Jessica again dialed number 470-471-7494 3 times and th…" at bounding box center [669, 492] width 544 height 15
drag, startPoint x: 630, startPoint y: 492, endPoint x: 695, endPoint y: 493, distance: 65.1
click at [695, 493] on div "tried following up with Jessica again dialed number 470-471-7494 3 times and th…" at bounding box center [669, 492] width 544 height 15
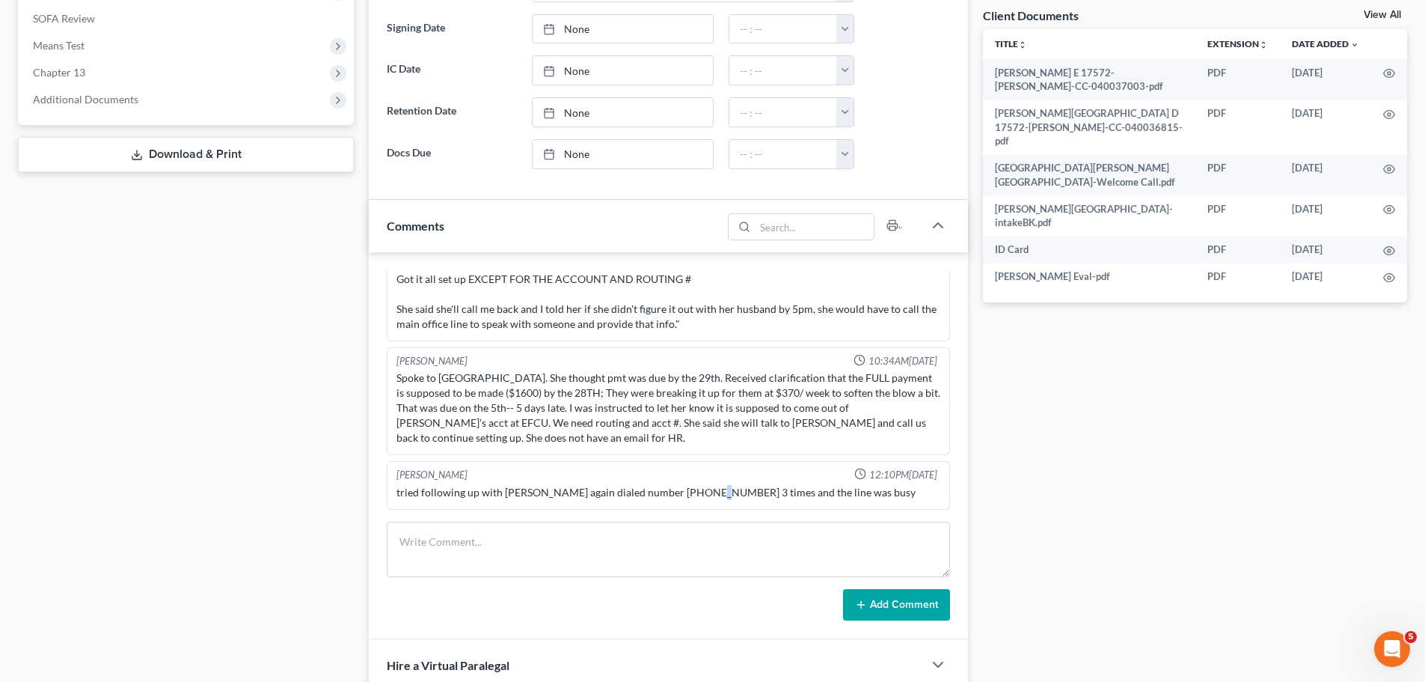
click at [695, 494] on div "tried following up with Jessica again dialed number 470-471-7494 3 times and th…" at bounding box center [669, 492] width 544 height 15
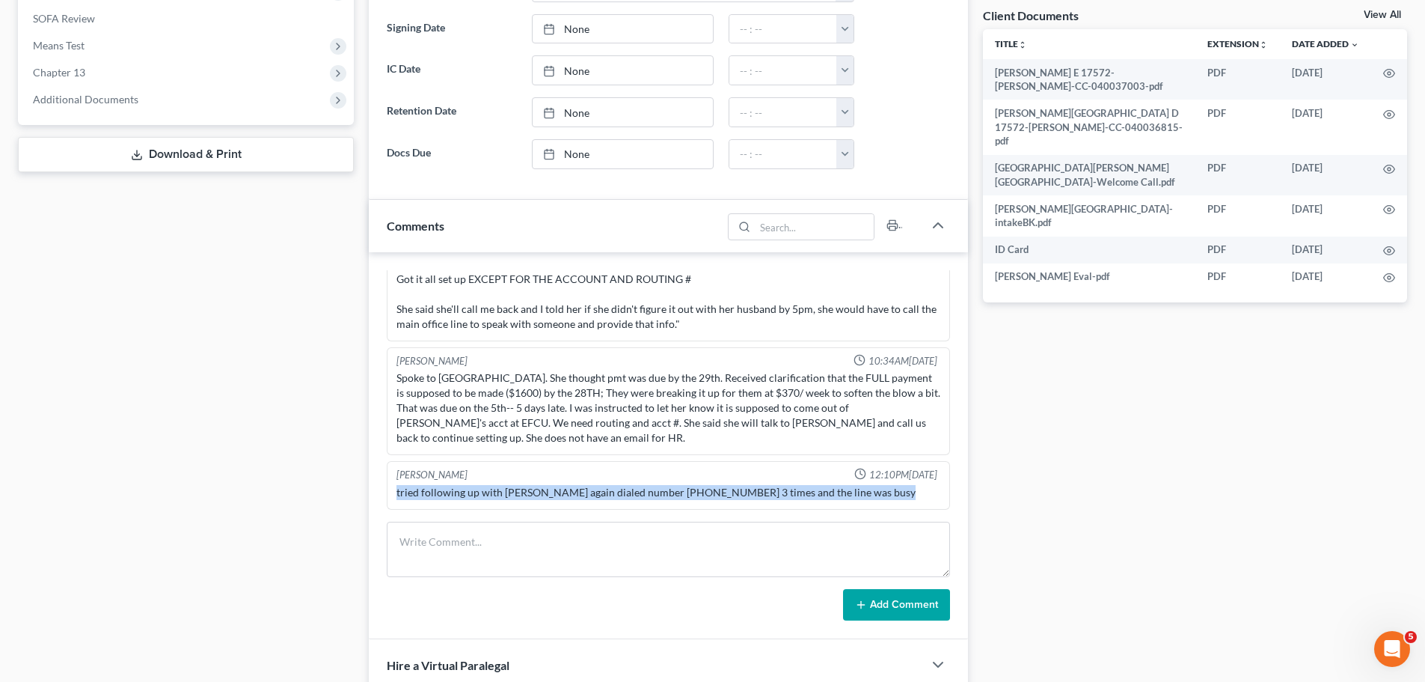
click at [695, 494] on div "tried following up with Jessica again dialed number 470-471-7494 3 times and th…" at bounding box center [669, 492] width 544 height 15
click at [698, 483] on div "tried following up with Jessica again dialed number 470-471-7494 3 times and th…" at bounding box center [669, 492] width 550 height 21
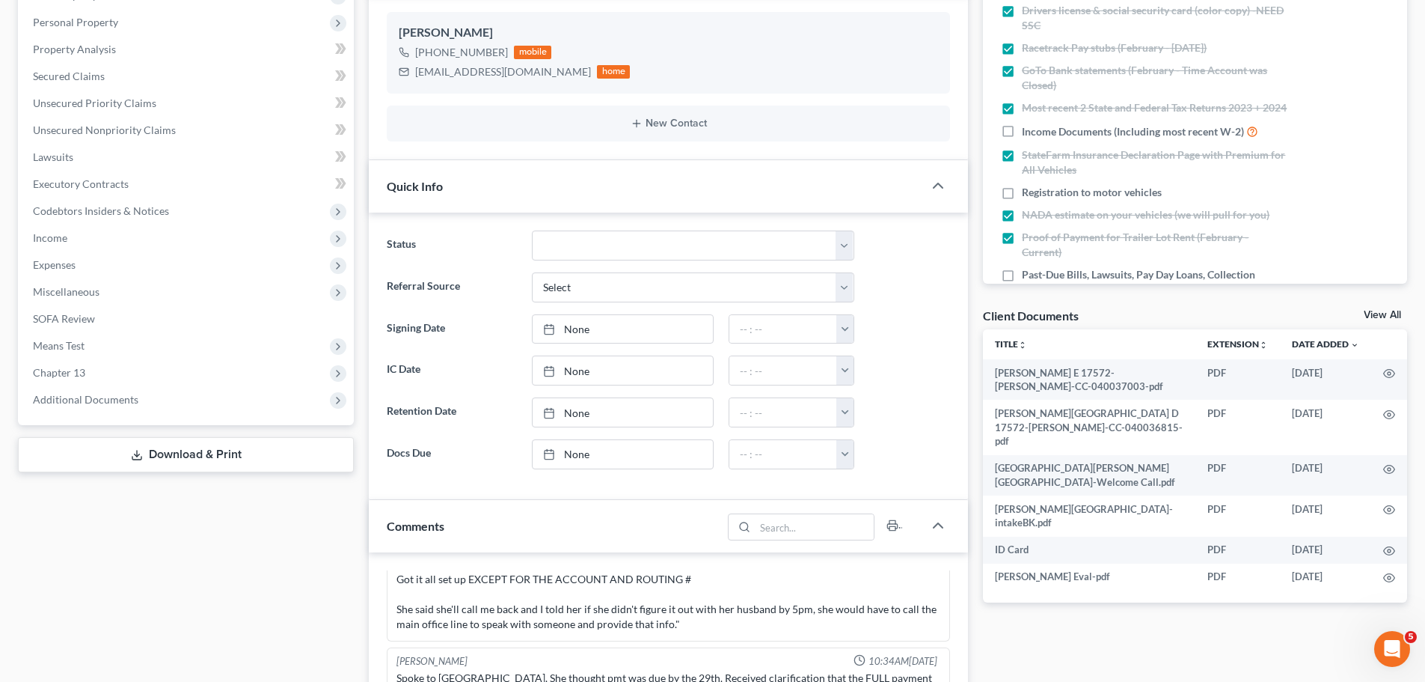
scroll to position [0, 0]
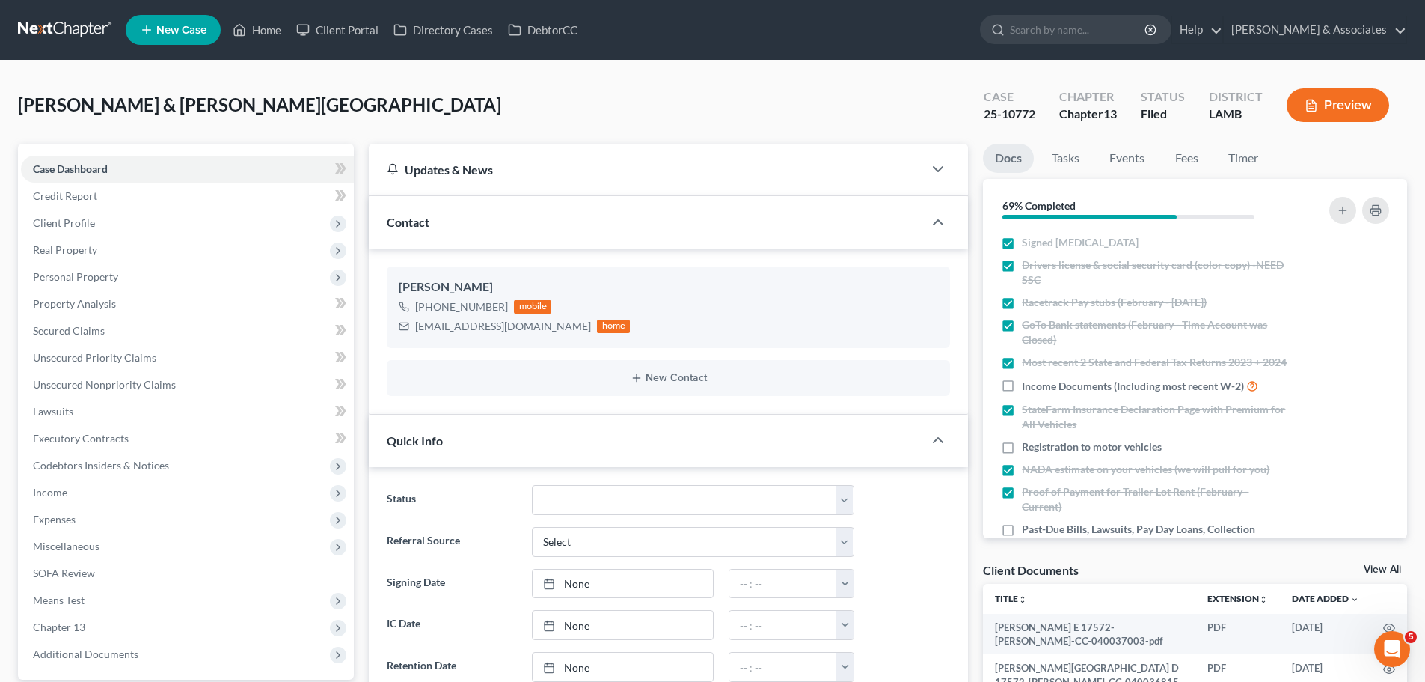
drag, startPoint x: 55, startPoint y: 33, endPoint x: 71, endPoint y: 32, distance: 15.7
click at [55, 33] on link at bounding box center [66, 29] width 96 height 27
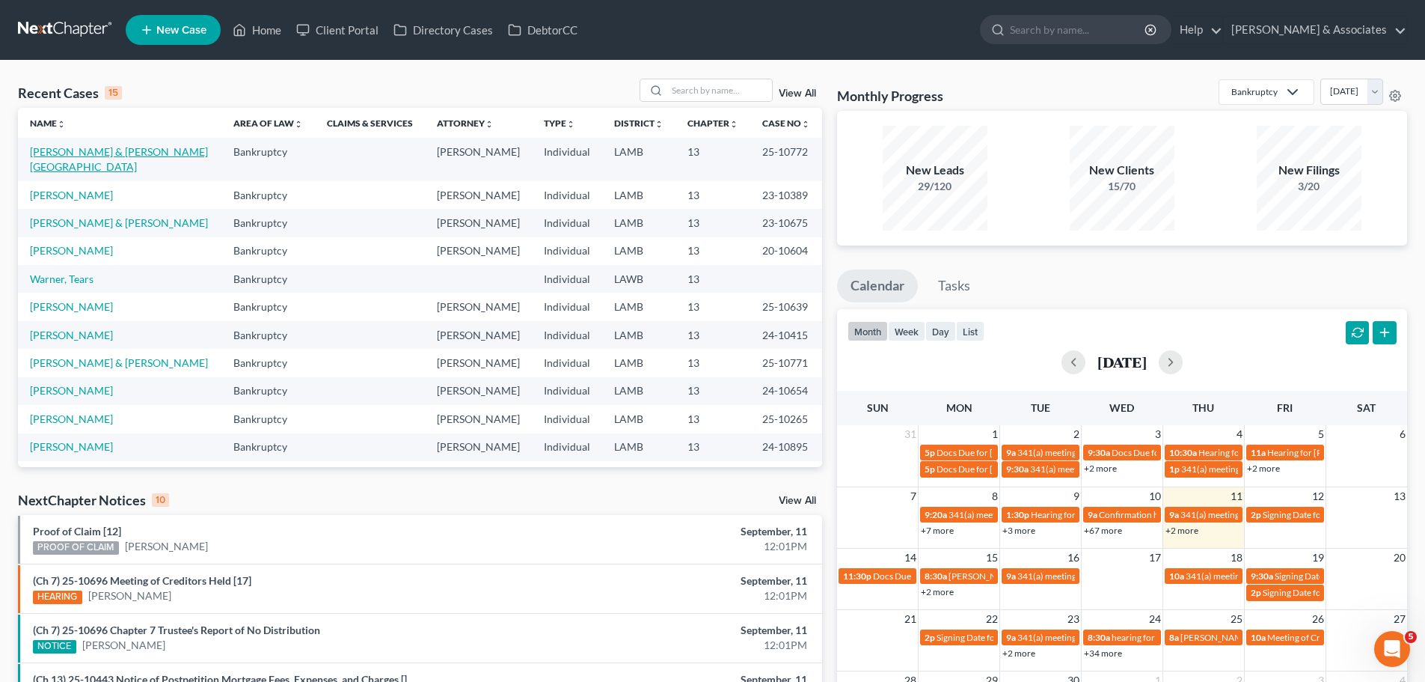
click at [58, 147] on link "[PERSON_NAME] & [PERSON_NAME][GEOGRAPHIC_DATA]" at bounding box center [119, 159] width 178 height 28
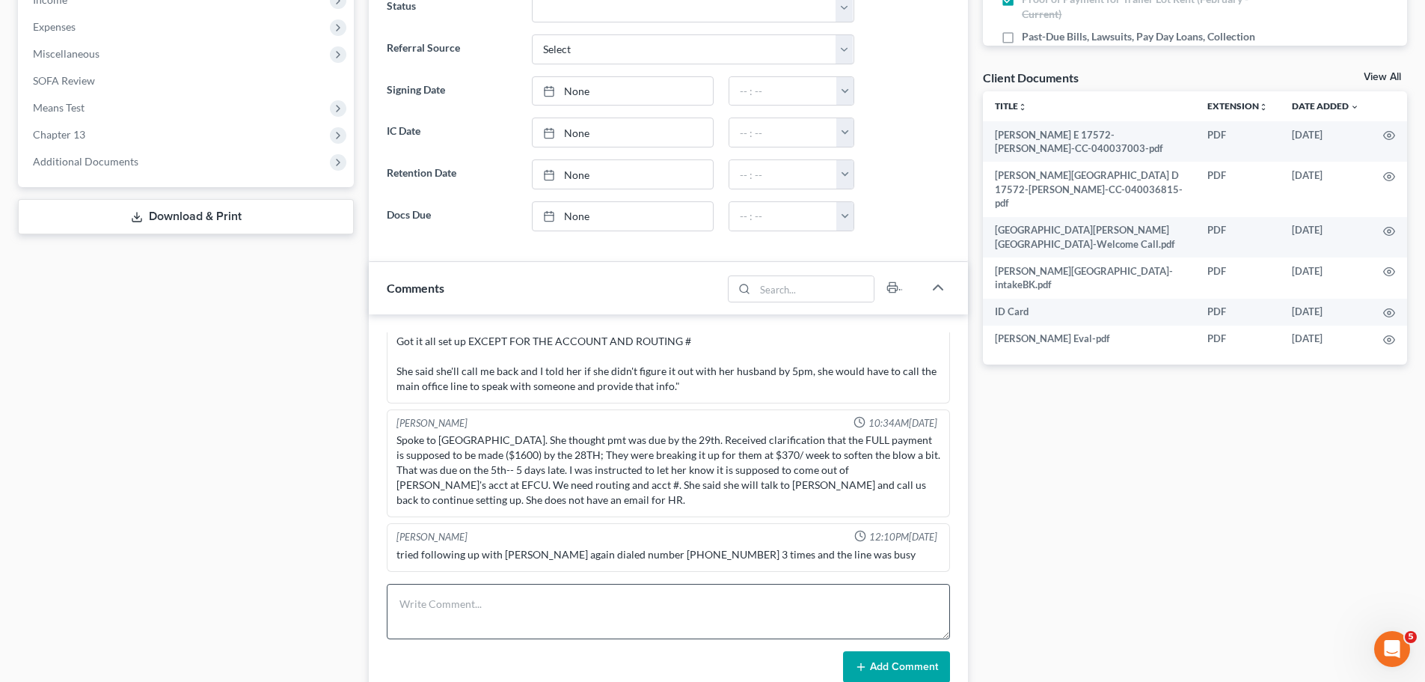
scroll to position [673, 0]
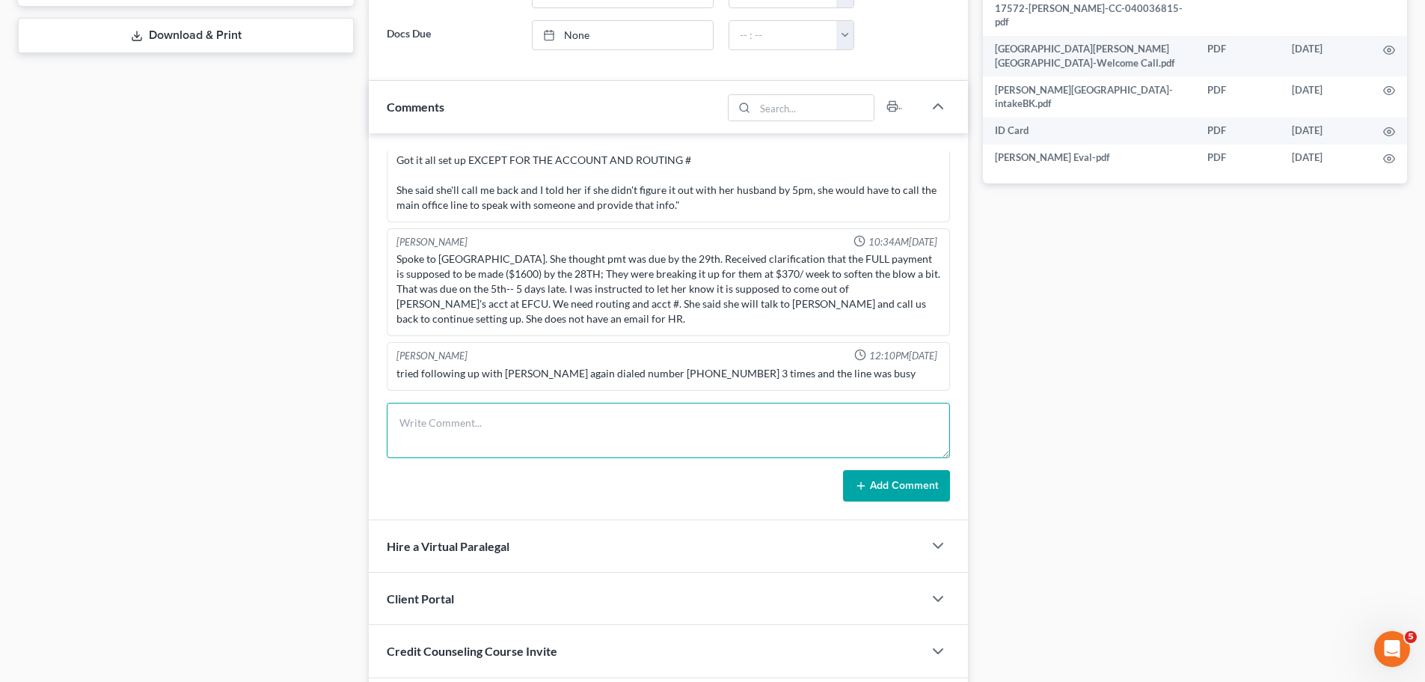
click at [568, 430] on textarea at bounding box center [668, 430] width 563 height 55
click at [564, 436] on textarea "call to client, NA, LM -routing and acct" at bounding box center [668, 430] width 563 height 55
type textarea "call to client, NA, LM -routing and acct # .1"
click at [901, 468] on form "call to client, NA, LM -routing and acct # .1 Add Comment" at bounding box center [668, 452] width 563 height 99
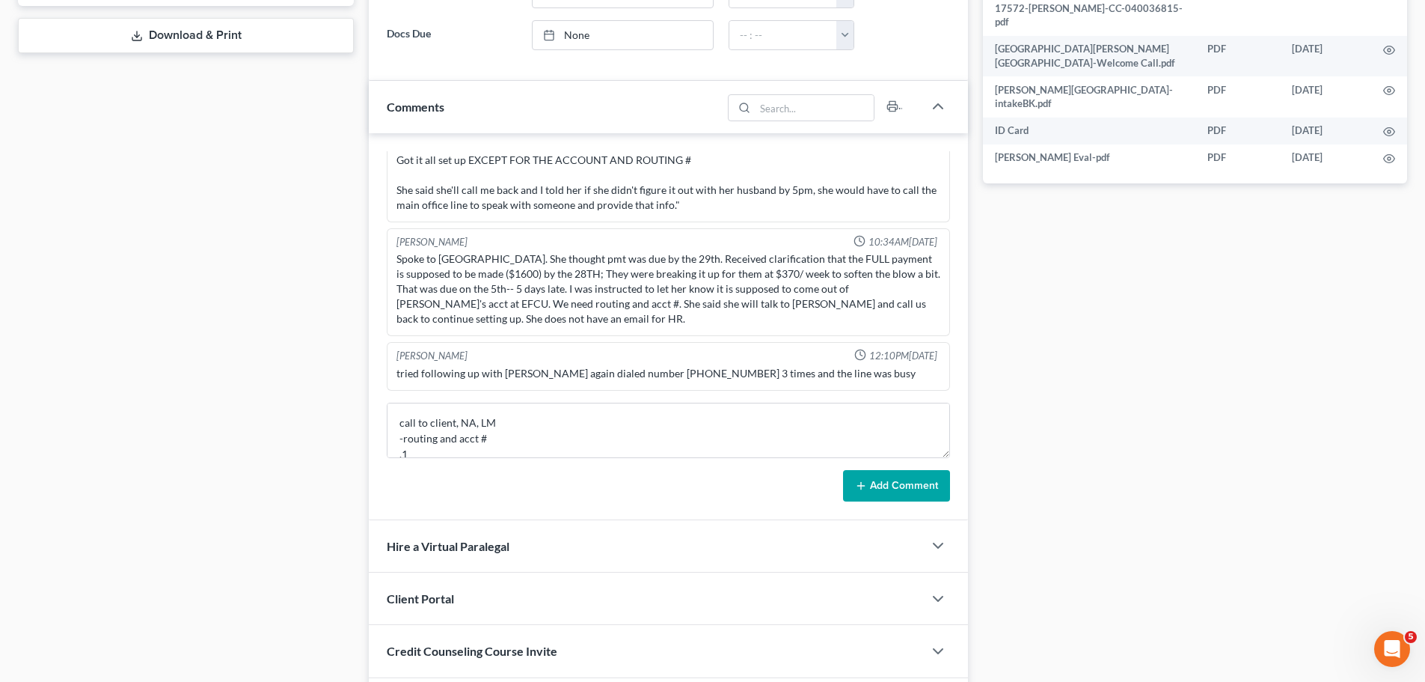
click at [905, 496] on button "Add Comment" at bounding box center [896, 485] width 107 height 31
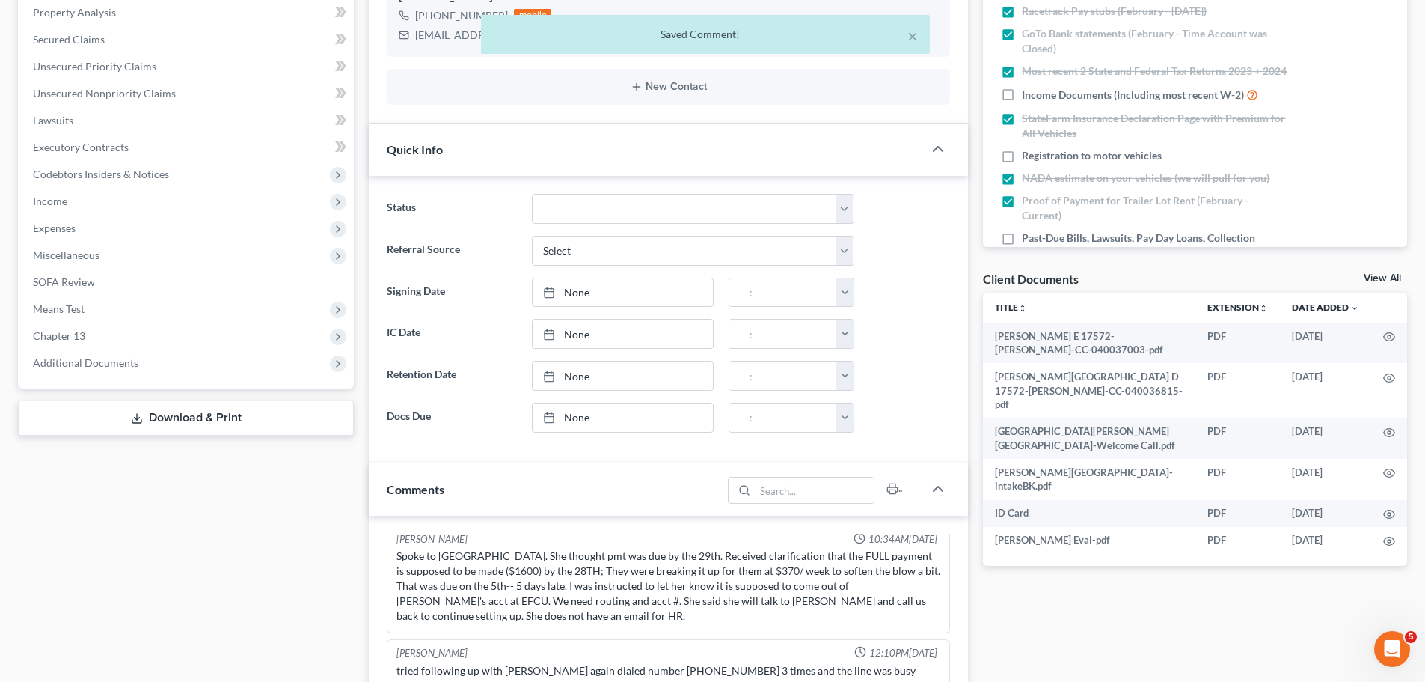
scroll to position [449, 0]
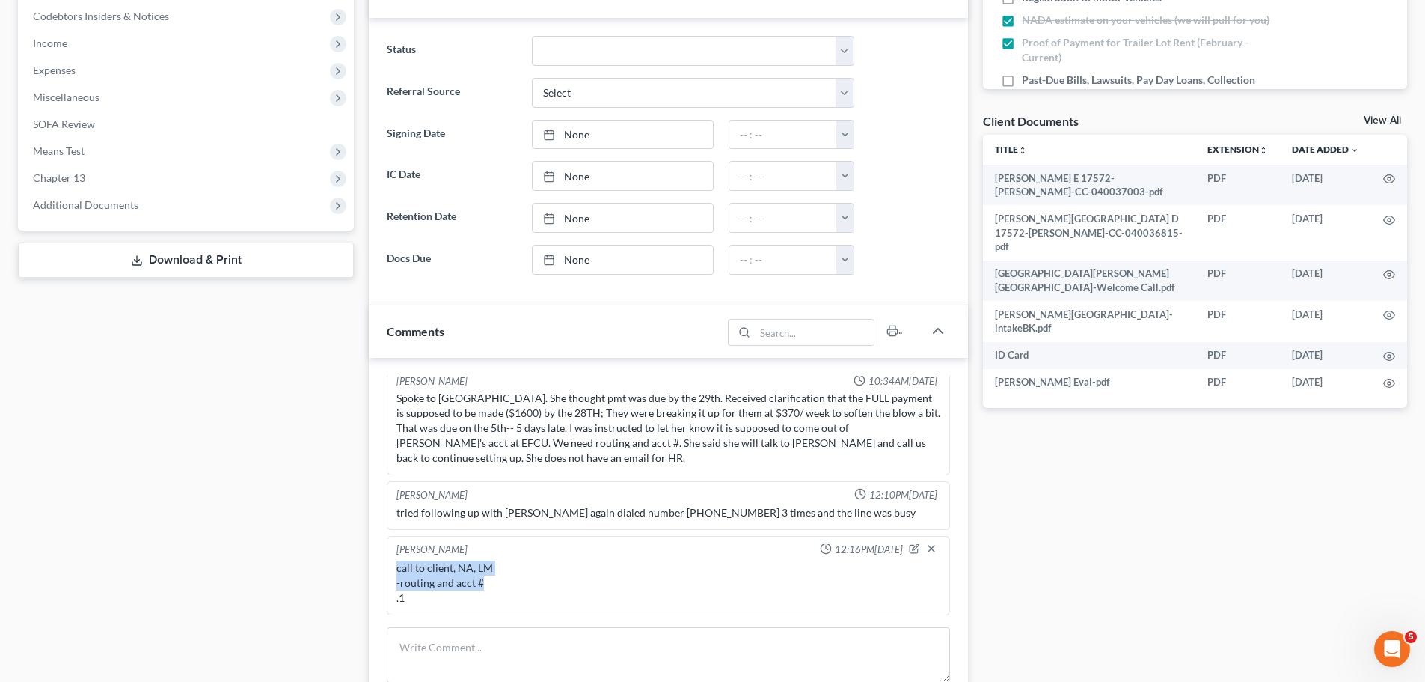
drag, startPoint x: 488, startPoint y: 584, endPoint x: 361, endPoint y: 571, distance: 127.1
click at [361, 571] on div "Updates & News × [US_STATE][GEOGRAPHIC_DATA] Notes: Take a look at NextChapter'…" at bounding box center [668, 325] width 614 height 1260
copy div "call to client, NA, LM -routing and acct #"
click at [579, 583] on div "call to client, NA, LM -routing and acct # .1" at bounding box center [669, 582] width 544 height 45
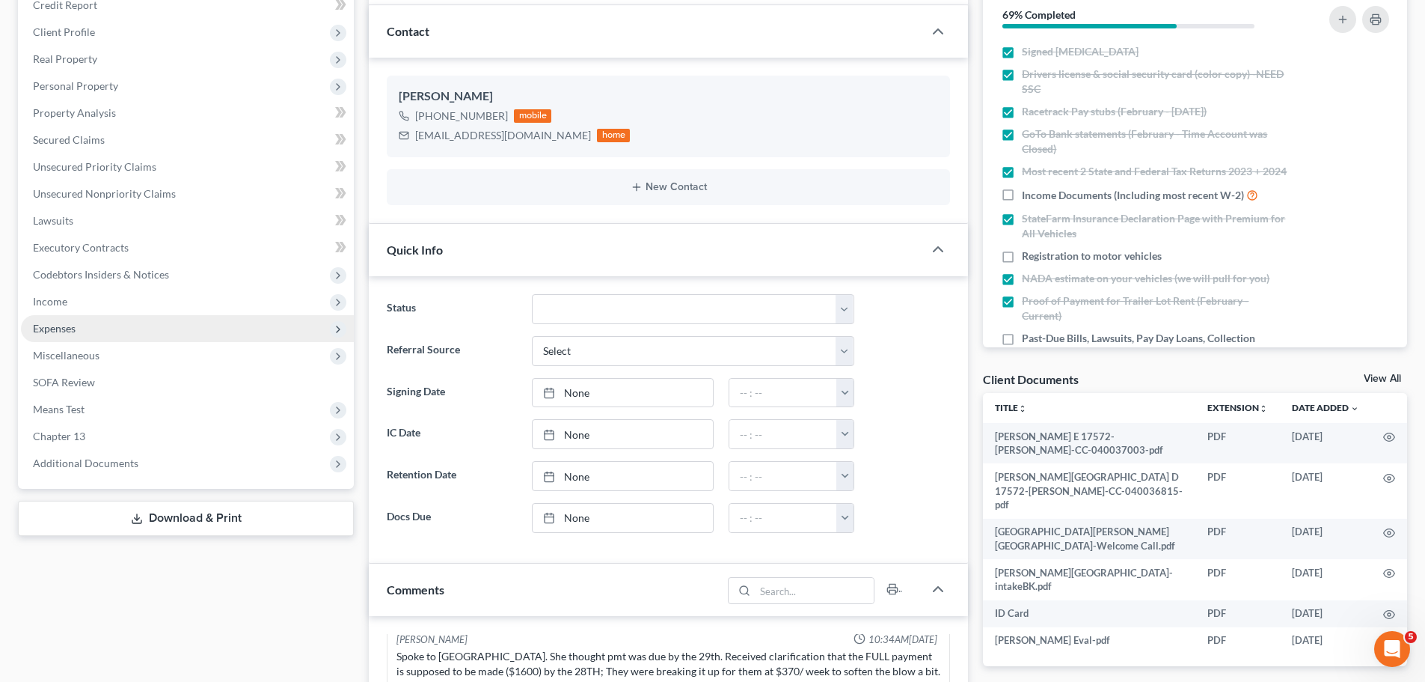
scroll to position [0, 0]
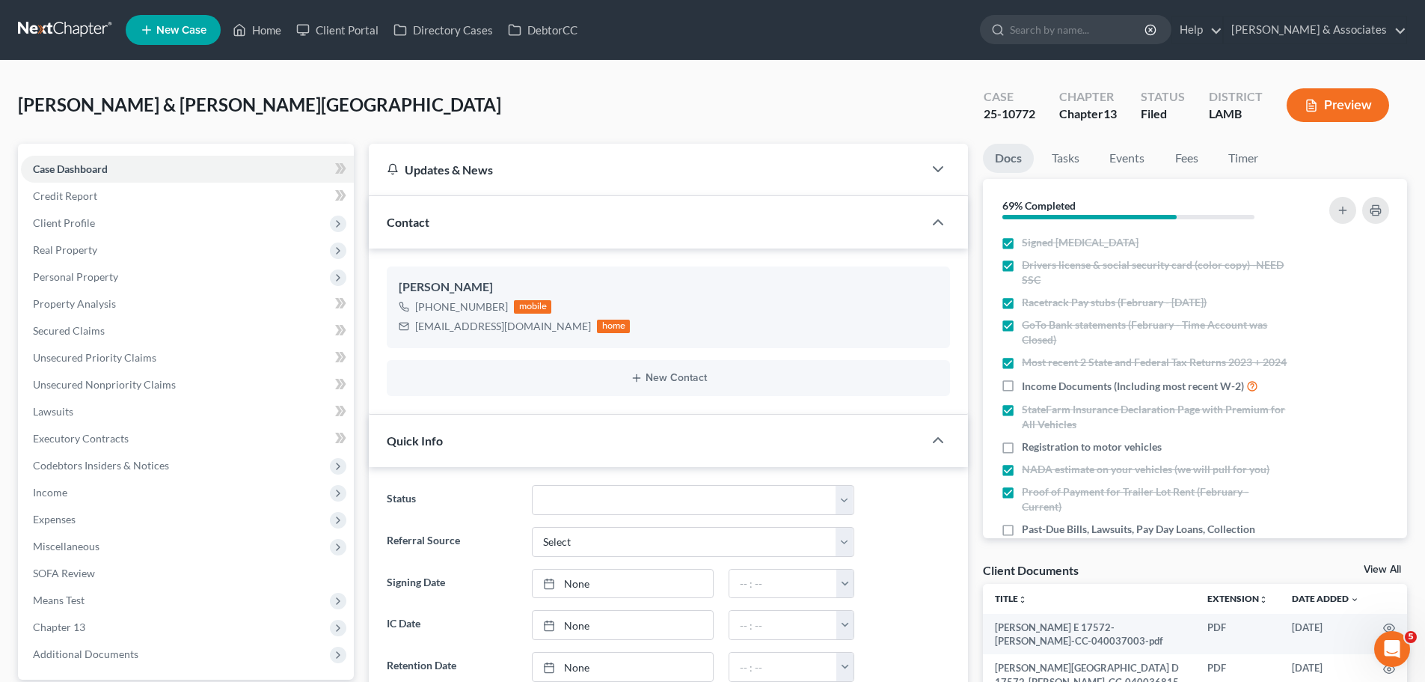
click at [45, 30] on link at bounding box center [66, 29] width 96 height 27
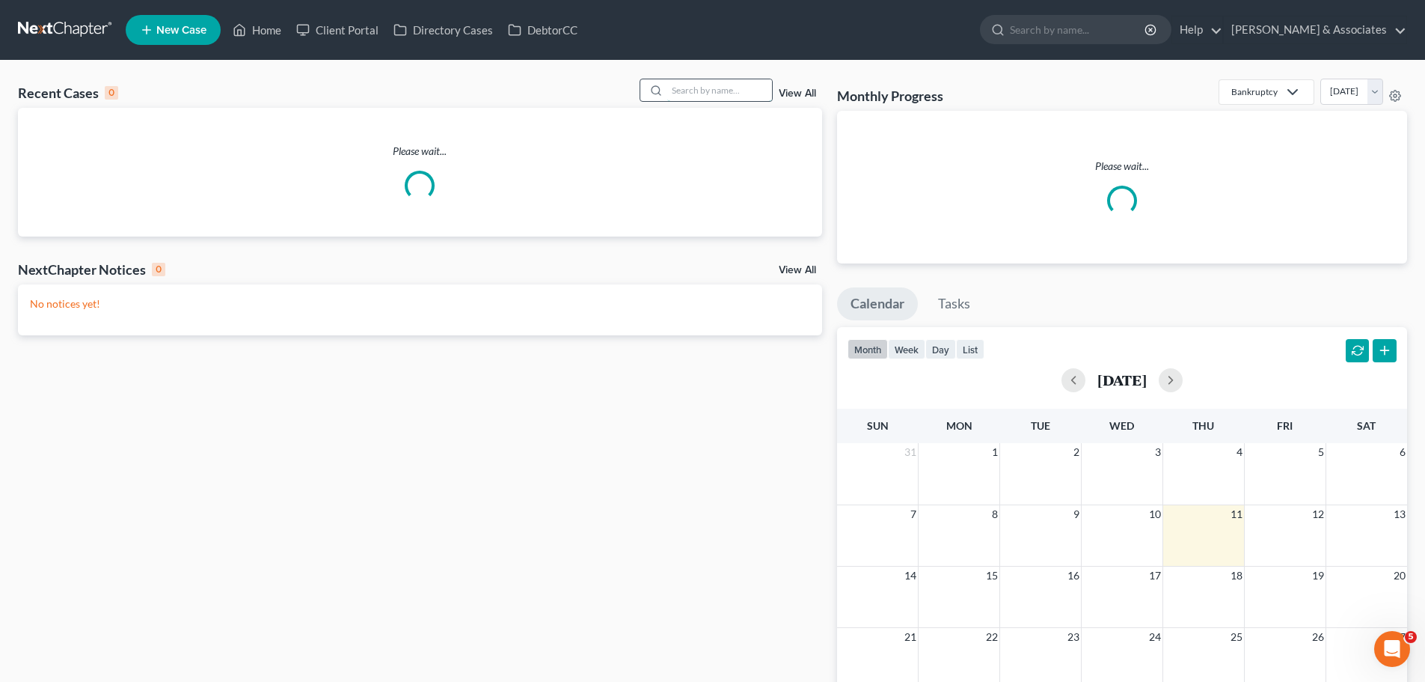
click at [736, 91] on input "search" at bounding box center [719, 90] width 105 height 22
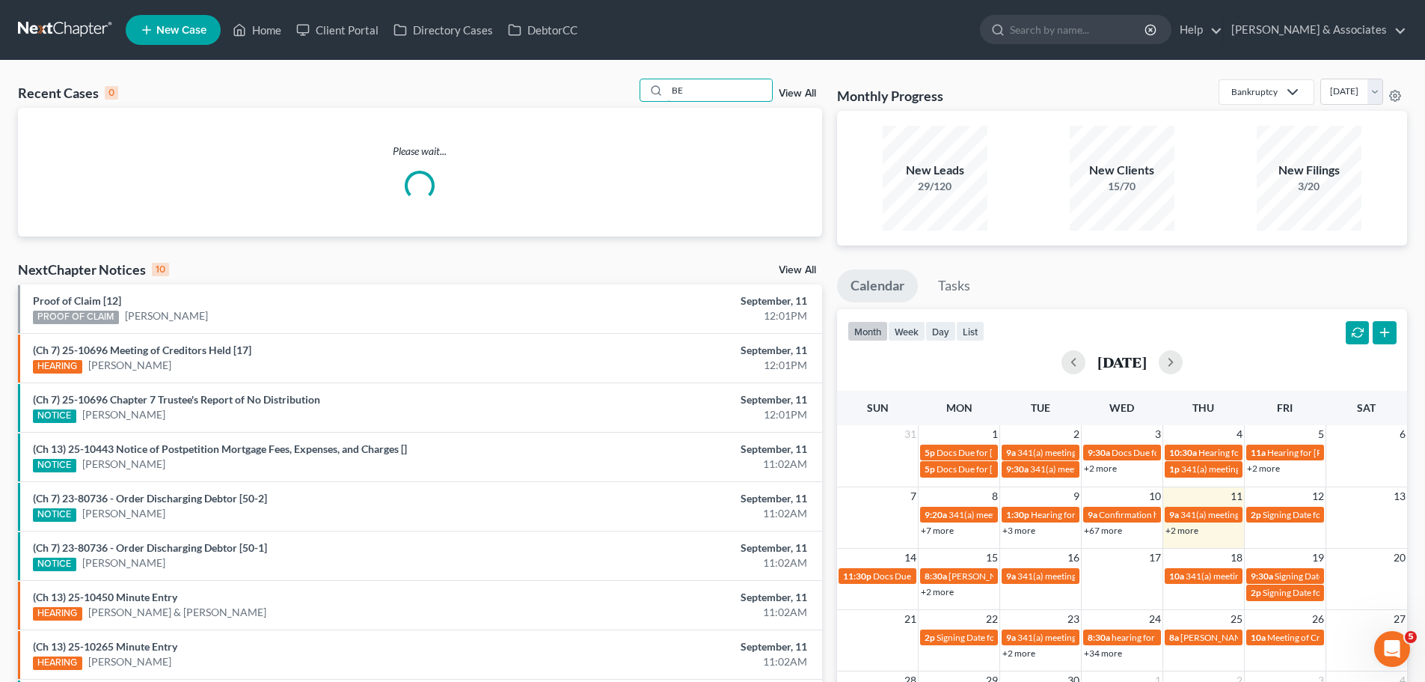
type input "B"
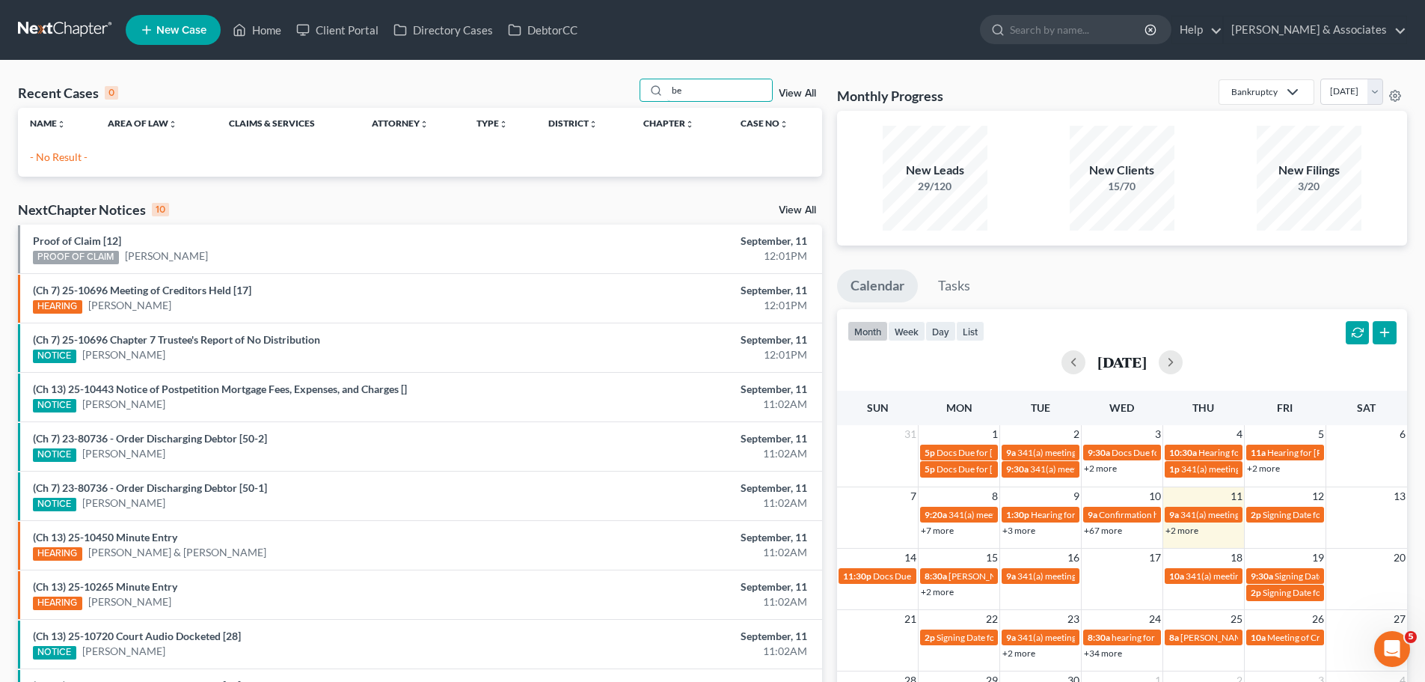
type input "b"
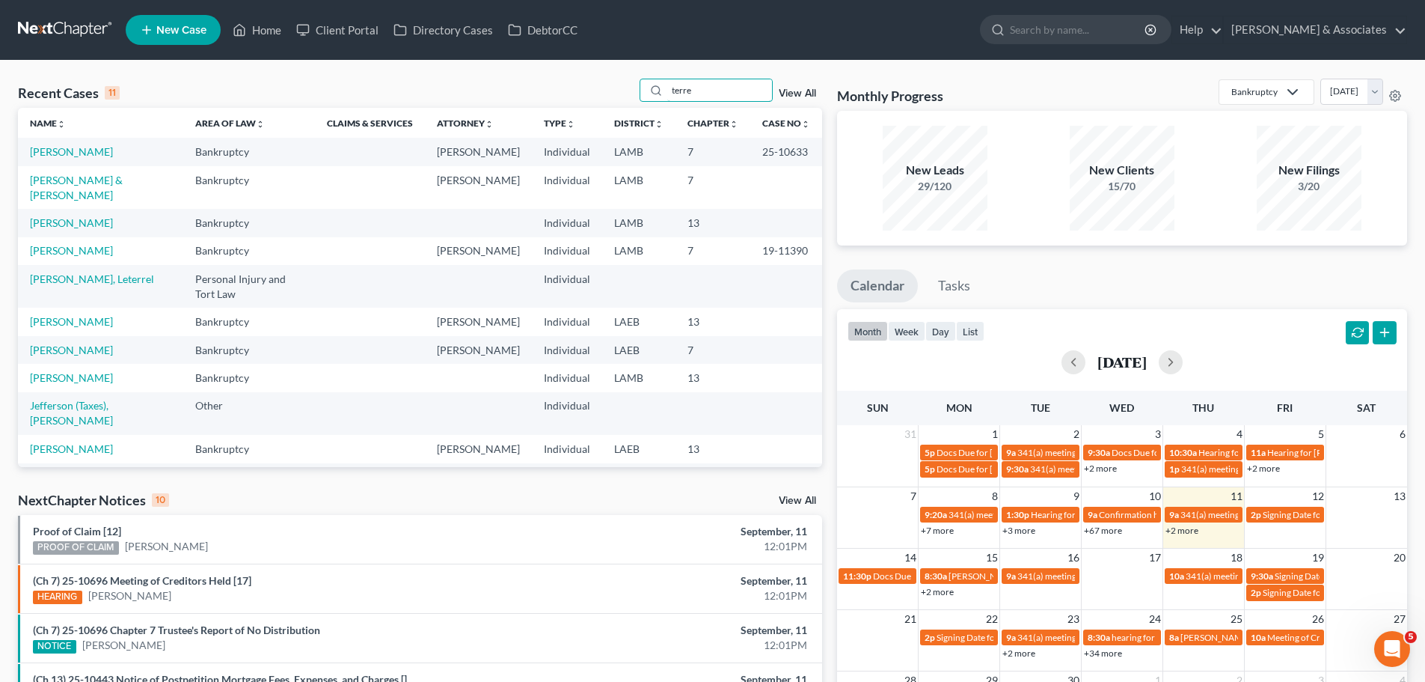
drag, startPoint x: 715, startPoint y: 85, endPoint x: 502, endPoint y: 79, distance: 213.3
click at [516, 81] on div "Recent Cases 11 terre View All" at bounding box center [420, 93] width 804 height 29
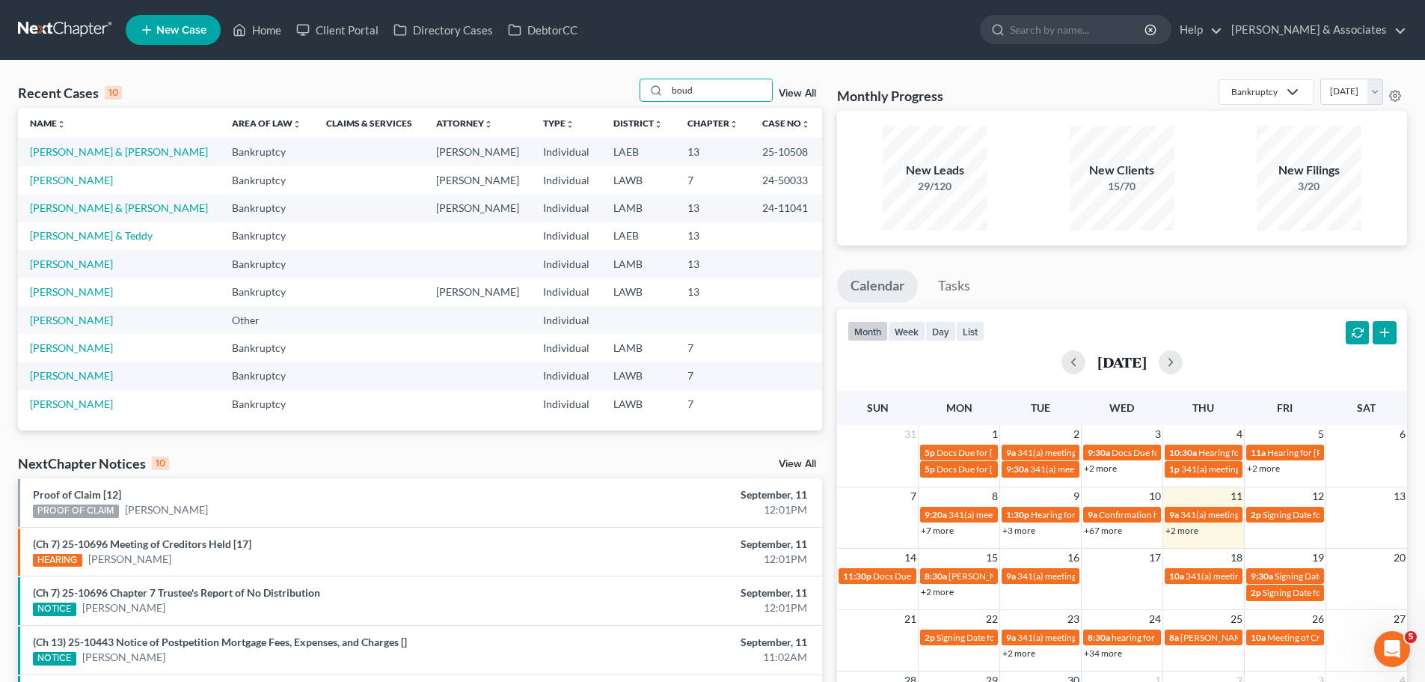
type input "boud"
click at [28, 150] on td "[PERSON_NAME] & [PERSON_NAME]" at bounding box center [119, 152] width 202 height 28
click at [40, 154] on link "[PERSON_NAME] & [PERSON_NAME]" at bounding box center [119, 151] width 178 height 13
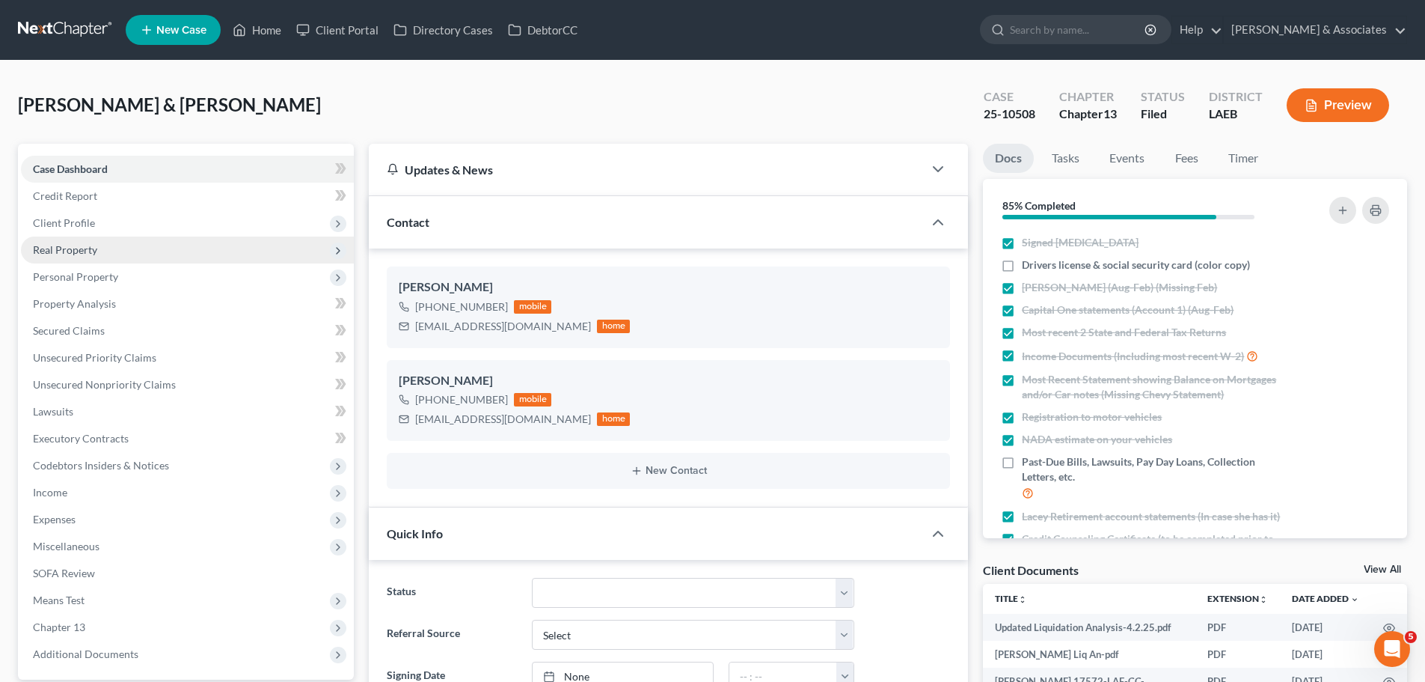
scroll to position [2698, 0]
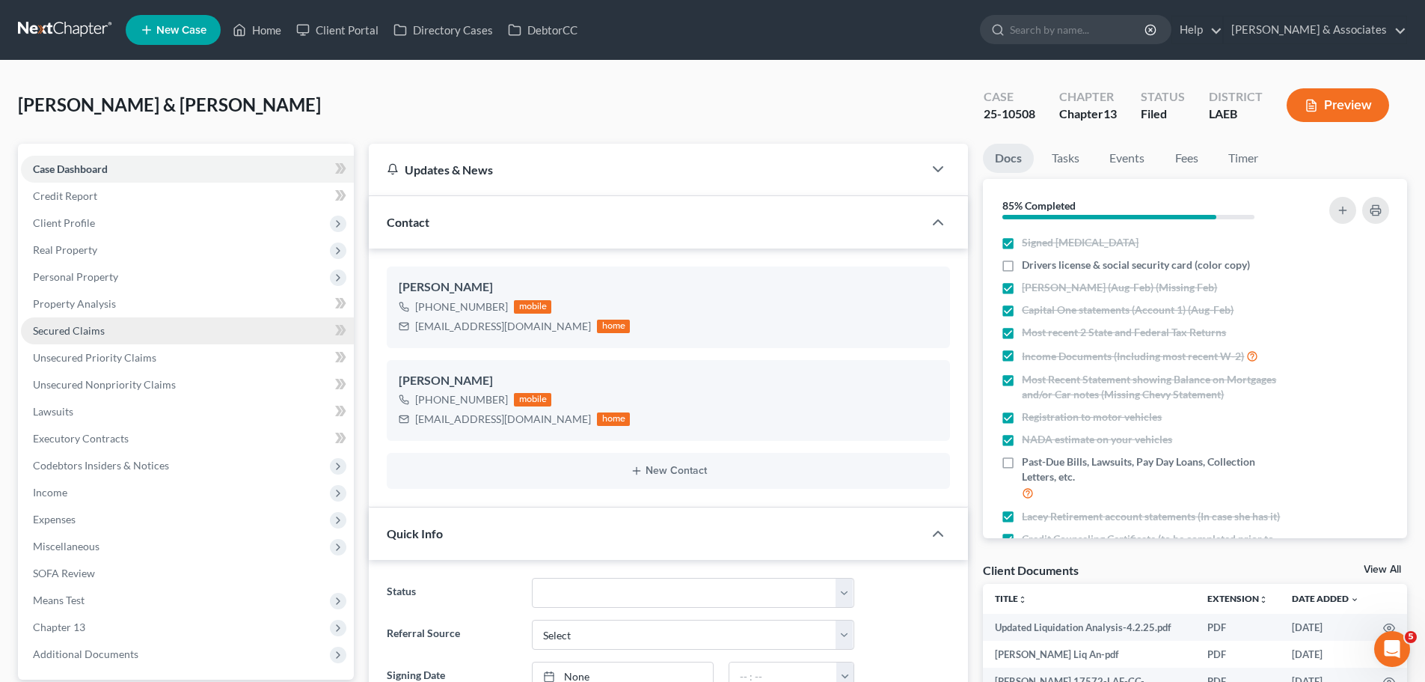
click at [82, 328] on span "Secured Claims" at bounding box center [69, 330] width 72 height 13
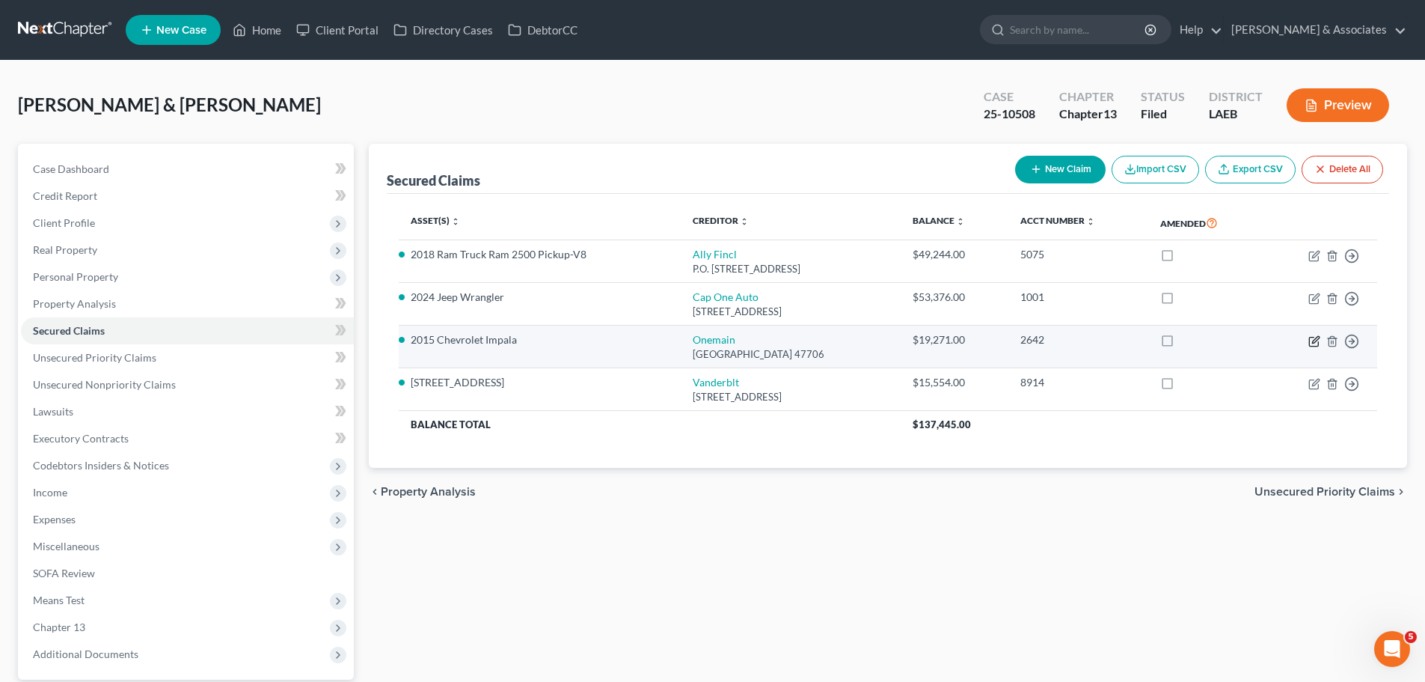
click at [1313, 343] on icon "button" at bounding box center [1315, 341] width 12 height 12
select select "15"
select select "0"
select select "4"
select select "0"
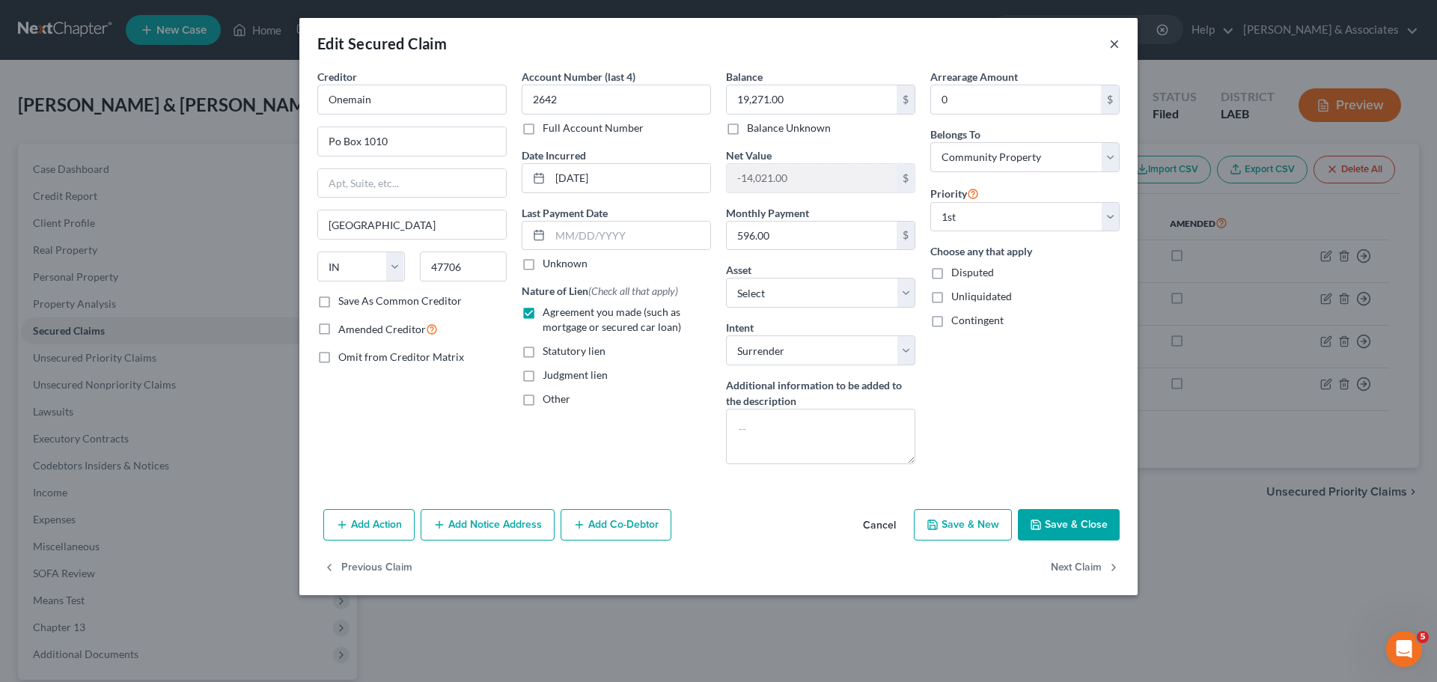
click at [1113, 43] on button "×" at bounding box center [1114, 43] width 10 height 18
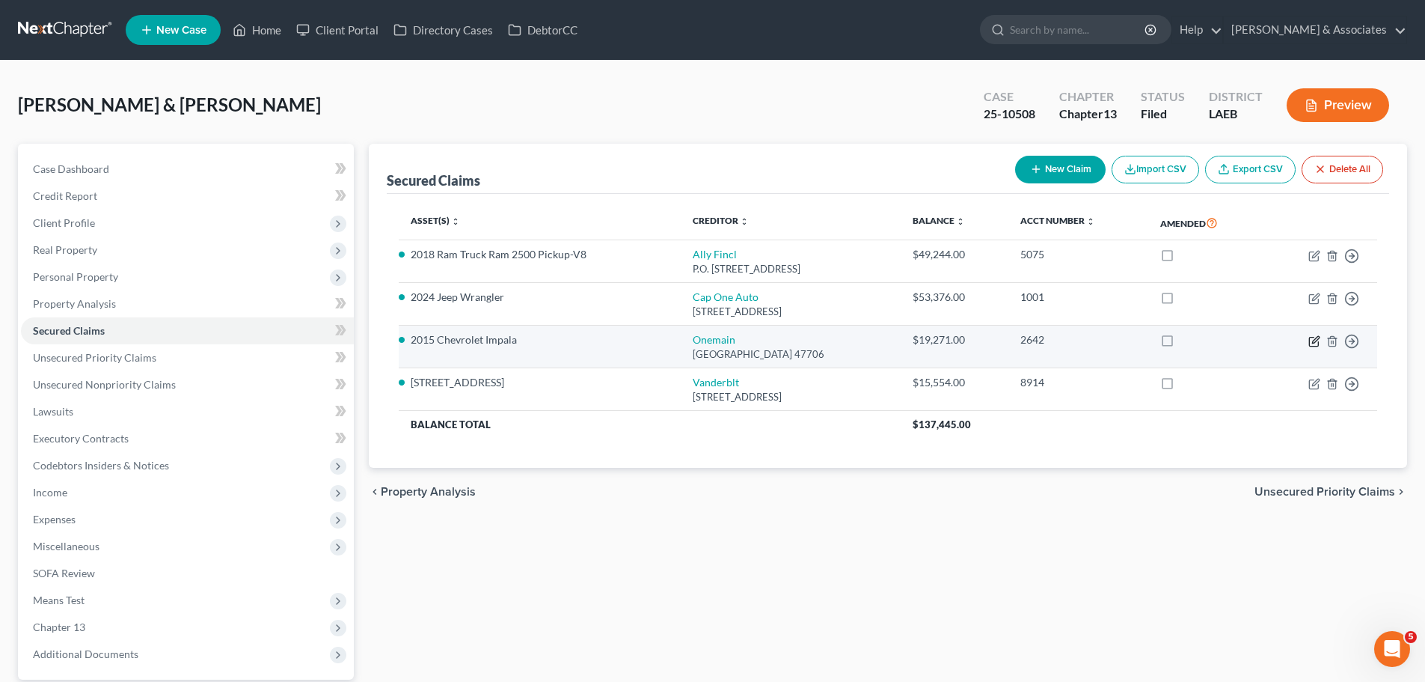
click at [1316, 339] on icon "button" at bounding box center [1315, 341] width 12 height 12
select select "15"
select select "0"
select select "4"
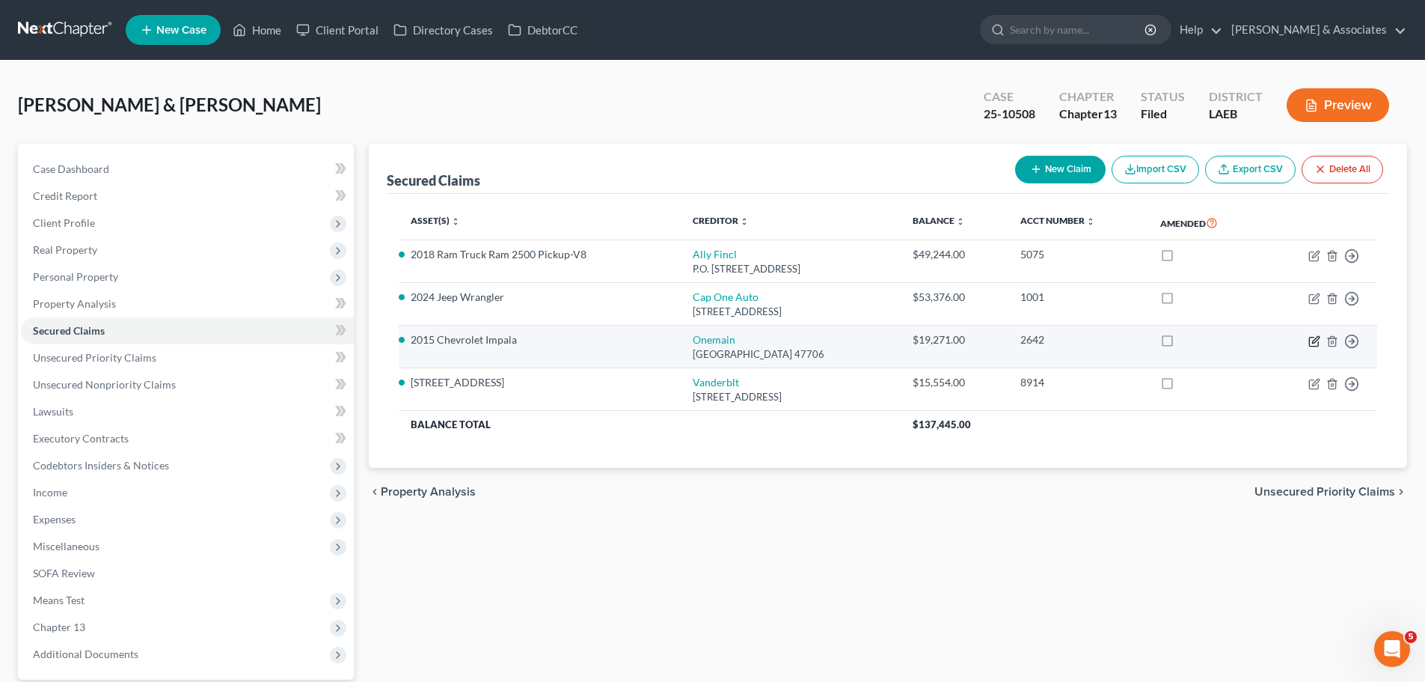
select select "0"
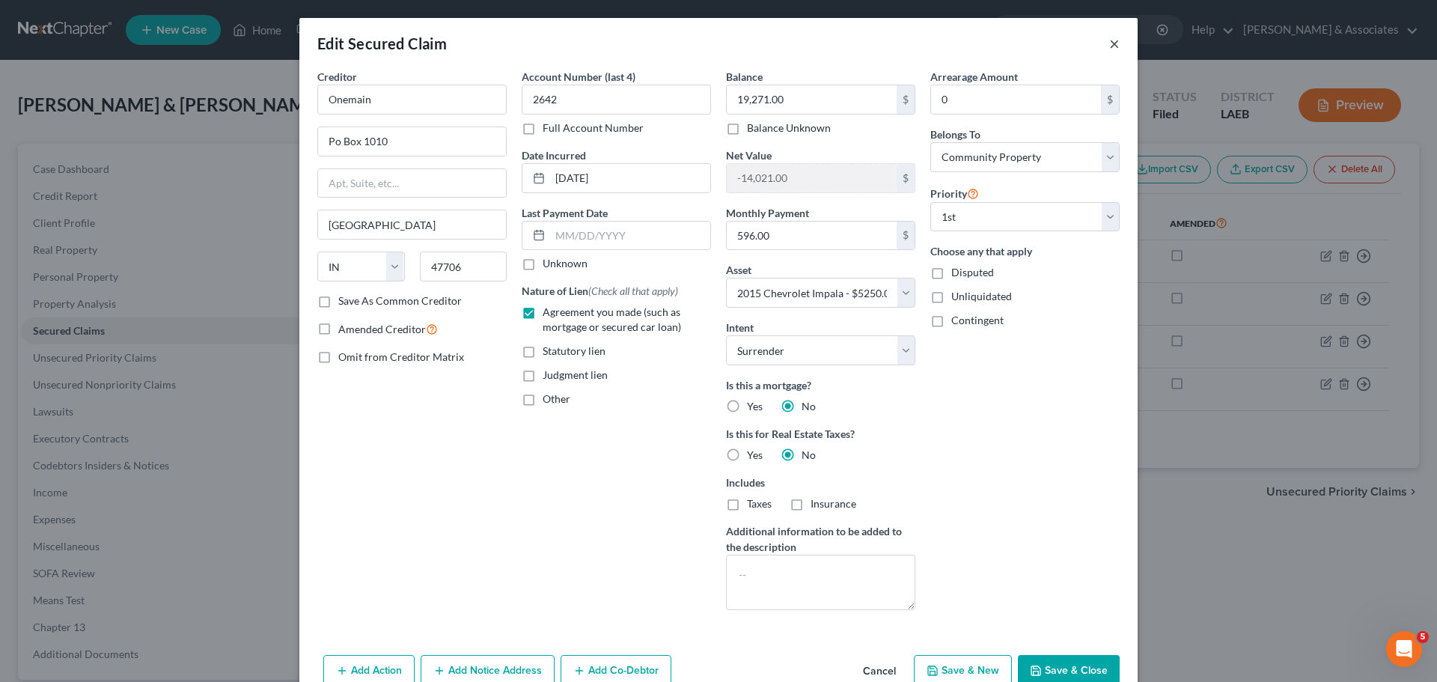
click at [1109, 43] on button "×" at bounding box center [1114, 43] width 10 height 18
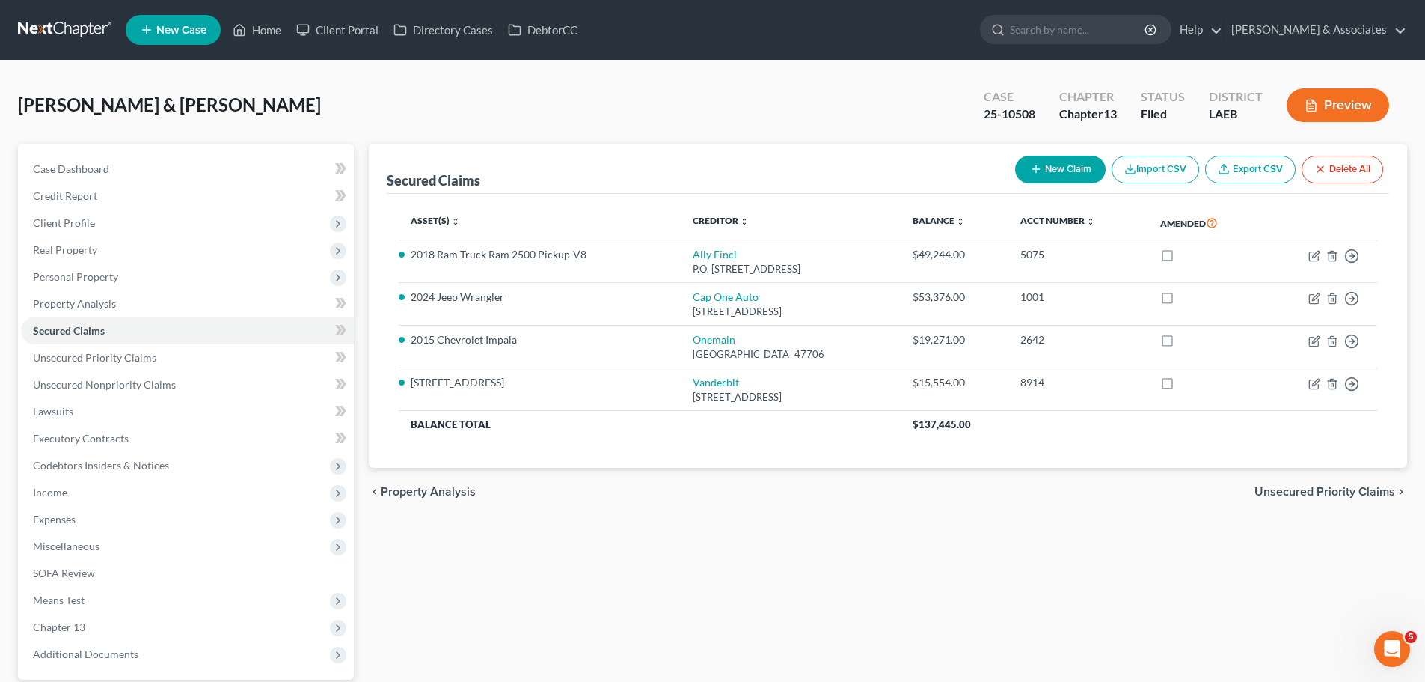
click at [70, 28] on link at bounding box center [66, 29] width 96 height 27
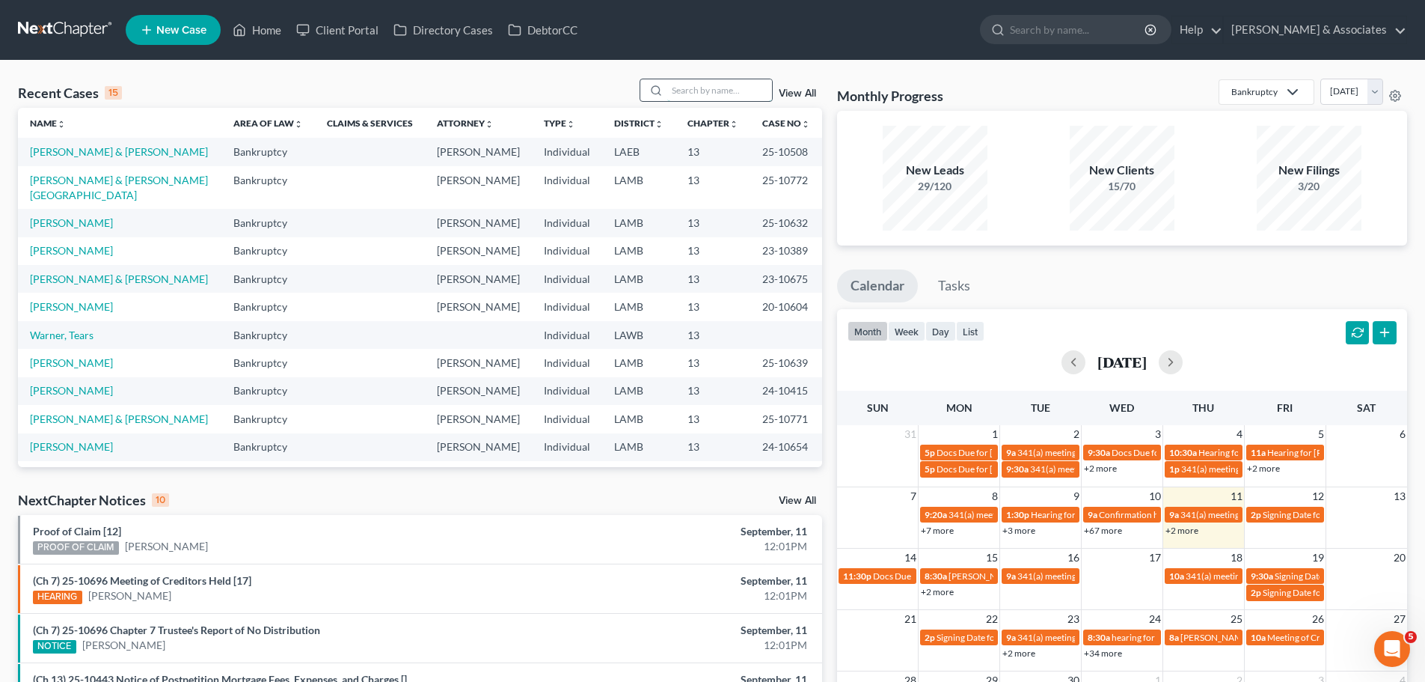
click at [730, 87] on input "search" at bounding box center [719, 90] width 105 height 22
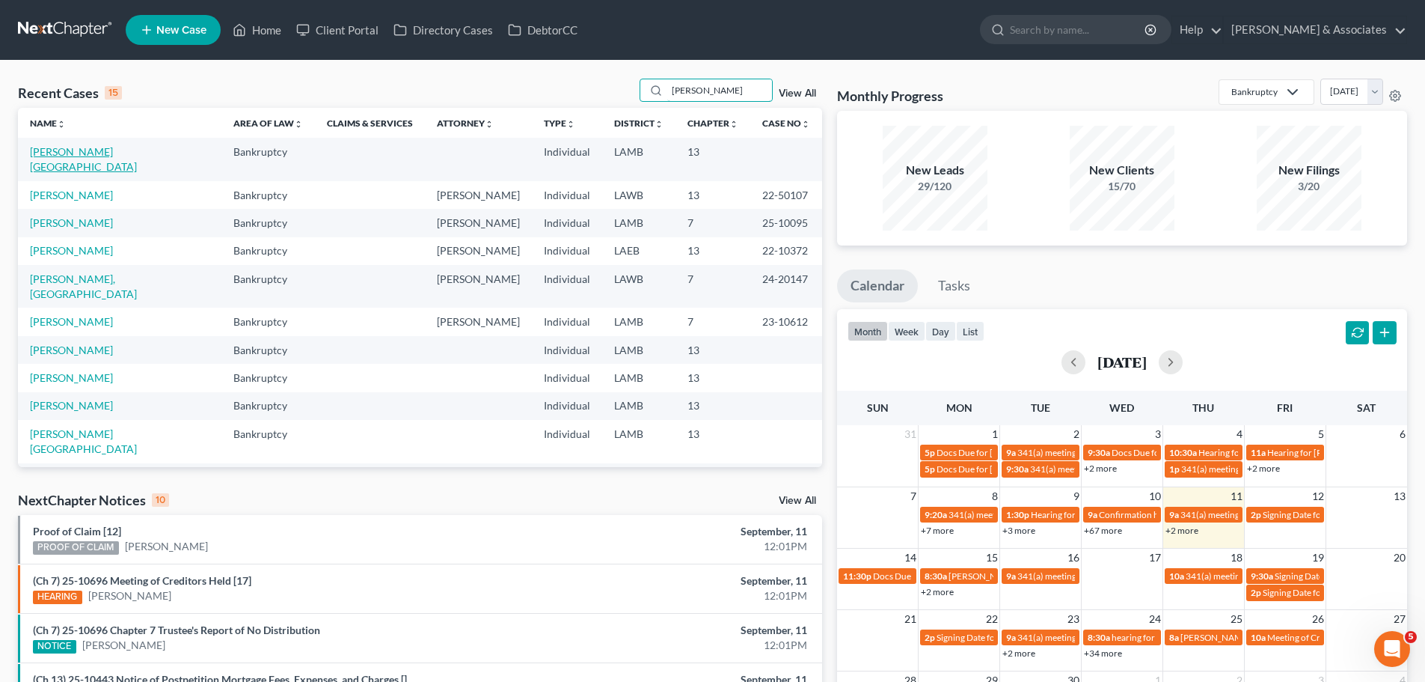
type input "[PERSON_NAME]"
click at [42, 150] on link "[PERSON_NAME][GEOGRAPHIC_DATA]" at bounding box center [83, 159] width 107 height 28
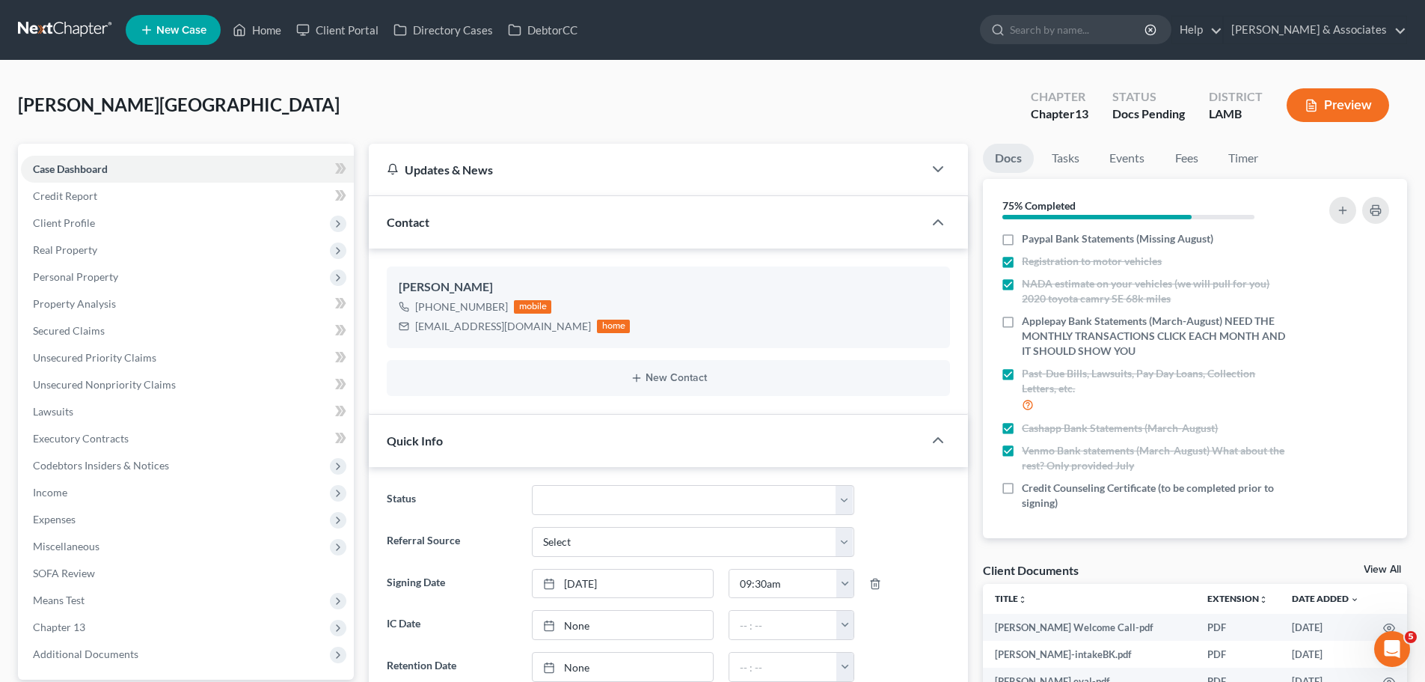
scroll to position [230, 0]
click at [30, 224] on span "Client Profile" at bounding box center [187, 223] width 333 height 27
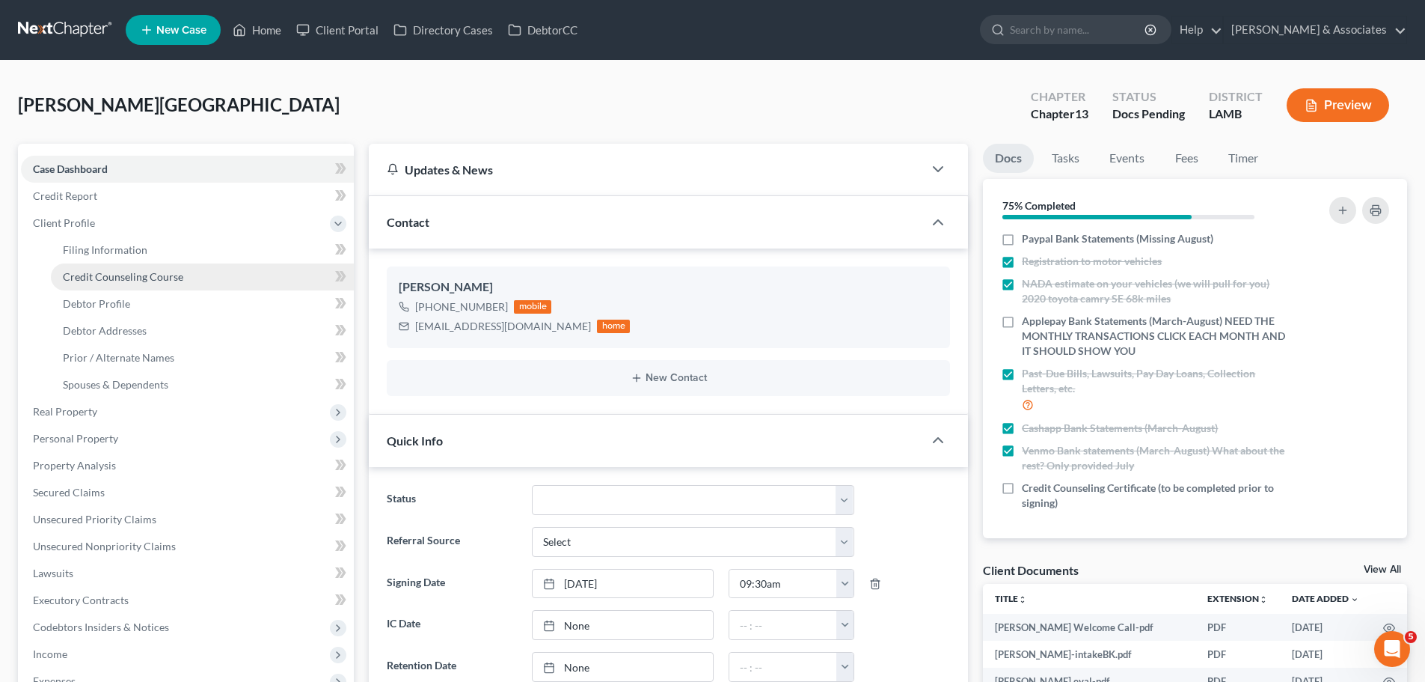
click at [61, 278] on link "Credit Counseling Course" at bounding box center [202, 276] width 303 height 27
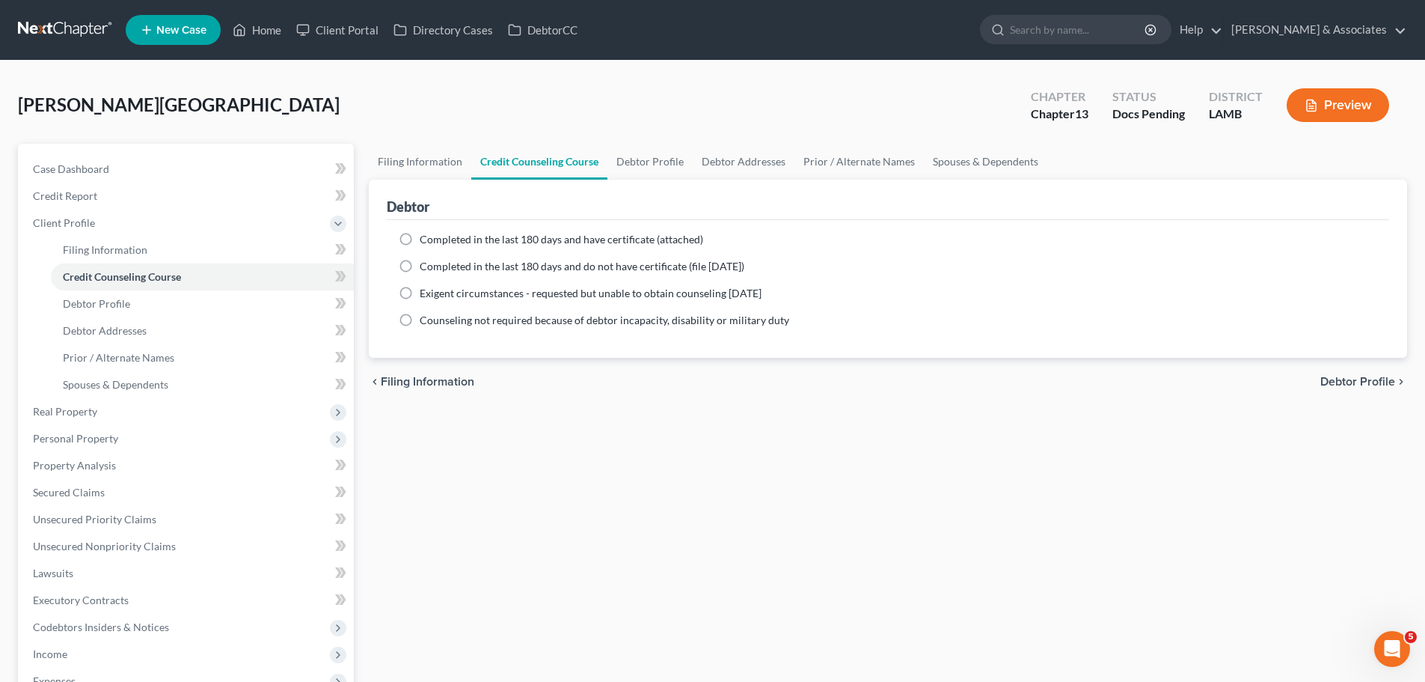
click at [420, 268] on label "Completed in the last 180 days and do not have certificate (file [DATE])" at bounding box center [582, 266] width 325 height 15
click at [426, 268] on input "Completed in the last 180 days and do not have certificate (file [DATE])" at bounding box center [431, 264] width 10 height 10
radio input "true"
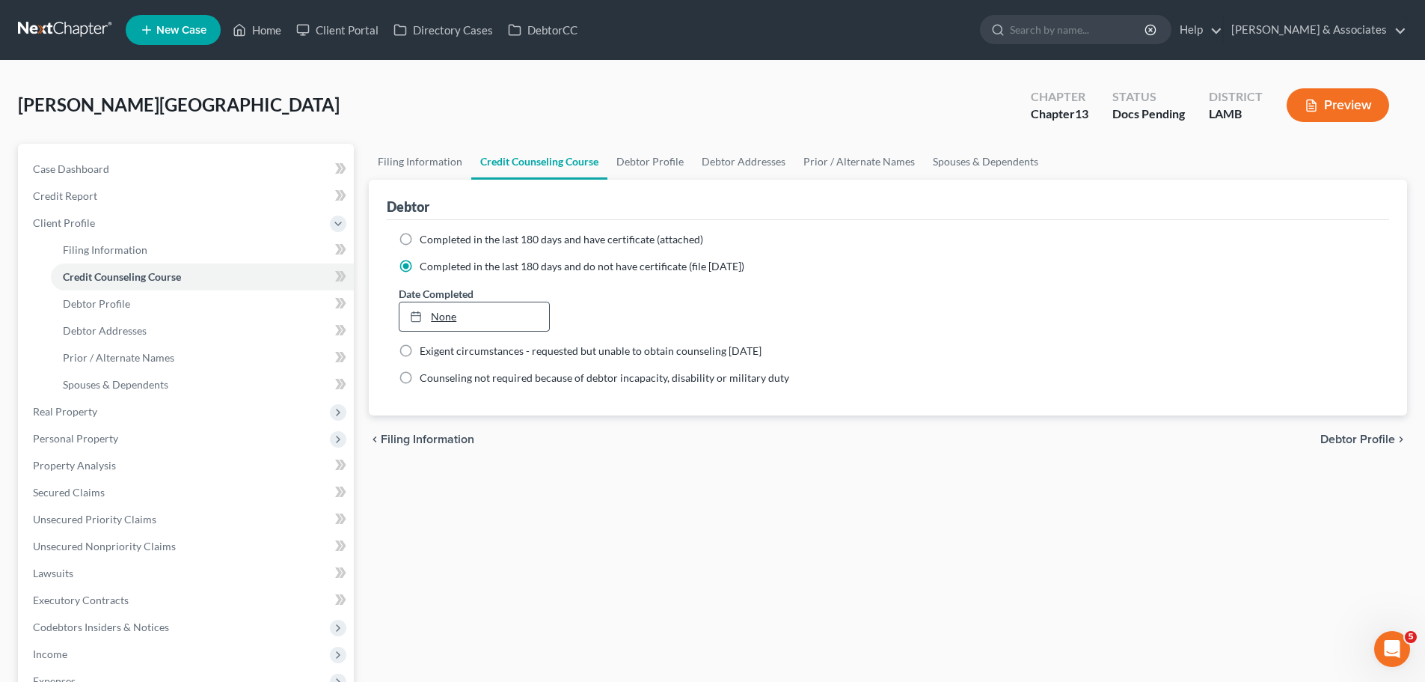
click at [430, 304] on link "None" at bounding box center [474, 316] width 149 height 28
type input "[DATE]"
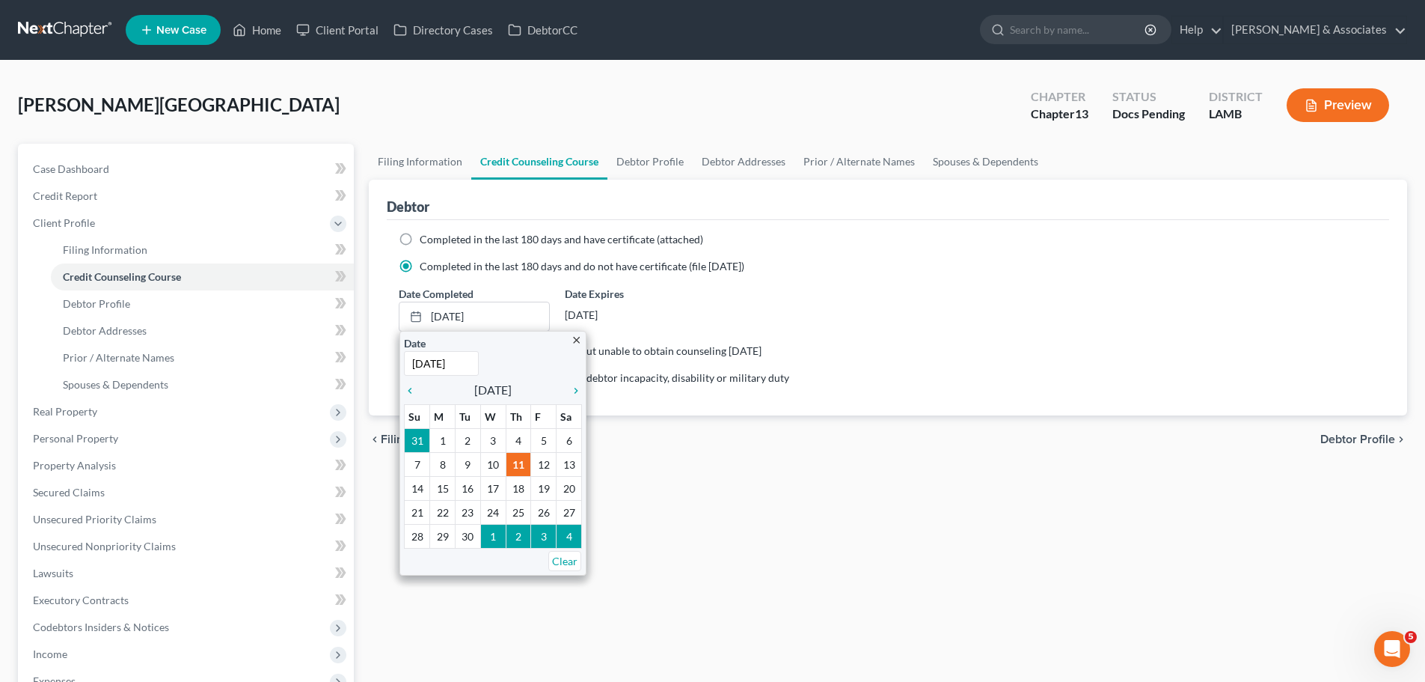
click at [424, 246] on label "Completed in the last 180 days and have certificate (attached)" at bounding box center [562, 239] width 284 height 15
click at [426, 242] on input "Completed in the last 180 days and have certificate (attached)" at bounding box center [431, 237] width 10 height 10
radio input "true"
radio input "false"
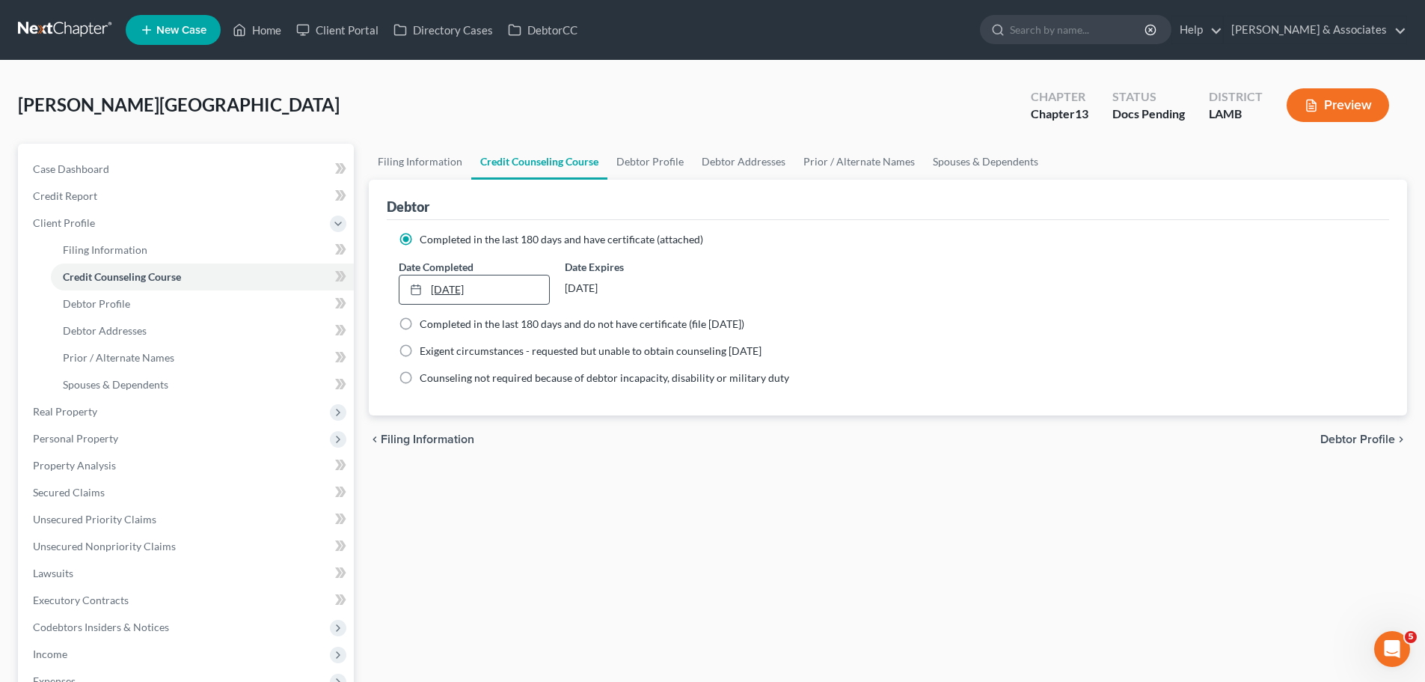
click at [450, 302] on link "[DATE]" at bounding box center [474, 289] width 149 height 28
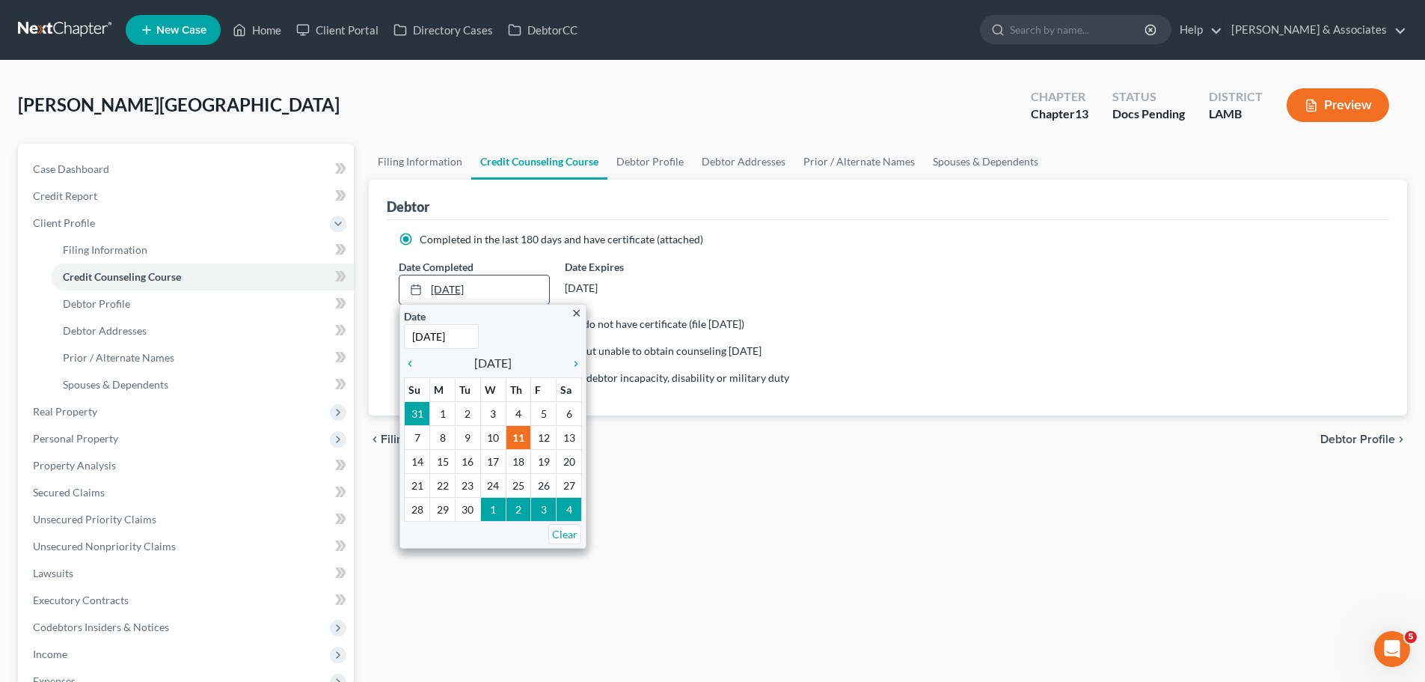
click at [452, 302] on link "[DATE]" at bounding box center [474, 289] width 149 height 28
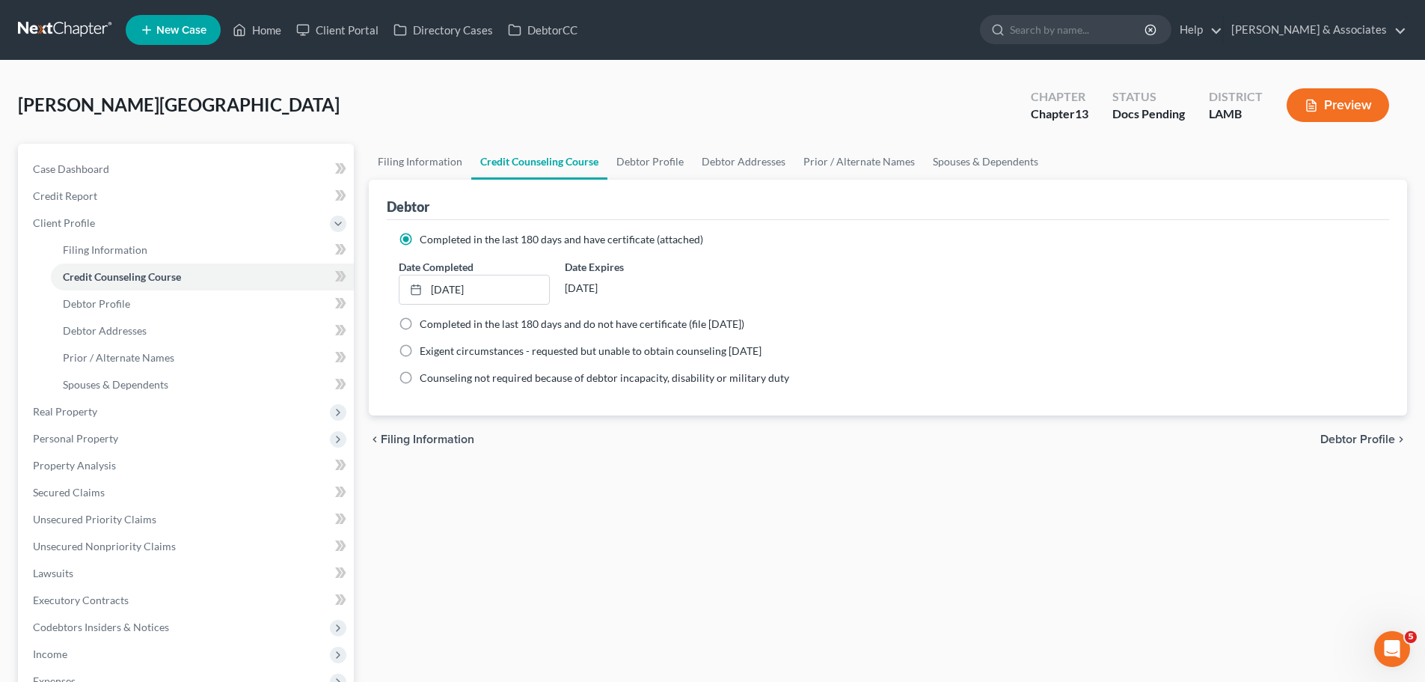
drag, startPoint x: 1118, startPoint y: 502, endPoint x: 1024, endPoint y: 486, distance: 94.8
click at [1117, 502] on div "Filing Information Credit Counseling Course Debtor Profile Debtor Addresses Pri…" at bounding box center [888, 516] width 1054 height 745
click at [195, 156] on link "Case Dashboard" at bounding box center [187, 169] width 333 height 27
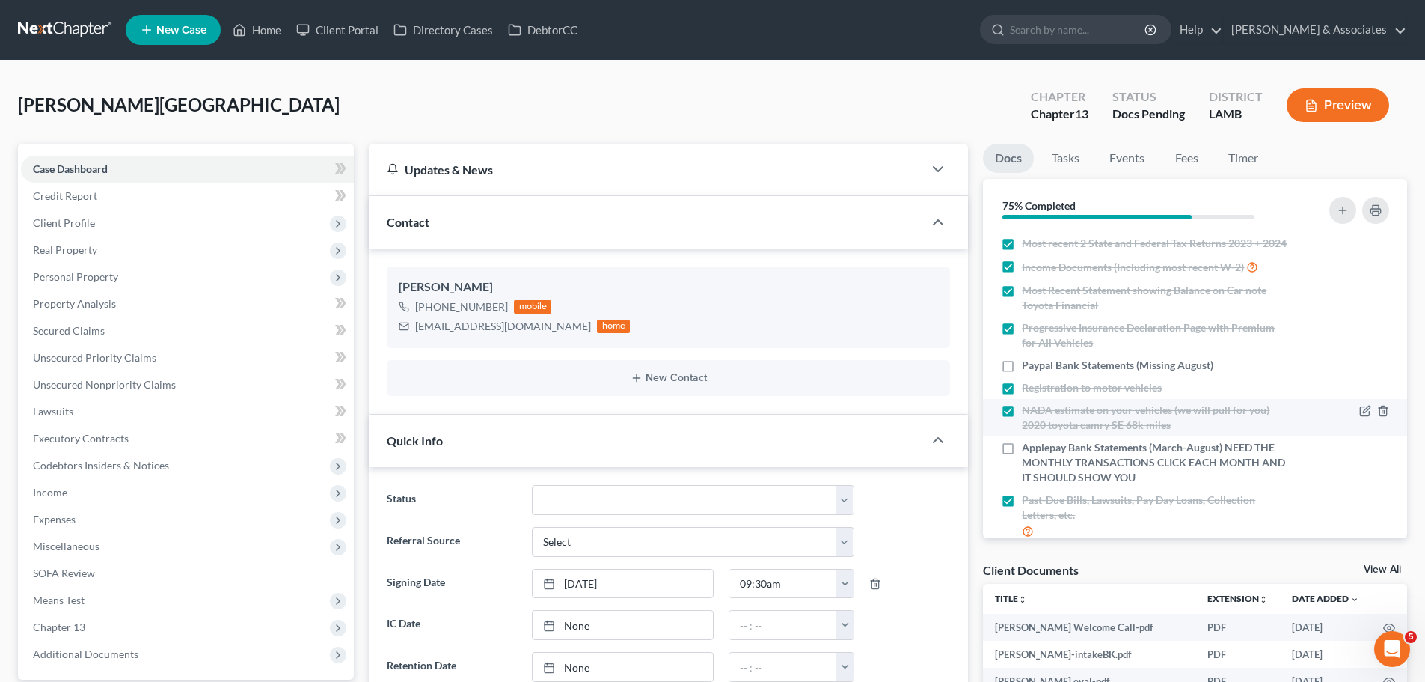
scroll to position [230, 0]
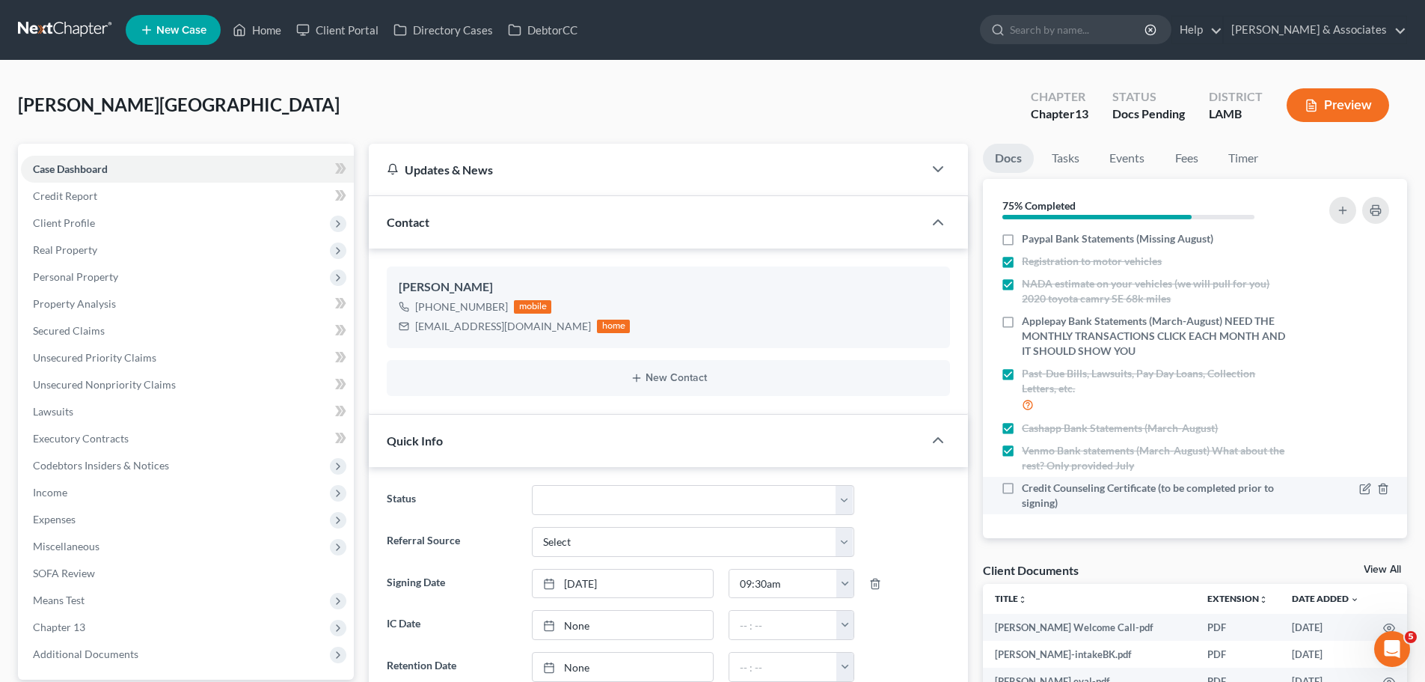
click at [1116, 489] on span "Credit Counseling Certificate (to be completed prior to signing)" at bounding box center [1155, 495] width 266 height 30
click at [1038, 489] on input "Credit Counseling Certificate (to be completed prior to signing)" at bounding box center [1033, 485] width 10 height 10
checkbox input "true"
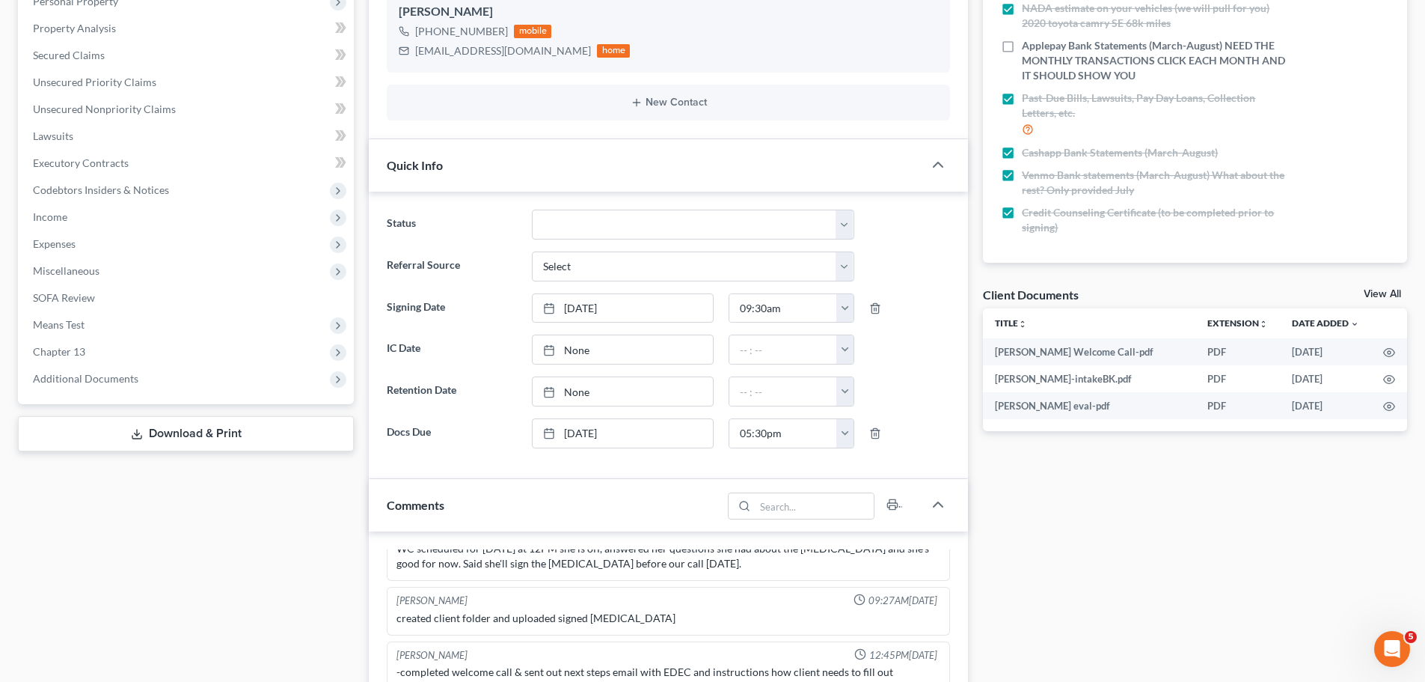
scroll to position [449, 0]
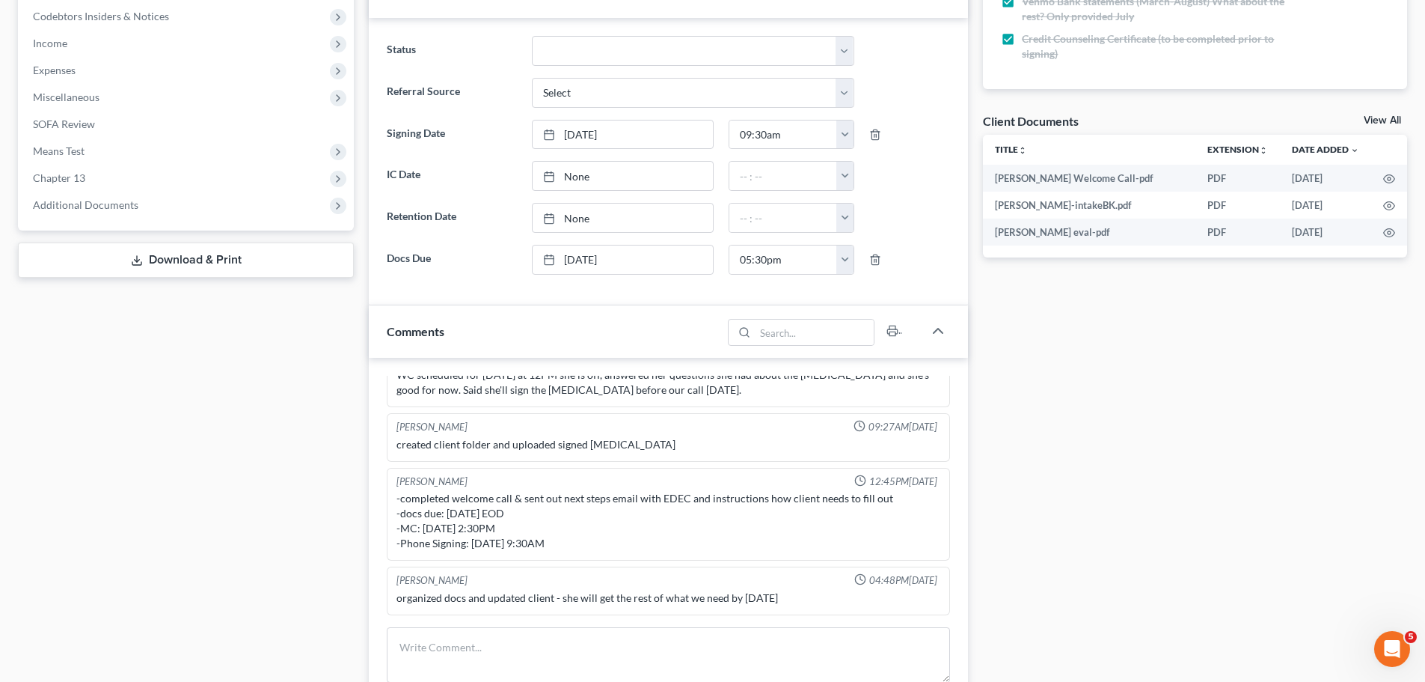
click at [1383, 124] on link "View All" at bounding box center [1382, 120] width 37 height 10
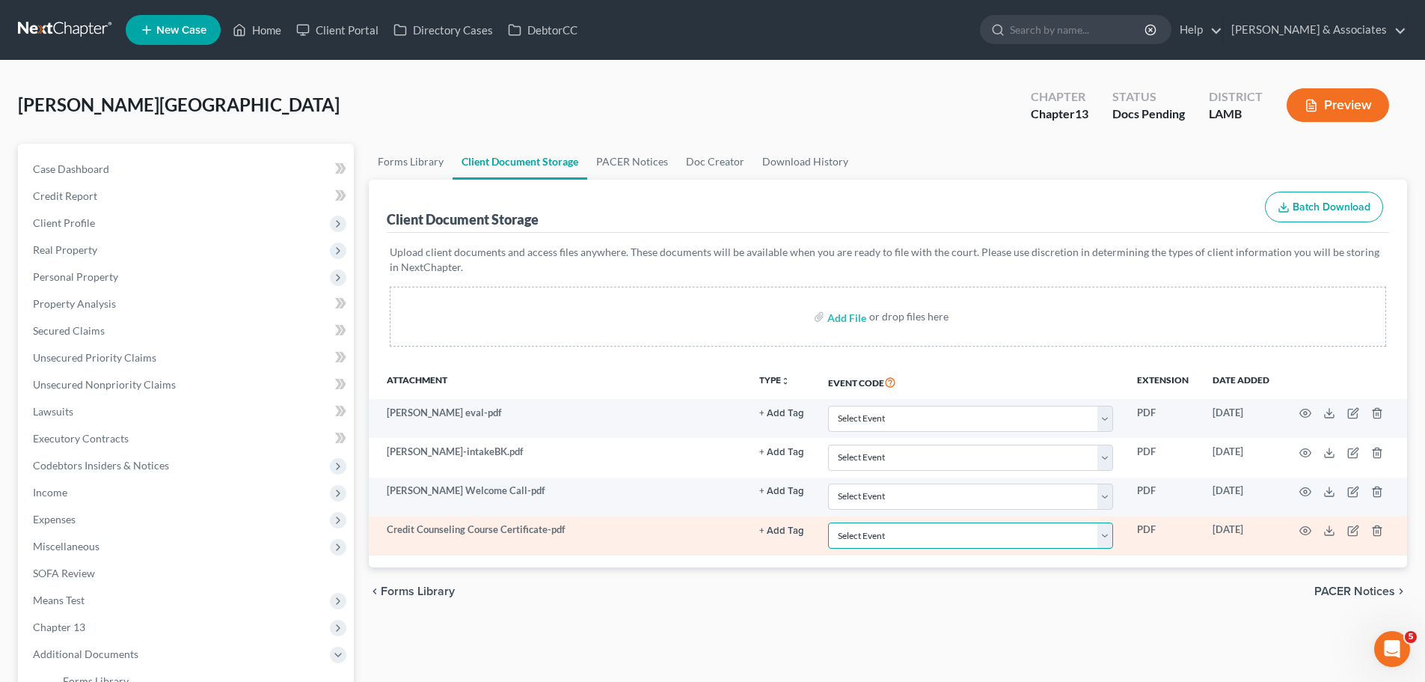
click at [862, 536] on select "Select Event 20 Largest Unsecured Creditors Amended List of Creditors Amended L…" at bounding box center [970, 535] width 285 height 26
select select "13"
click at [828, 522] on select "Select Event 20 Largest Unsecured Creditors Amended List of Creditors Amended L…" at bounding box center [970, 535] width 285 height 26
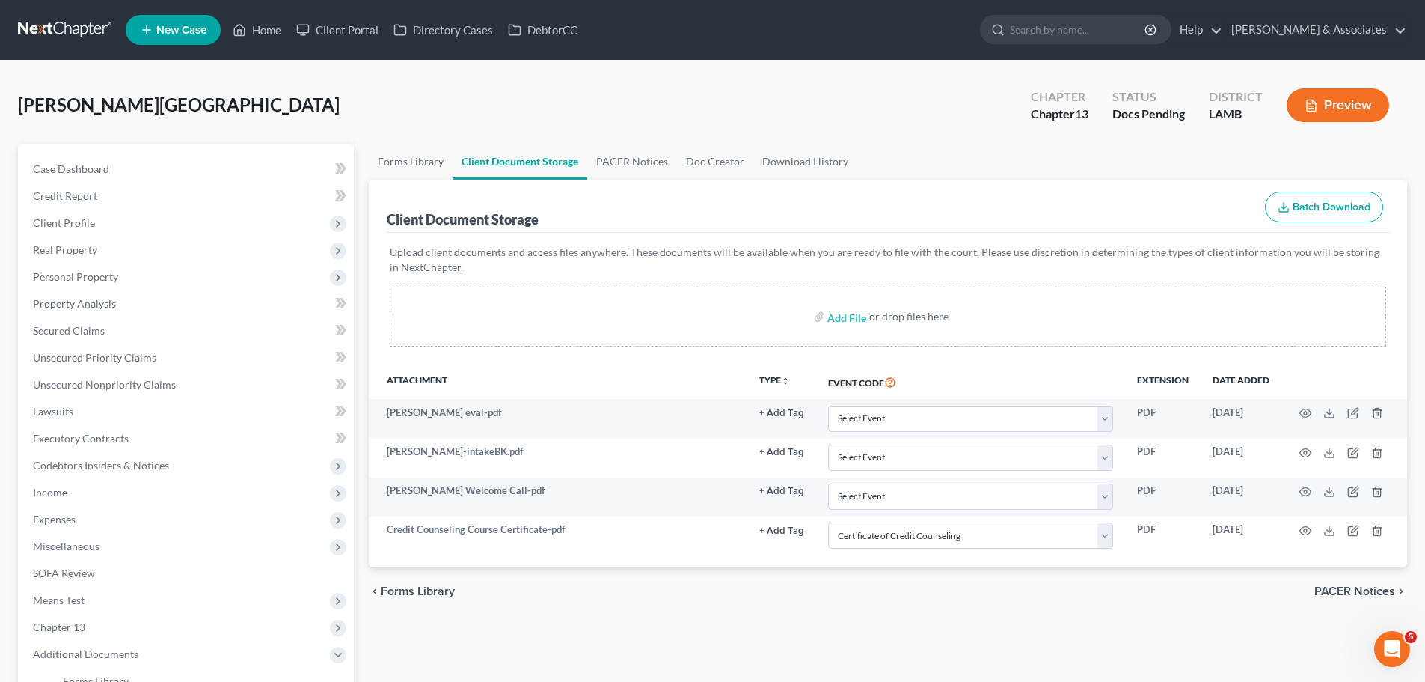
click at [1013, 607] on div "chevron_left Forms Library PACER Notices chevron_right" at bounding box center [888, 591] width 1039 height 48
click at [156, 160] on link "Case Dashboard" at bounding box center [187, 169] width 333 height 27
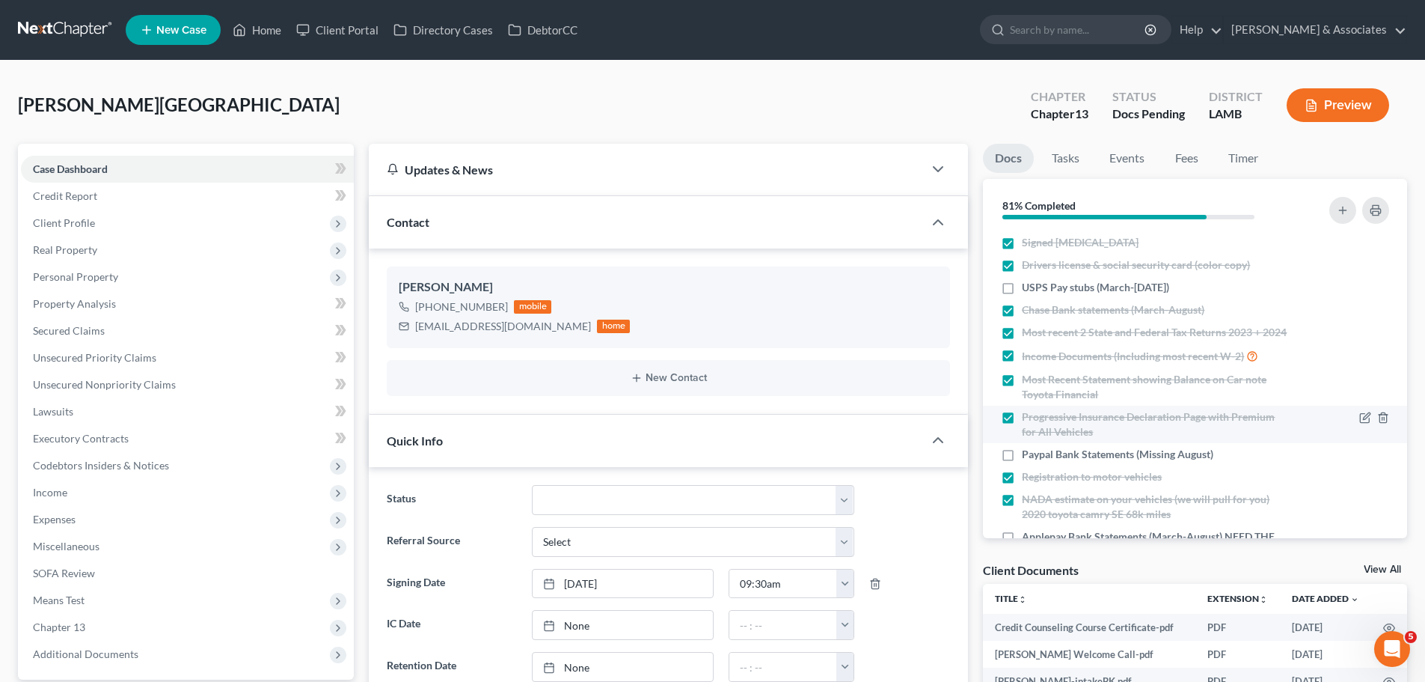
scroll to position [254, 0]
click at [1139, 465] on li "Paypal Bank Statements (Missing August)" at bounding box center [1195, 454] width 424 height 22
click at [1079, 462] on span "Paypal Bank Statements (Missing August)" at bounding box center [1118, 454] width 192 height 15
click at [1038, 456] on input "Paypal Bank Statements (Missing August)" at bounding box center [1033, 452] width 10 height 10
checkbox input "true"
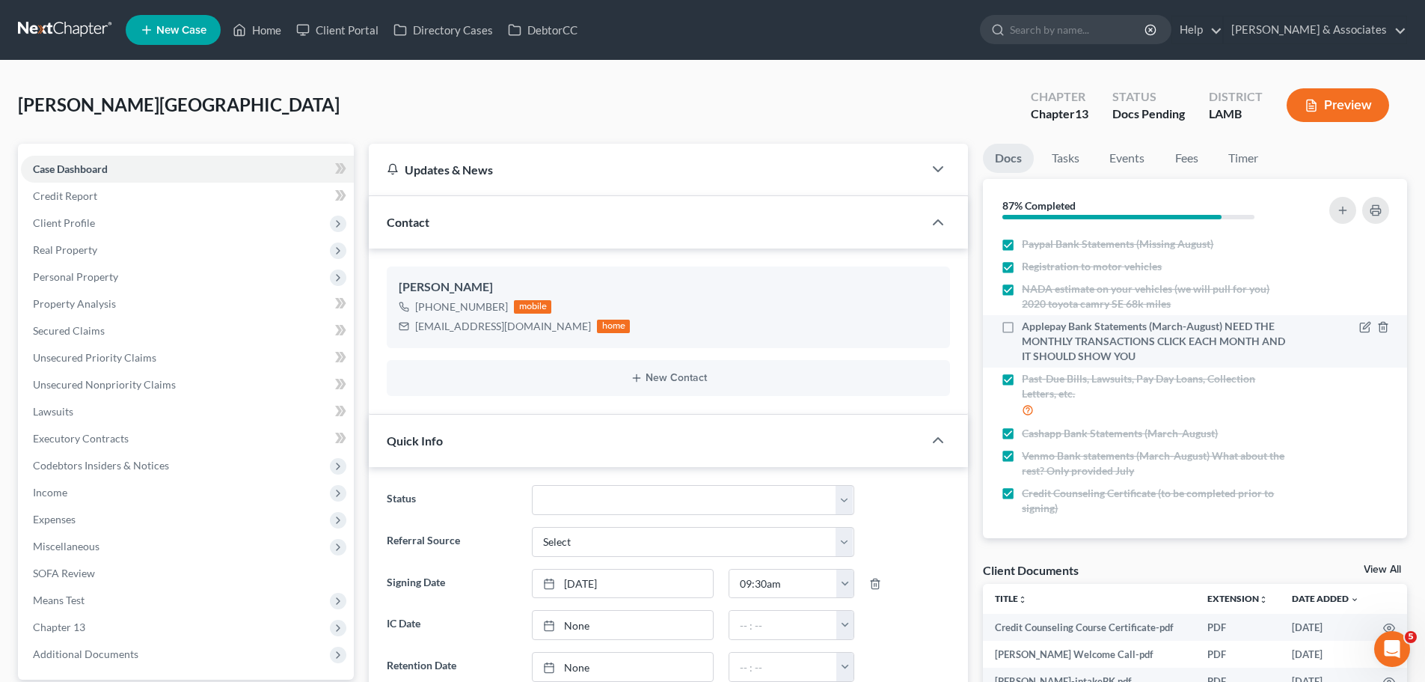
scroll to position [224, 0]
click at [204, 117] on div "Morris, Anissa Upgraded Chapter Chapter 13 Status Docs Pending District LAMB Pr…" at bounding box center [713, 111] width 1390 height 65
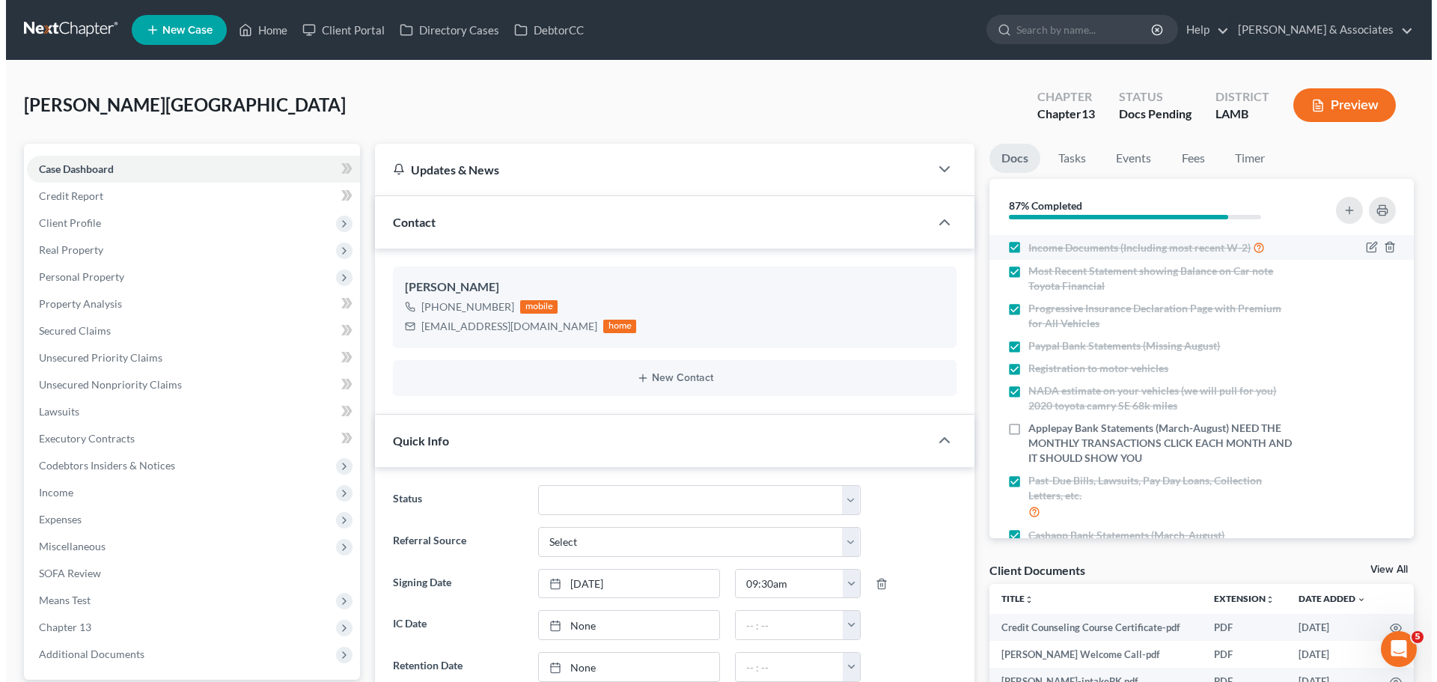
scroll to position [0, 0]
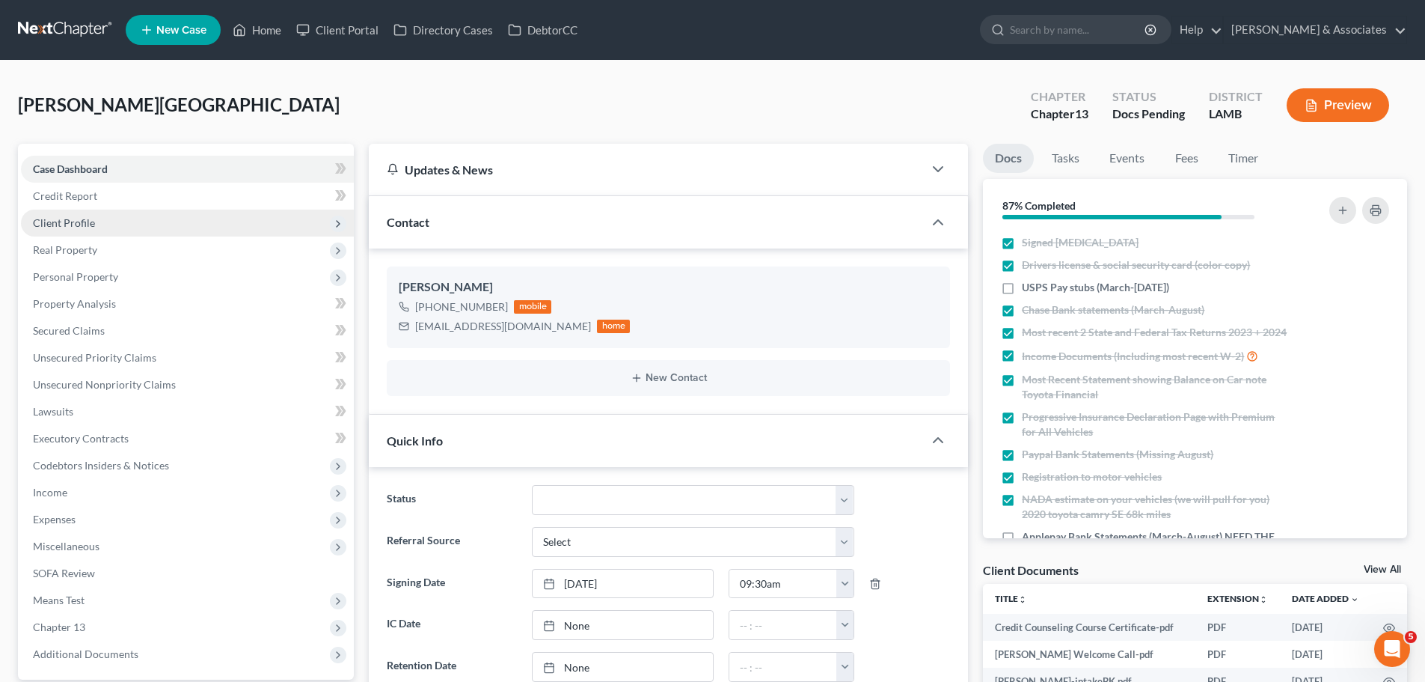
drag, startPoint x: 66, startPoint y: 221, endPoint x: 89, endPoint y: 231, distance: 25.2
click at [66, 221] on span "Client Profile" at bounding box center [64, 222] width 62 height 13
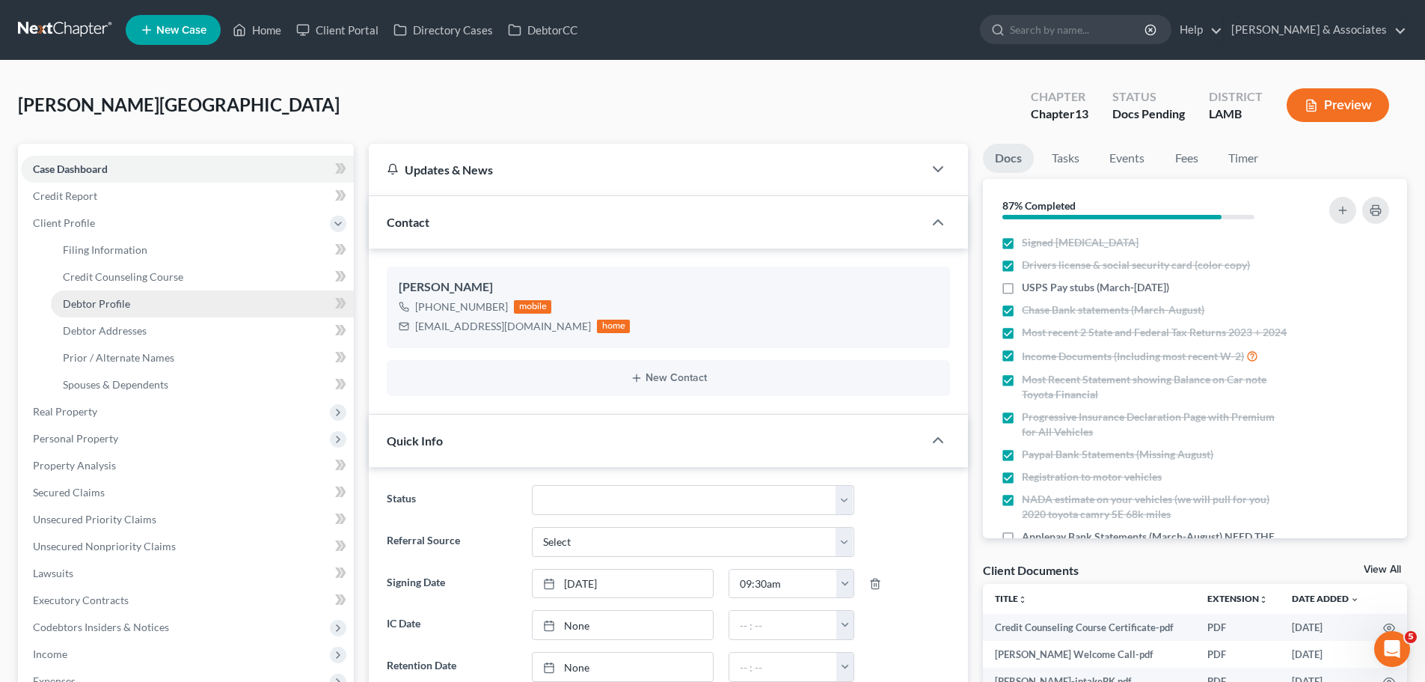
click at [114, 308] on span "Debtor Profile" at bounding box center [96, 303] width 67 height 13
select select "0"
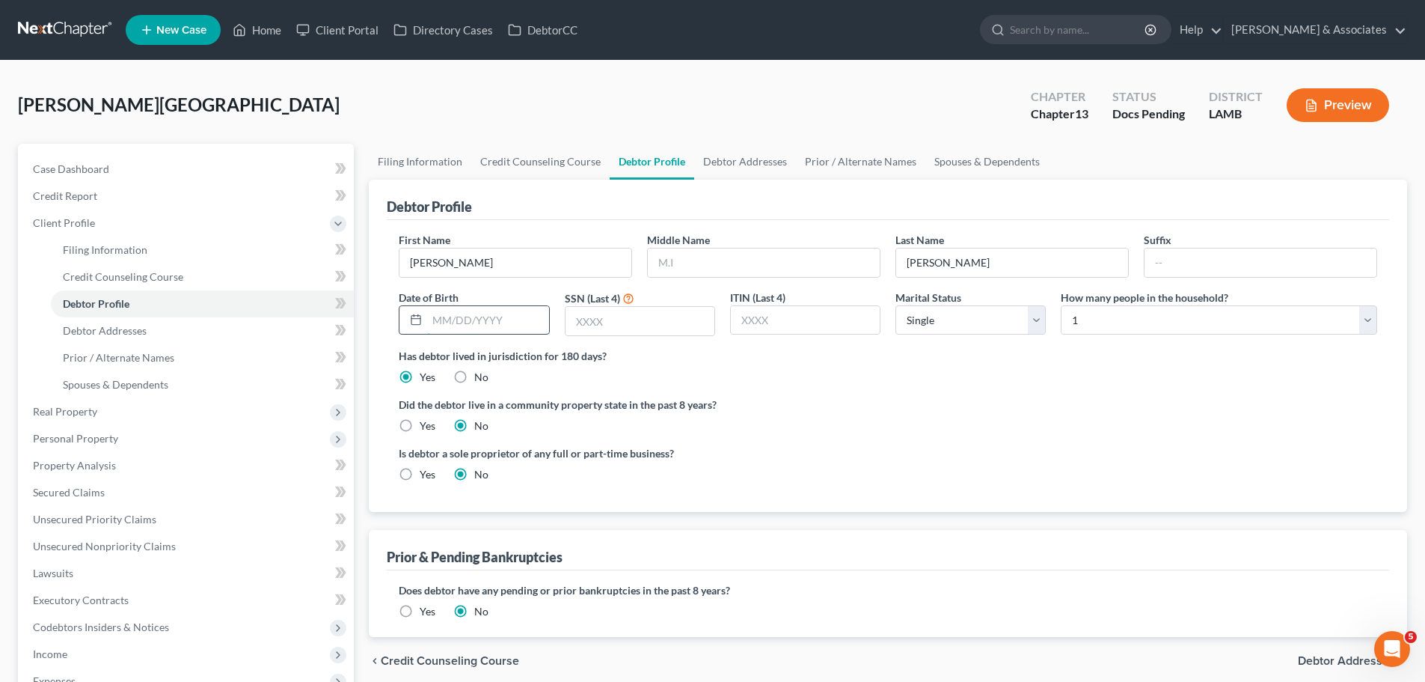
click at [468, 316] on input "text" at bounding box center [487, 320] width 121 height 28
type input "03/15/1998"
click at [811, 263] on input "text" at bounding box center [764, 262] width 232 height 28
type input "Reshawn"
click at [644, 314] on input "text" at bounding box center [640, 321] width 149 height 28
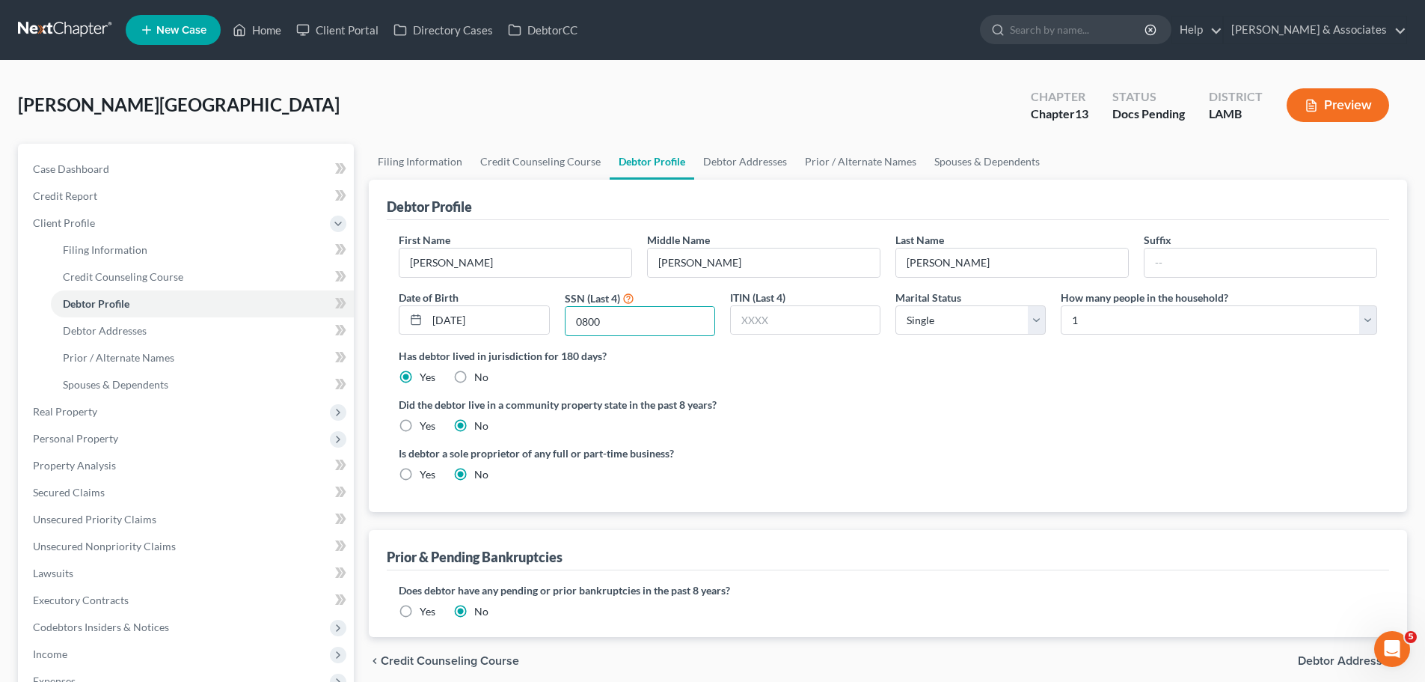
type input "0800"
click at [1082, 394] on ng-include "First Name Anissa Middle Name Reshawn Last Name Morris Suffix Date of Birth 03/…" at bounding box center [888, 363] width 979 height 262
drag, startPoint x: 1122, startPoint y: 443, endPoint x: 1133, endPoint y: 435, distance: 13.3
click at [1122, 443] on ng-include "First Name Anissa Middle Name Reshawn Last Name Morris Suffix Date of Birth 03/…" at bounding box center [888, 363] width 979 height 262
click at [103, 337] on link "Debtor Addresses" at bounding box center [202, 330] width 303 height 27
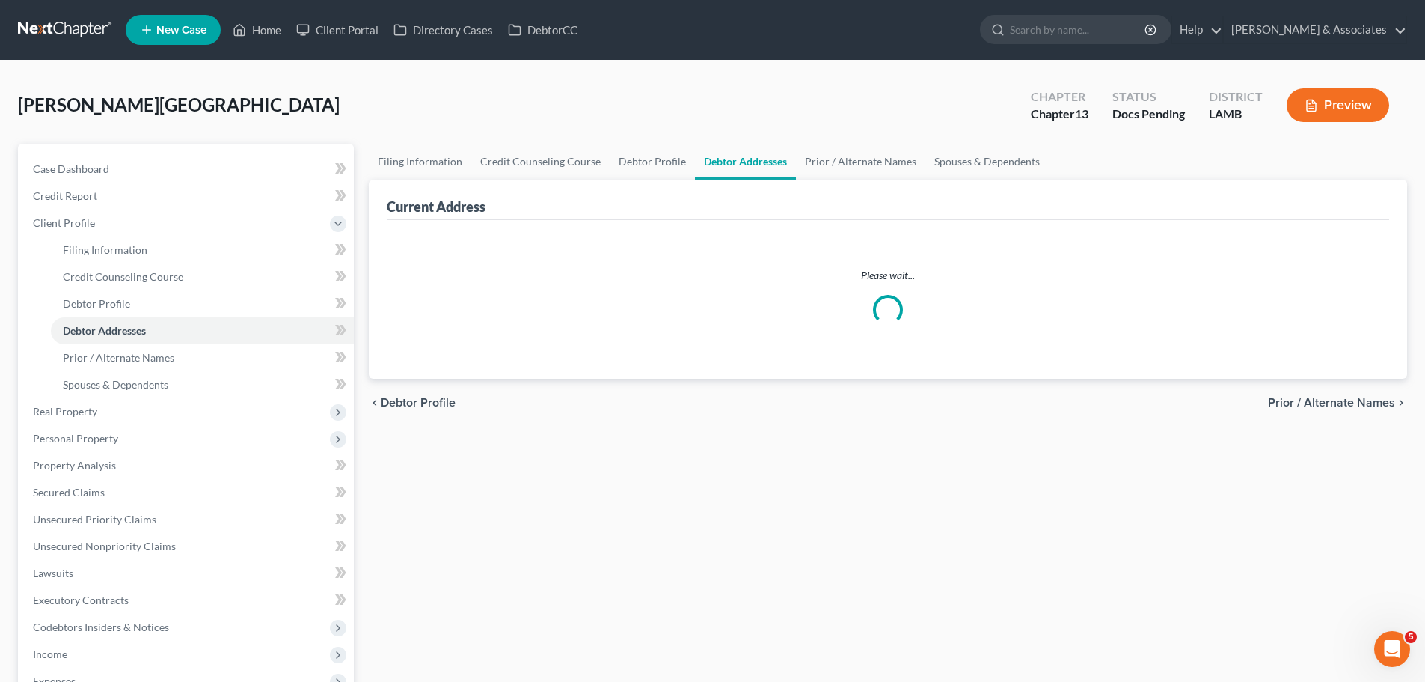
select select "0"
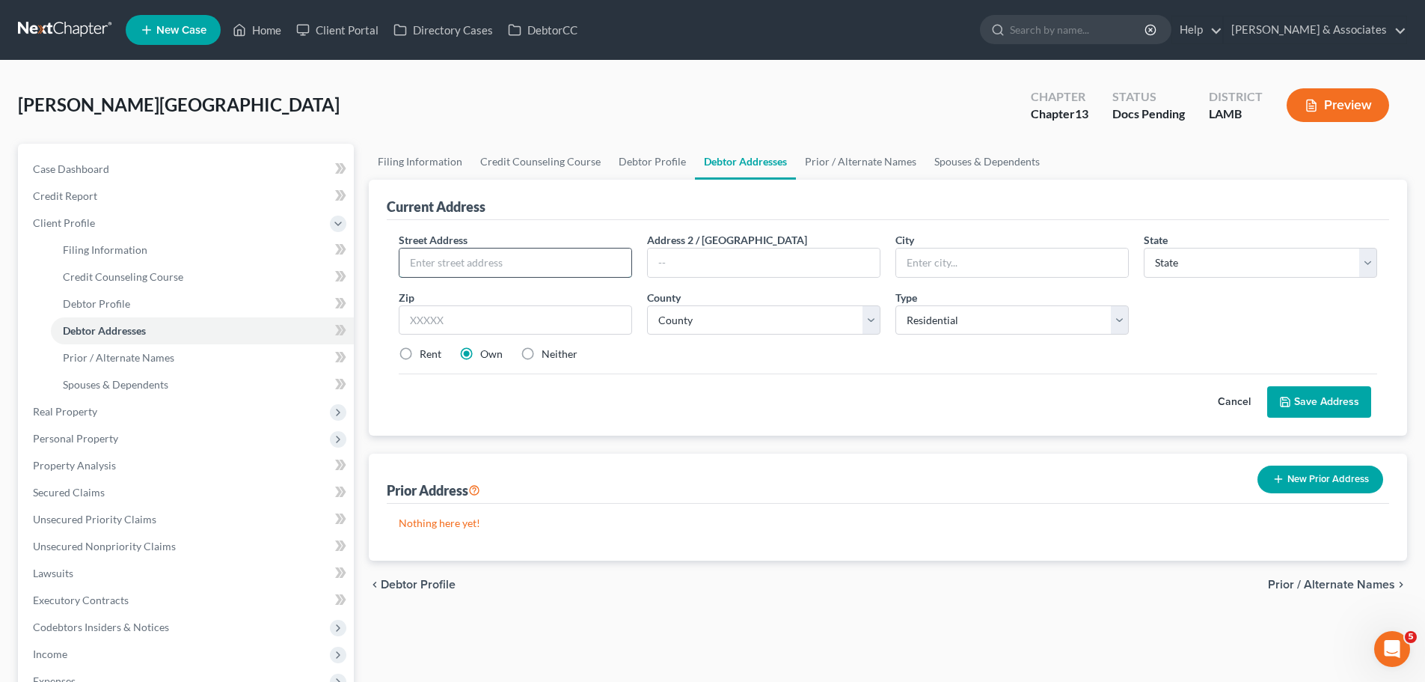
drag, startPoint x: 519, startPoint y: 259, endPoint x: 535, endPoint y: 258, distance: 15.7
click at [519, 259] on input "text" at bounding box center [516, 262] width 232 height 28
type input "10590 Trailside Drive"
type input "70706"
type input "Denham Springs"
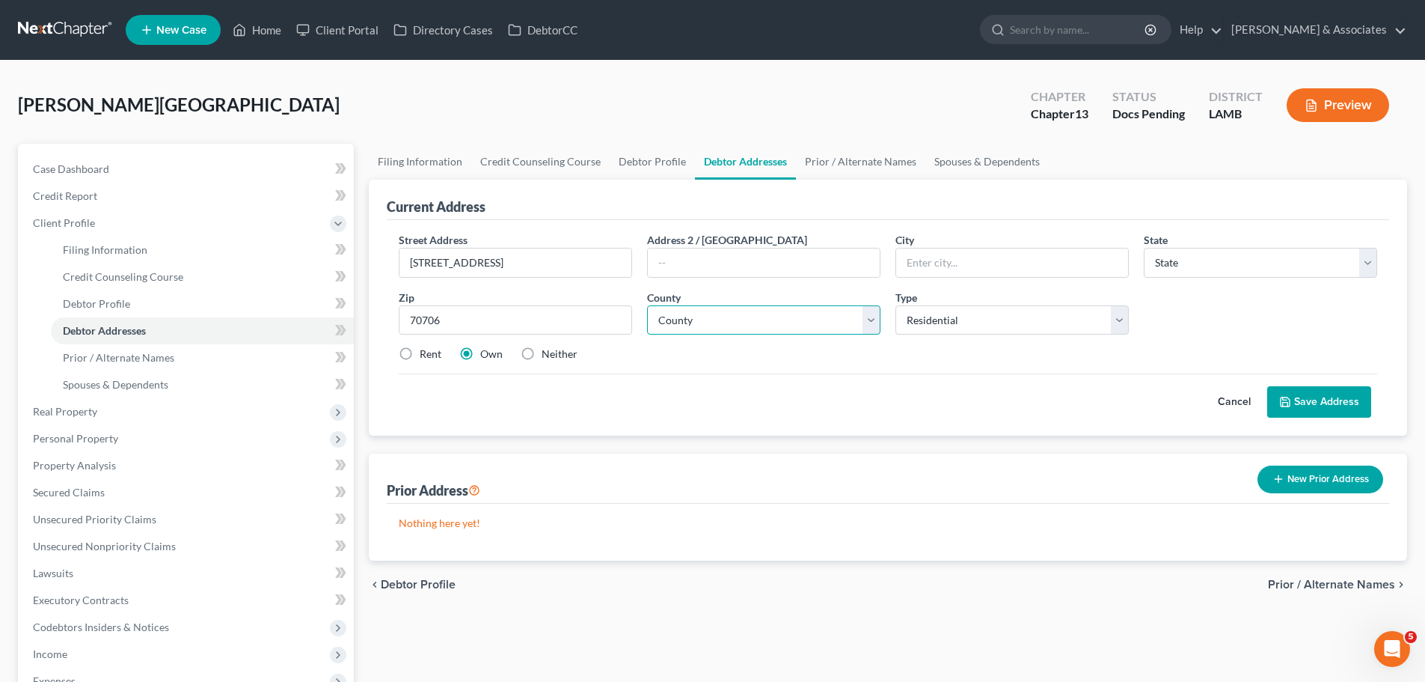
select select "19"
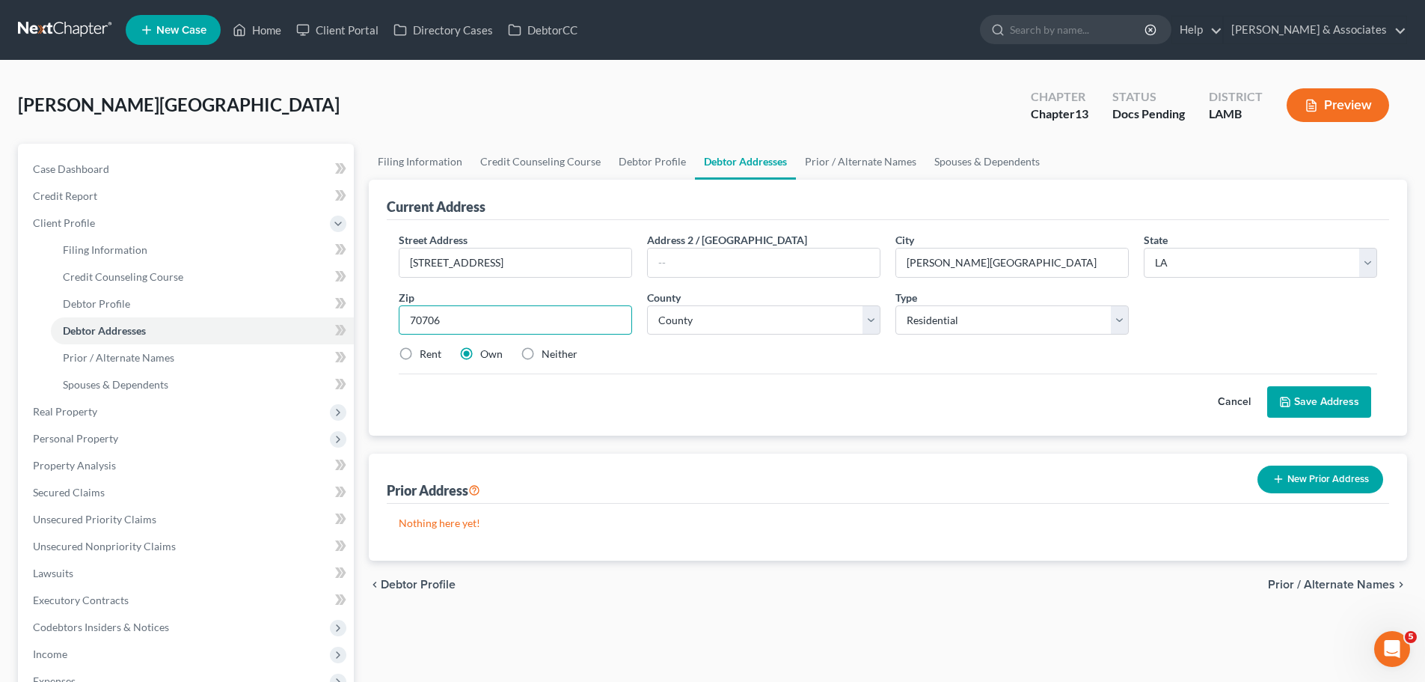
click at [429, 315] on input "70706" at bounding box center [515, 320] width 233 height 30
click at [699, 331] on select "County Acadia Allen Ascension Assumption Avoyelles Beauregard Bienville Bossier…" at bounding box center [763, 320] width 233 height 30
select select "31"
click at [647, 305] on select "County Acadia Allen Ascension Assumption Avoyelles Beauregard Bienville Bossier…" at bounding box center [763, 320] width 233 height 30
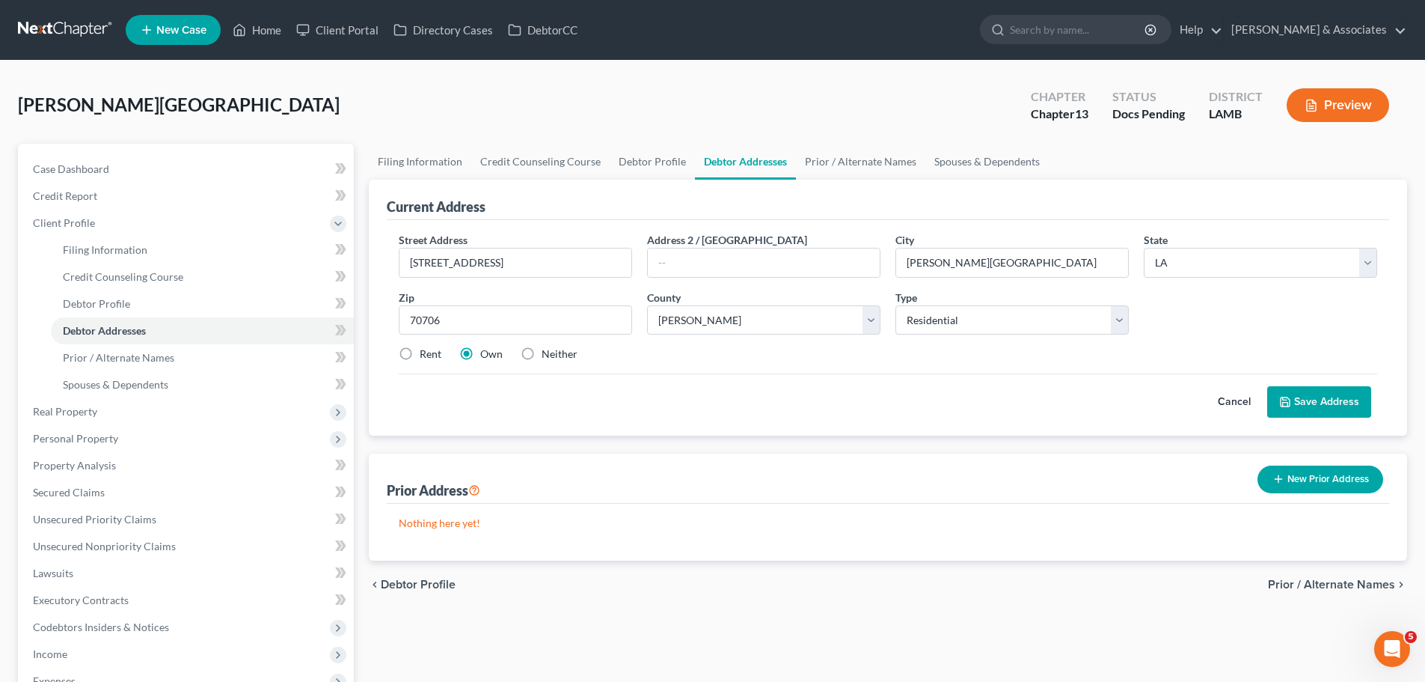
click at [571, 346] on label "Neither" at bounding box center [560, 353] width 36 height 15
click at [557, 346] on input "Neither" at bounding box center [553, 351] width 10 height 10
radio input "true"
click at [1003, 412] on div "Cancel Save Address" at bounding box center [888, 395] width 979 height 44
click at [430, 358] on label "Rent" at bounding box center [431, 353] width 22 height 15
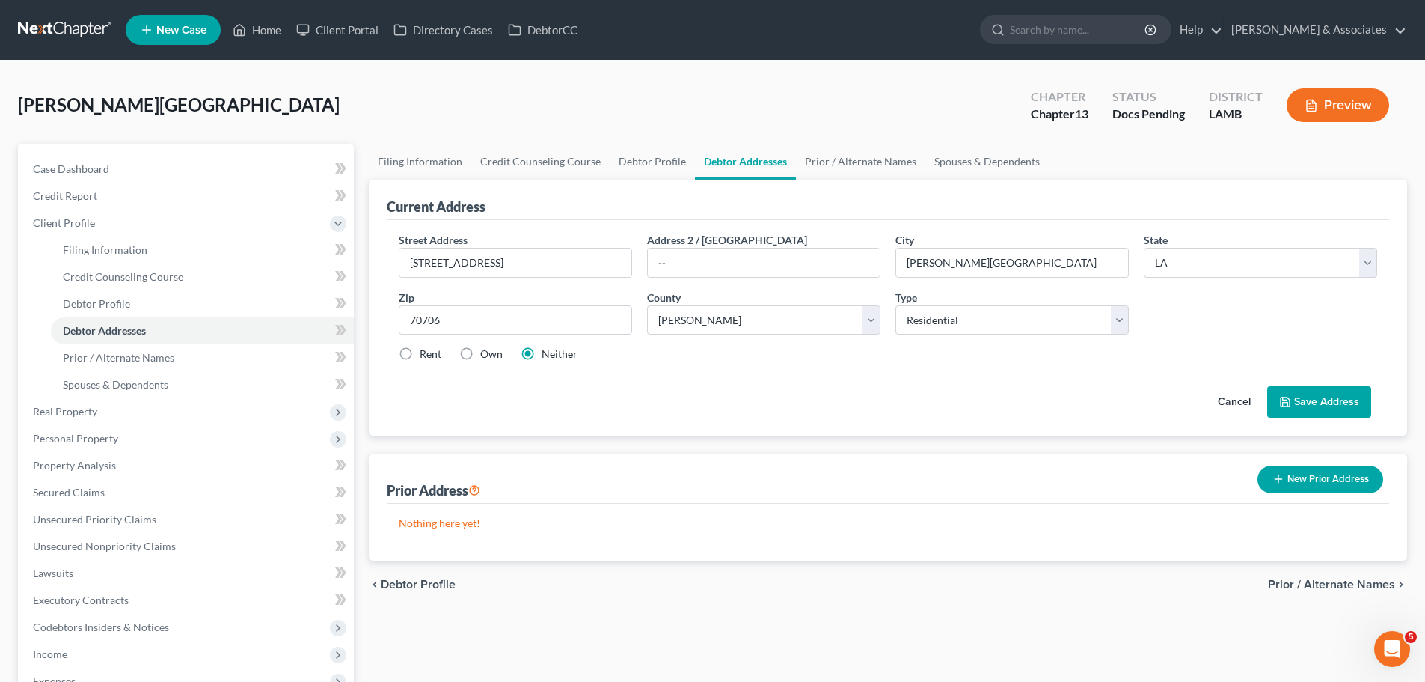
click at [430, 356] on input "Rent" at bounding box center [431, 351] width 10 height 10
radio input "true"
click at [818, 403] on div "Cancel Save Address" at bounding box center [888, 395] width 979 height 44
click at [1353, 399] on button "Save Address" at bounding box center [1320, 401] width 104 height 31
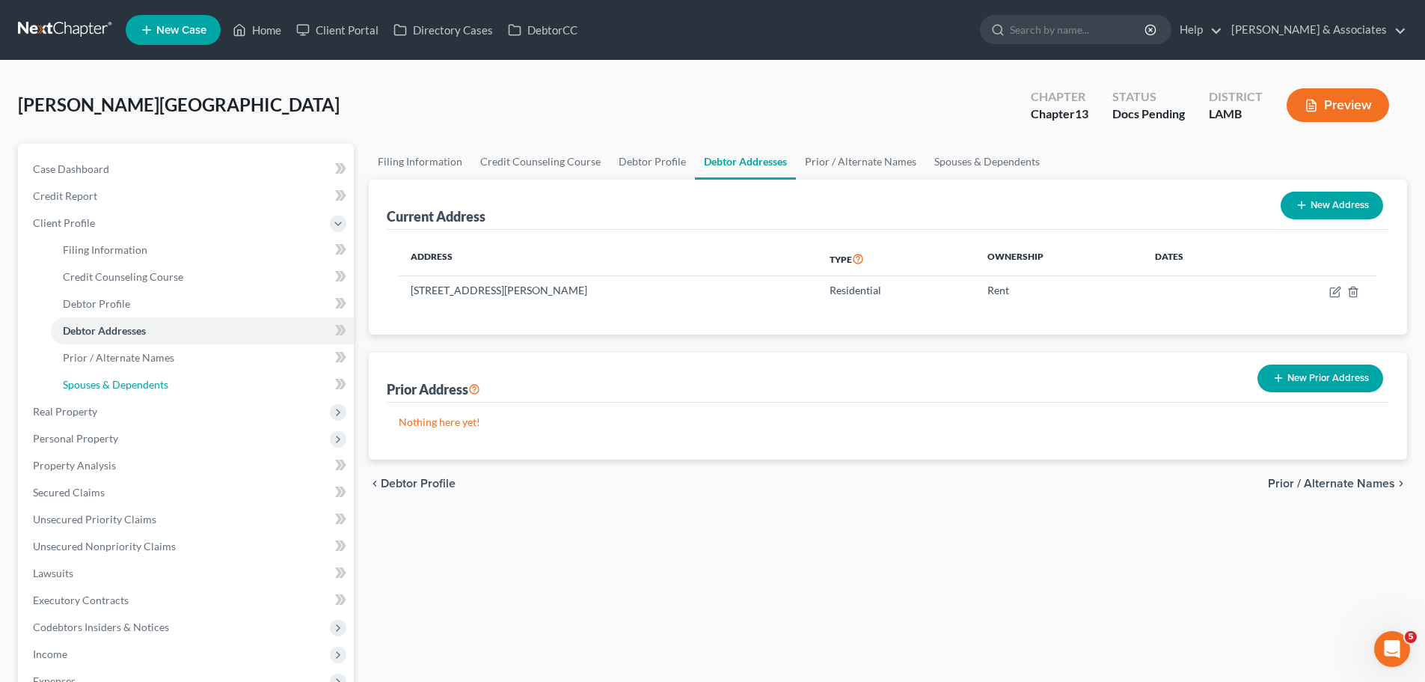
drag, startPoint x: 193, startPoint y: 386, endPoint x: 328, endPoint y: 388, distance: 135.5
click at [193, 386] on link "Spouses & Dependents" at bounding box center [202, 384] width 303 height 27
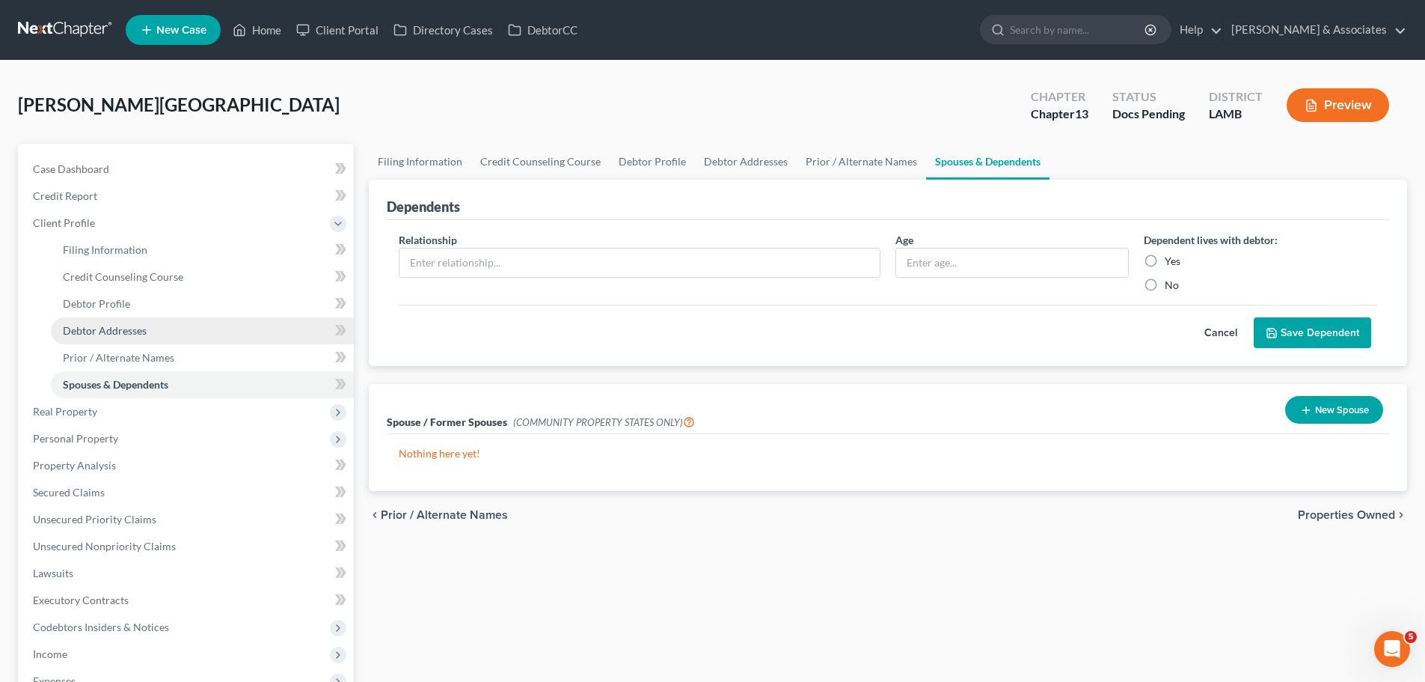
drag, startPoint x: 79, startPoint y: 331, endPoint x: 82, endPoint y: 317, distance: 13.7
click at [79, 331] on span "Debtor Addresses" at bounding box center [105, 330] width 84 height 13
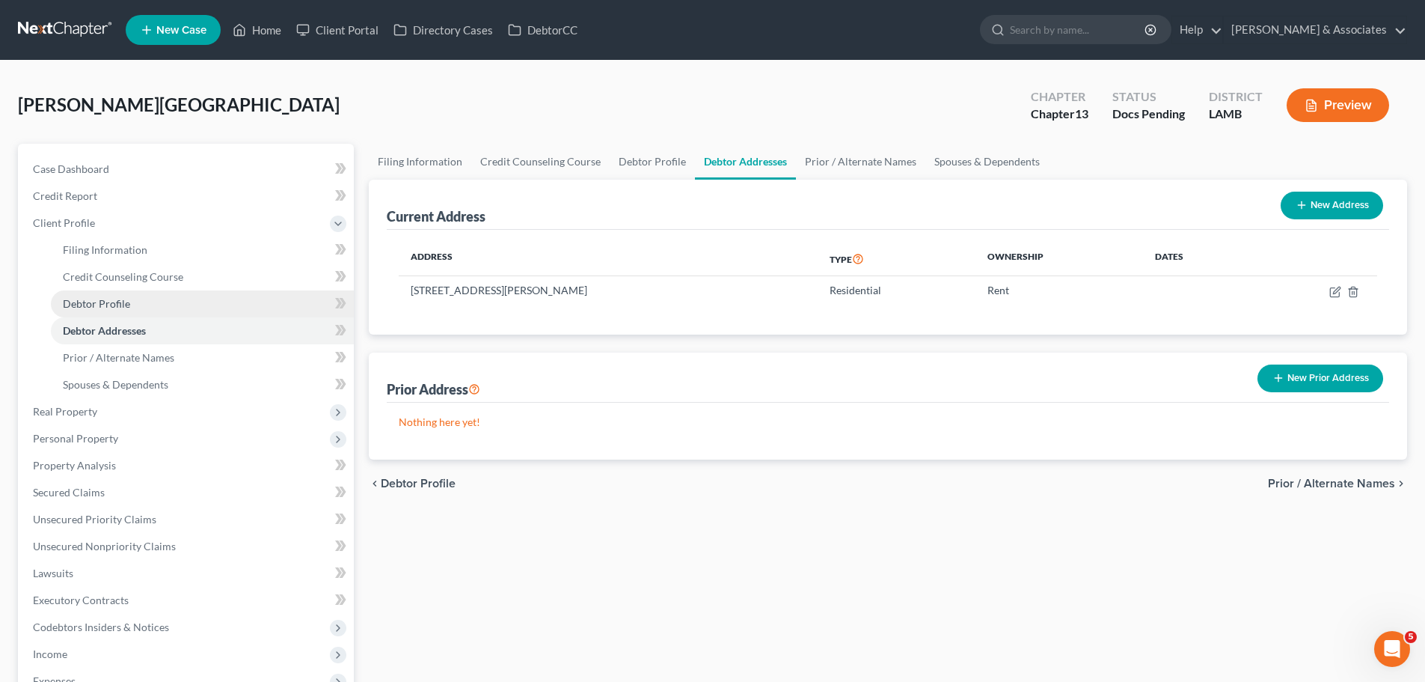
click at [87, 298] on span "Debtor Profile" at bounding box center [96, 303] width 67 height 13
select select "0"
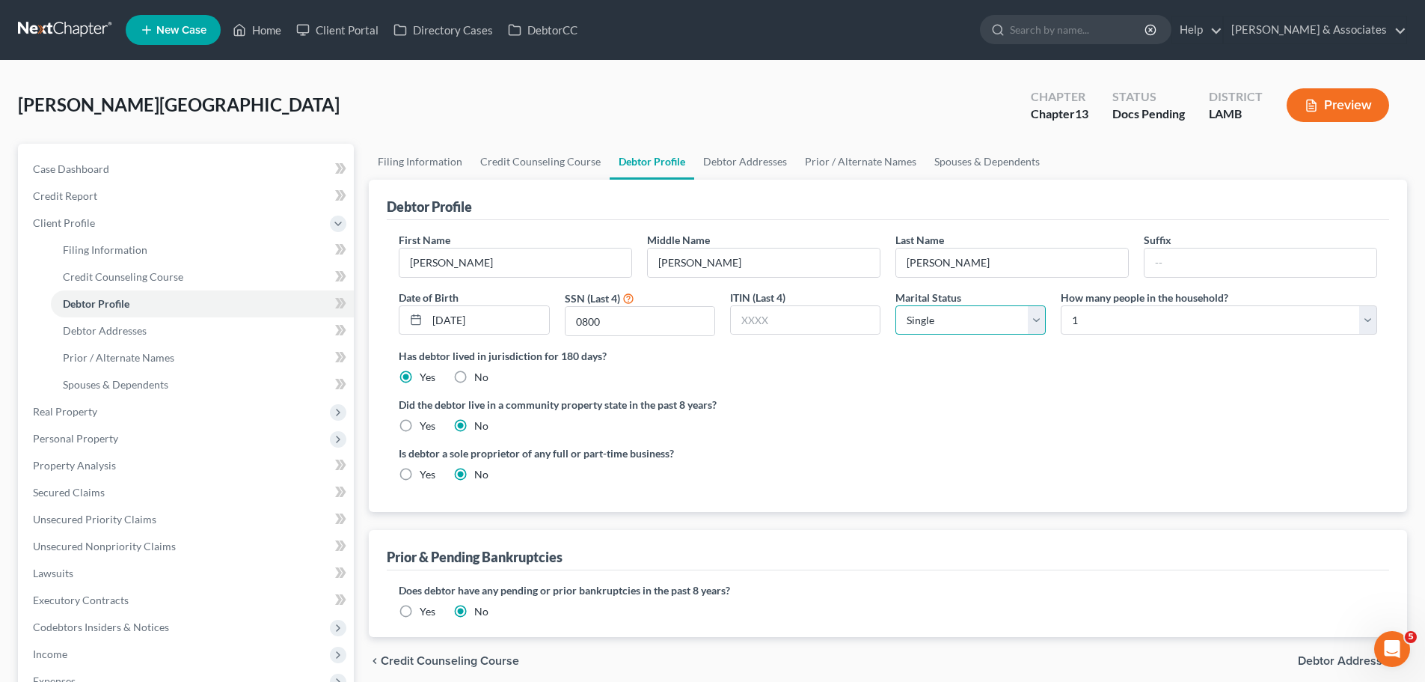
click at [932, 323] on select "Select Single Married Separated Divorced Widowed" at bounding box center [971, 320] width 150 height 30
select select "1"
click at [896, 305] on select "Select Single Married Separated Divorced Widowed" at bounding box center [971, 320] width 150 height 30
click at [1077, 325] on select "Select 1 2 3 4 5 6 7 8 9 10 11 12 13 14 15 16 17 18 19 20" at bounding box center [1219, 320] width 317 height 30
click at [1061, 305] on select "Select 1 2 3 4 5 6 7 8 9 10 11 12 13 14 15 16 17 18 19 20" at bounding box center [1219, 320] width 317 height 30
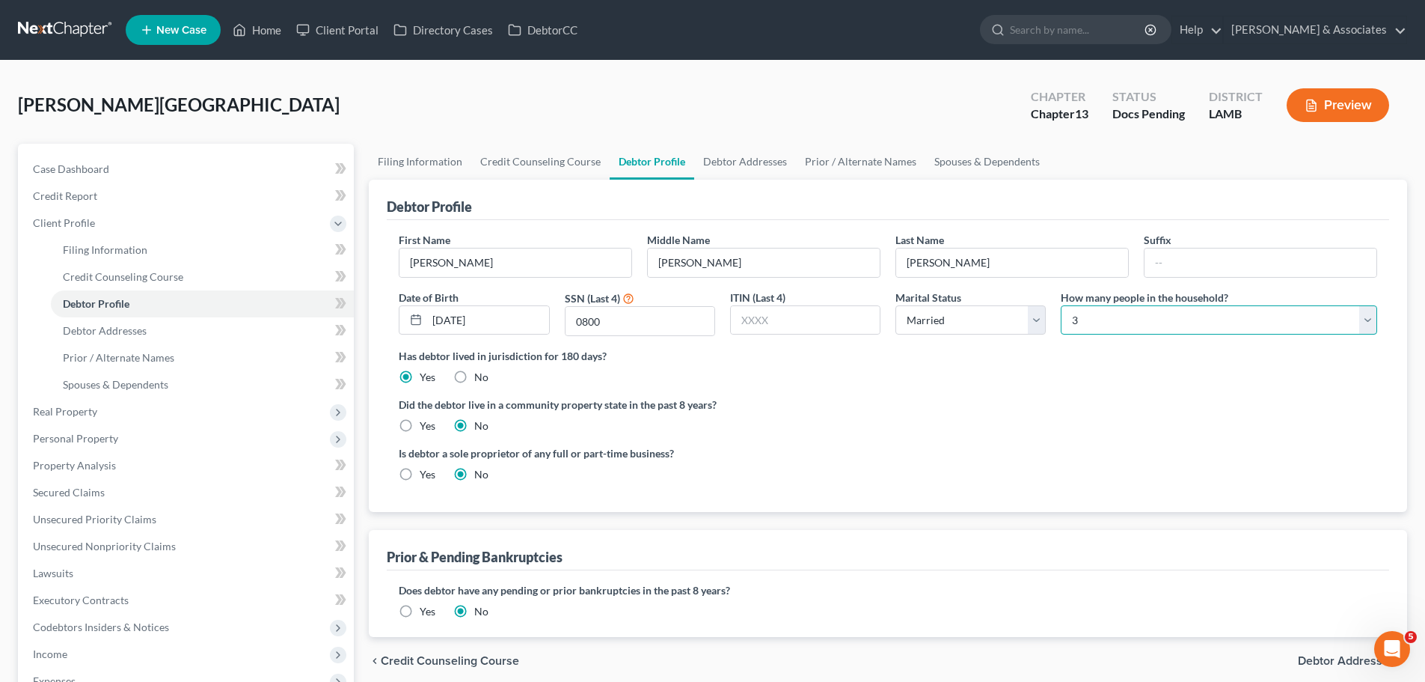
select select "1"
click at [1020, 449] on div "Is debtor a sole proprietor of any full or part-time business? Yes No" at bounding box center [888, 469] width 994 height 49
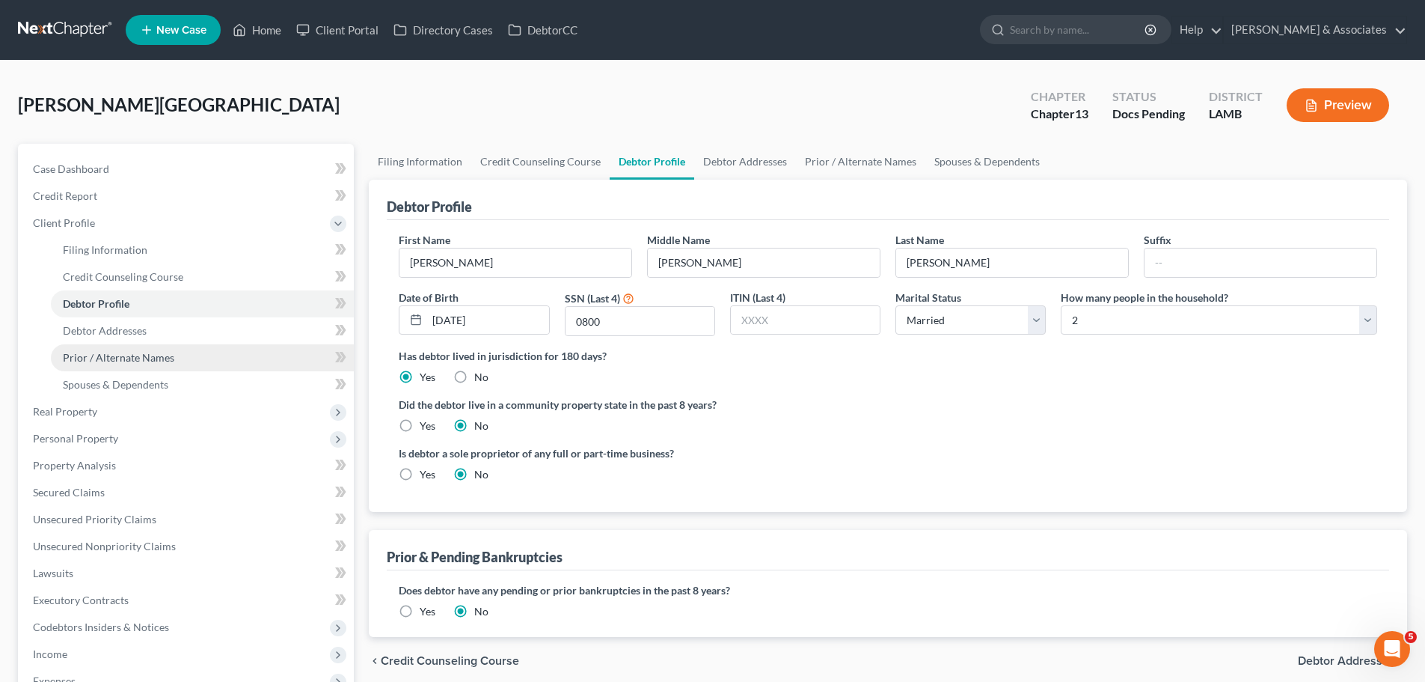
click at [109, 364] on link "Prior / Alternate Names" at bounding box center [202, 357] width 303 height 27
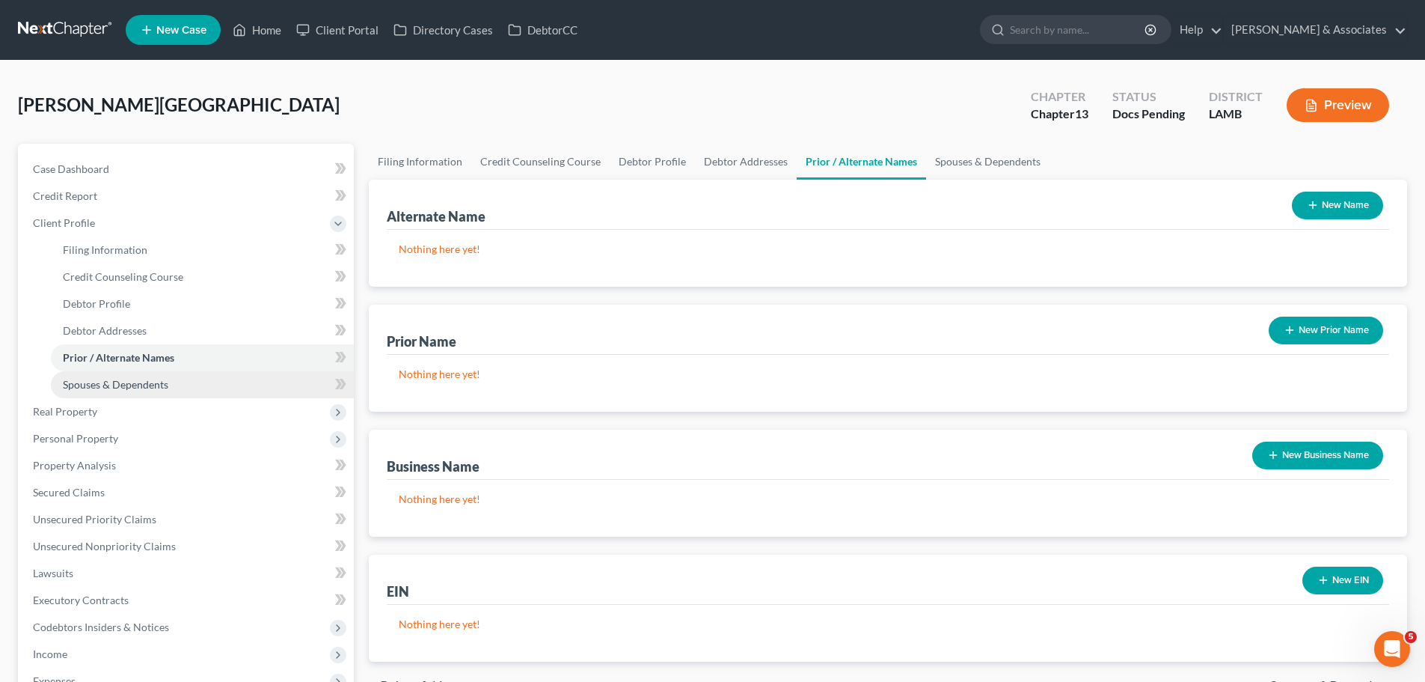
click at [105, 394] on link "Spouses & Dependents" at bounding box center [202, 384] width 303 height 27
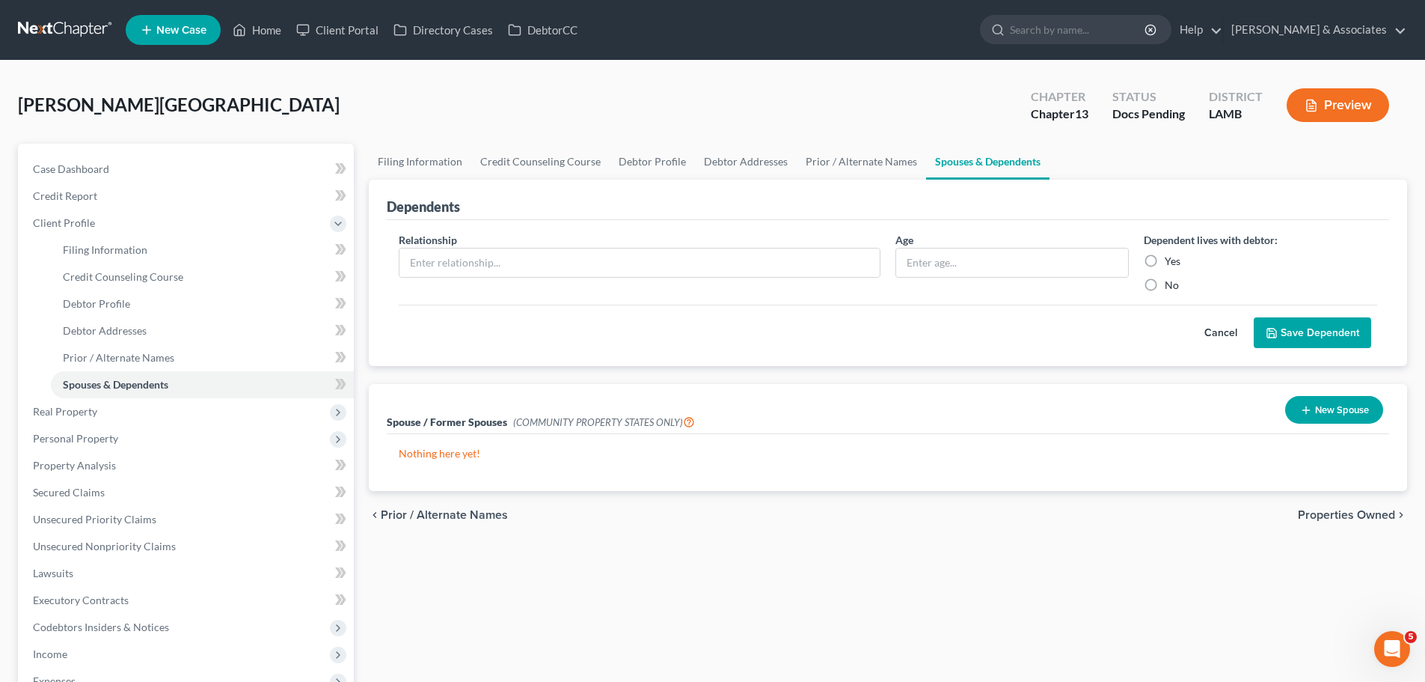
click at [574, 602] on div "Filing Information Credit Counseling Course Debtor Profile Debtor Addresses Pri…" at bounding box center [888, 516] width 1054 height 745
click at [88, 408] on span "Real Property" at bounding box center [65, 411] width 64 height 13
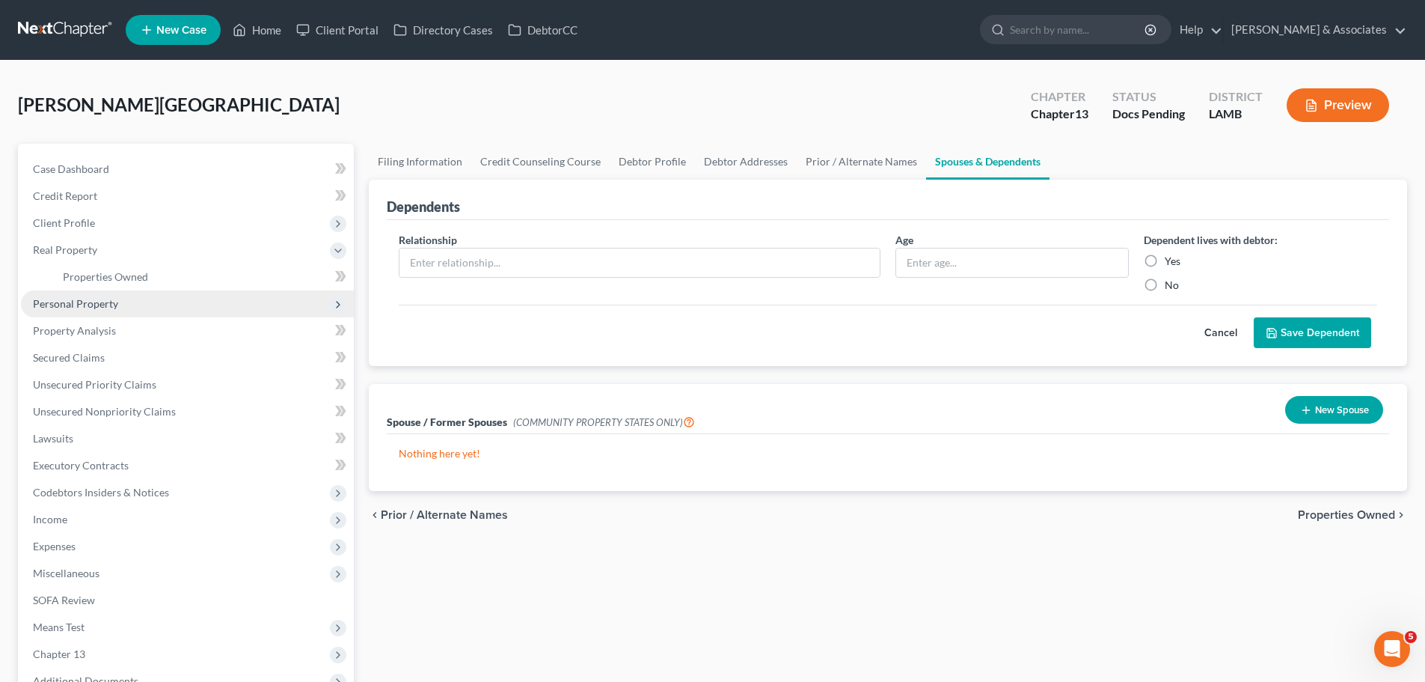
click at [90, 296] on span "Personal Property" at bounding box center [187, 303] width 333 height 27
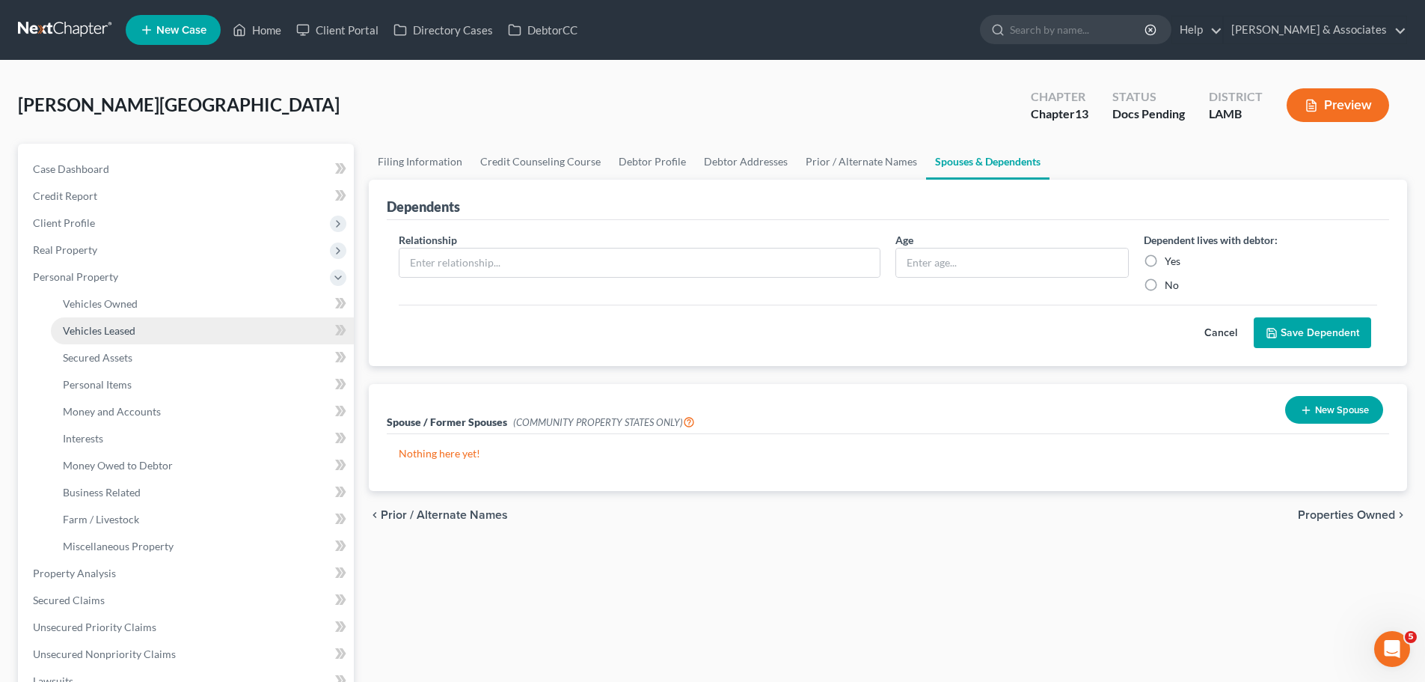
click at [111, 320] on link "Vehicles Leased" at bounding box center [202, 330] width 303 height 27
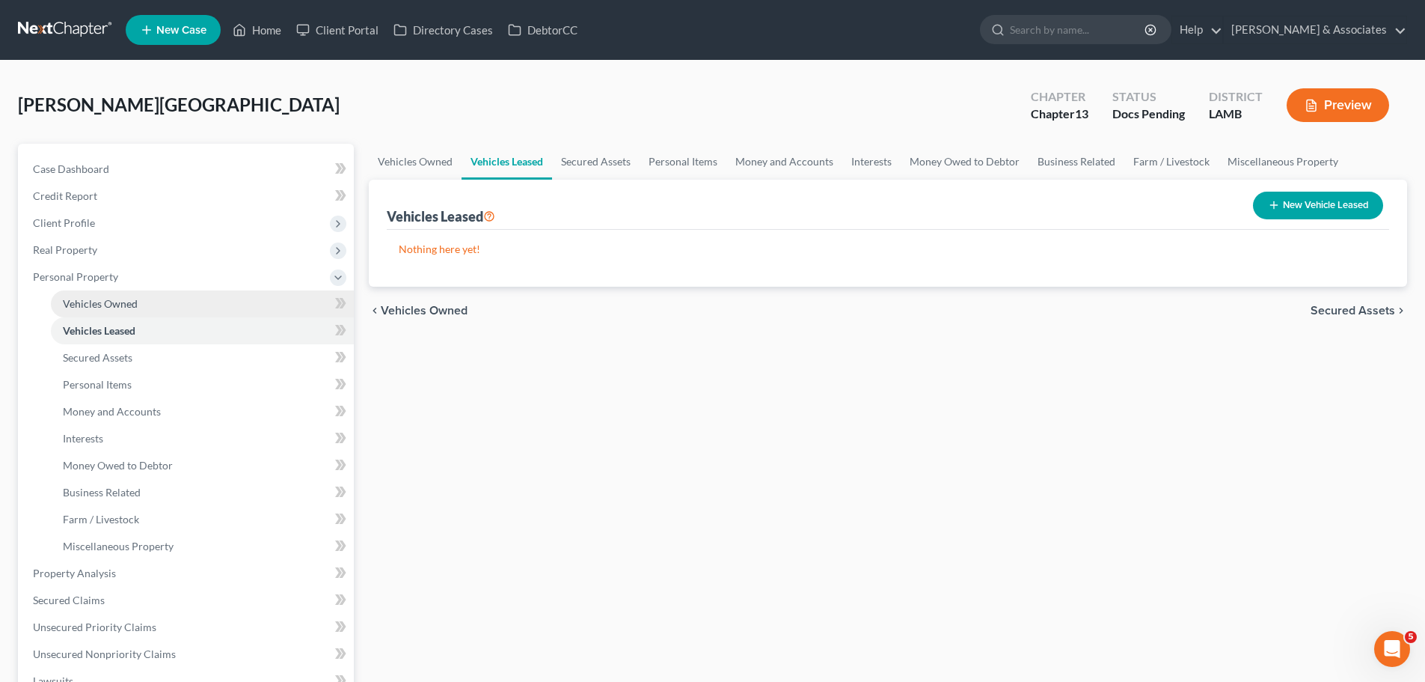
click at [126, 300] on span "Vehicles Owned" at bounding box center [100, 303] width 75 height 13
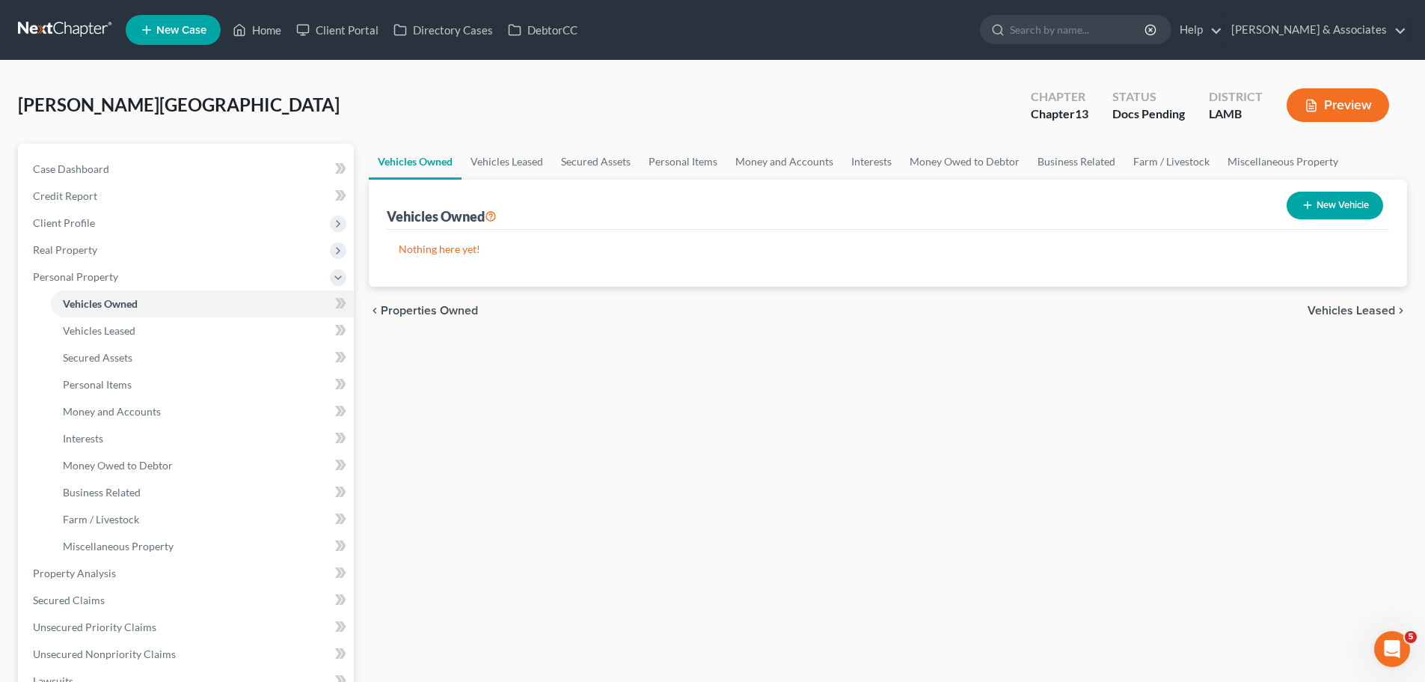
click at [1345, 198] on button "New Vehicle" at bounding box center [1335, 206] width 97 height 28
select select "0"
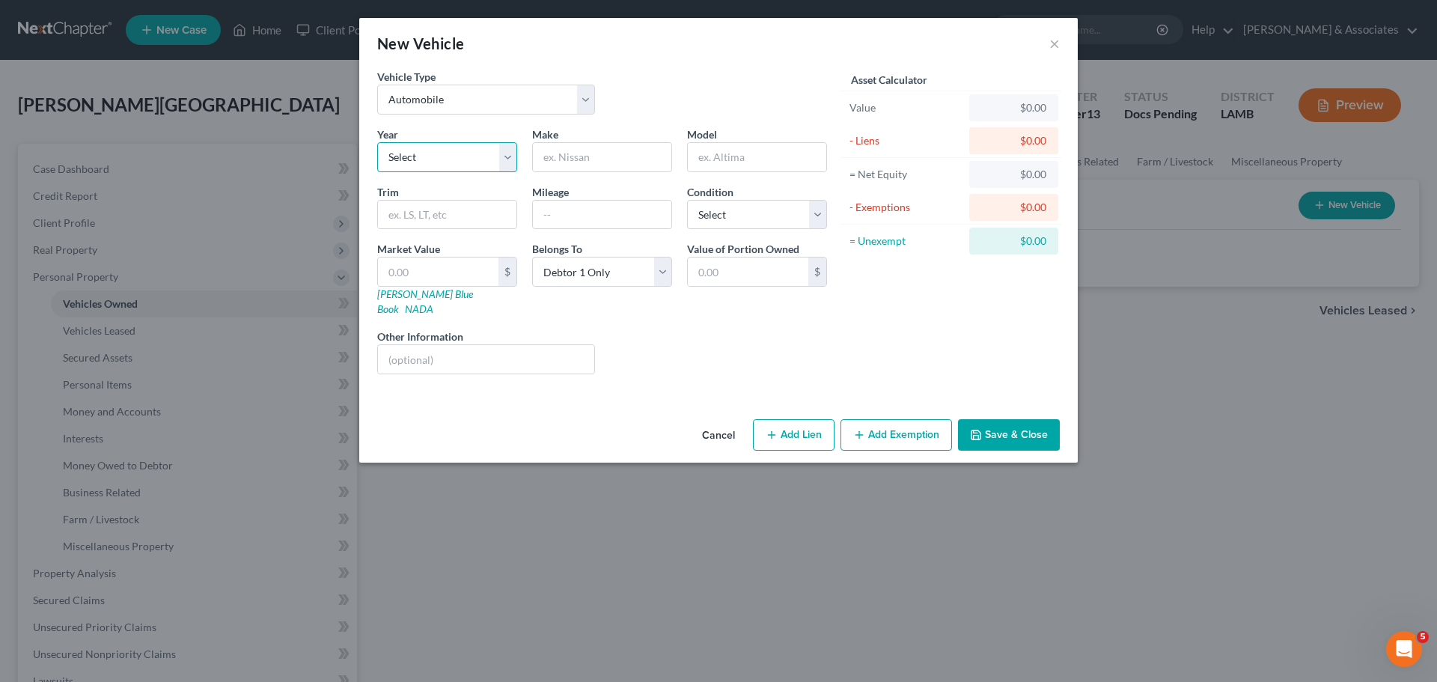
click at [481, 144] on select "Select 2026 2025 2024 2023 2022 2021 2020 2019 2018 2017 2016 2015 2014 2013 20…" at bounding box center [447, 157] width 140 height 30
select select "6"
click at [377, 142] on select "Select 2026 2025 2024 2023 2022 2021 2020 2019 2018 2017 2016 2015 2014 2013 20…" at bounding box center [447, 157] width 140 height 30
click at [596, 165] on input "text" at bounding box center [602, 157] width 138 height 28
type input "Toyota"
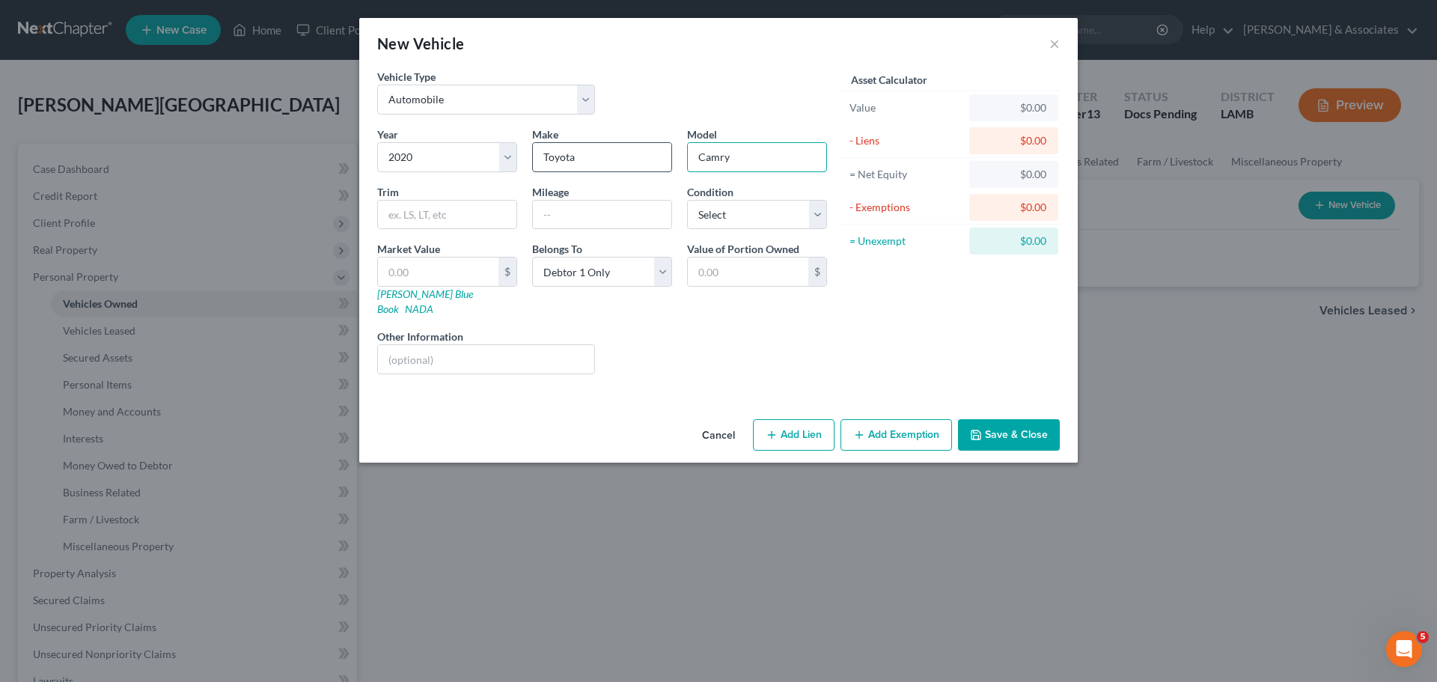
type input "Camry"
click at [427, 219] on input "text" at bounding box center [447, 215] width 138 height 28
type input "Sedan 4D SE I4"
type input "68000"
click at [768, 210] on select "Select Excellent Very Good Good Fair Poor" at bounding box center [757, 215] width 140 height 30
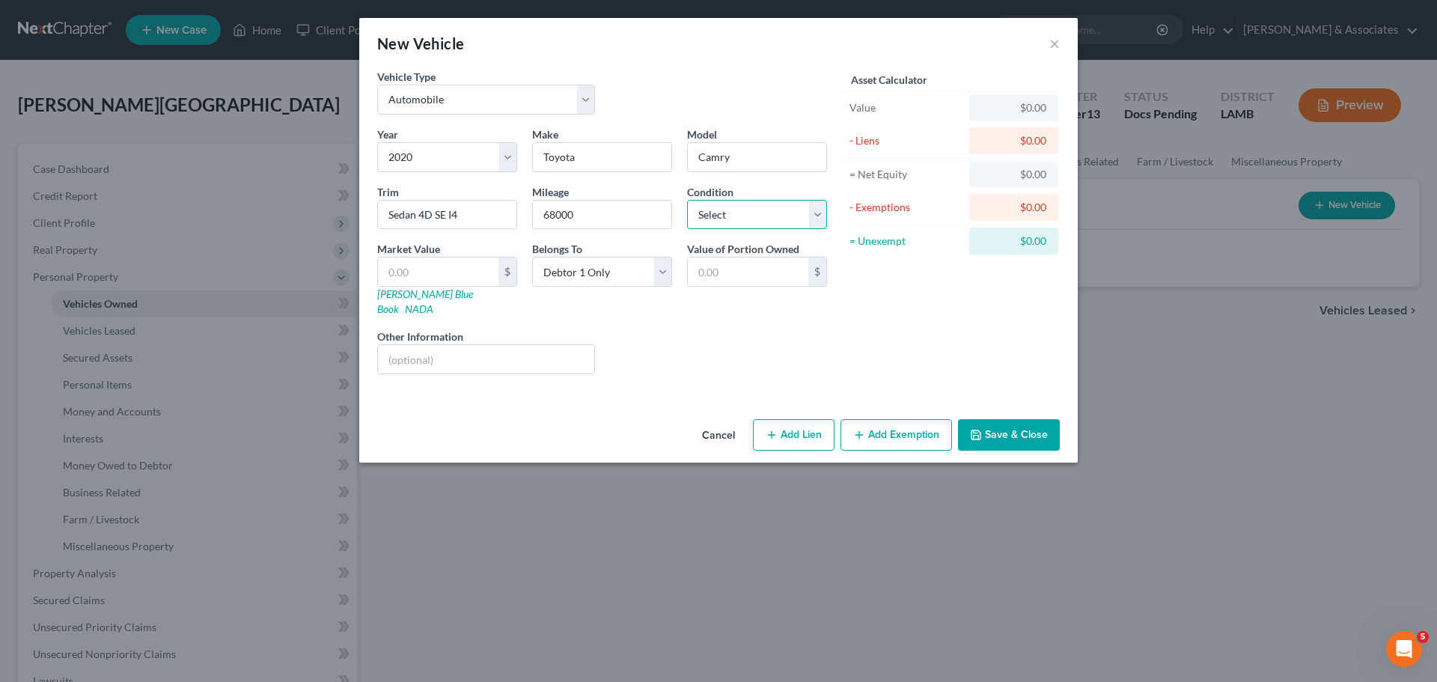
select select "3"
click at [687, 200] on select "Select Excellent Very Good Good Fair Poor" at bounding box center [757, 215] width 140 height 30
click at [712, 328] on div "Liens Select" at bounding box center [718, 351] width 233 height 46
drag, startPoint x: 408, startPoint y: 275, endPoint x: 1203, endPoint y: 172, distance: 801.3
click at [409, 275] on input "text" at bounding box center [438, 271] width 120 height 28
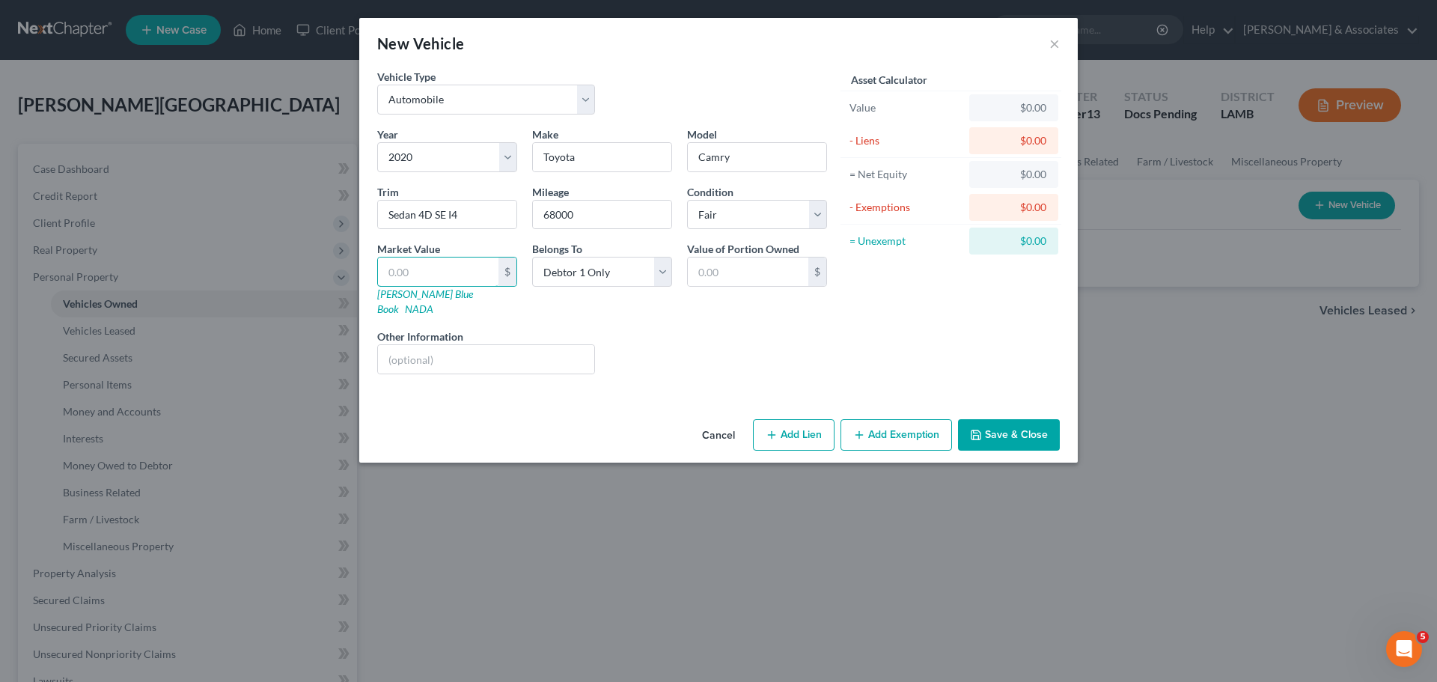
type input "1"
type input "1.00"
type input "15"
type input "15.00"
type input "156"
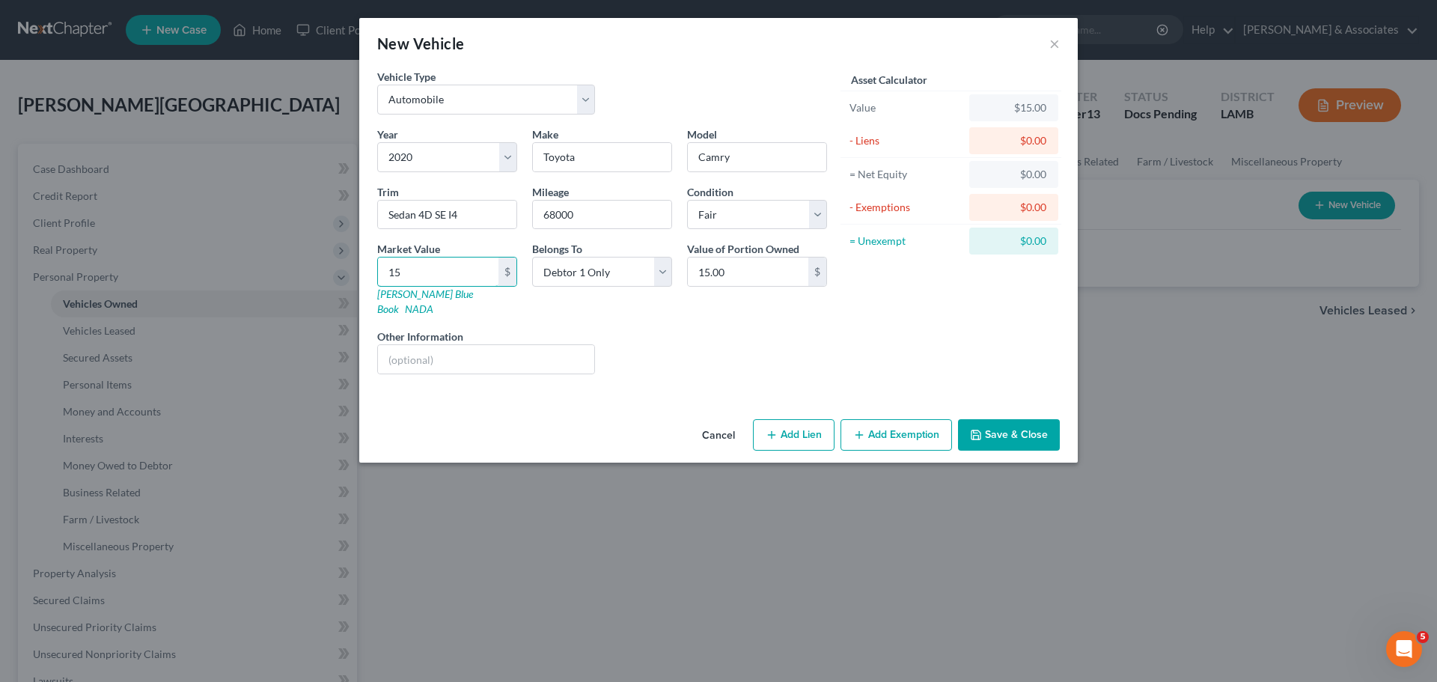
type input "156.00"
type input "1565"
type input "1,565.00"
type input "1,5650"
type input "15,650.00"
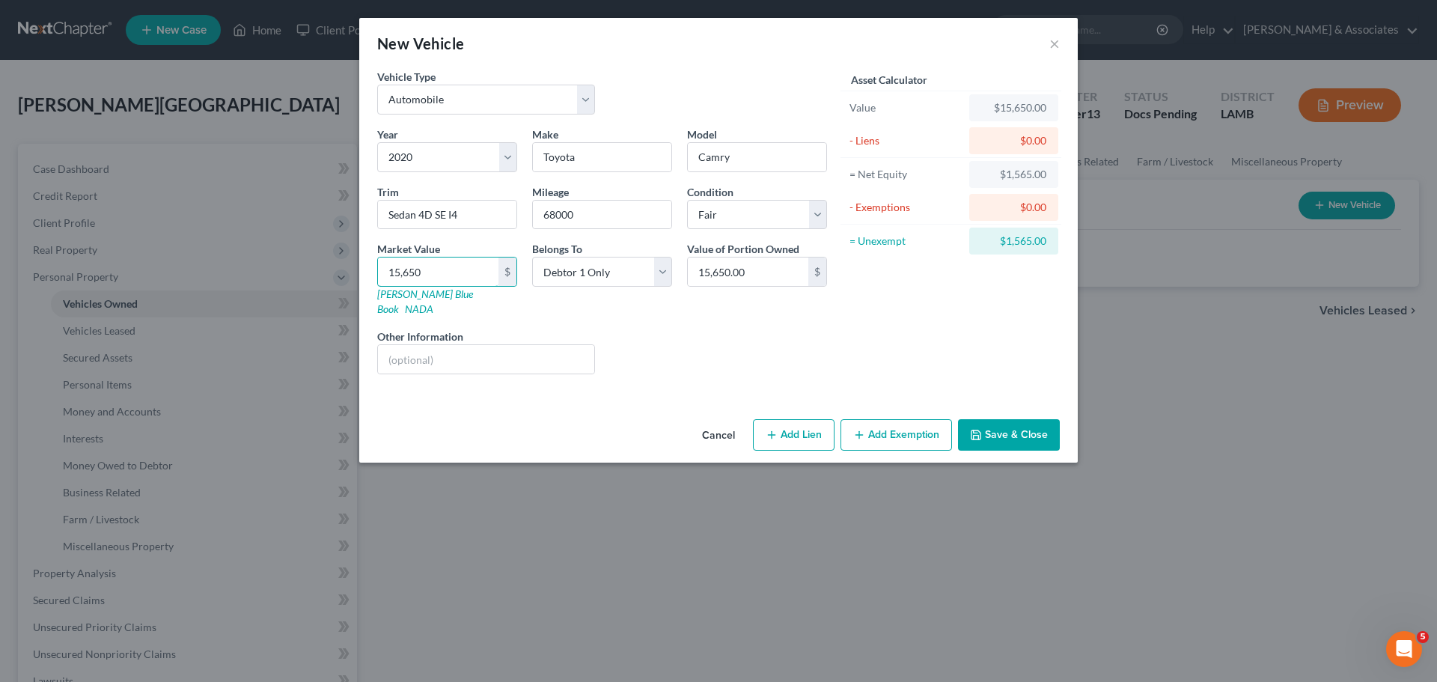
type input "15,650"
click at [877, 413] on div "Cancel Add Lien Add Lease Add Exemption Save & Close" at bounding box center [718, 437] width 718 height 49
click at [881, 419] on button "Add Exemption" at bounding box center [895, 434] width 111 height 31
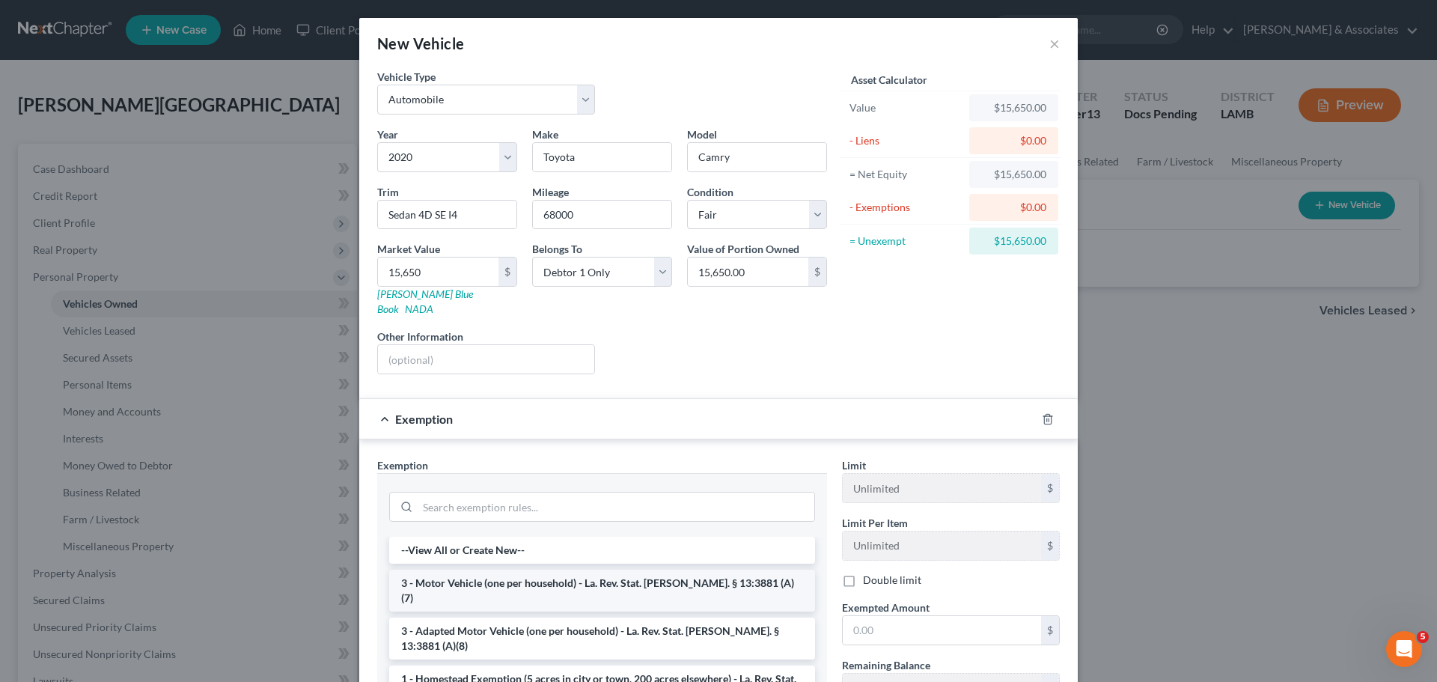
click at [569, 576] on li "3 - Motor Vehicle (one per household) - La. Rev. Stat. Ann. § 13:3881 (A)(7)" at bounding box center [602, 590] width 426 height 42
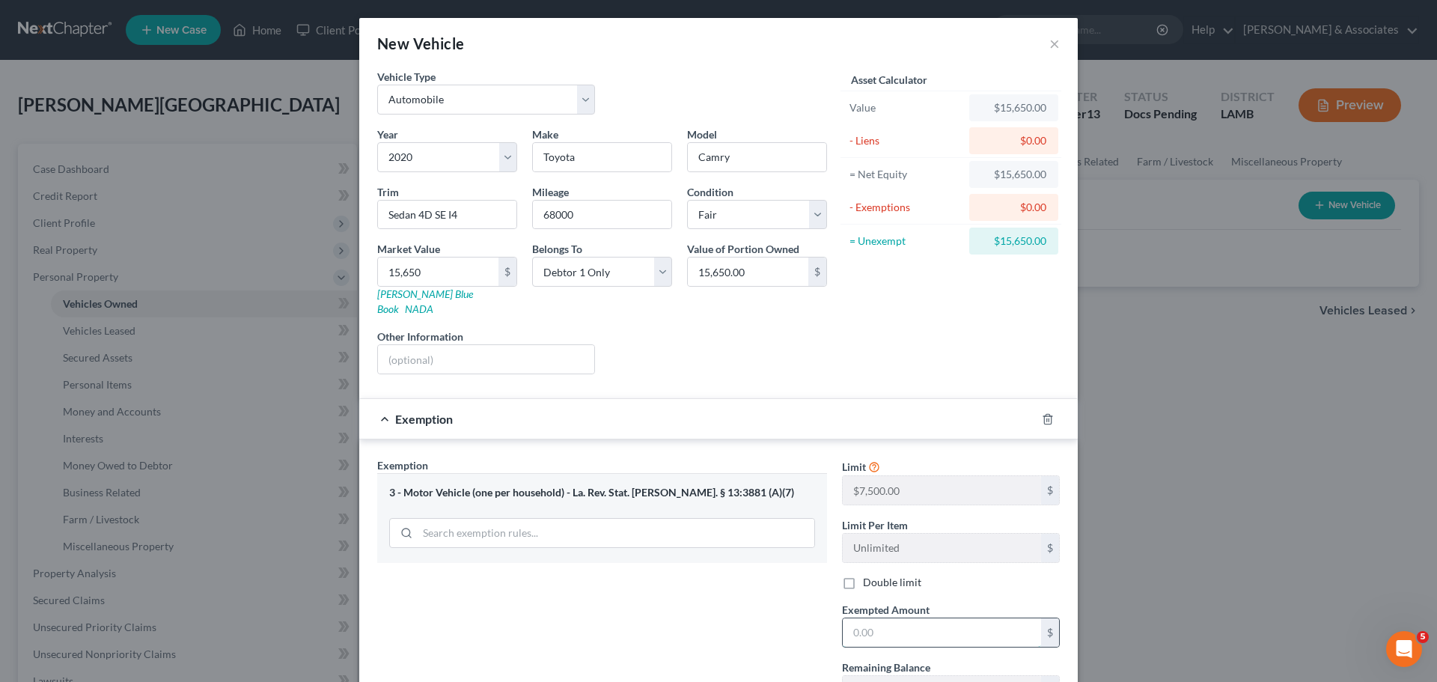
drag, startPoint x: 892, startPoint y: 614, endPoint x: 1004, endPoint y: 624, distance: 112.7
click at [895, 618] on input "text" at bounding box center [942, 632] width 198 height 28
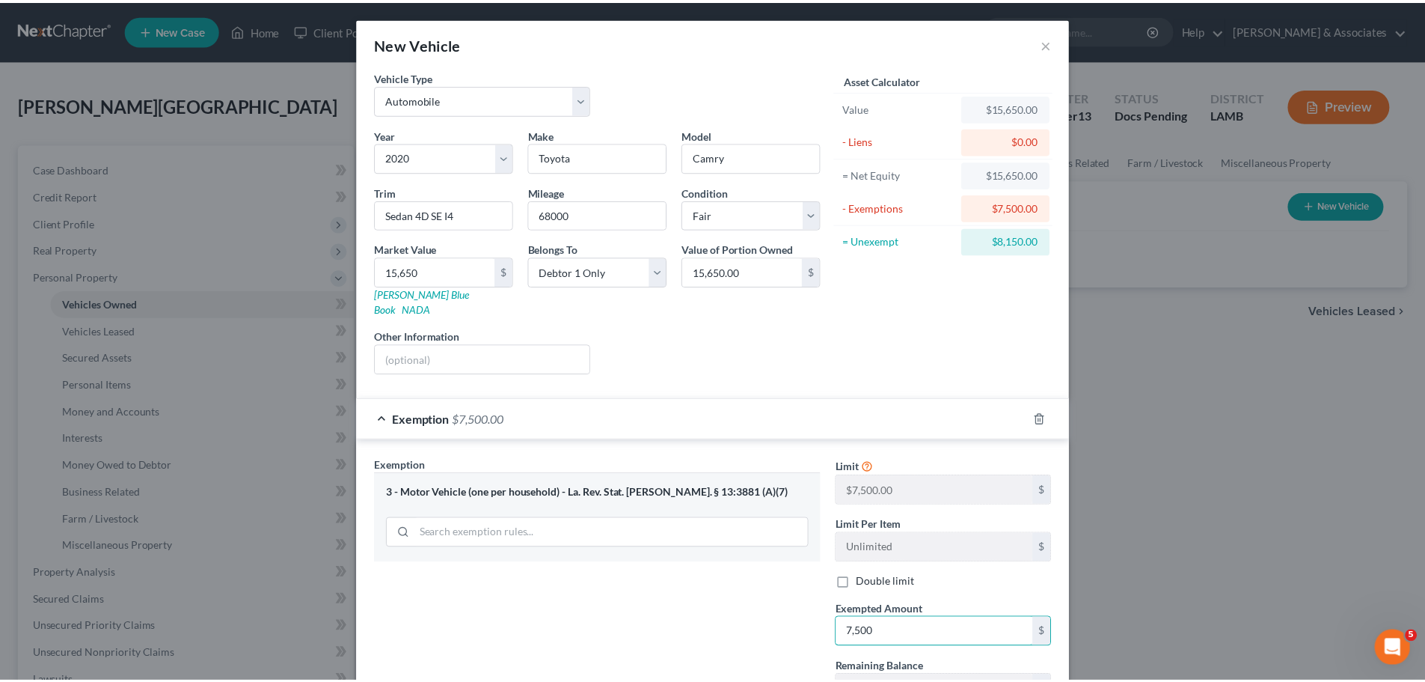
scroll to position [114, 0]
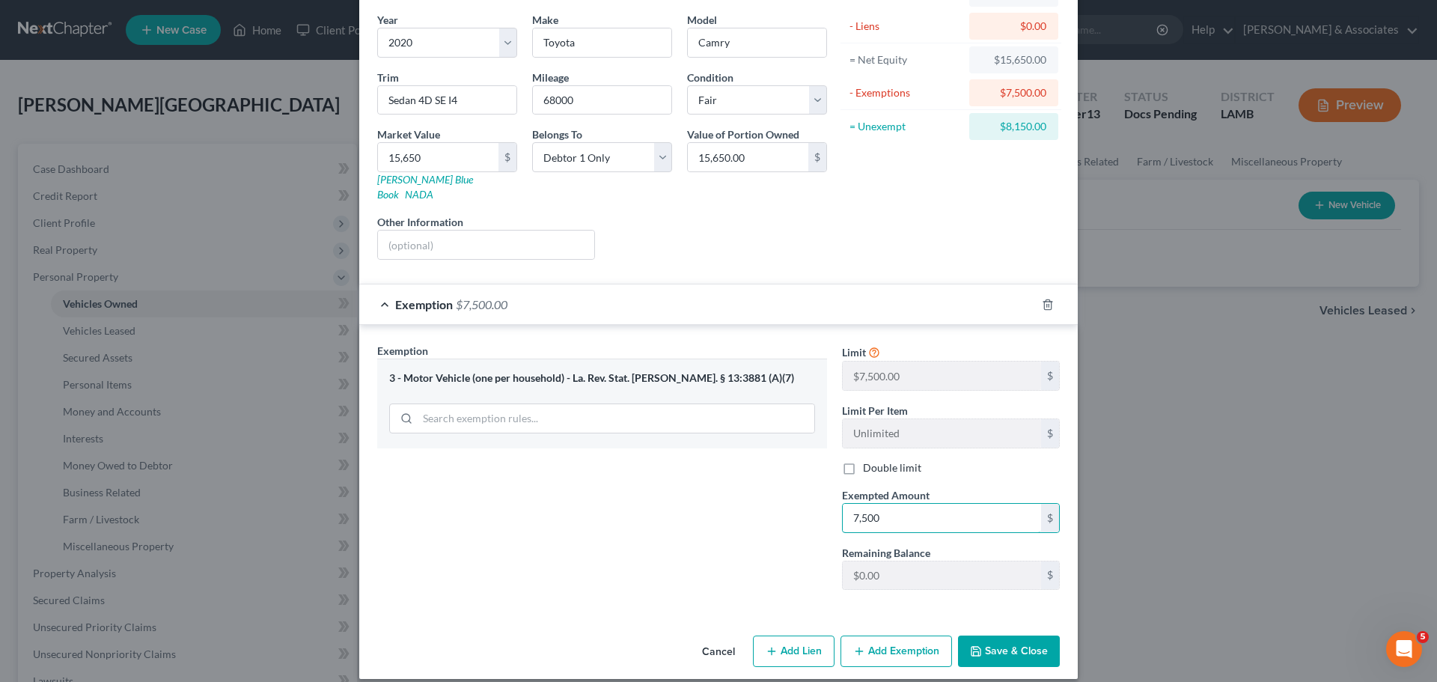
type input "7,500"
click at [1012, 635] on button "Save & Close" at bounding box center [1009, 650] width 102 height 31
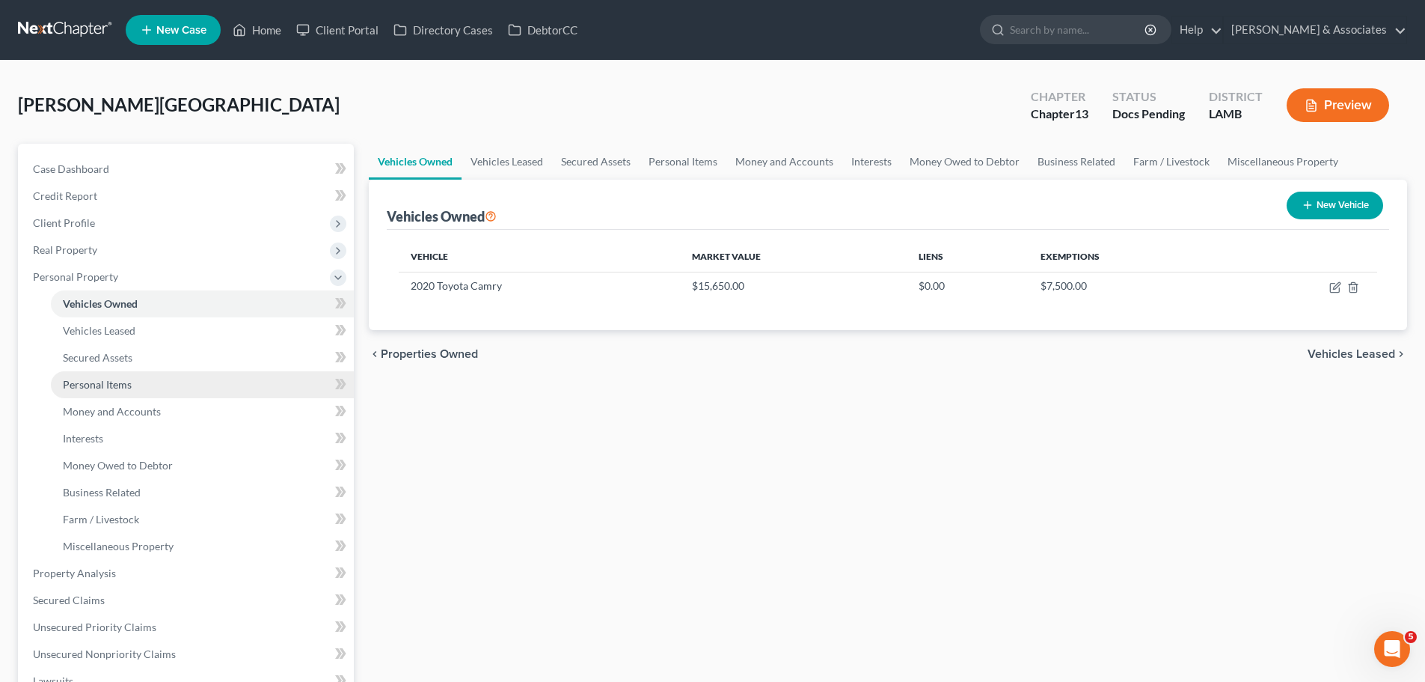
click at [147, 381] on link "Personal Items" at bounding box center [202, 384] width 303 height 27
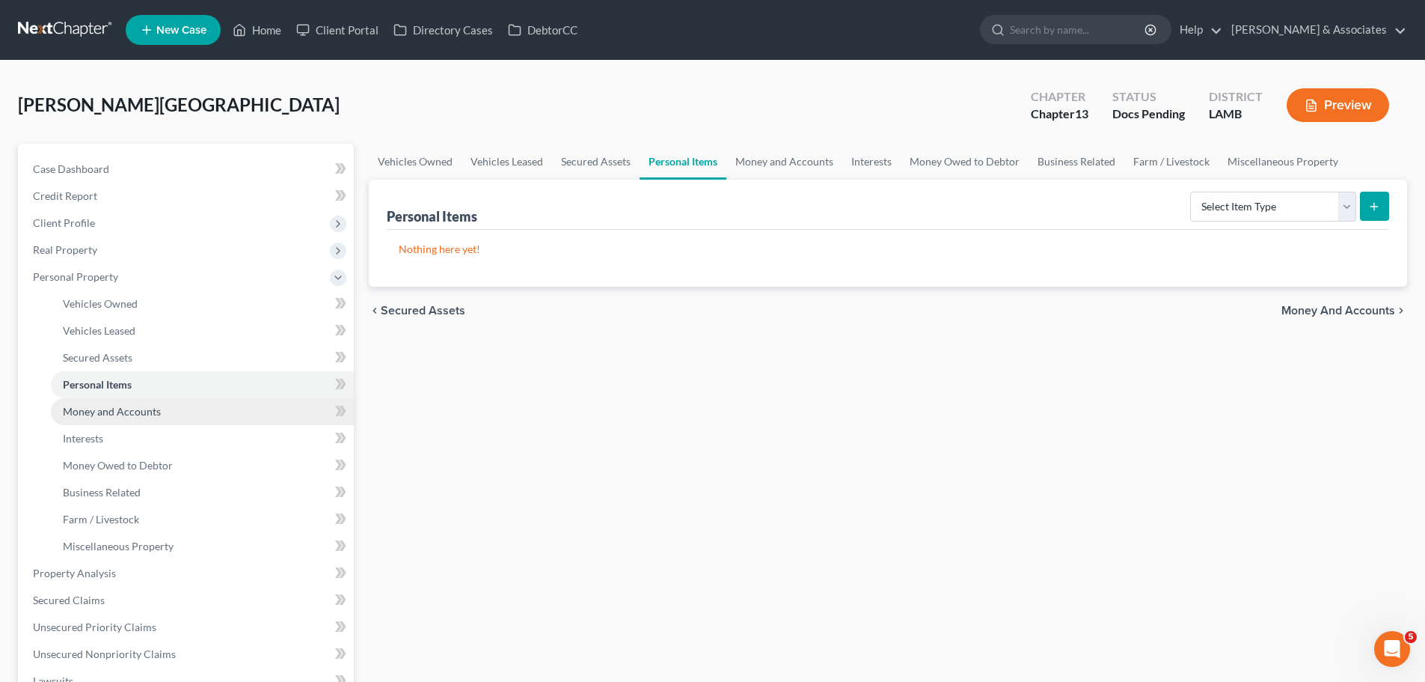
click at [156, 403] on link "Money and Accounts" at bounding box center [202, 411] width 303 height 27
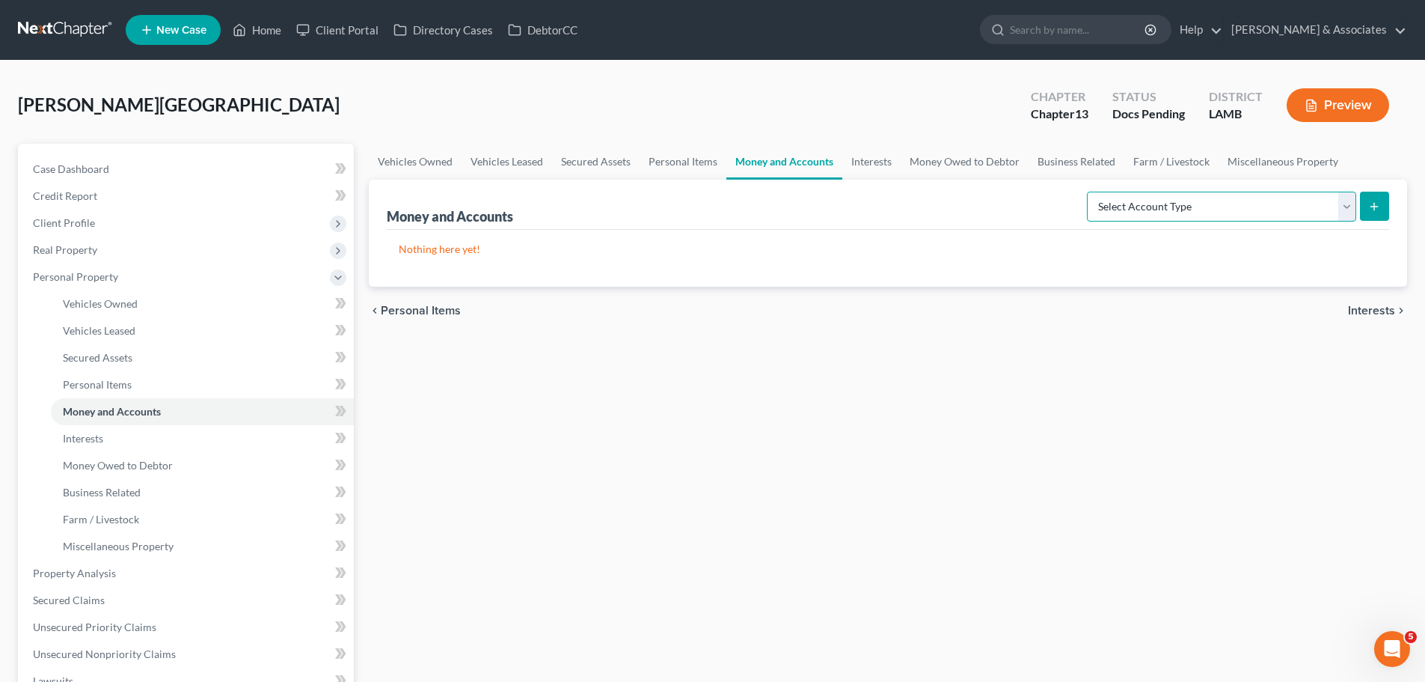
click at [1241, 216] on select "Select Account Type Brokerage Cash on Hand Certificates of Deposit Checking Acc…" at bounding box center [1221, 207] width 269 height 30
select select "other"
click at [1090, 192] on select "Select Account Type Brokerage Cash on Hand Certificates of Deposit Checking Acc…" at bounding box center [1221, 207] width 269 height 30
click at [1378, 204] on button "submit" at bounding box center [1374, 206] width 29 height 29
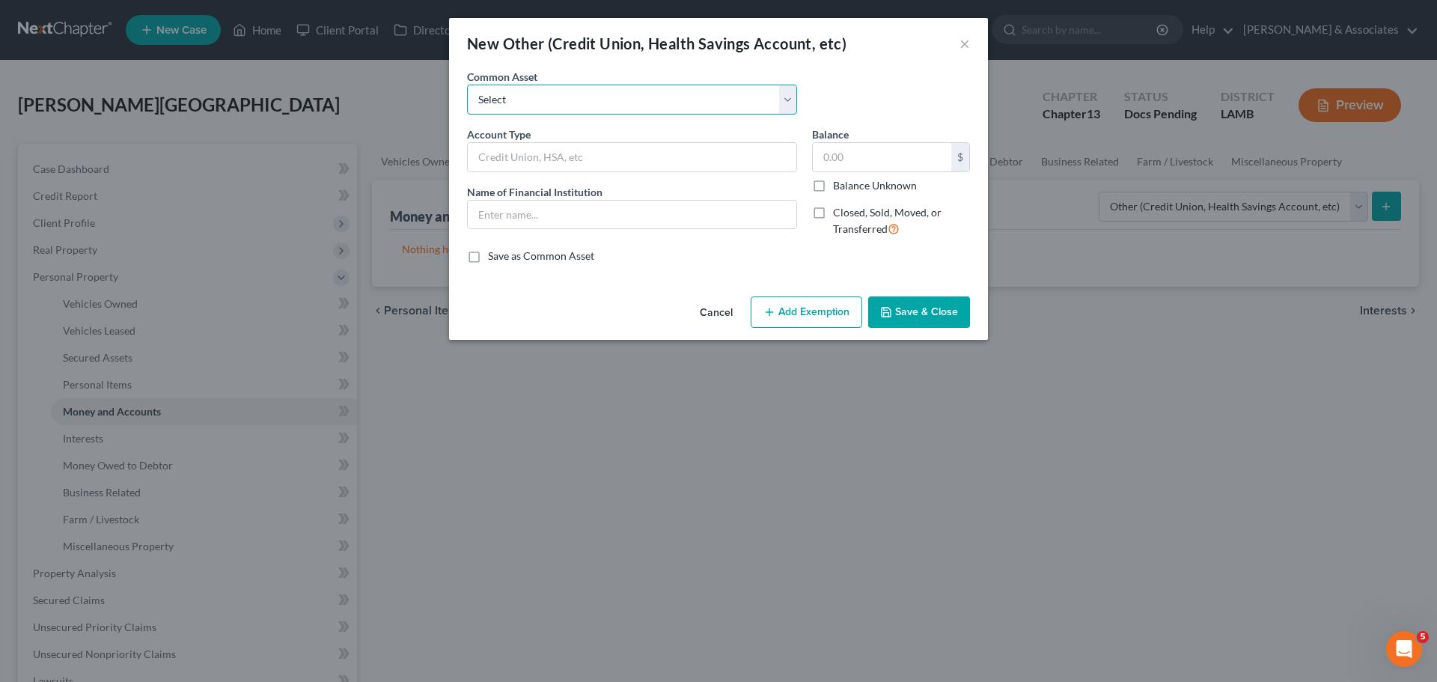
click at [507, 91] on select "Select Online Financial Platform Online Financial Platform Online Financial Pla…" at bounding box center [632, 100] width 330 height 30
select select "8"
click at [467, 85] on select "Select Online Financial Platform Online Financial Platform Online Financial Pla…" at bounding box center [632, 100] width 330 height 30
type input "Online Financial Platform - Apple Cash"
type input "Apple Cash"
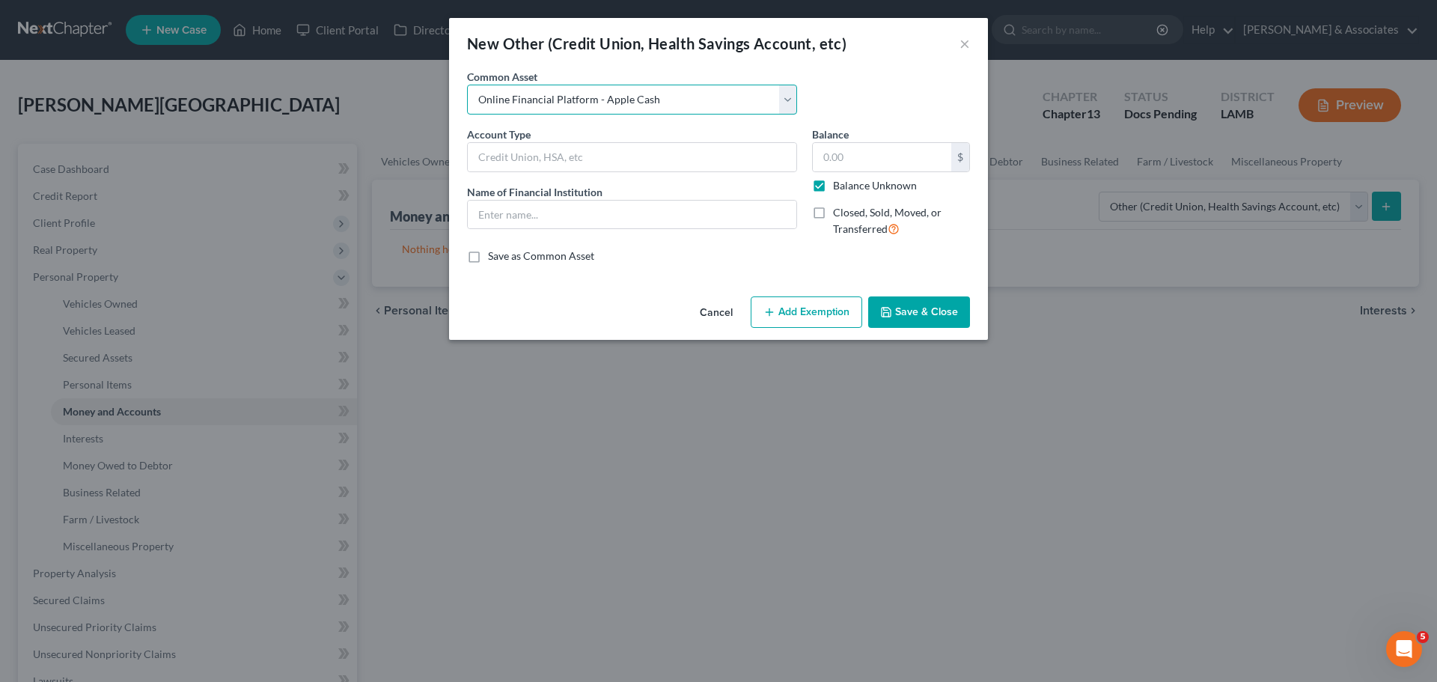
type input "0.00"
checkbox input "true"
click at [927, 322] on button "Save & Close" at bounding box center [919, 311] width 102 height 31
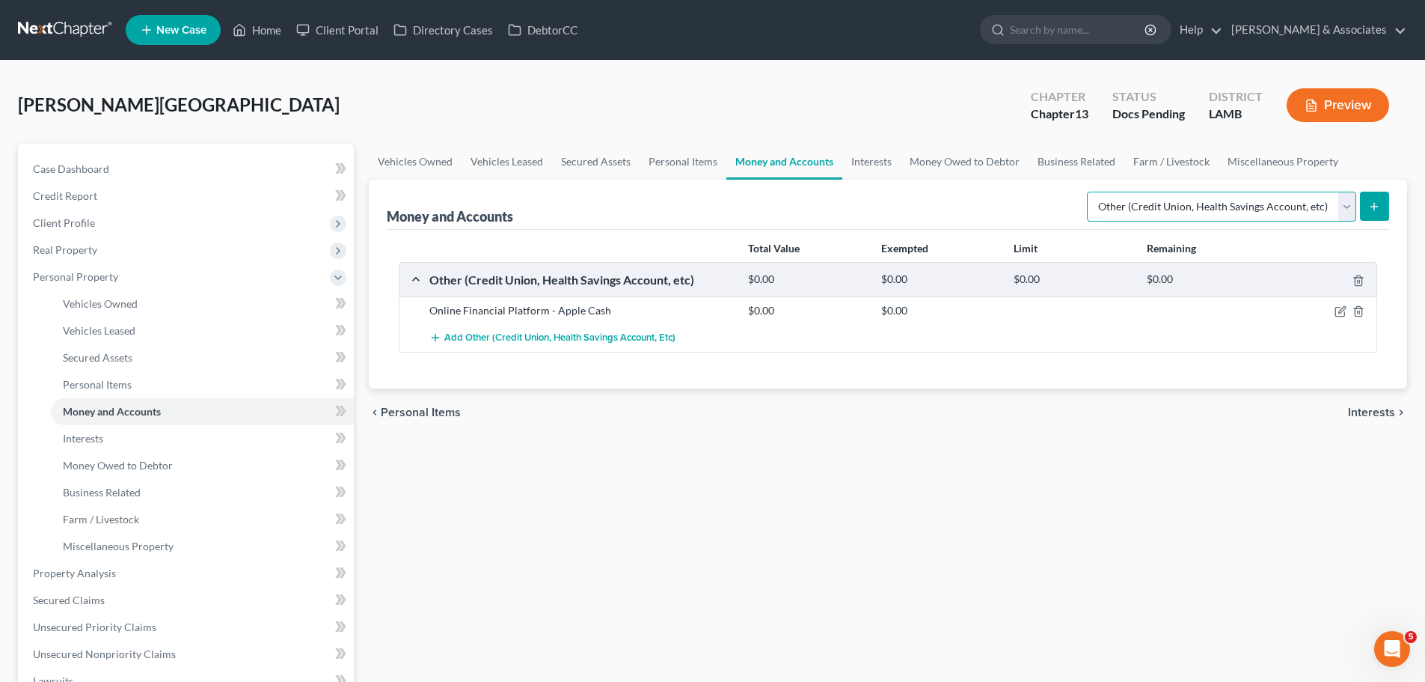
click at [1220, 199] on select "Select Account Type Brokerage Cash on Hand Certificates of Deposit Checking Acc…" at bounding box center [1221, 207] width 269 height 30
click at [1090, 192] on select "Select Account Type Brokerage Cash on Hand Certificates of Deposit Checking Acc…" at bounding box center [1221, 207] width 269 height 30
click at [1363, 220] on button "submit" at bounding box center [1374, 206] width 29 height 29
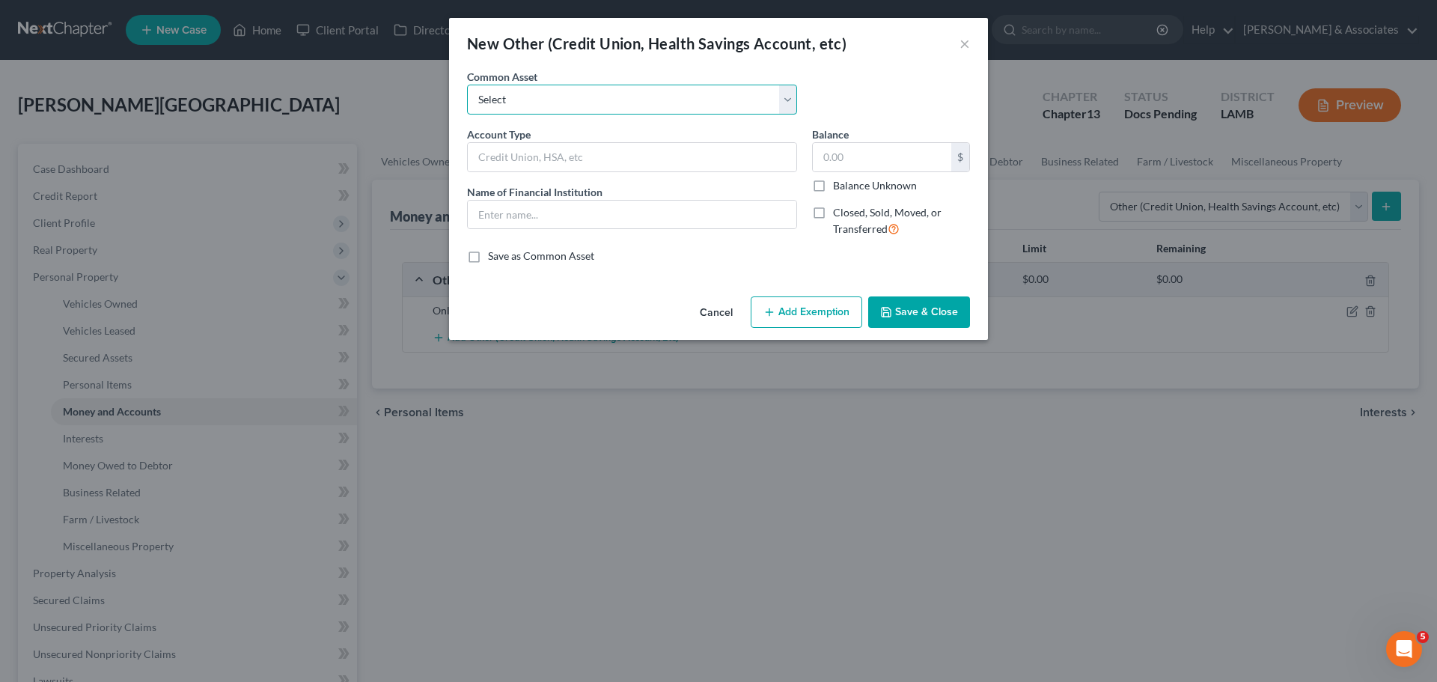
drag, startPoint x: 519, startPoint y: 92, endPoint x: 509, endPoint y: 109, distance: 19.1
click at [519, 92] on select "Select Online Financial Platform Online Financial Platform Online Financial Pla…" at bounding box center [632, 100] width 330 height 30
select select "9"
click at [467, 85] on select "Select Online Financial Platform Online Financial Platform Online Financial Pla…" at bounding box center [632, 100] width 330 height 30
type input "Online Financial Platform - Cash App"
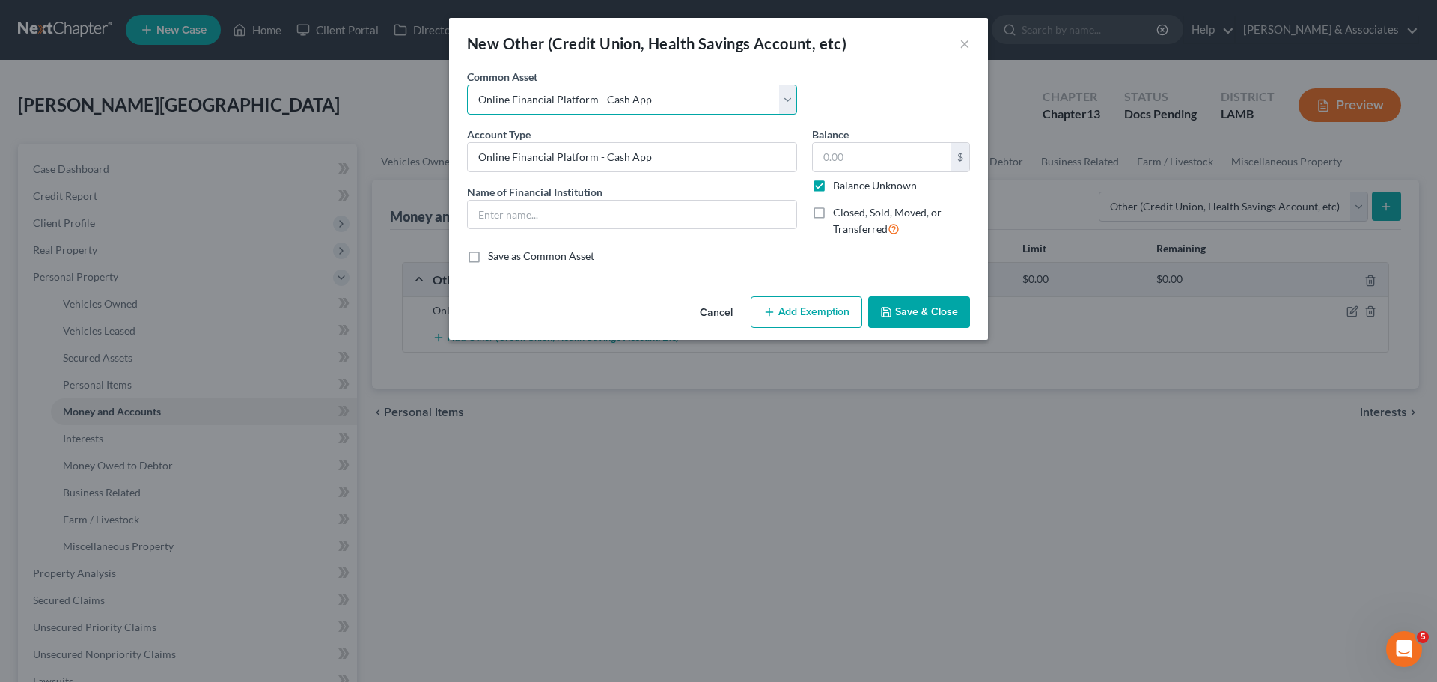
type input "Cash App"
type input "0.00"
checkbox input "true"
click at [881, 314] on icon "button" at bounding box center [886, 312] width 12 height 12
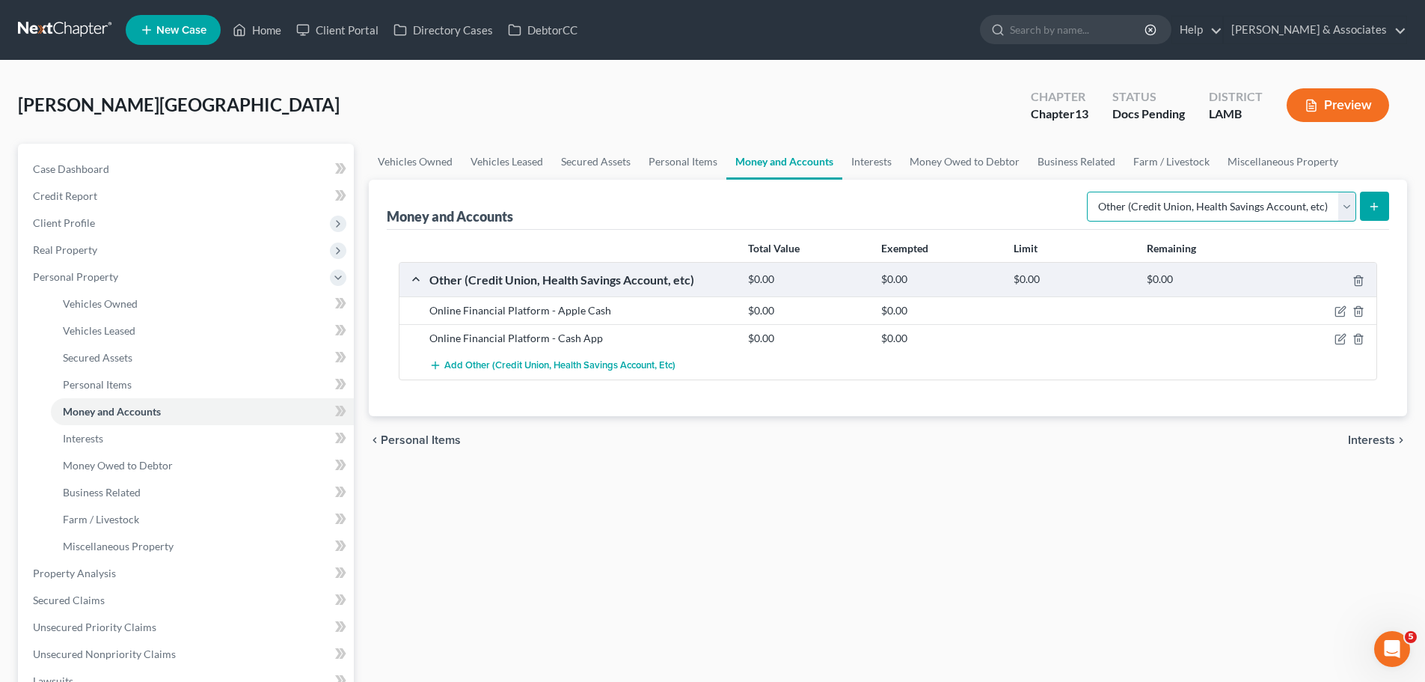
click at [1222, 201] on select "Select Account Type Brokerage Cash on Hand Certificates of Deposit Checking Acc…" at bounding box center [1221, 207] width 269 height 30
click at [1090, 192] on select "Select Account Type Brokerage Cash on Hand Certificates of Deposit Checking Acc…" at bounding box center [1221, 207] width 269 height 30
click at [1377, 198] on button "submit" at bounding box center [1374, 206] width 29 height 29
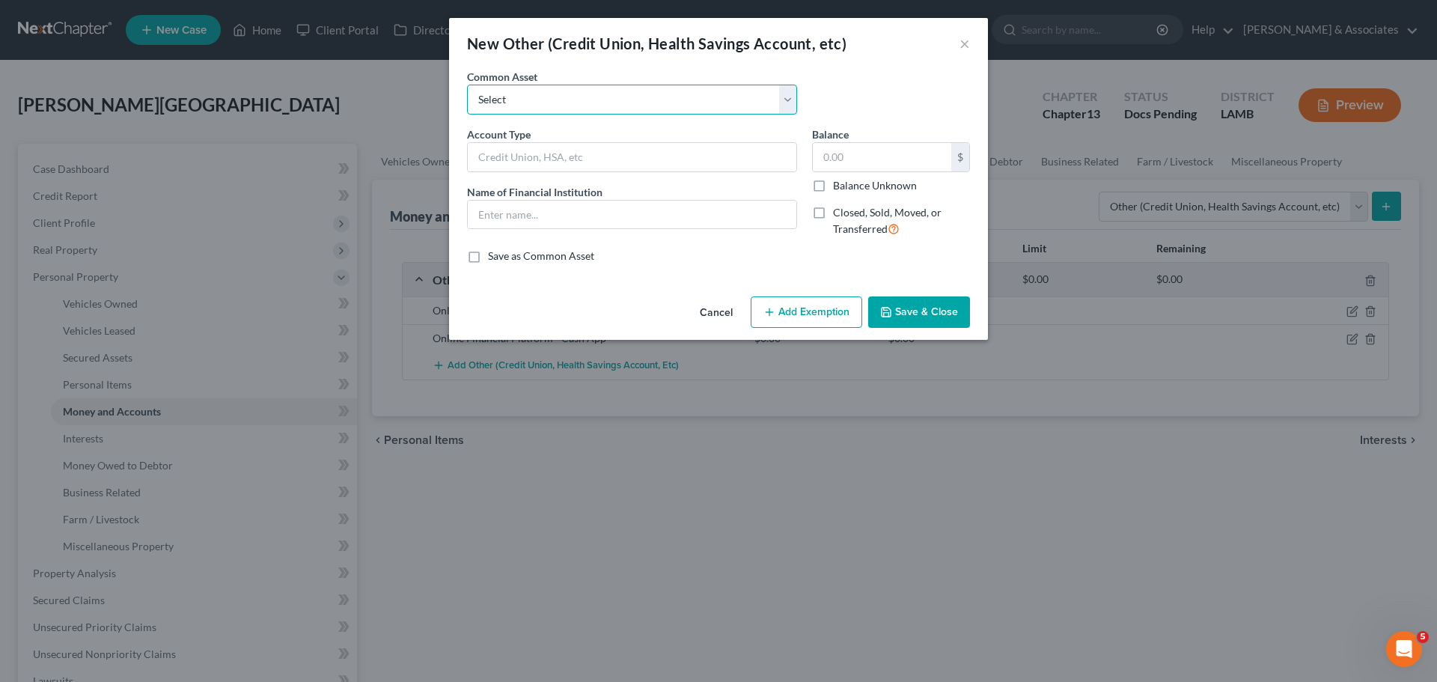
click at [650, 106] on select "Select Online Financial Platform Online Financial Platform Online Financial Pla…" at bounding box center [632, 100] width 330 height 30
select select "6"
click at [467, 85] on select "Select Online Financial Platform Online Financial Platform Online Financial Pla…" at bounding box center [632, 100] width 330 height 30
type input "Online Financial Platform - PayPal"
type input "PayPal"
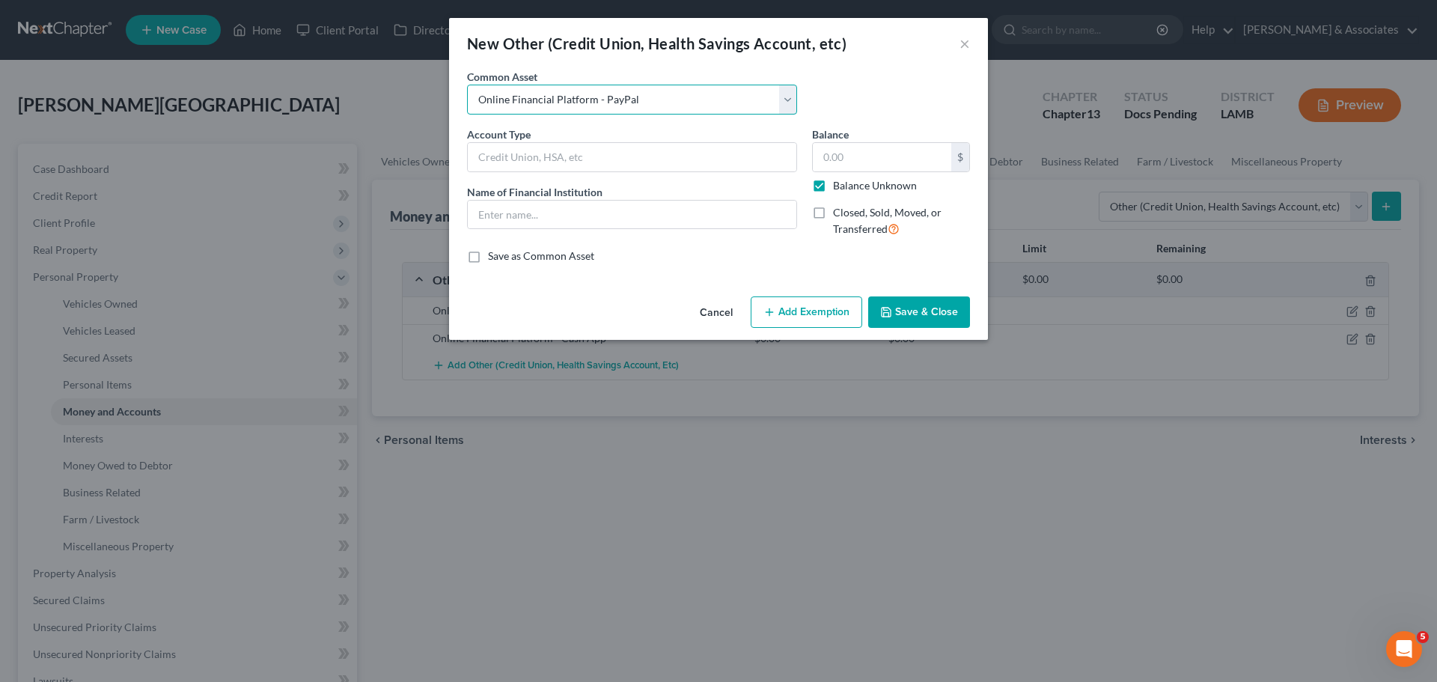
type input "0.00"
checkbox input "true"
click at [899, 295] on div "Cancel Add Exemption Save & Close" at bounding box center [718, 314] width 539 height 49
click at [903, 305] on button "Save & Close" at bounding box center [919, 311] width 102 height 31
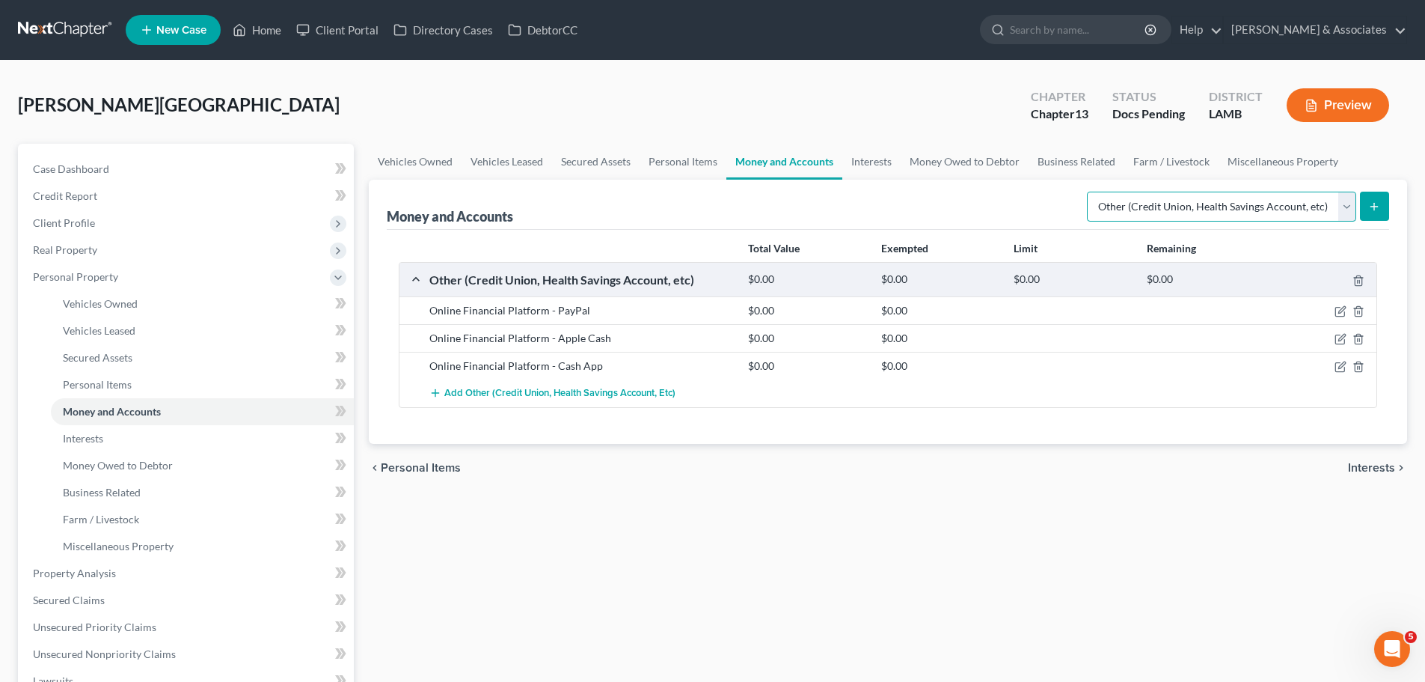
click at [1150, 202] on select "Select Account Type Brokerage Cash on Hand Certificates of Deposit Checking Acc…" at bounding box center [1221, 207] width 269 height 30
click at [1090, 192] on select "Select Account Type Brokerage Cash on Hand Certificates of Deposit Checking Acc…" at bounding box center [1221, 207] width 269 height 30
click at [1375, 197] on button "submit" at bounding box center [1374, 206] width 29 height 29
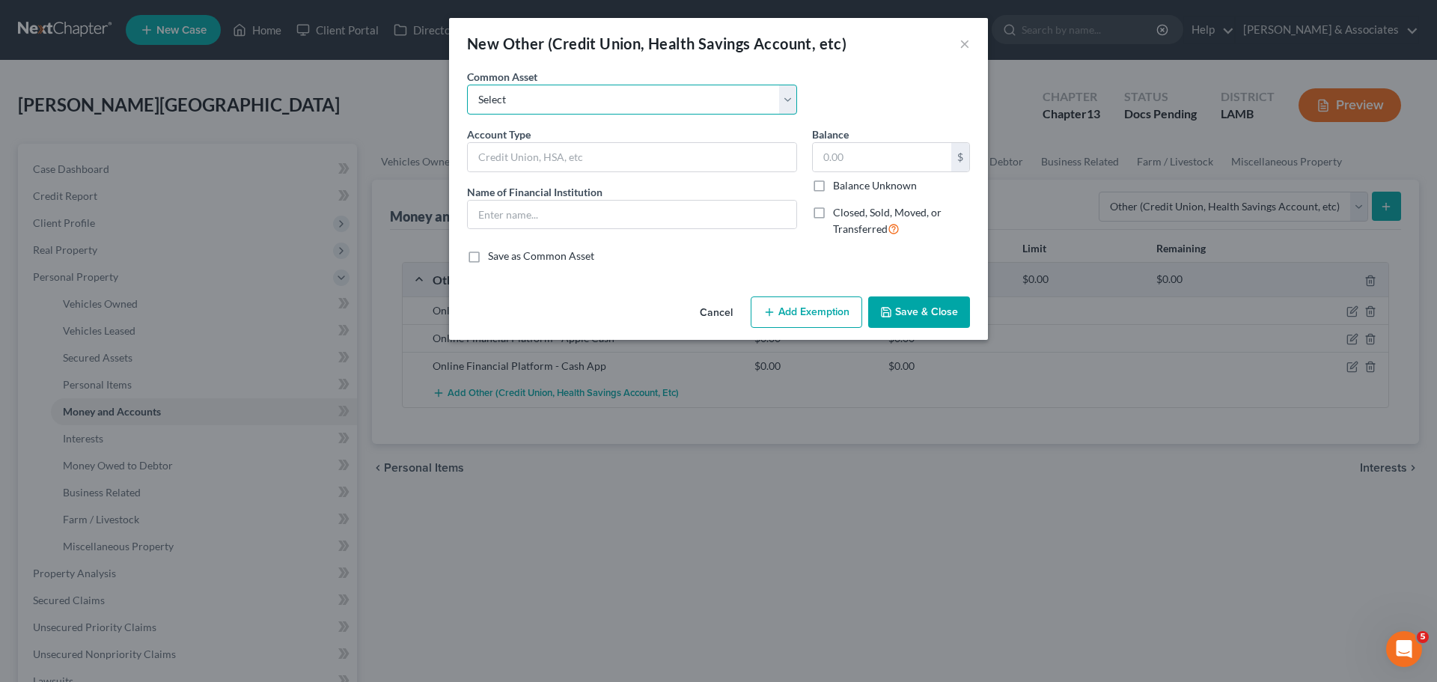
click at [551, 91] on select "Select Online Financial Platform Online Financial Platform Online Financial Pla…" at bounding box center [632, 100] width 330 height 30
select select "7"
click at [467, 85] on select "Select Online Financial Platform Online Financial Platform Online Financial Pla…" at bounding box center [632, 100] width 330 height 30
type input "Online Financial Platform - Venmo"
type input "Venmo"
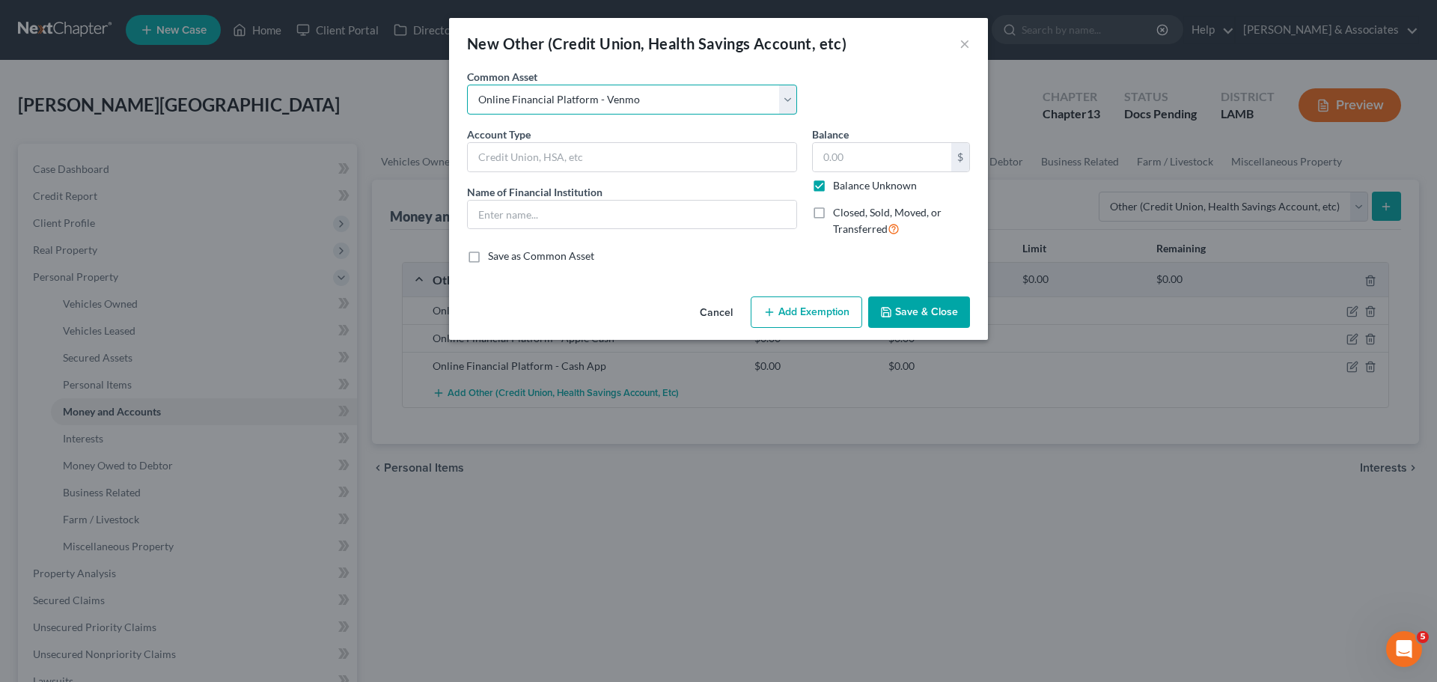
type input "0.00"
checkbox input "true"
click at [959, 314] on button "Save & Close" at bounding box center [919, 311] width 102 height 31
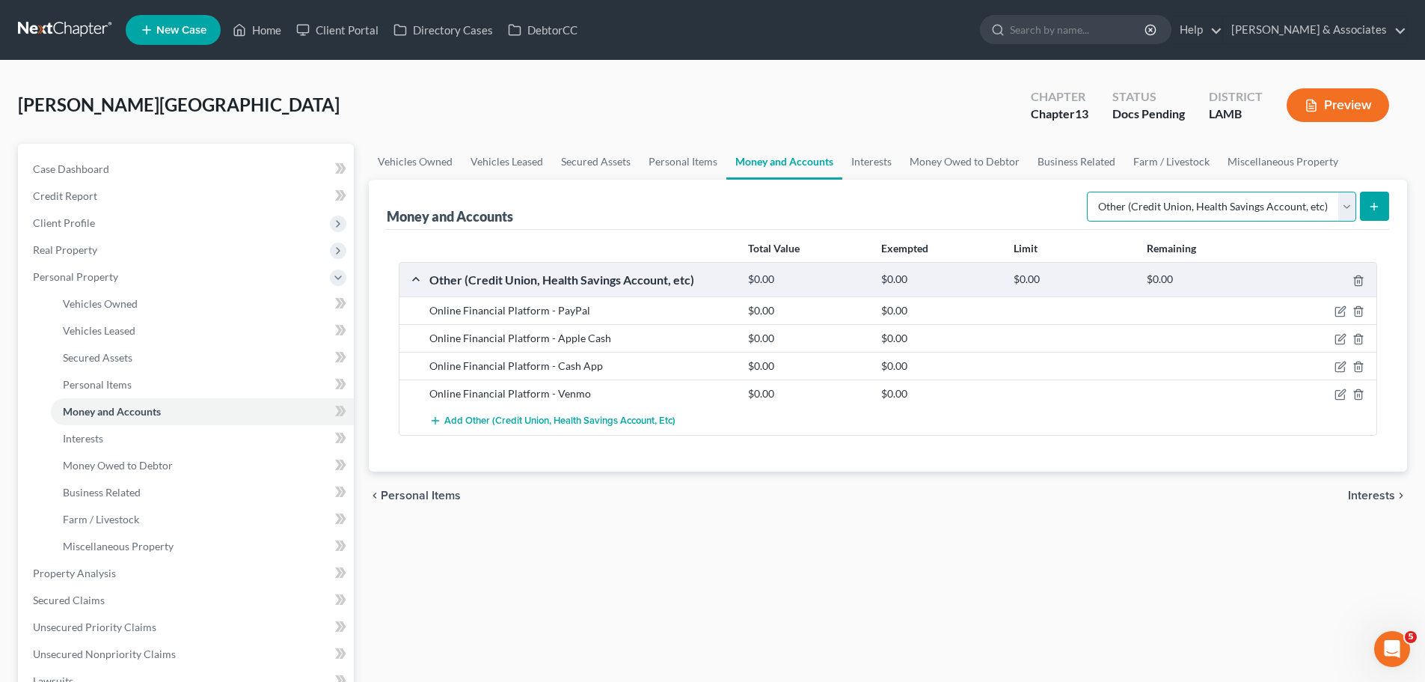
click at [1211, 201] on select "Select Account Type Brokerage Cash on Hand Certificates of Deposit Checking Acc…" at bounding box center [1221, 207] width 269 height 30
select select "checking"
click at [1090, 192] on select "Select Account Type Brokerage Cash on Hand Certificates of Deposit Checking Acc…" at bounding box center [1221, 207] width 269 height 30
click at [1390, 214] on div "Money and Accounts Select Account Type Brokerage Cash on Hand Certificates of D…" at bounding box center [888, 326] width 1039 height 292
click at [1382, 217] on button "submit" at bounding box center [1374, 206] width 29 height 29
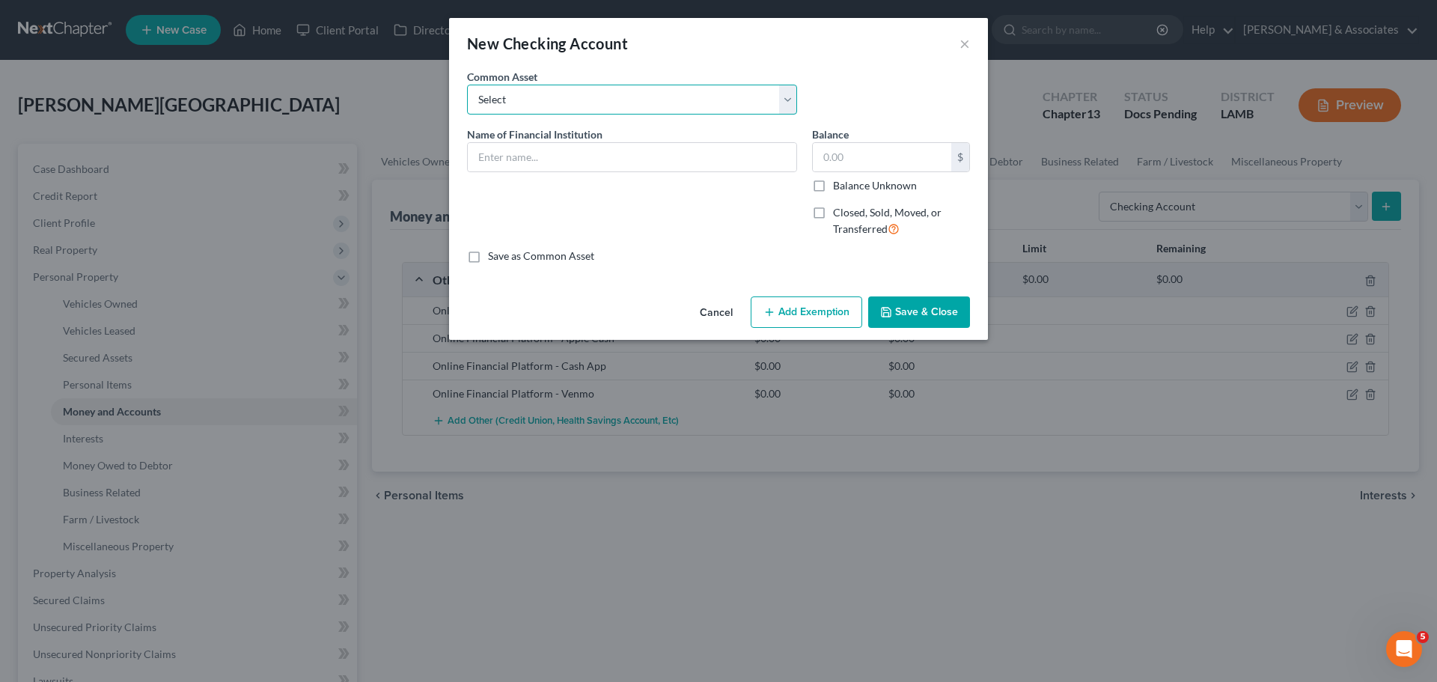
click at [502, 112] on select "Select Essential Federal Credit Union USAA Federal Savings Bank Neighbors Feder…" at bounding box center [632, 100] width 330 height 30
select select "10"
click at [467, 85] on select "Select Essential Federal Credit Union USAA Federal Savings Bank Neighbors Feder…" at bounding box center [632, 100] width 330 height 30
click at [626, 125] on div "Common Asset Select Essential Federal Credit Union USAA Federal Savings Bank Ne…" at bounding box center [718, 98] width 518 height 58
click at [632, 156] on input "Chase Bank" at bounding box center [632, 157] width 328 height 28
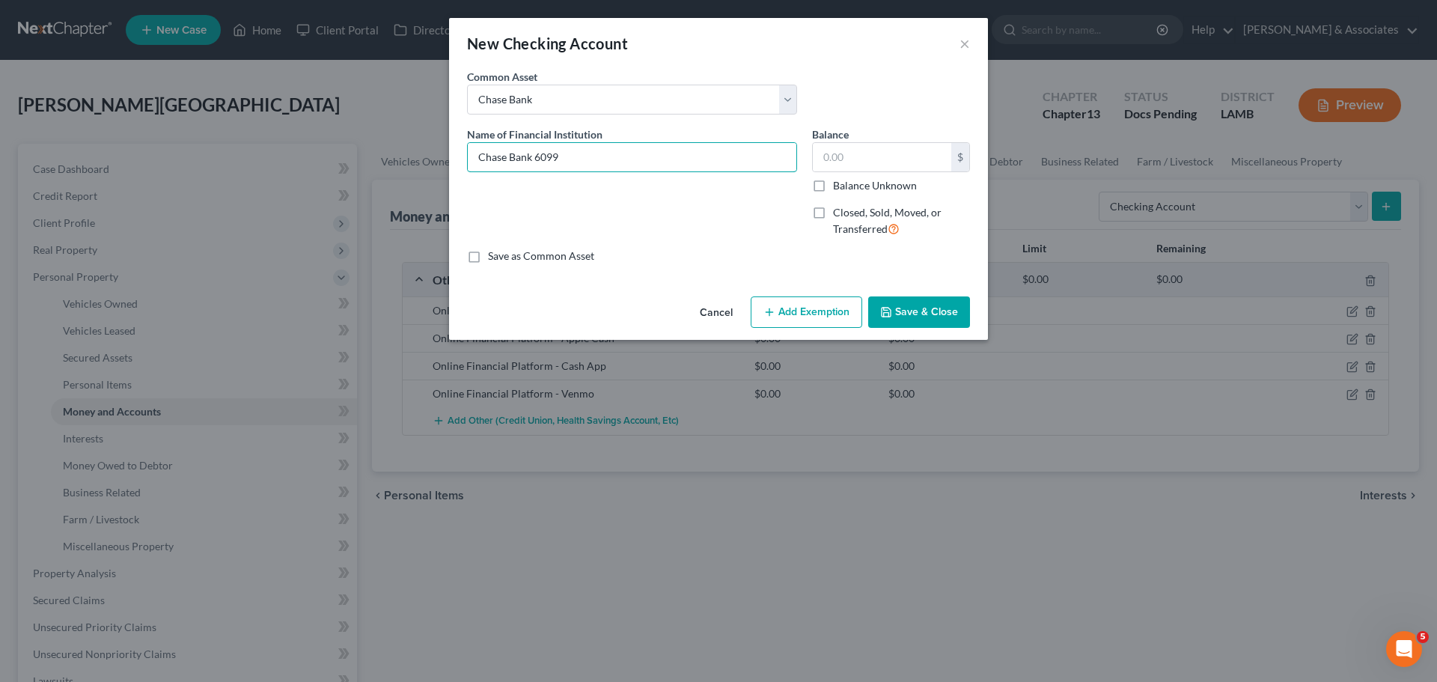
type input "Chase Bank 6099"
click at [947, 321] on button "Save & Close" at bounding box center [919, 311] width 102 height 31
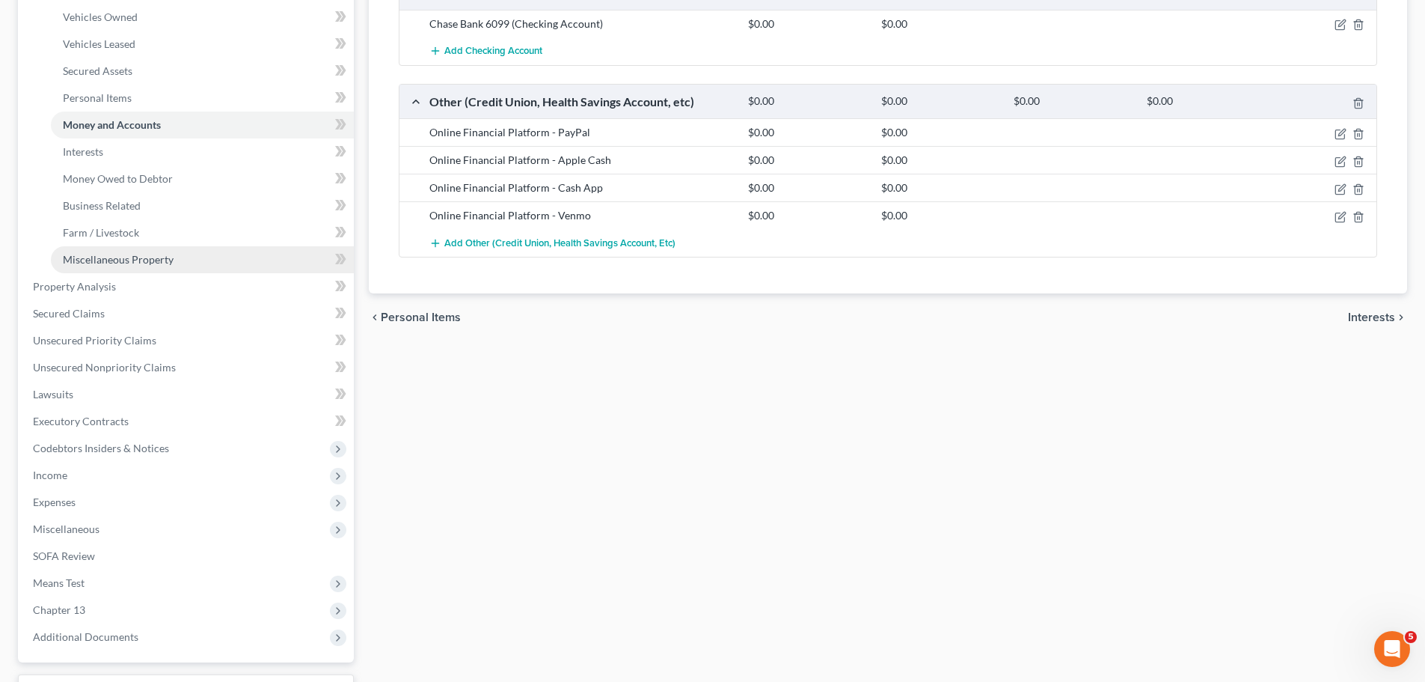
scroll to position [299, 0]
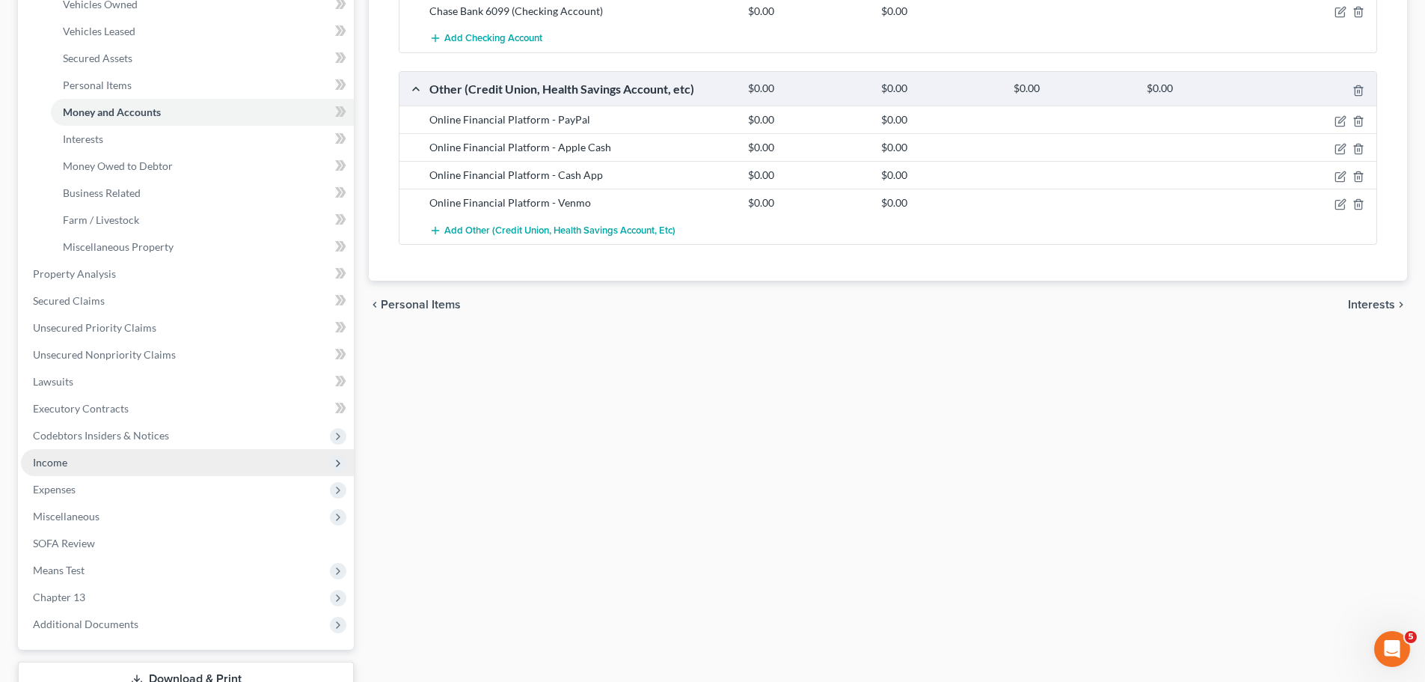
drag, startPoint x: 37, startPoint y: 469, endPoint x: 52, endPoint y: 469, distance: 15.0
click at [37, 469] on span "Income" at bounding box center [187, 462] width 333 height 27
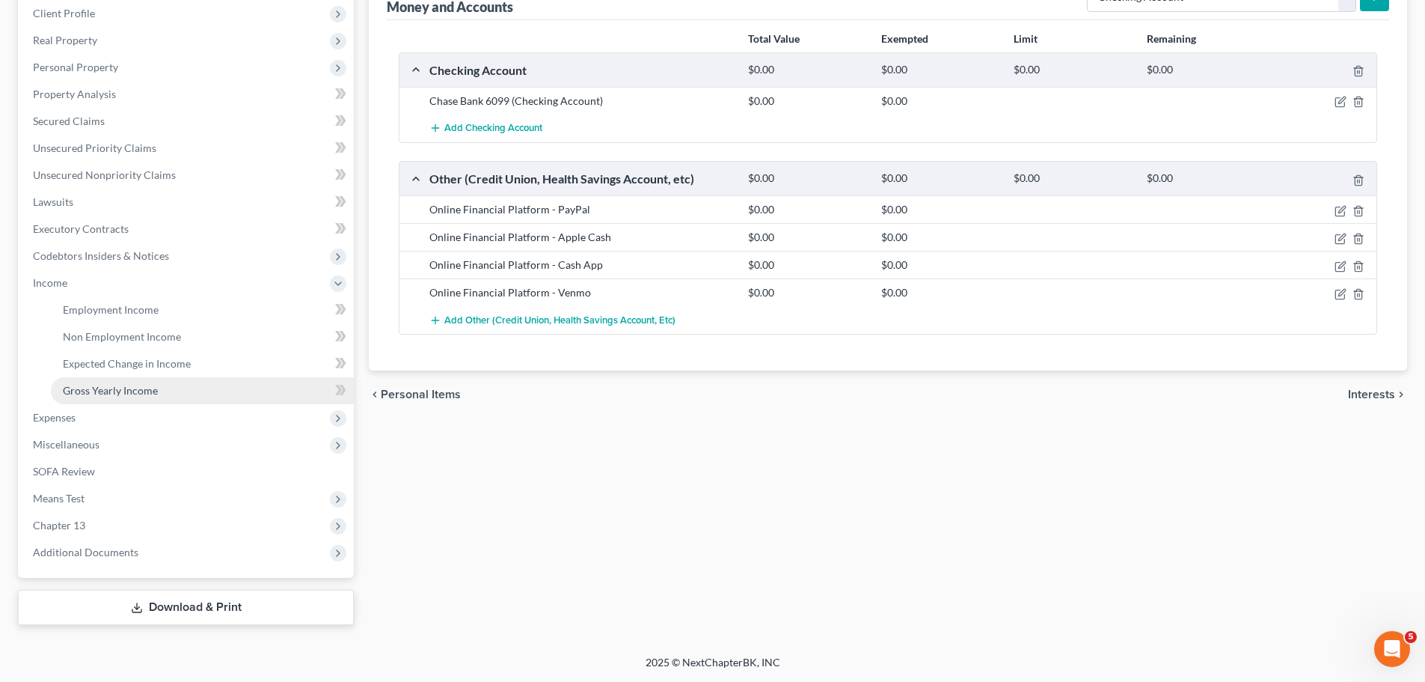
scroll to position [210, 0]
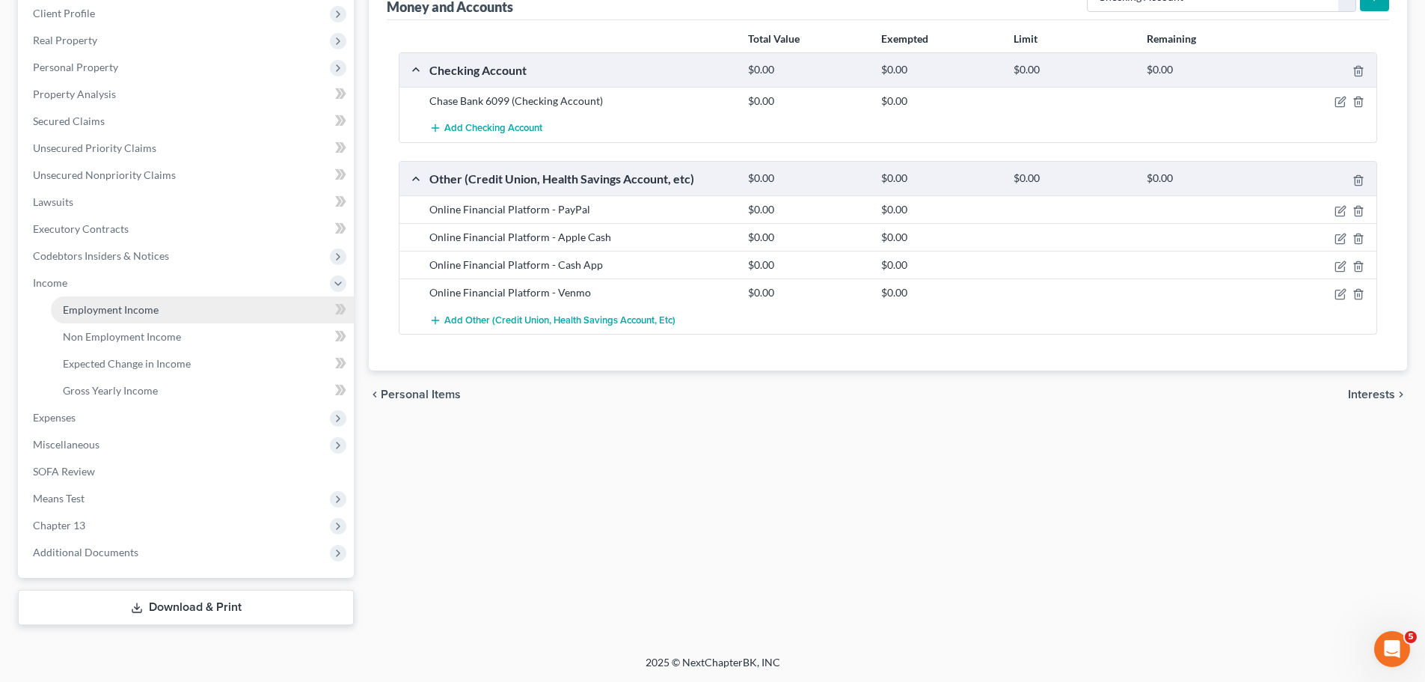
click at [229, 311] on link "Employment Income" at bounding box center [202, 309] width 303 height 27
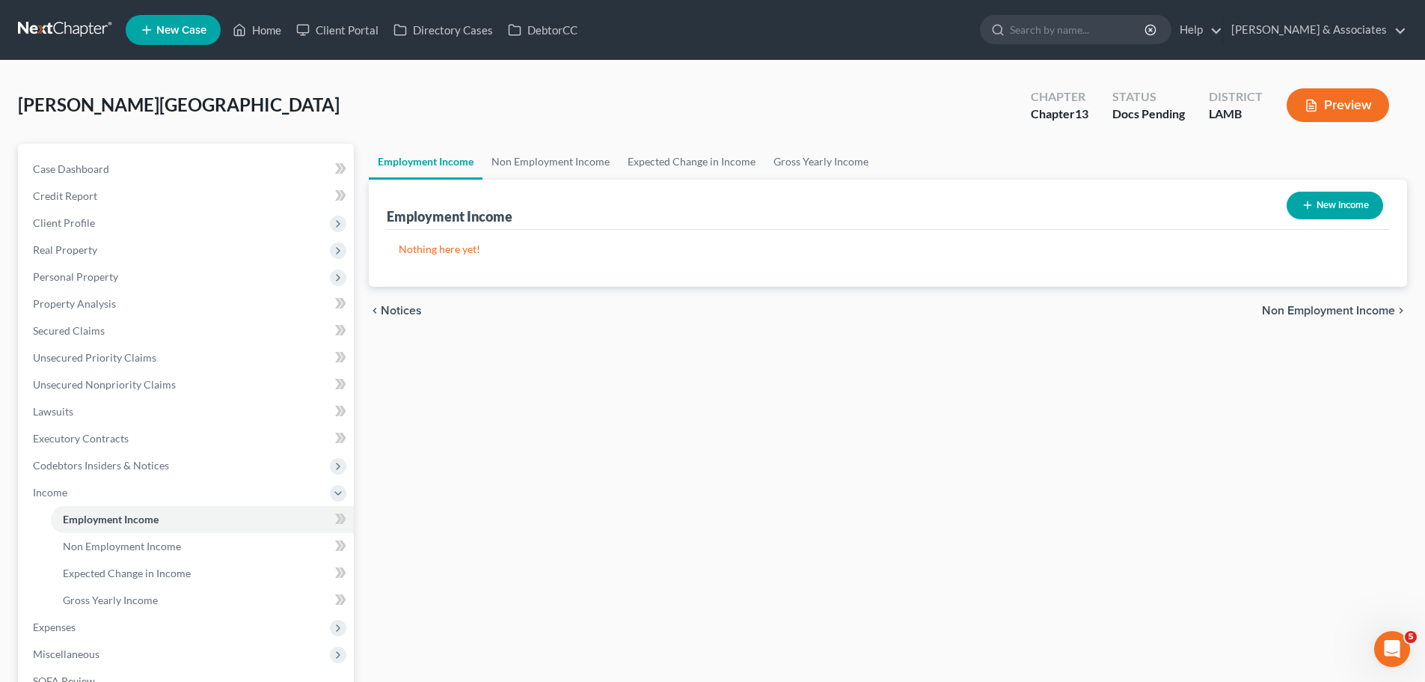
click at [1316, 215] on button "New Income" at bounding box center [1335, 206] width 97 height 28
select select "0"
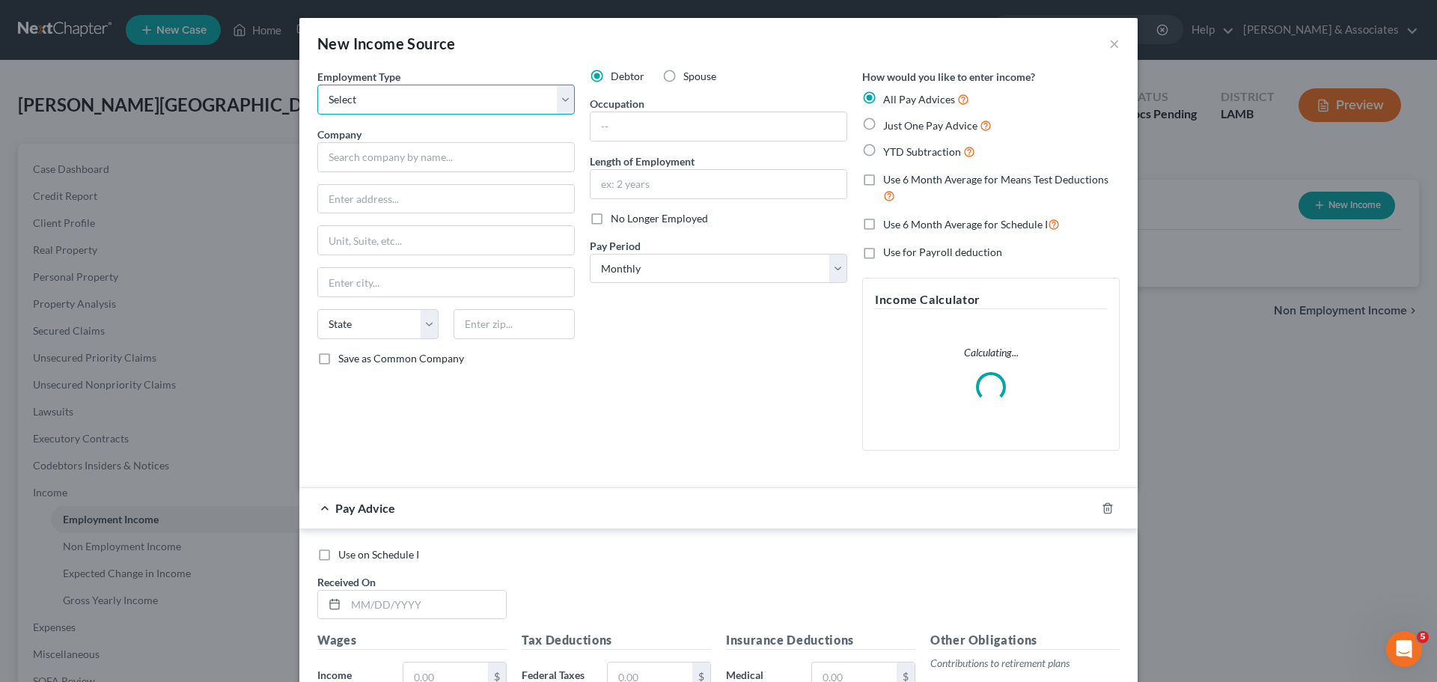
click at [382, 114] on select "Select Full or Part Time Employment Self Employment" at bounding box center [445, 100] width 257 height 30
select select "0"
click at [317, 85] on select "Select Full or Part Time Employment Self Employment" at bounding box center [445, 100] width 257 height 30
click at [405, 166] on input "text" at bounding box center [445, 157] width 257 height 30
click at [405, 166] on input "USPS" at bounding box center [445, 157] width 257 height 30
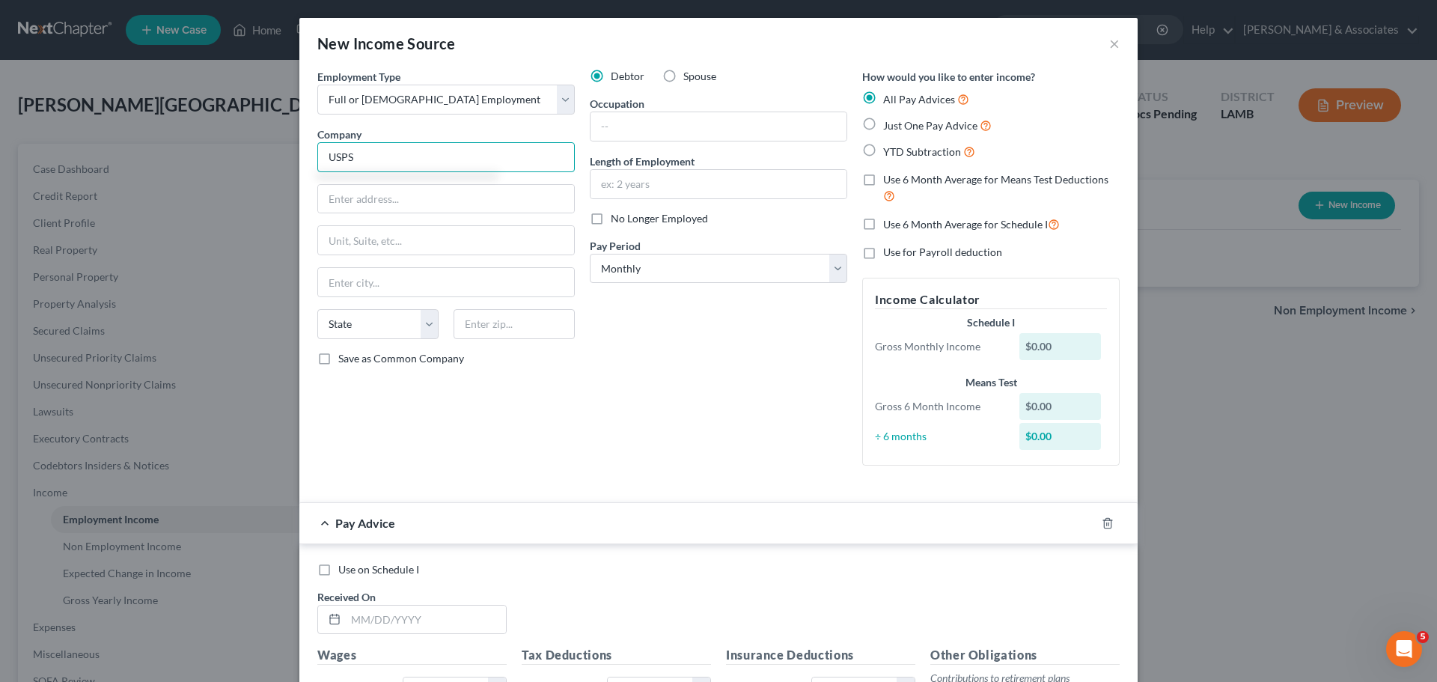
type input "USPS"
click at [721, 355] on div "Debtor Spouse Occupation Length of Employment No Longer Employed Pay Period * S…" at bounding box center [718, 273] width 272 height 409
click at [1101, 526] on icon "button" at bounding box center [1107, 523] width 12 height 12
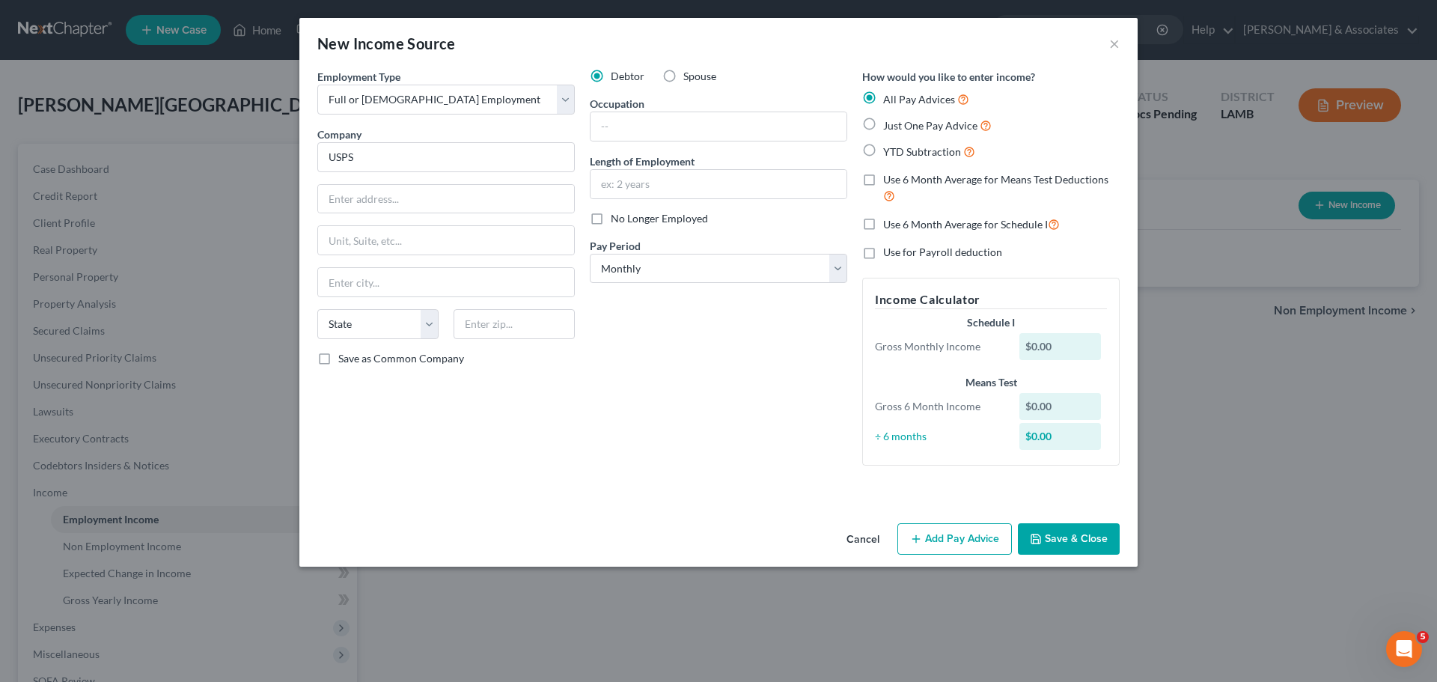
click at [1074, 537] on button "Save & Close" at bounding box center [1069, 538] width 102 height 31
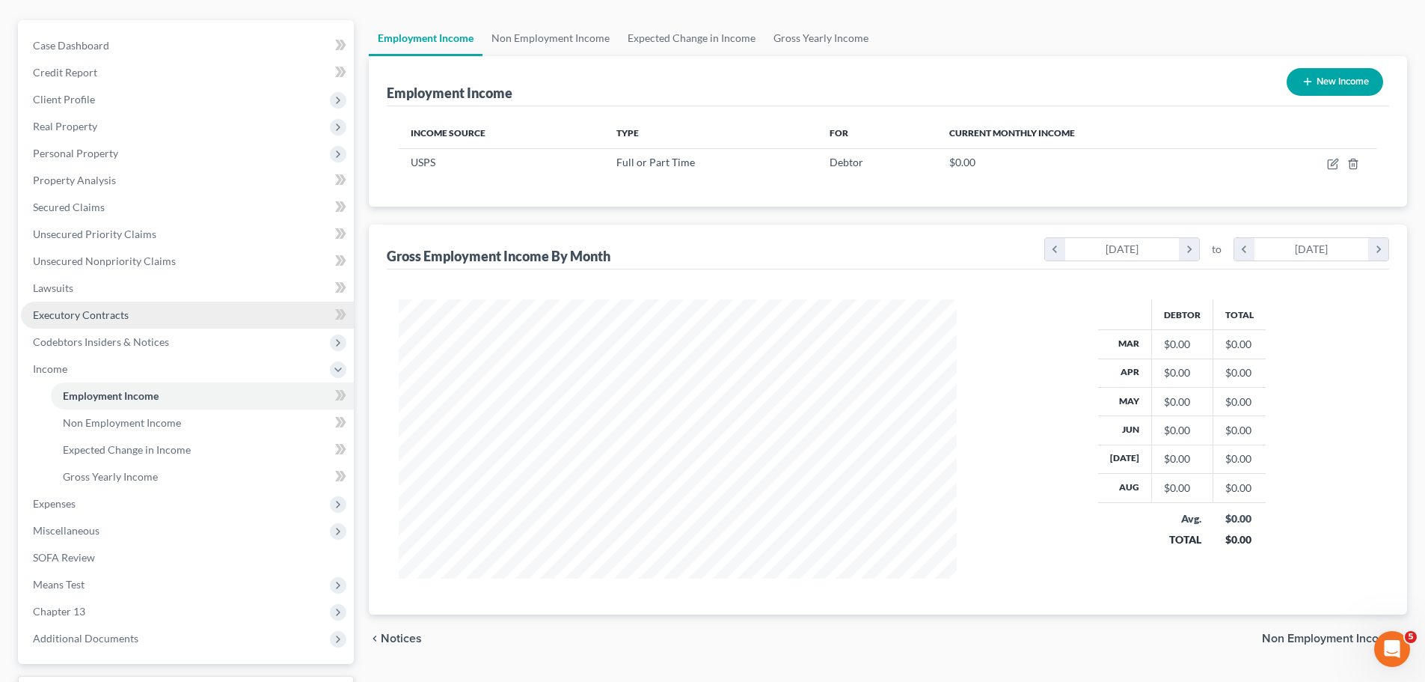
scroll to position [150, 0]
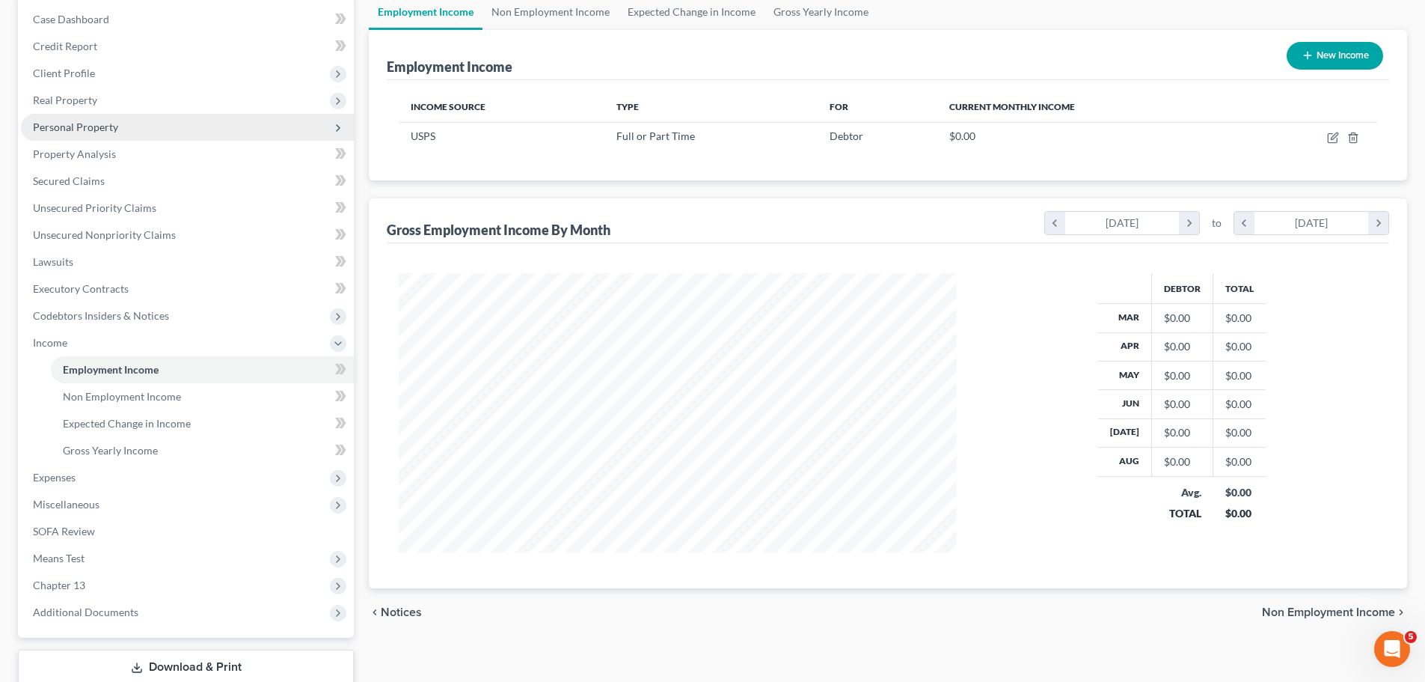
click at [95, 122] on span "Personal Property" at bounding box center [75, 126] width 85 height 13
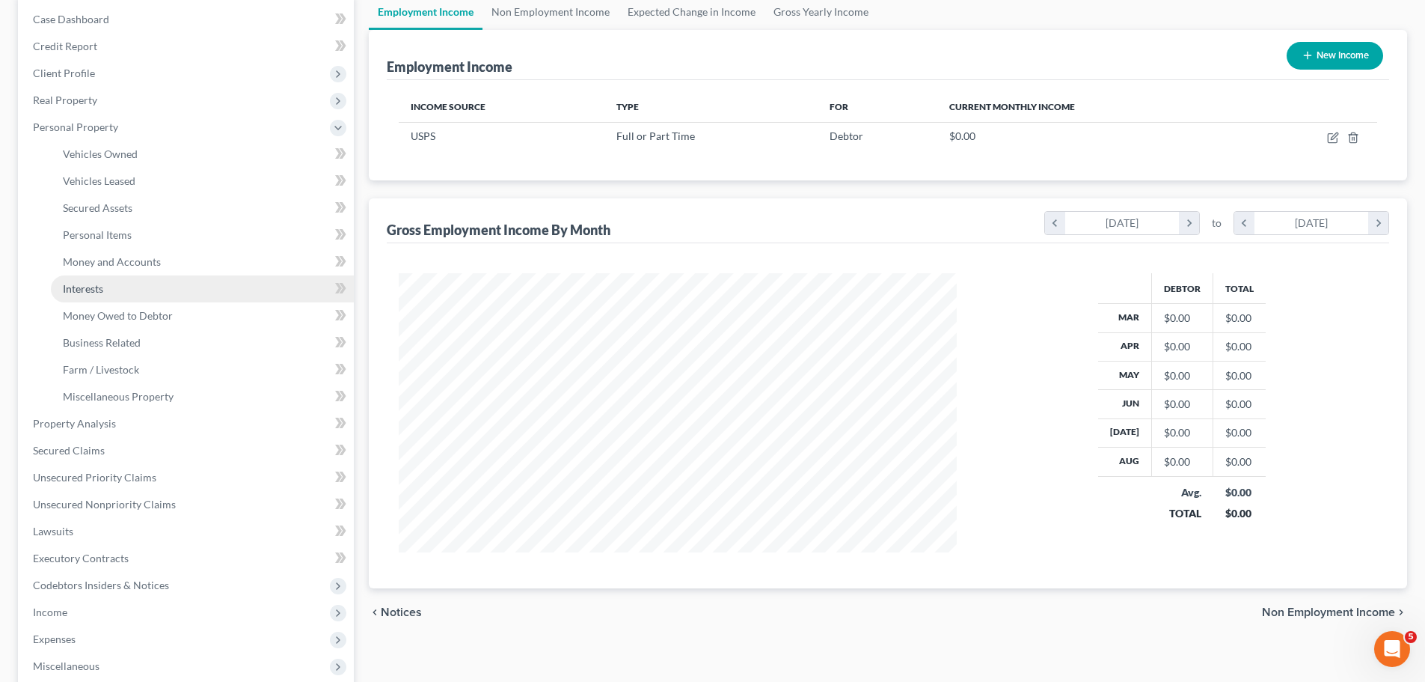
click at [106, 289] on link "Interests" at bounding box center [202, 288] width 303 height 27
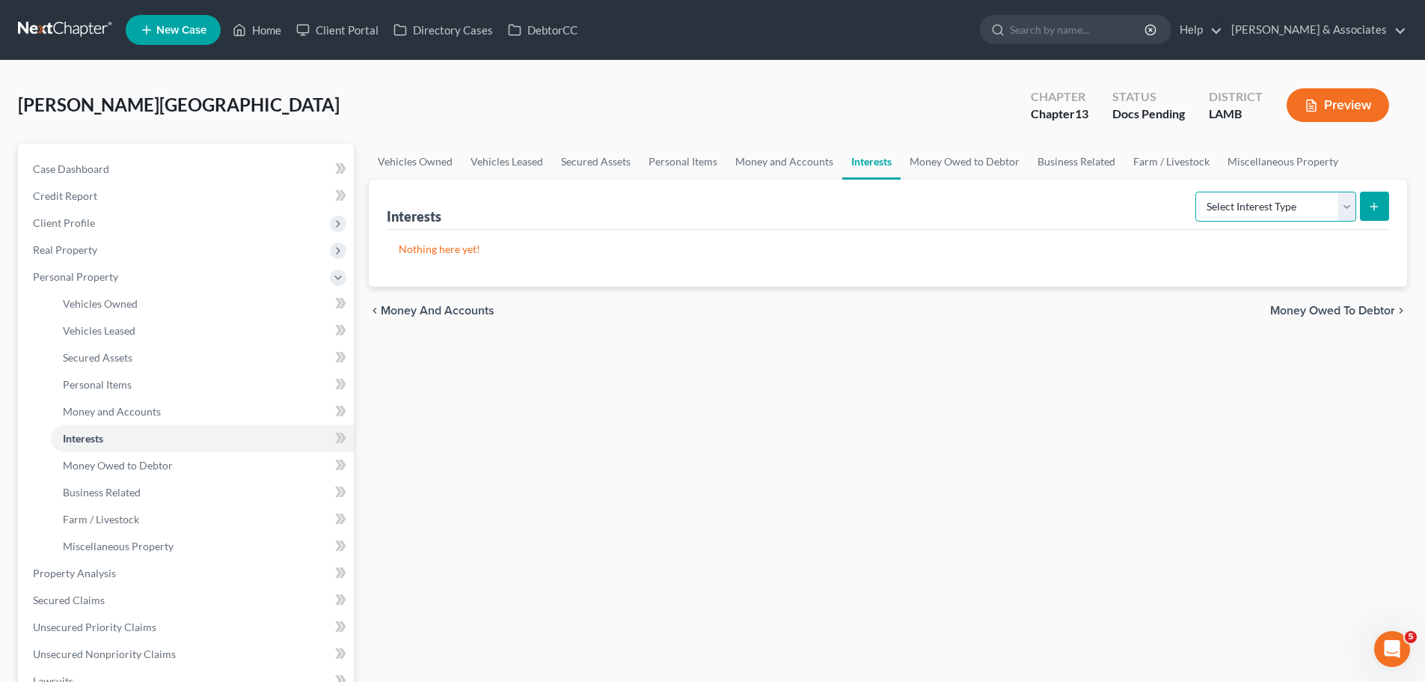
click at [1267, 199] on select "Select Interest Type 401K Annuity Bond Education IRA Government Bond Government…" at bounding box center [1276, 207] width 161 height 30
select select "other_retirement_plan"
click at [1197, 192] on select "Select Interest Type 401K Annuity Bond Education IRA Government Bond Government…" at bounding box center [1276, 207] width 161 height 30
click at [1369, 209] on icon "submit" at bounding box center [1375, 207] width 12 height 12
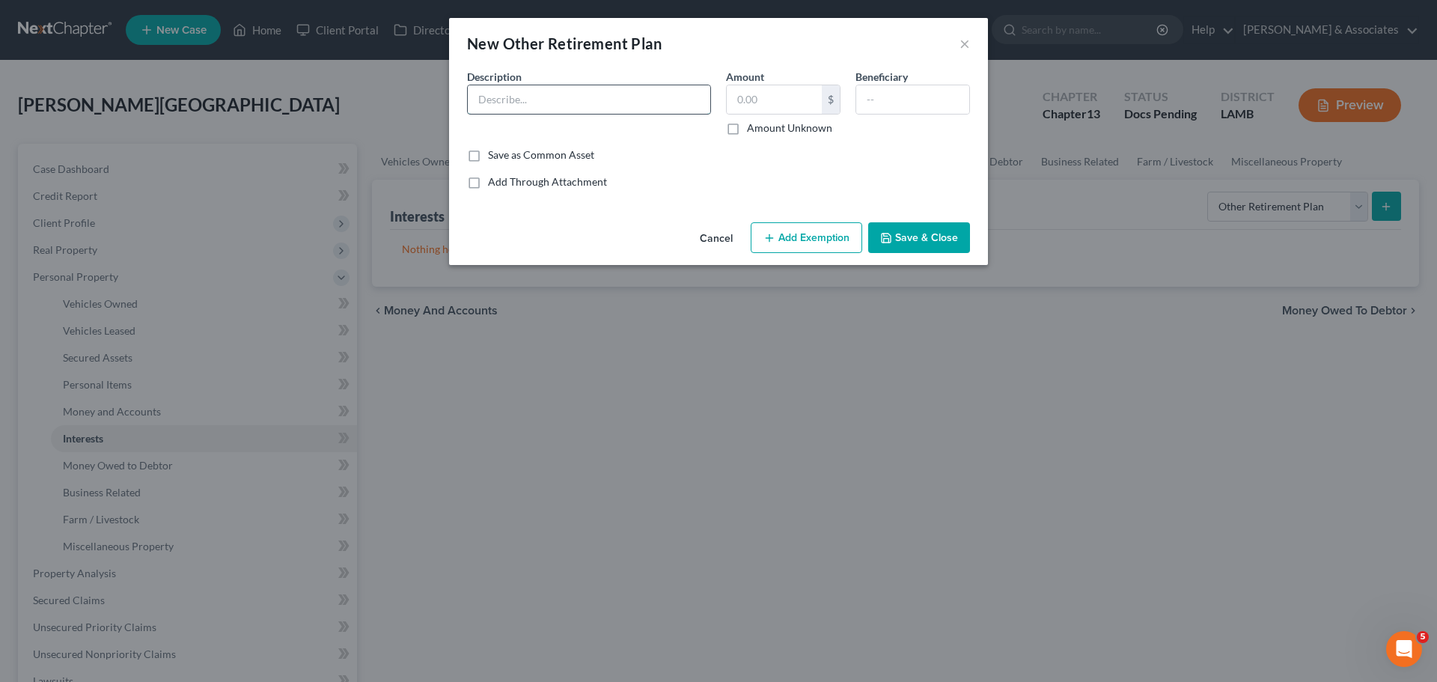
click at [577, 103] on input "text" at bounding box center [589, 99] width 242 height 28
type input "Thrift Savings Plan"
click at [843, 246] on button "Add Exemption" at bounding box center [806, 237] width 111 height 31
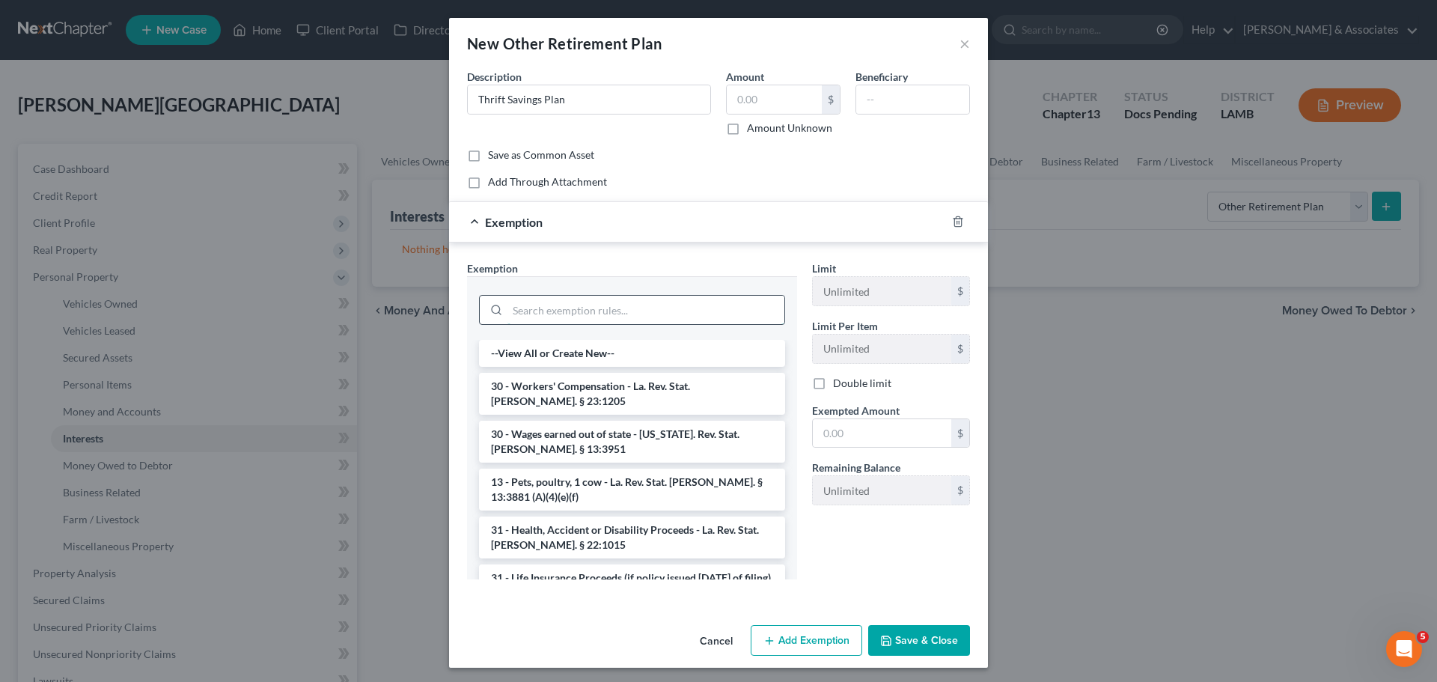
click at [541, 310] on input "search" at bounding box center [645, 310] width 277 height 28
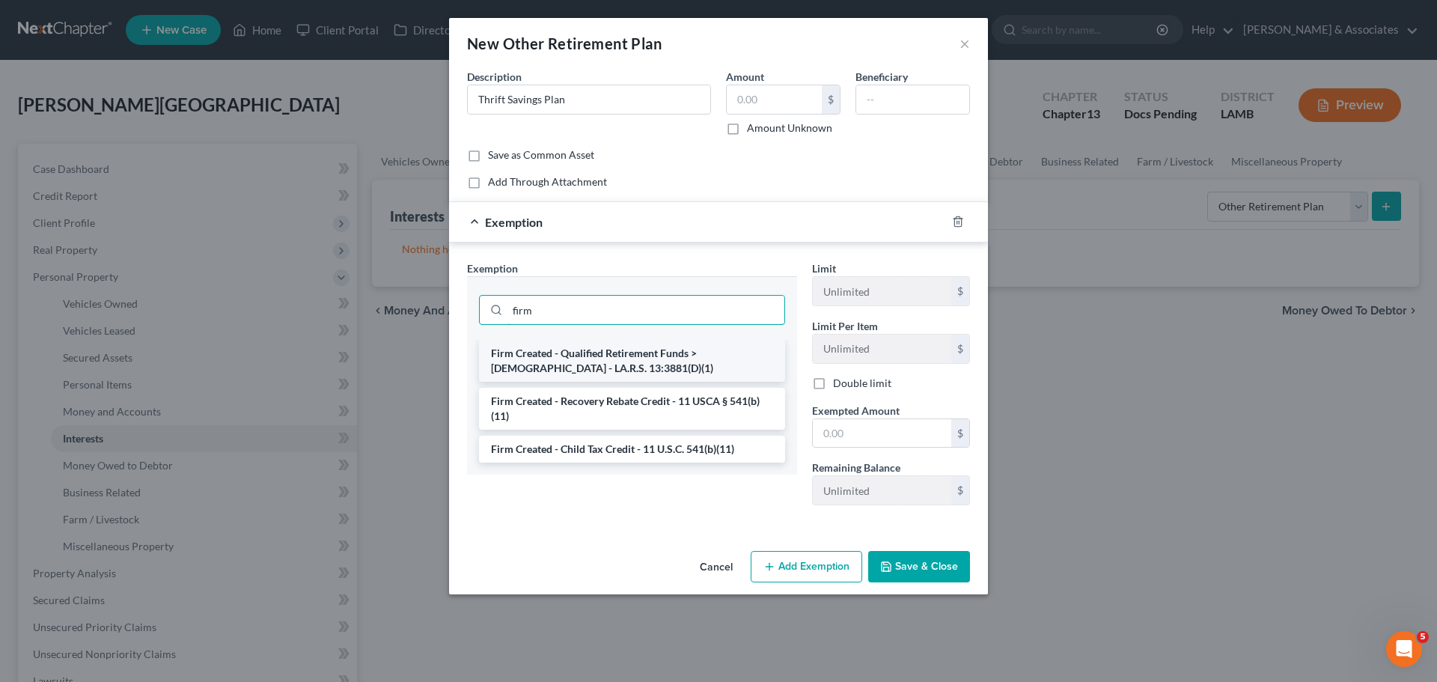
type input "firm"
click at [614, 357] on li "Firm Created - Qualified Retirement Funds > 1 Year Old - LA.R.S. 13:3881(D)(1)" at bounding box center [632, 361] width 306 height 42
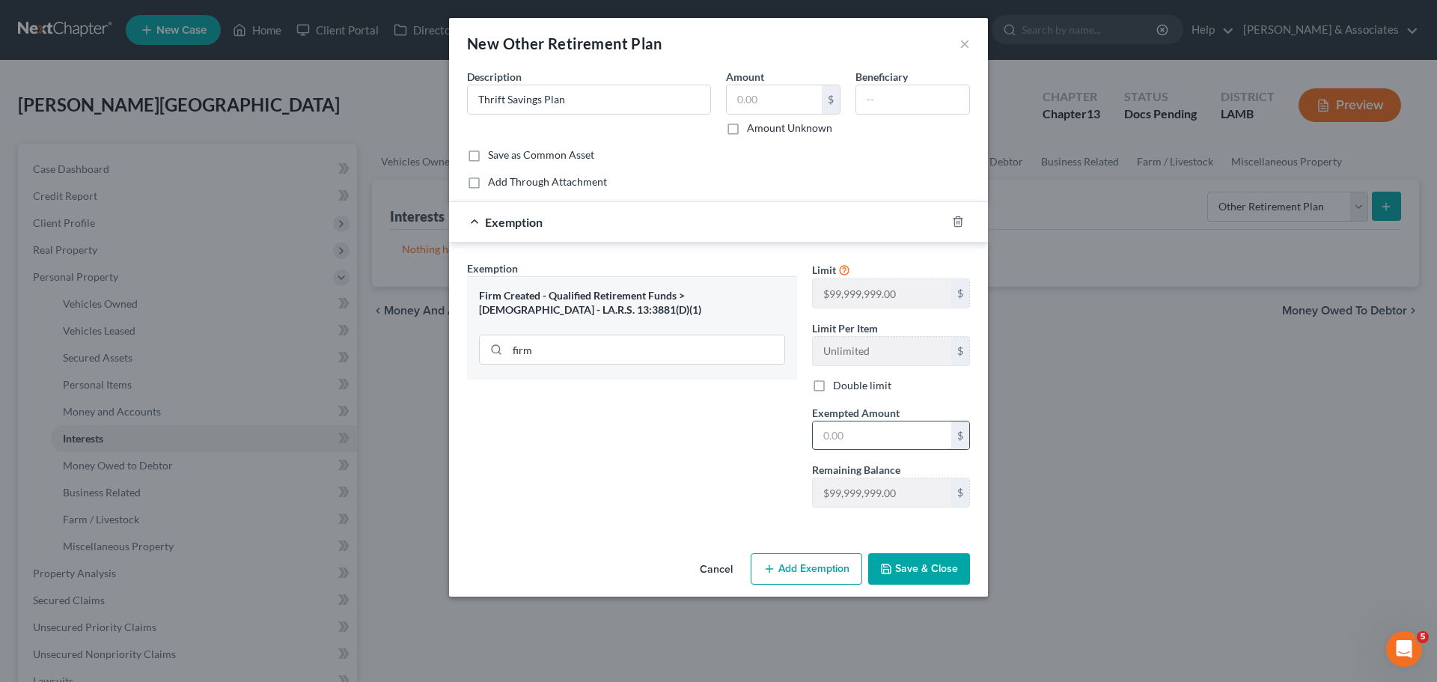
click at [891, 435] on input "text" at bounding box center [882, 435] width 138 height 28
type input "99,999,999"
click at [944, 575] on button "Save & Close" at bounding box center [919, 568] width 102 height 31
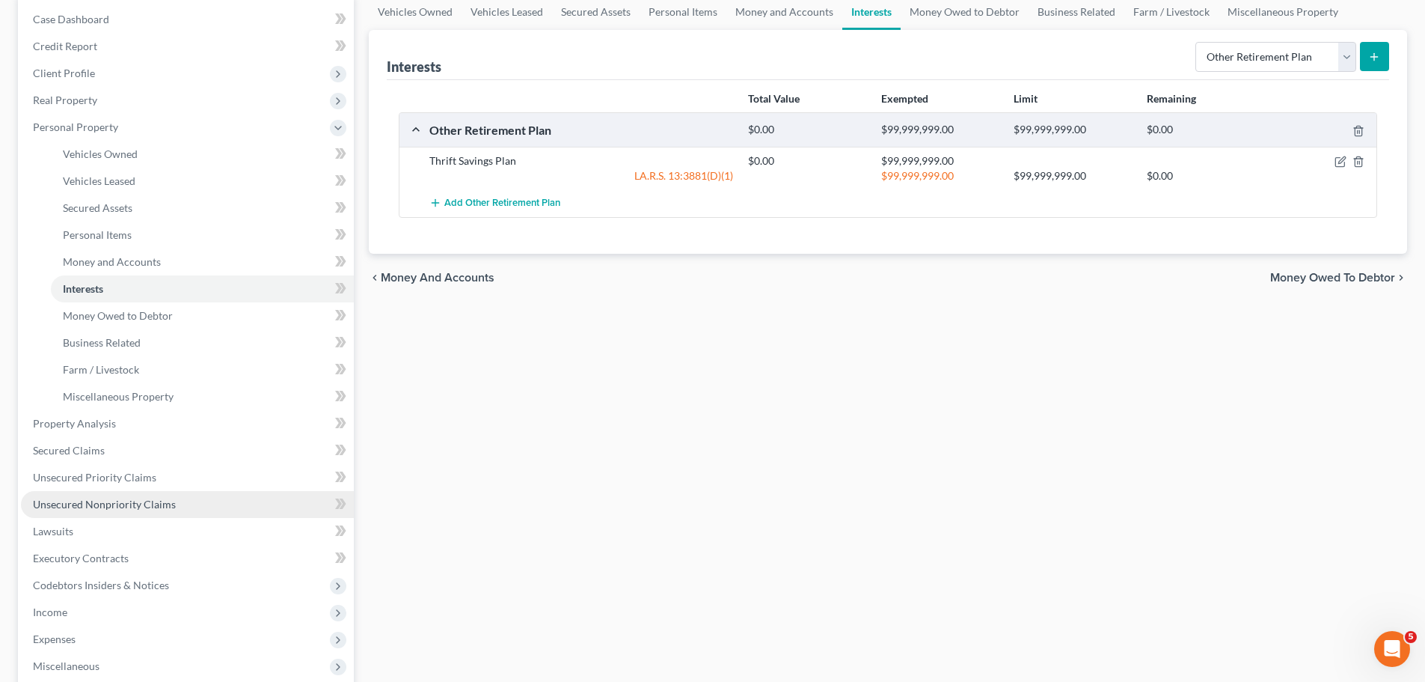
scroll to position [299, 0]
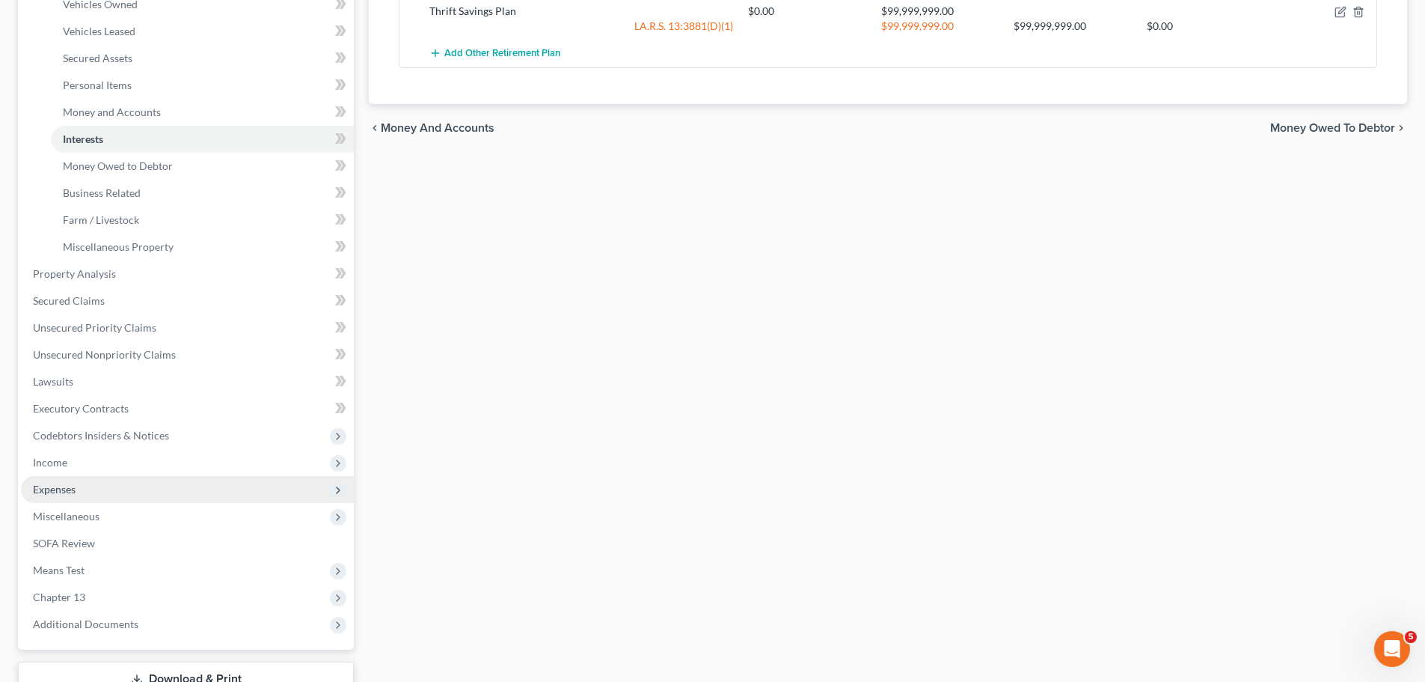
click at [107, 492] on span "Expenses" at bounding box center [187, 489] width 333 height 27
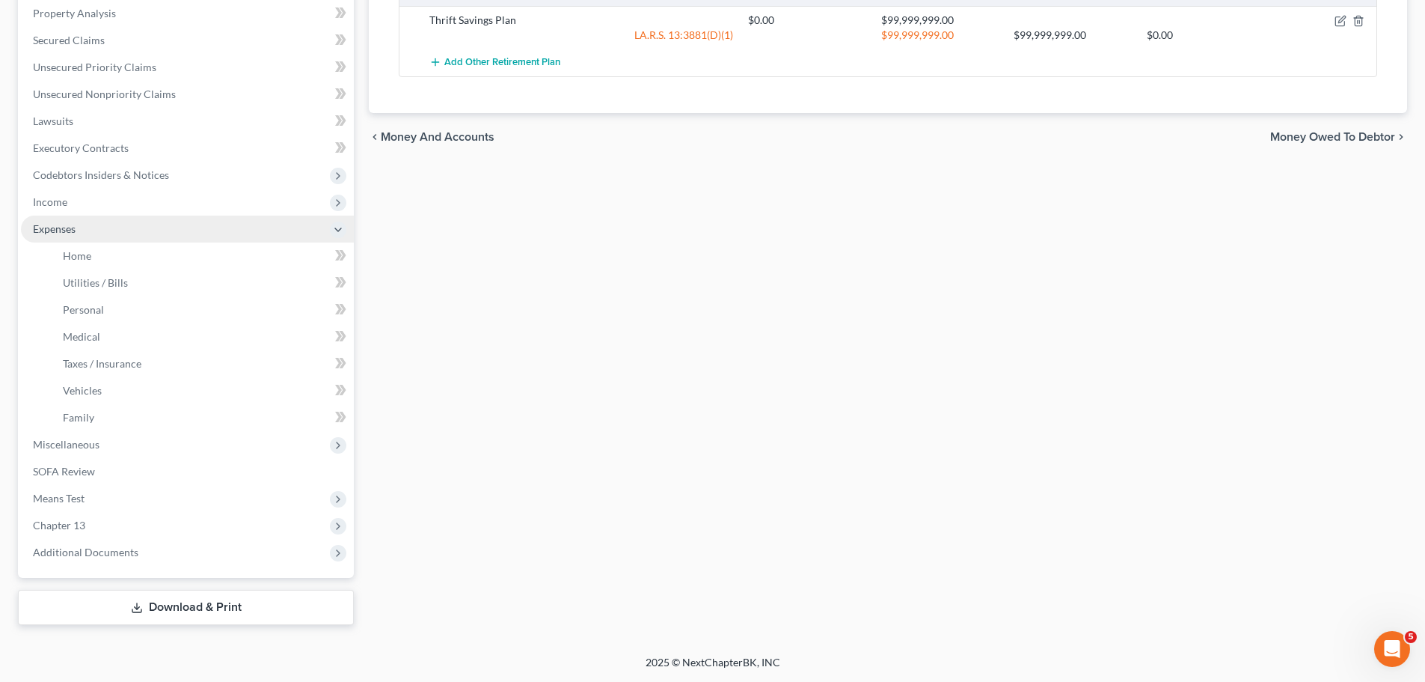
scroll to position [290, 0]
click at [99, 392] on span "Vehicles" at bounding box center [82, 390] width 39 height 13
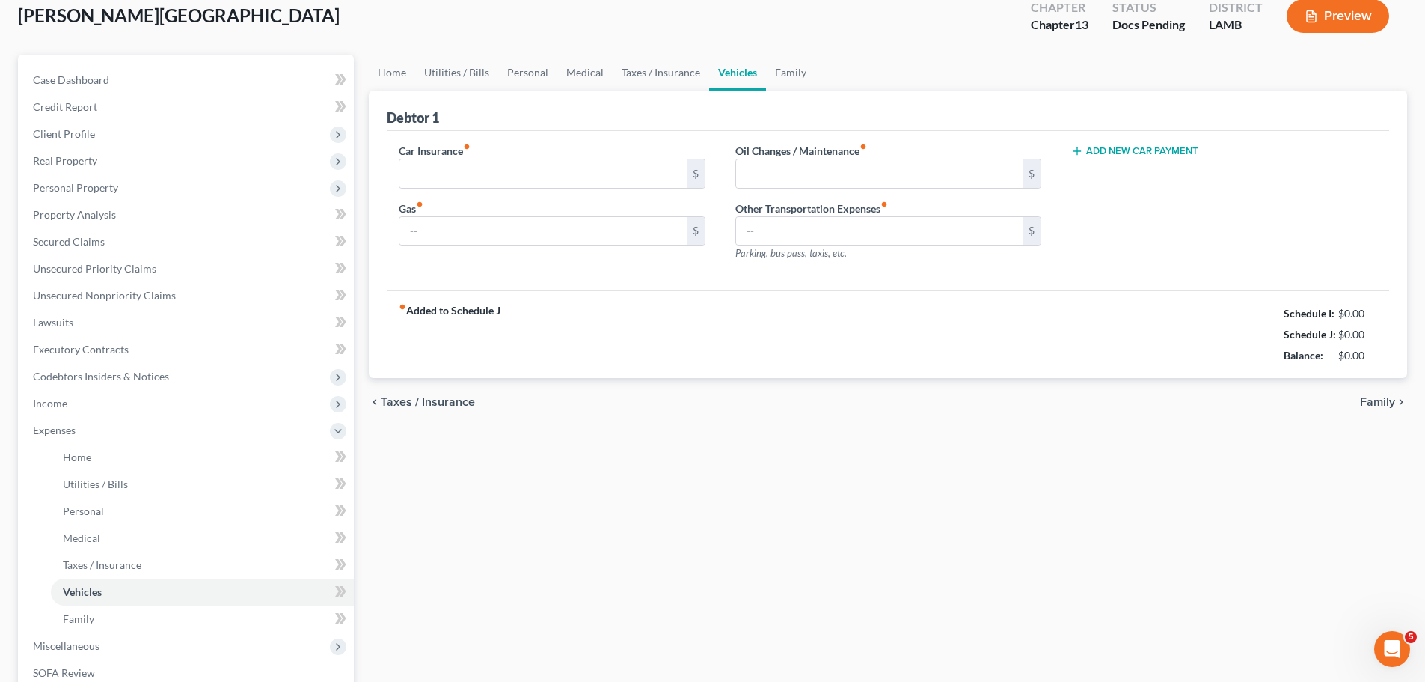
scroll to position [10, 0]
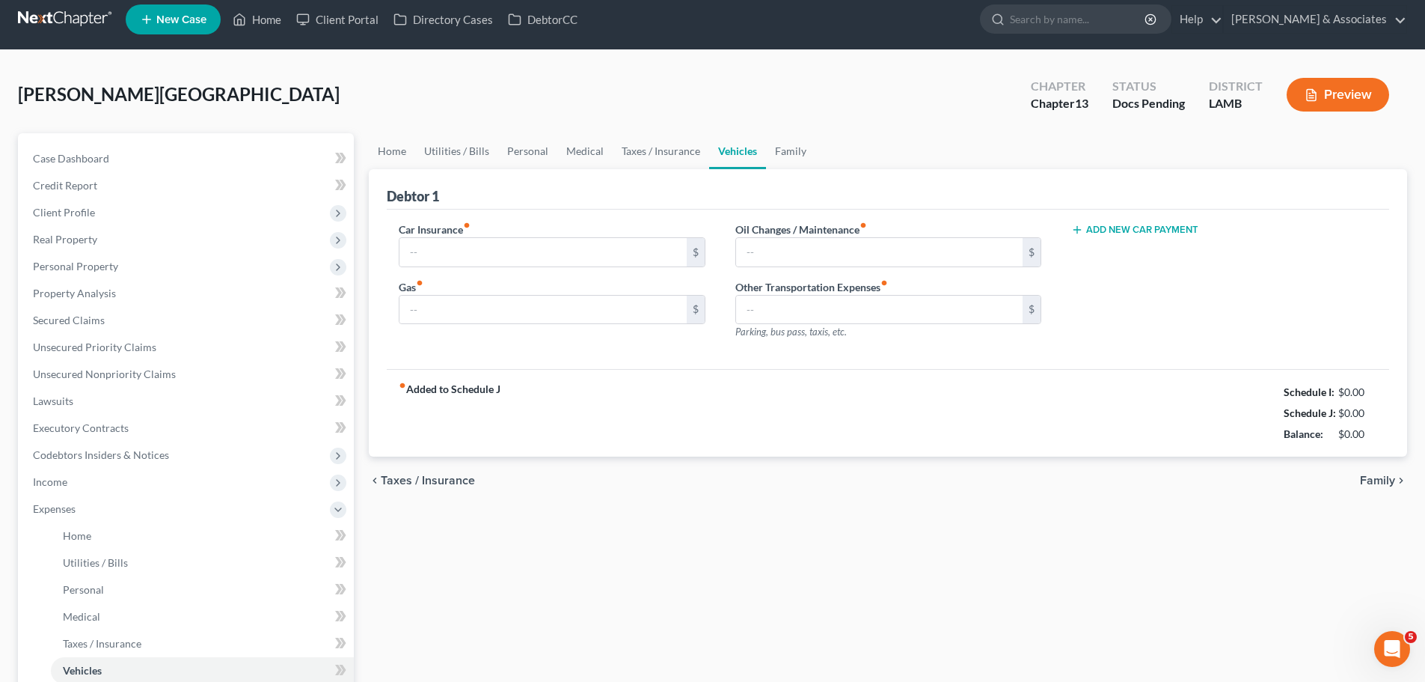
type input "0.00"
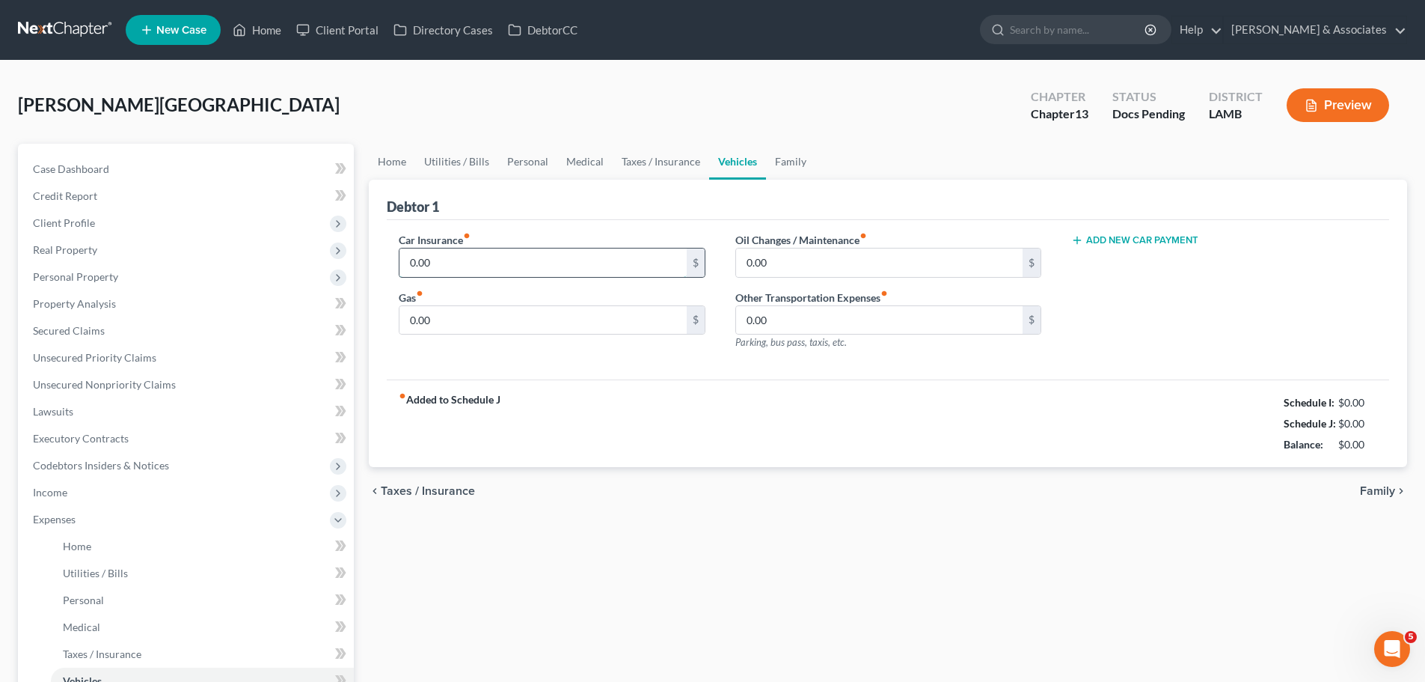
click at [561, 262] on input "0.00" at bounding box center [543, 262] width 287 height 28
click at [484, 267] on input "0.00" at bounding box center [543, 262] width 287 height 28
paste input "182.33"
drag, startPoint x: 484, startPoint y: 267, endPoint x: 333, endPoint y: 254, distance: 151.7
click at [334, 255] on div "Petition Navigation Case Dashboard Payments Invoices Payments Payments Credit R…" at bounding box center [712, 529] width 1405 height 771
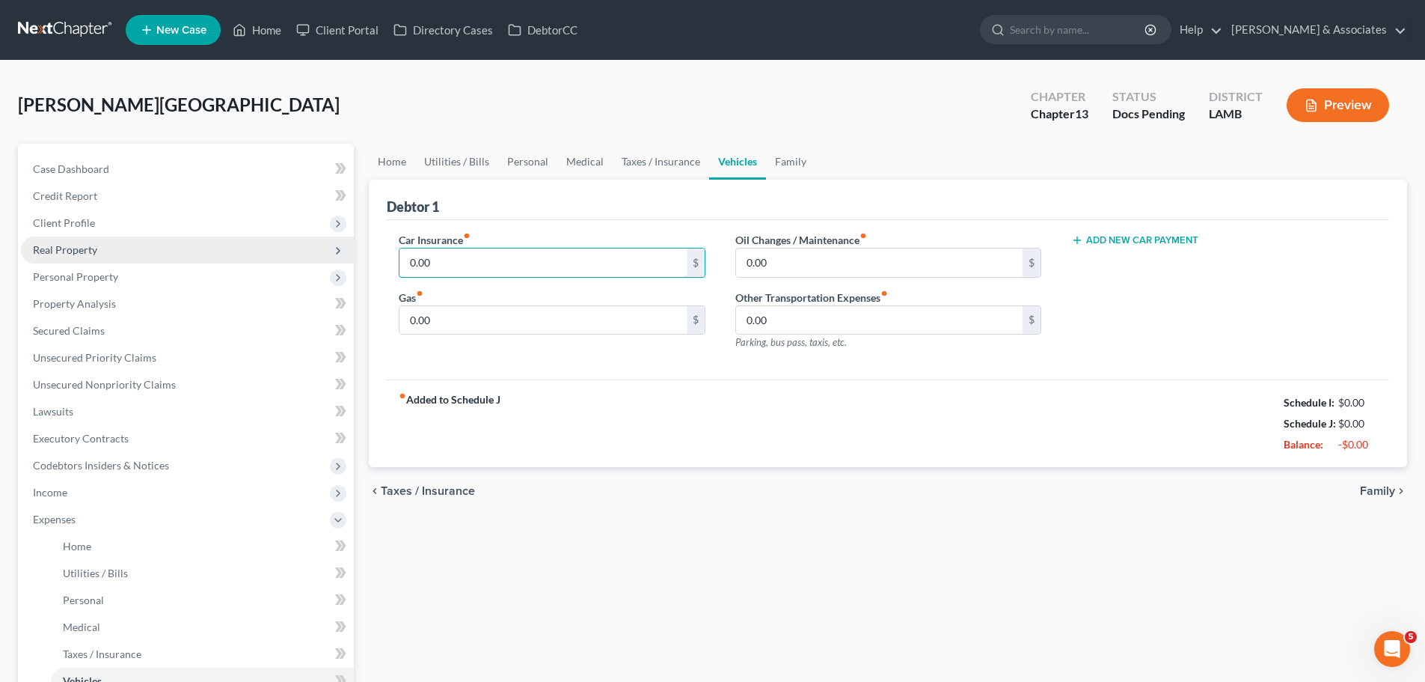
paste input "182.33"
type input "182.33"
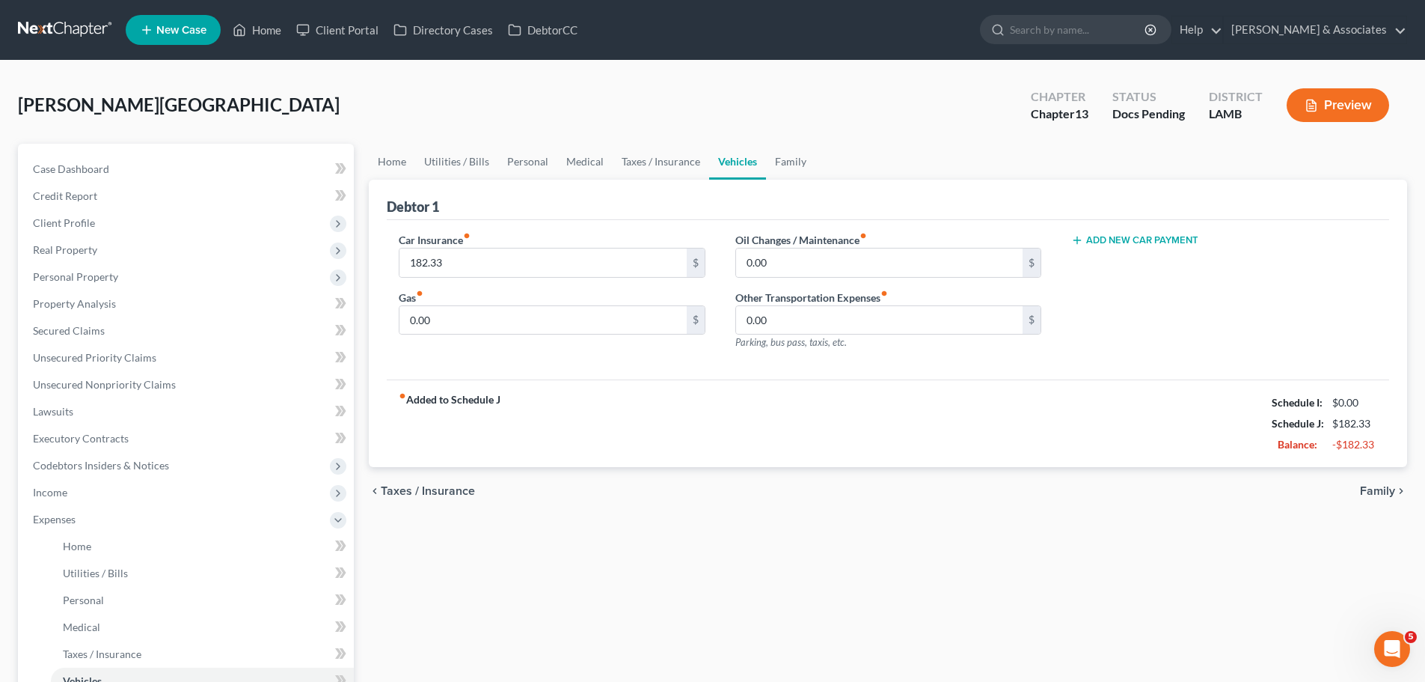
click at [812, 468] on div "chevron_left Taxes / Insurance Family chevron_right" at bounding box center [888, 491] width 1039 height 48
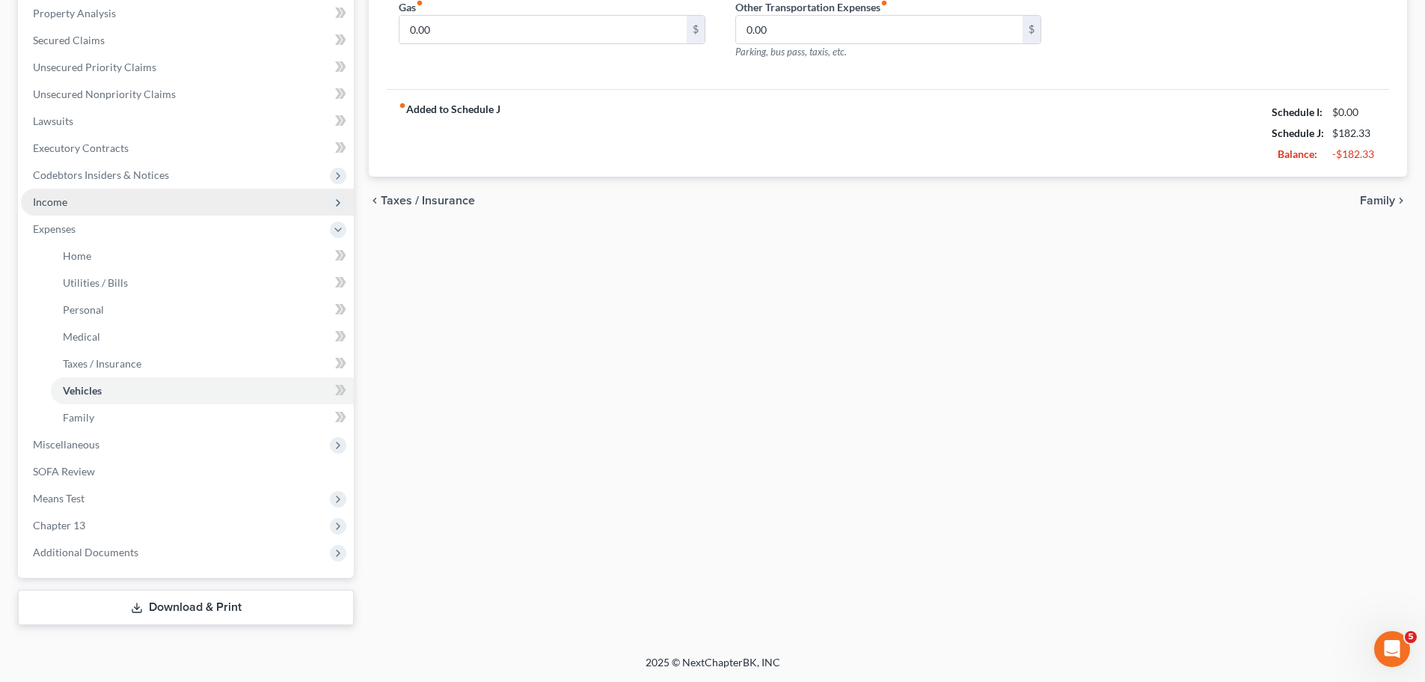
click at [88, 191] on span "Income" at bounding box center [187, 202] width 333 height 27
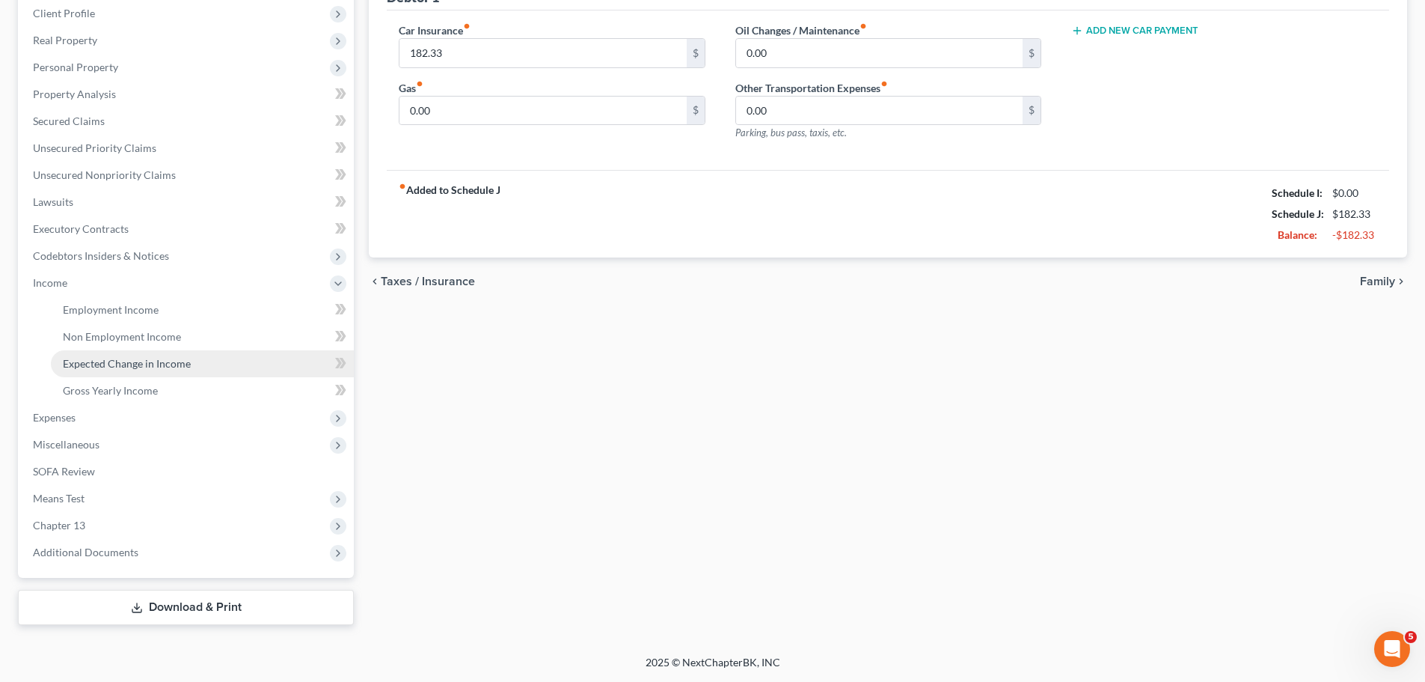
scroll to position [210, 0]
click at [118, 394] on span "Gross Yearly Income" at bounding box center [110, 390] width 95 height 13
click at [118, 394] on body "Home New Case Client Portal Directory Cases DebtorCC Diment & Associates ccd@di…" at bounding box center [718, 235] width 1437 height 891
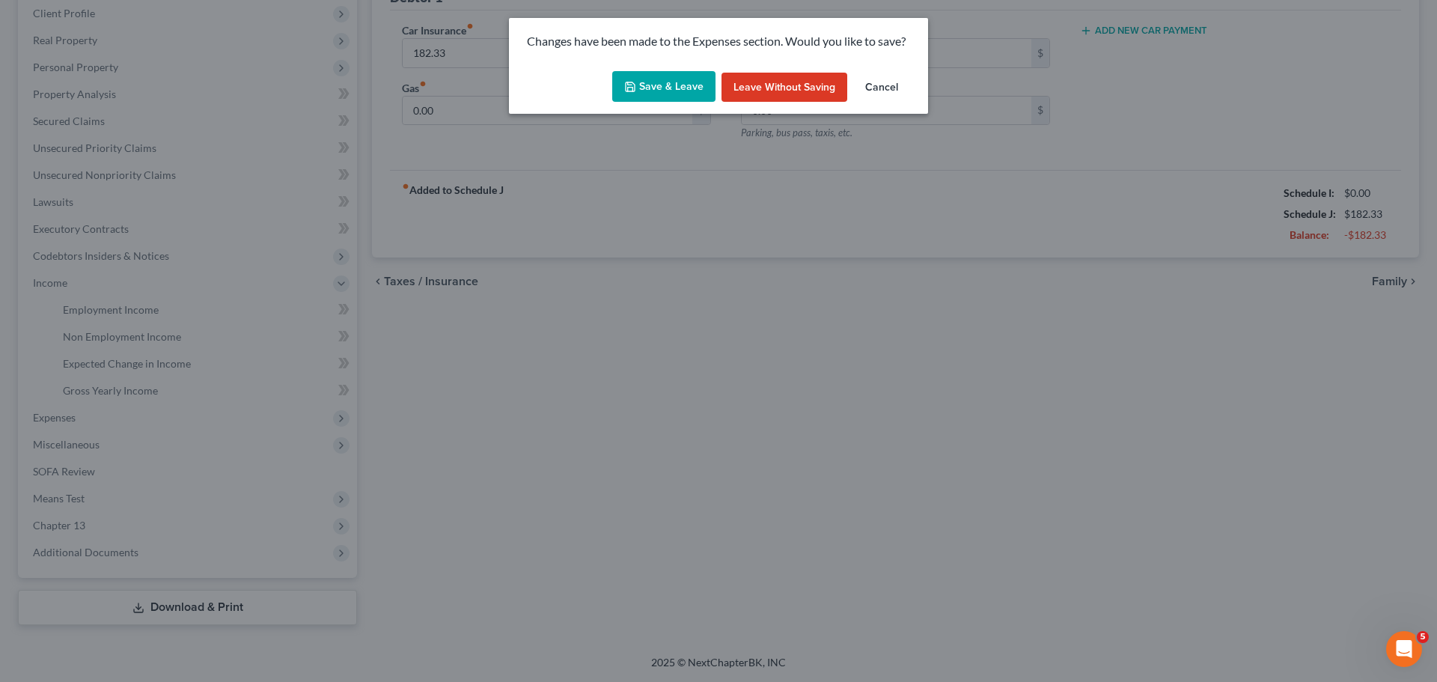
click at [658, 85] on button "Save & Leave" at bounding box center [663, 86] width 103 height 31
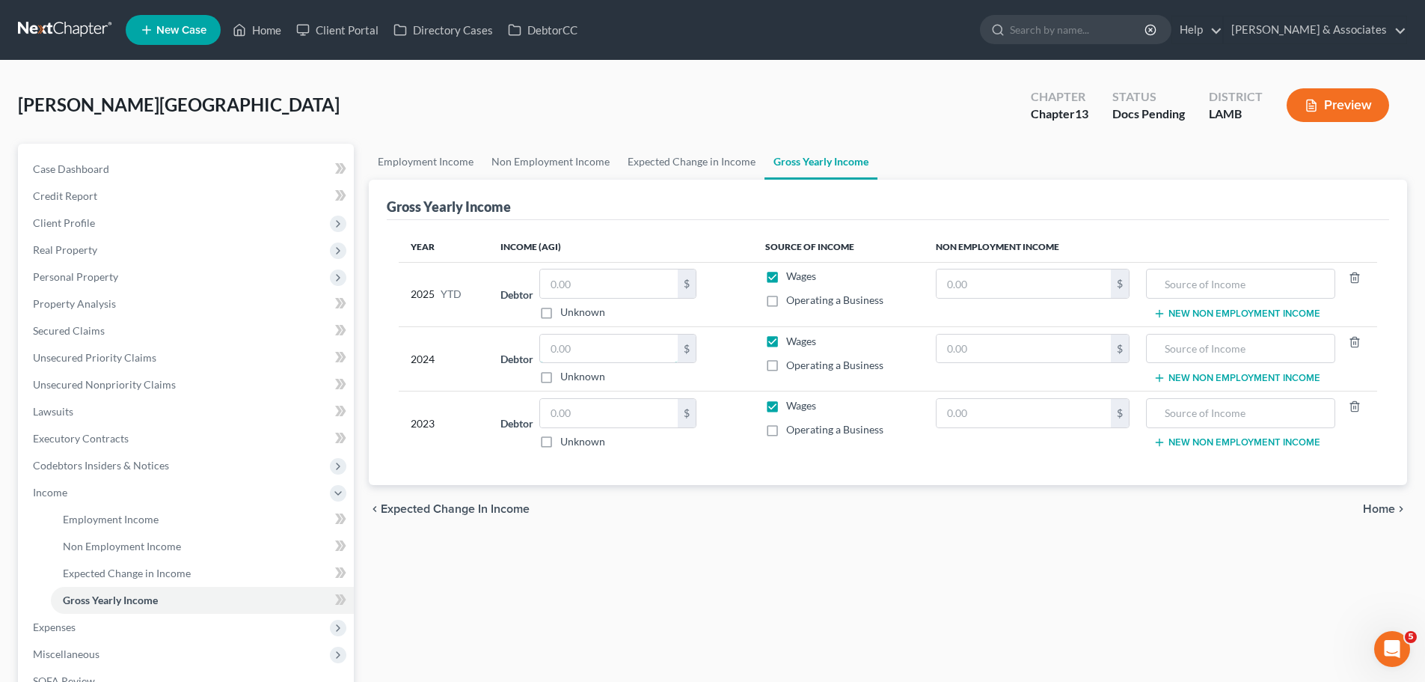
drag, startPoint x: 592, startPoint y: 357, endPoint x: 1428, endPoint y: 282, distance: 839.9
click at [592, 357] on input "text" at bounding box center [609, 348] width 138 height 28
type input "50,413"
click at [596, 431] on div "$ Unknown" at bounding box center [618, 423] width 157 height 51
click at [614, 411] on input "text" at bounding box center [609, 413] width 138 height 28
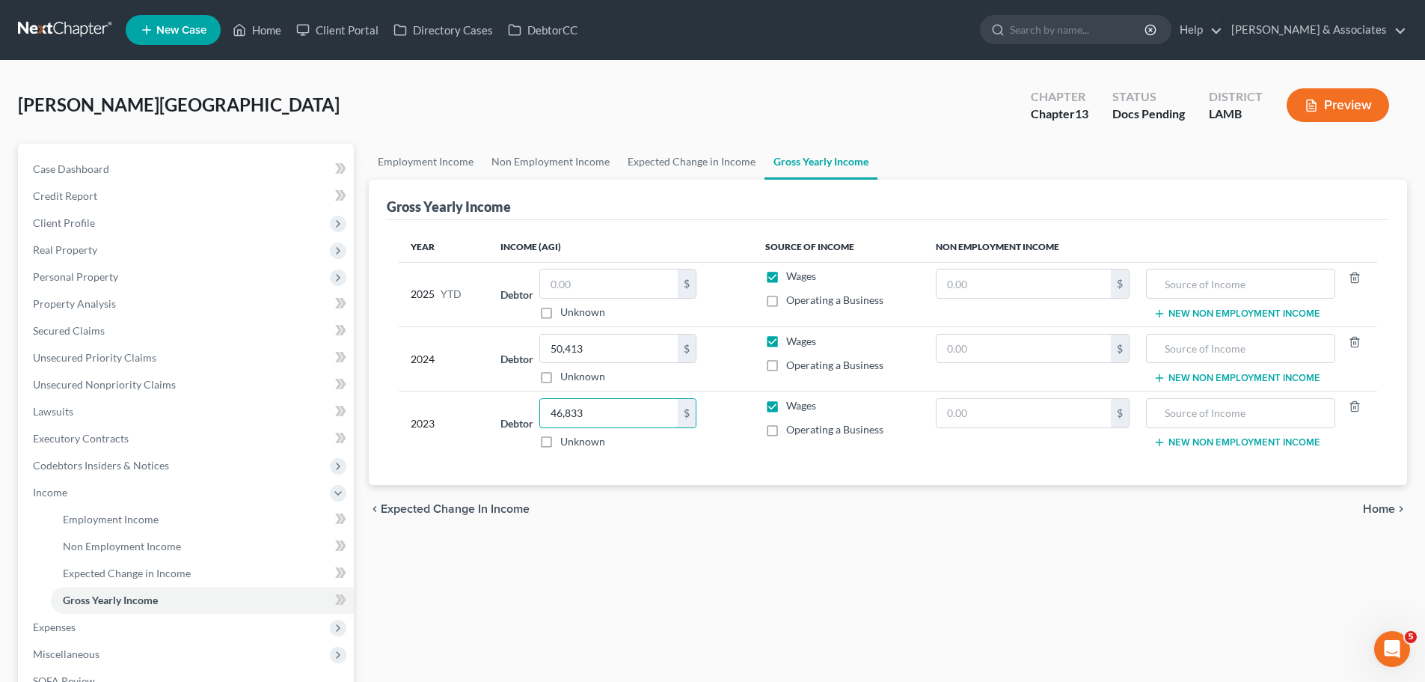
type input "46,833"
click at [504, 591] on div "Employment Income Non Employment Income Expected Change in Income Gross Yearly …" at bounding box center [888, 489] width 1054 height 691
click at [40, 165] on span "Case Dashboard" at bounding box center [71, 168] width 76 height 13
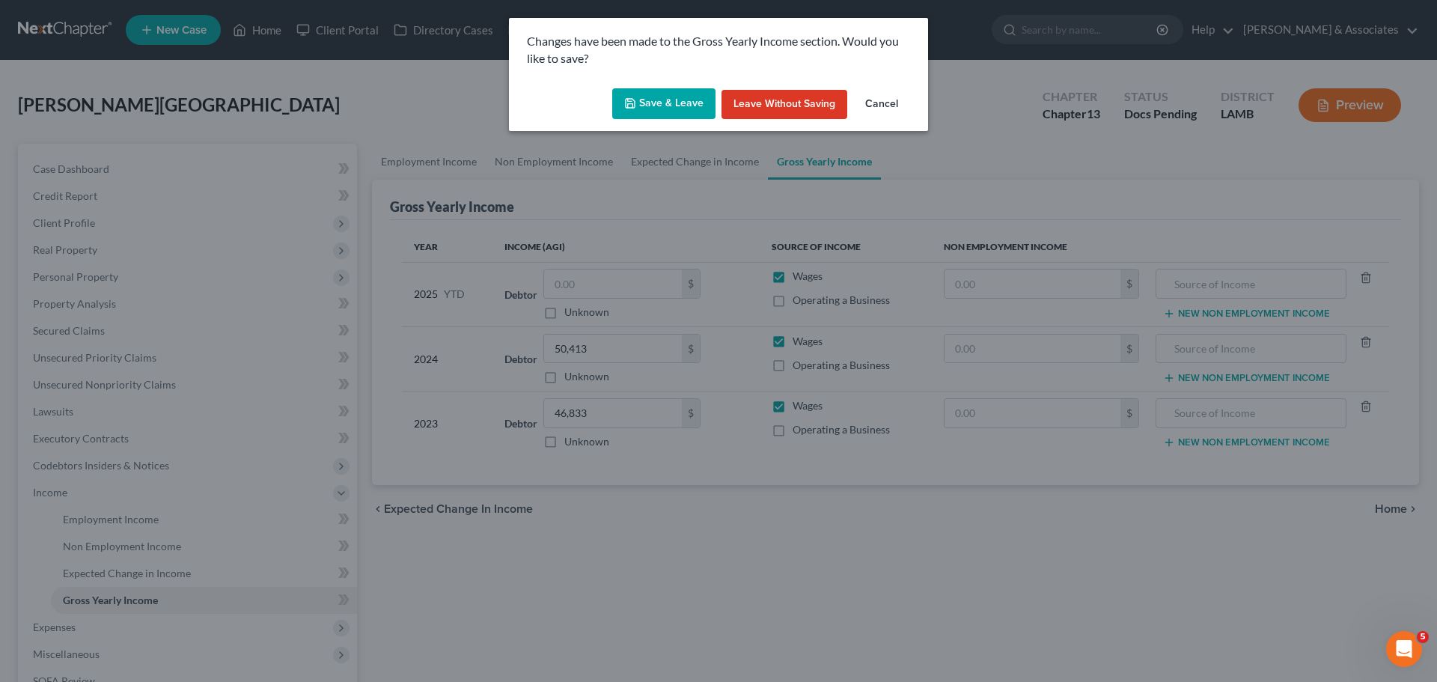
click at [661, 108] on button "Save & Leave" at bounding box center [663, 103] width 103 height 31
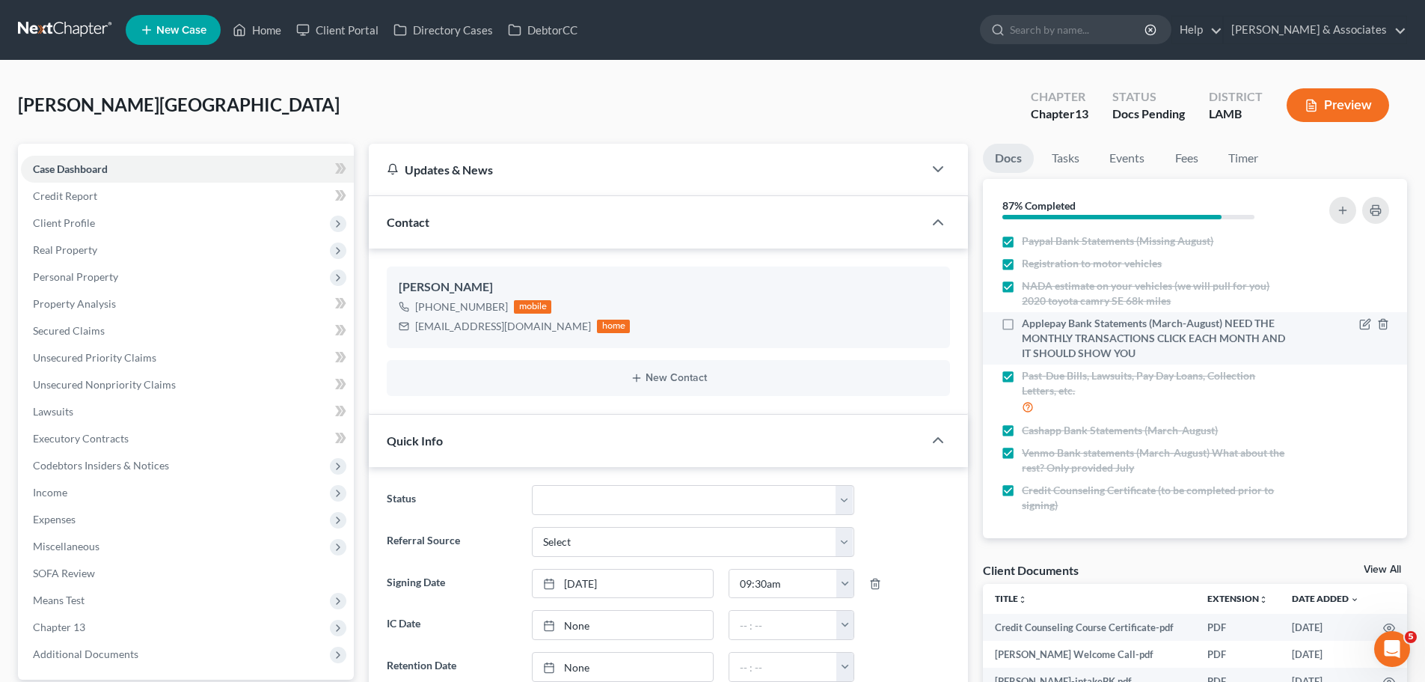
scroll to position [224, 0]
click at [1125, 340] on span "Applepay Bank Statements (March-August) NEED THE MONTHLY TRANSACTIONS CLICK EAC…" at bounding box center [1155, 336] width 266 height 45
click at [1038, 323] on input "Applepay Bank Statements (March-August) NEED THE MONTHLY TRANSACTIONS CLICK EAC…" at bounding box center [1033, 319] width 10 height 10
checkbox input "true"
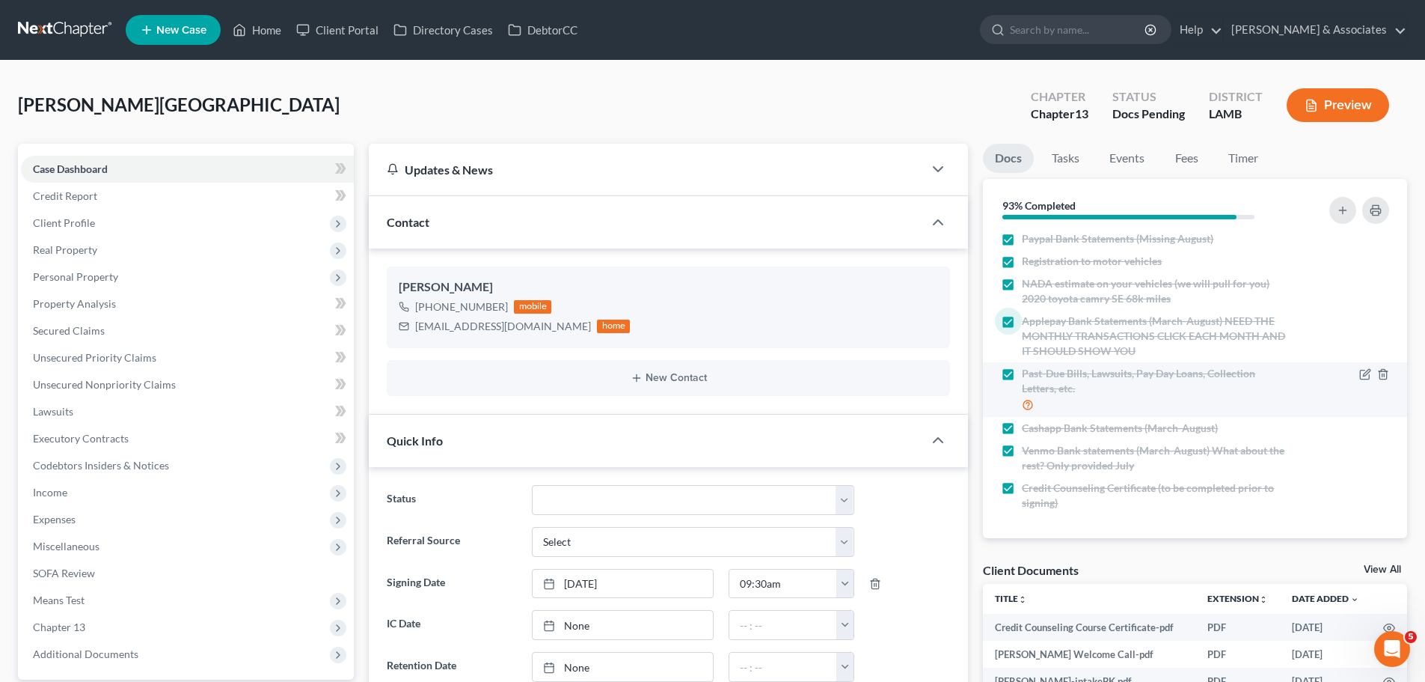
scroll to position [0, 0]
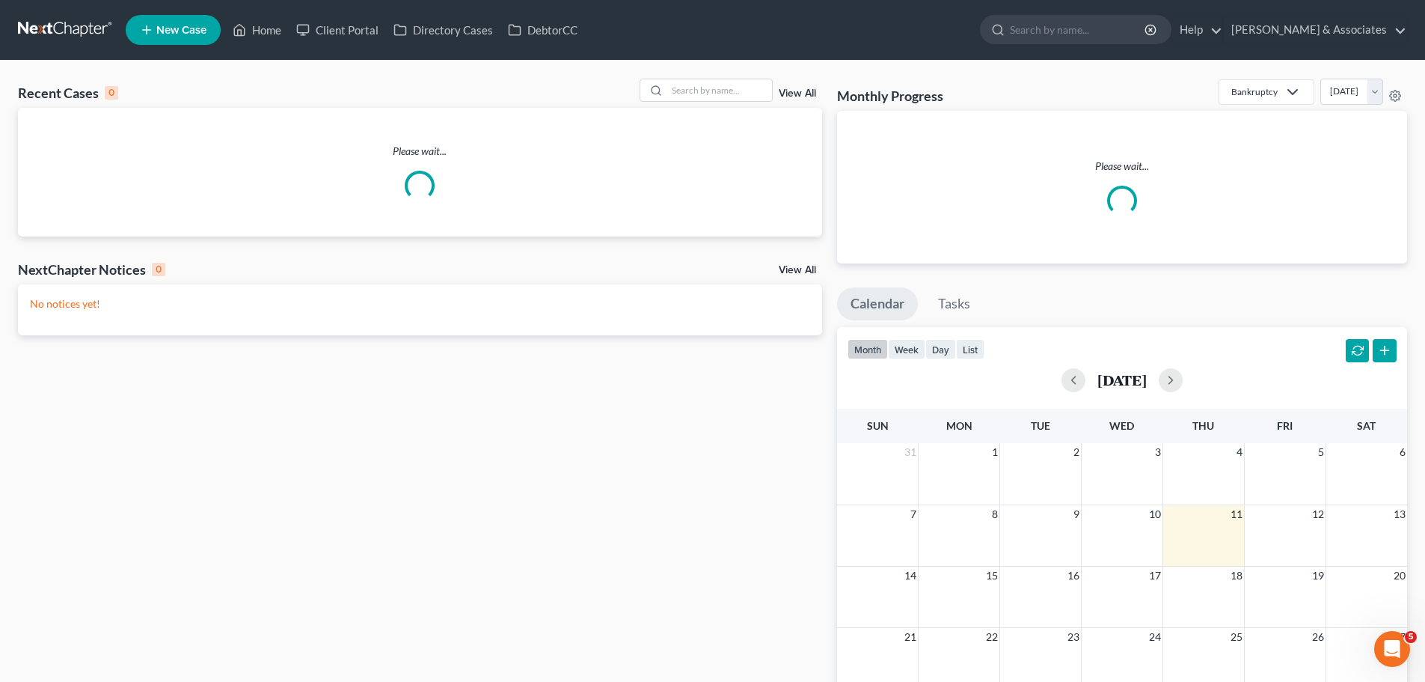
click at [721, 78] on div "Recent Cases 0 View All Please wait... NextChapter Notices 0 View All No notice…" at bounding box center [712, 458] width 1425 height 795
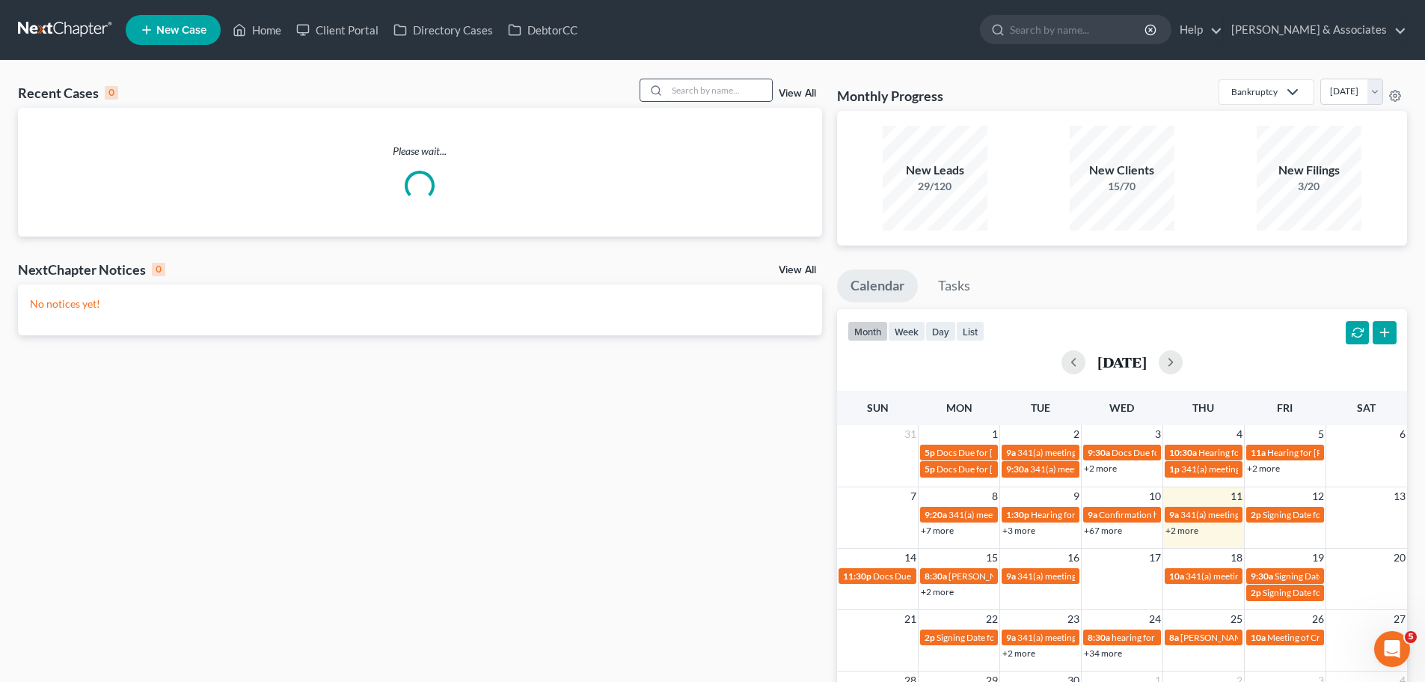
click at [723, 88] on input "search" at bounding box center [719, 90] width 105 height 22
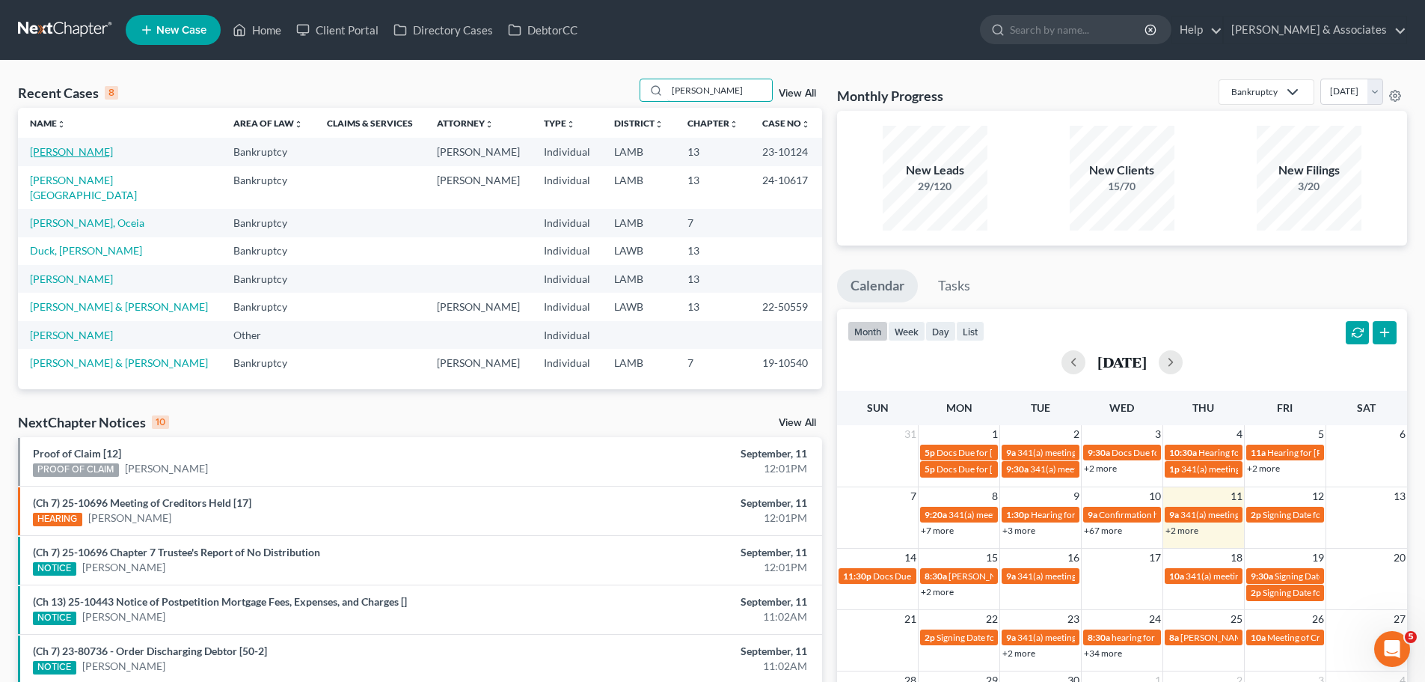
type input "[PERSON_NAME]"
click at [58, 153] on link "[PERSON_NAME]" at bounding box center [71, 151] width 83 height 13
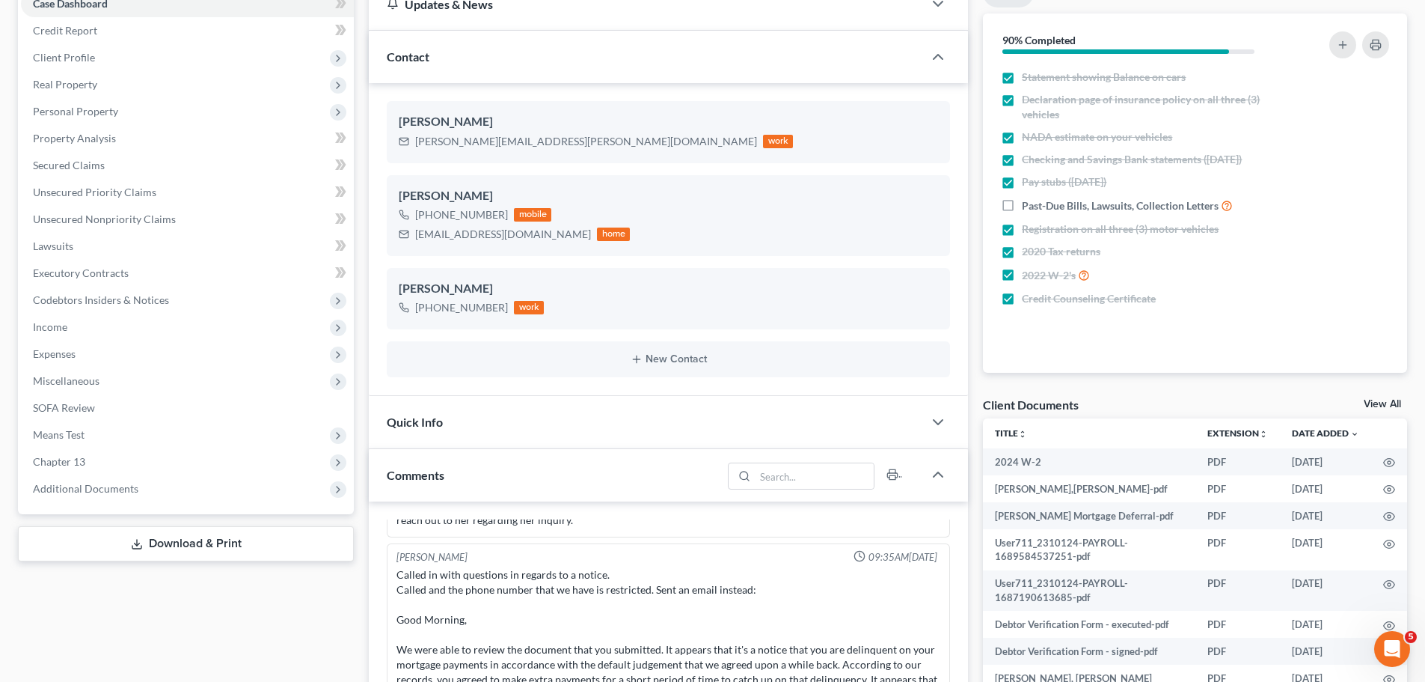
scroll to position [374, 0]
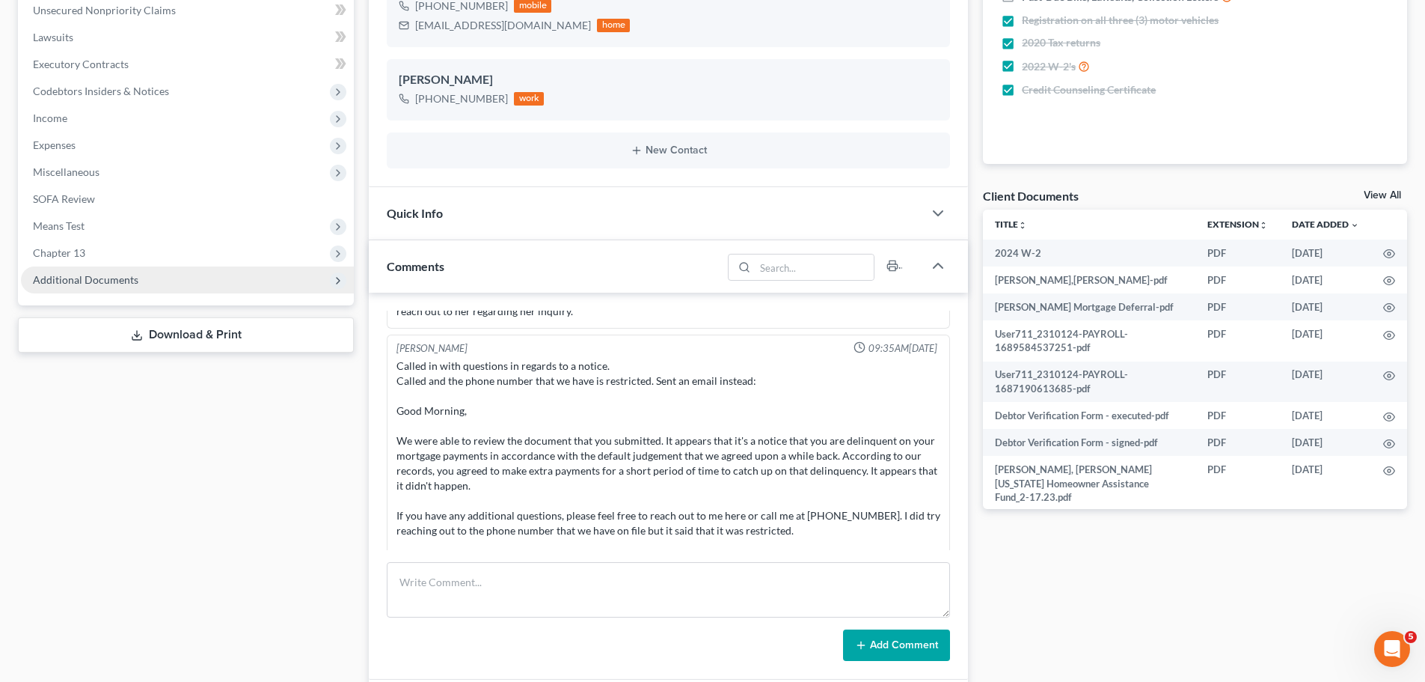
click at [81, 275] on span "Additional Documents" at bounding box center [86, 279] width 106 height 13
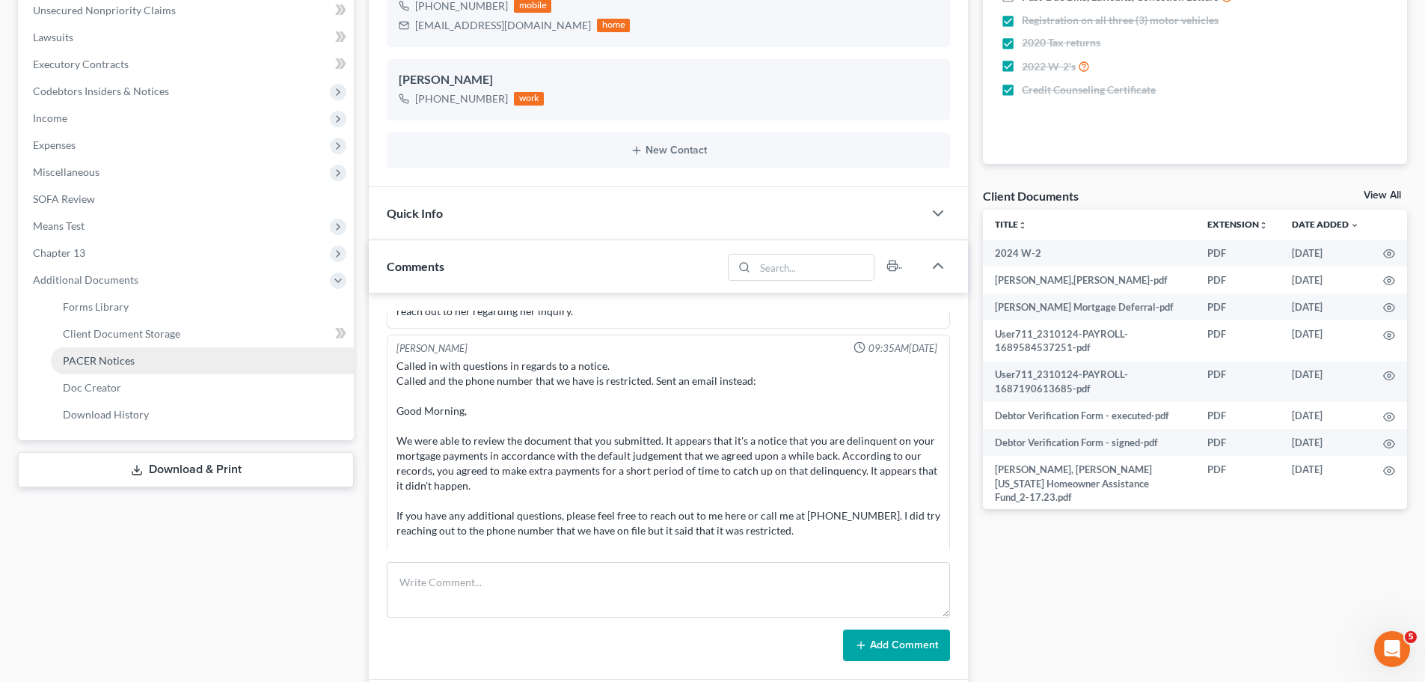
click at [111, 364] on span "PACER Notices" at bounding box center [99, 360] width 72 height 13
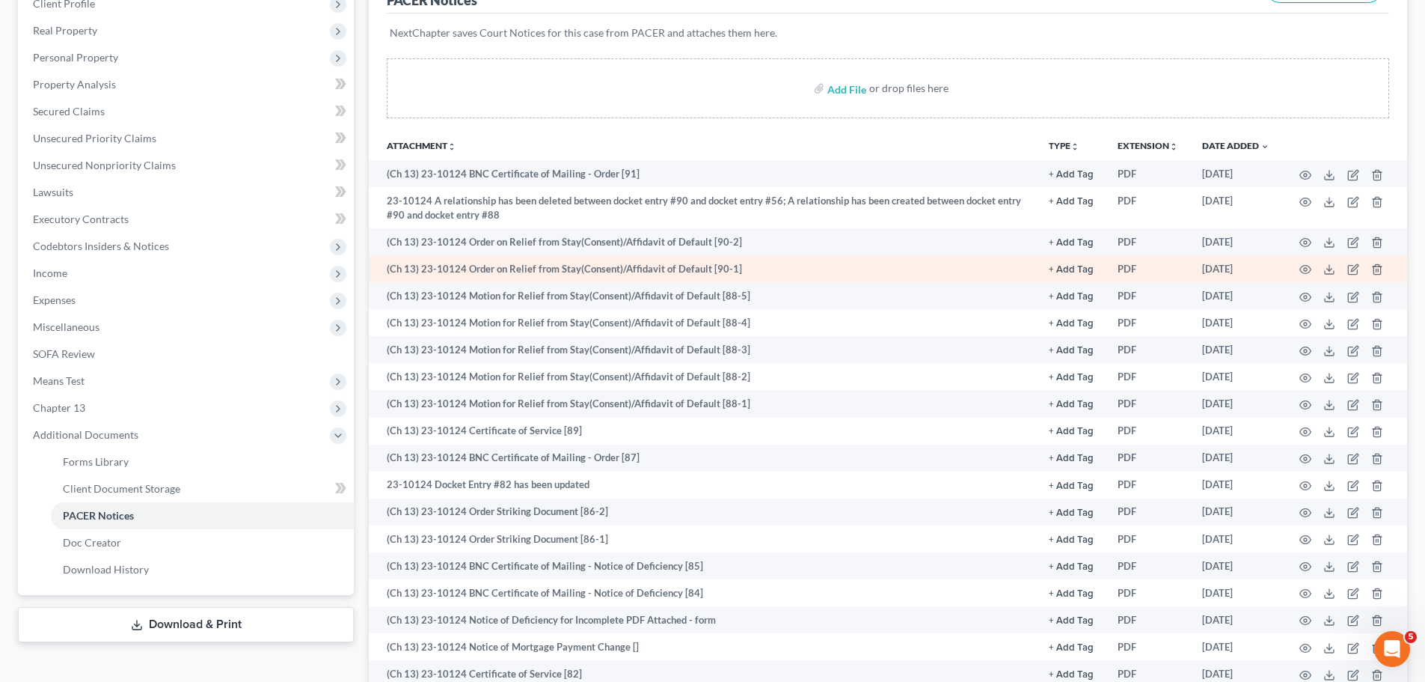
scroll to position [299, 0]
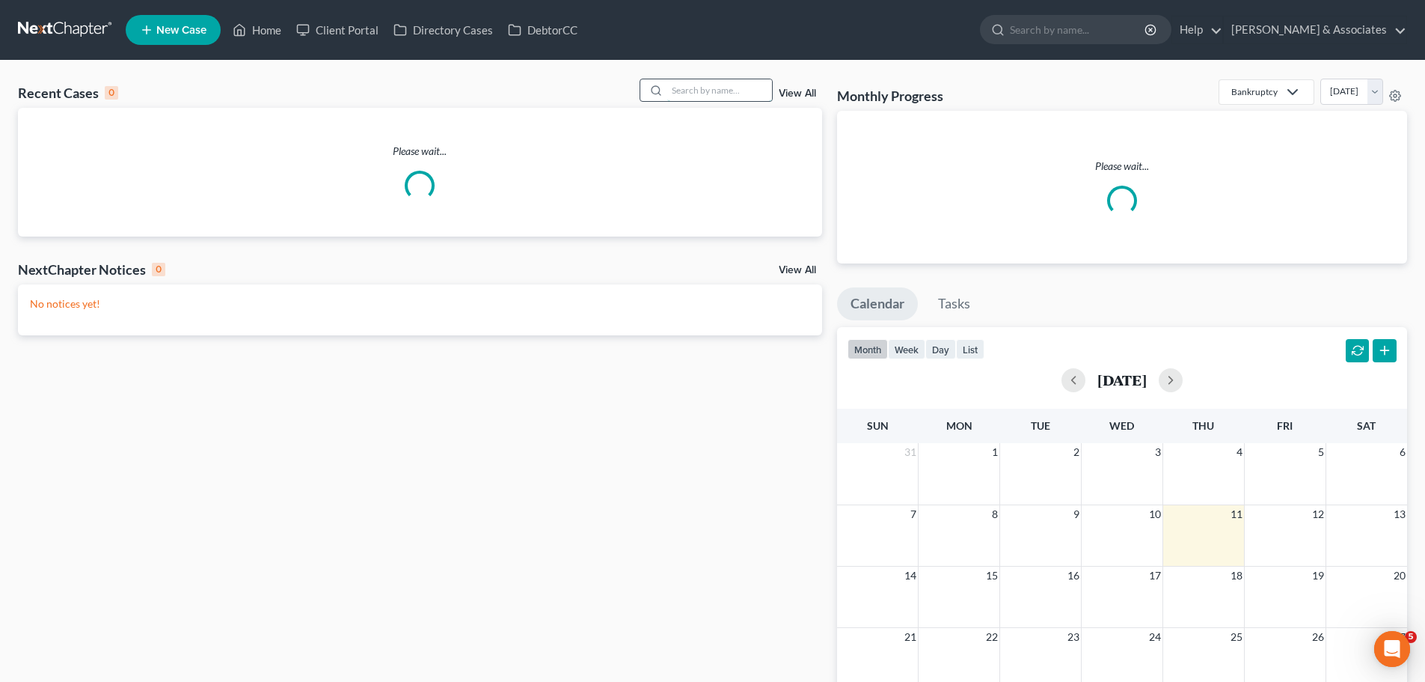
click at [720, 94] on input "search" at bounding box center [719, 90] width 105 height 22
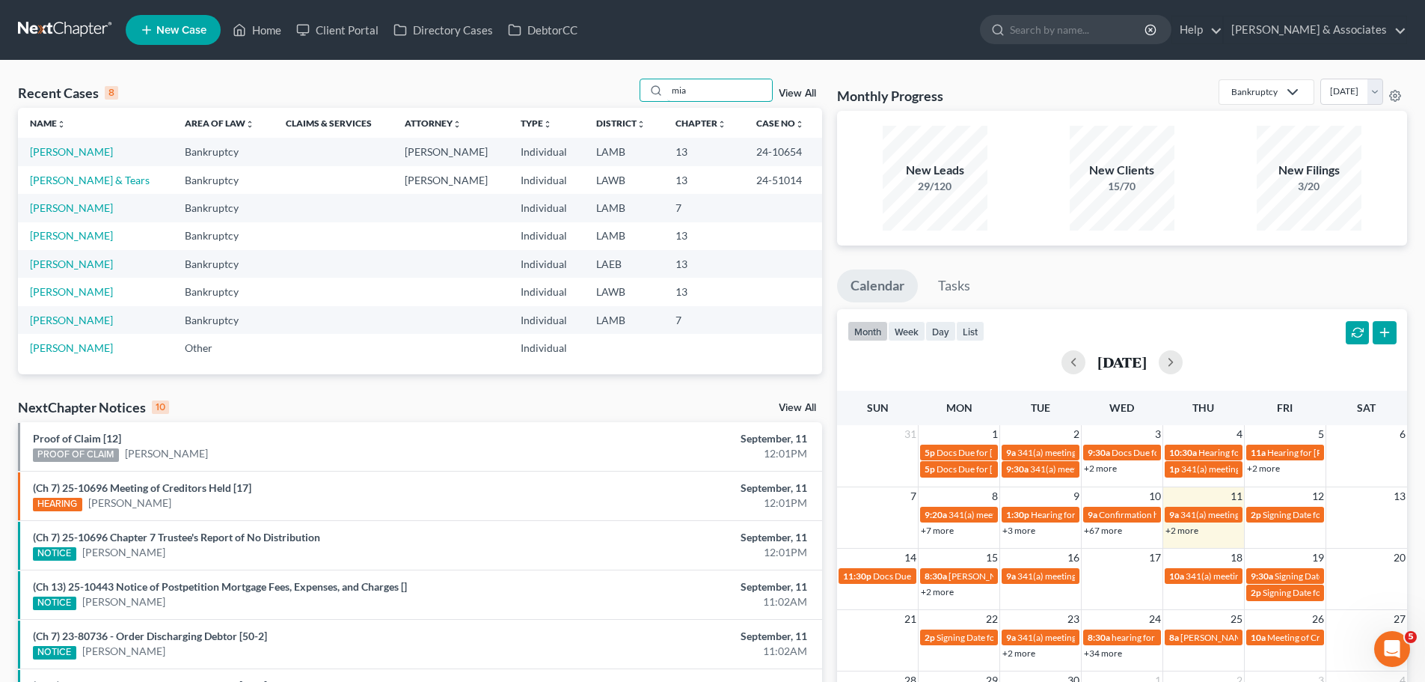
type input "mia"
click at [56, 144] on td "[PERSON_NAME]" at bounding box center [95, 152] width 155 height 28
click at [52, 141] on td "[PERSON_NAME]" at bounding box center [95, 152] width 155 height 28
click at [54, 147] on link "[PERSON_NAME]" at bounding box center [71, 151] width 83 height 13
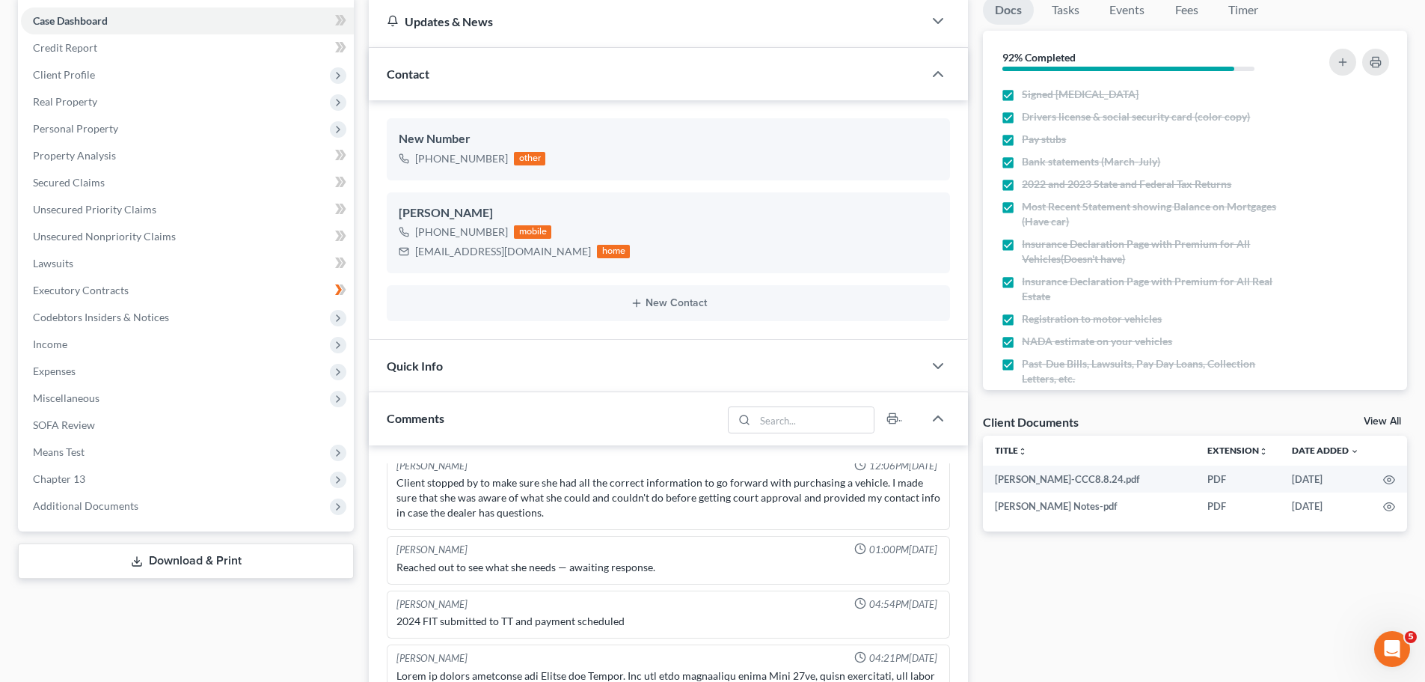
scroll to position [150, 0]
click at [33, 482] on span "Chapter 13" at bounding box center [59, 477] width 52 height 13
click at [59, 566] on span "Additional Documents" at bounding box center [187, 558] width 333 height 27
click at [110, 585] on span "PACER Notices" at bounding box center [99, 584] width 72 height 13
